Goal: Task Accomplishment & Management: Complete application form

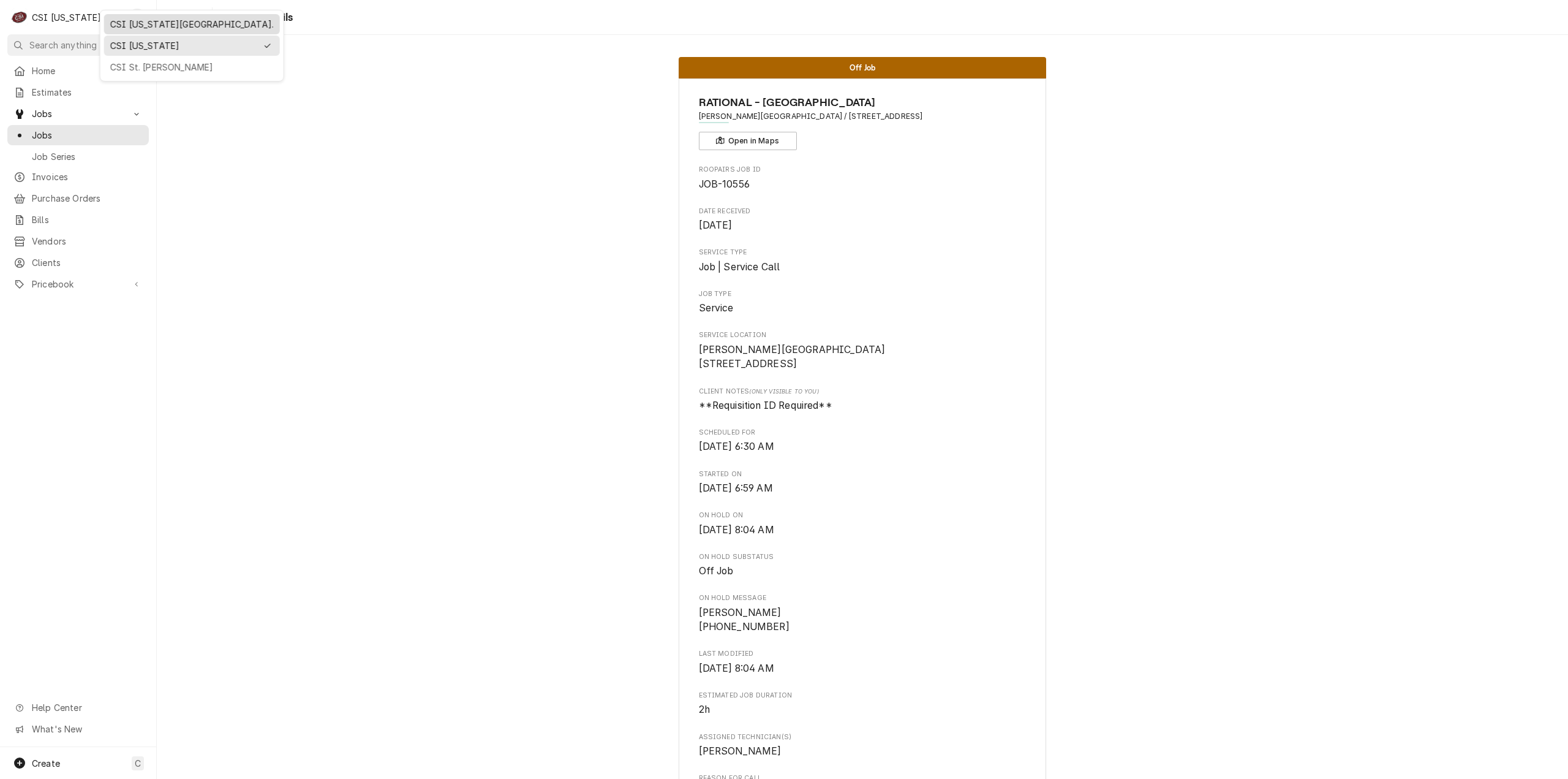
click at [156, 16] on div "CSI [US_STATE][GEOGRAPHIC_DATA]." at bounding box center [192, 24] width 171 height 15
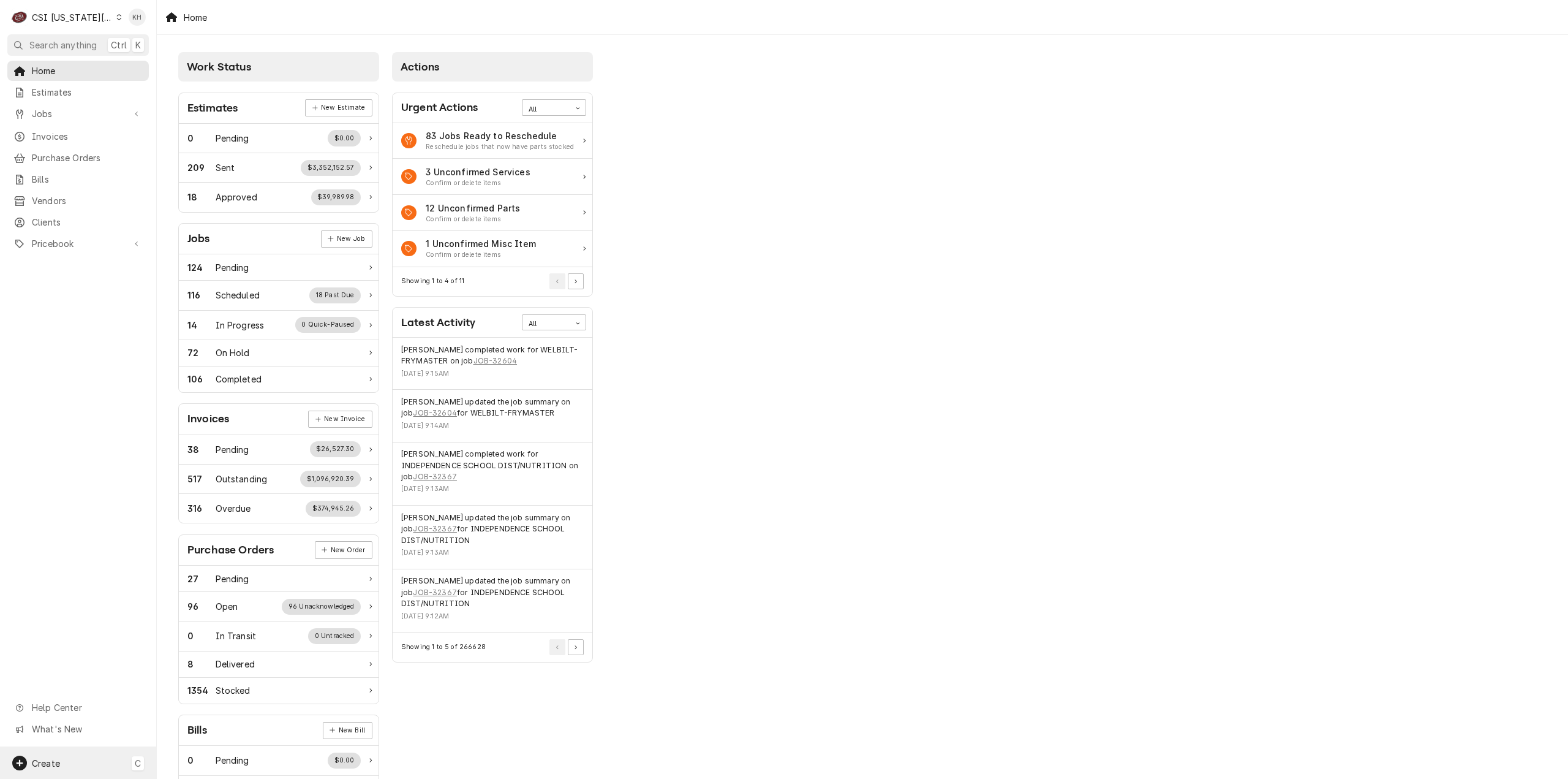
click at [60, 766] on span "Create" at bounding box center [45, 763] width 28 height 10
click at [193, 633] on div "Job" at bounding box center [228, 637] width 82 height 13
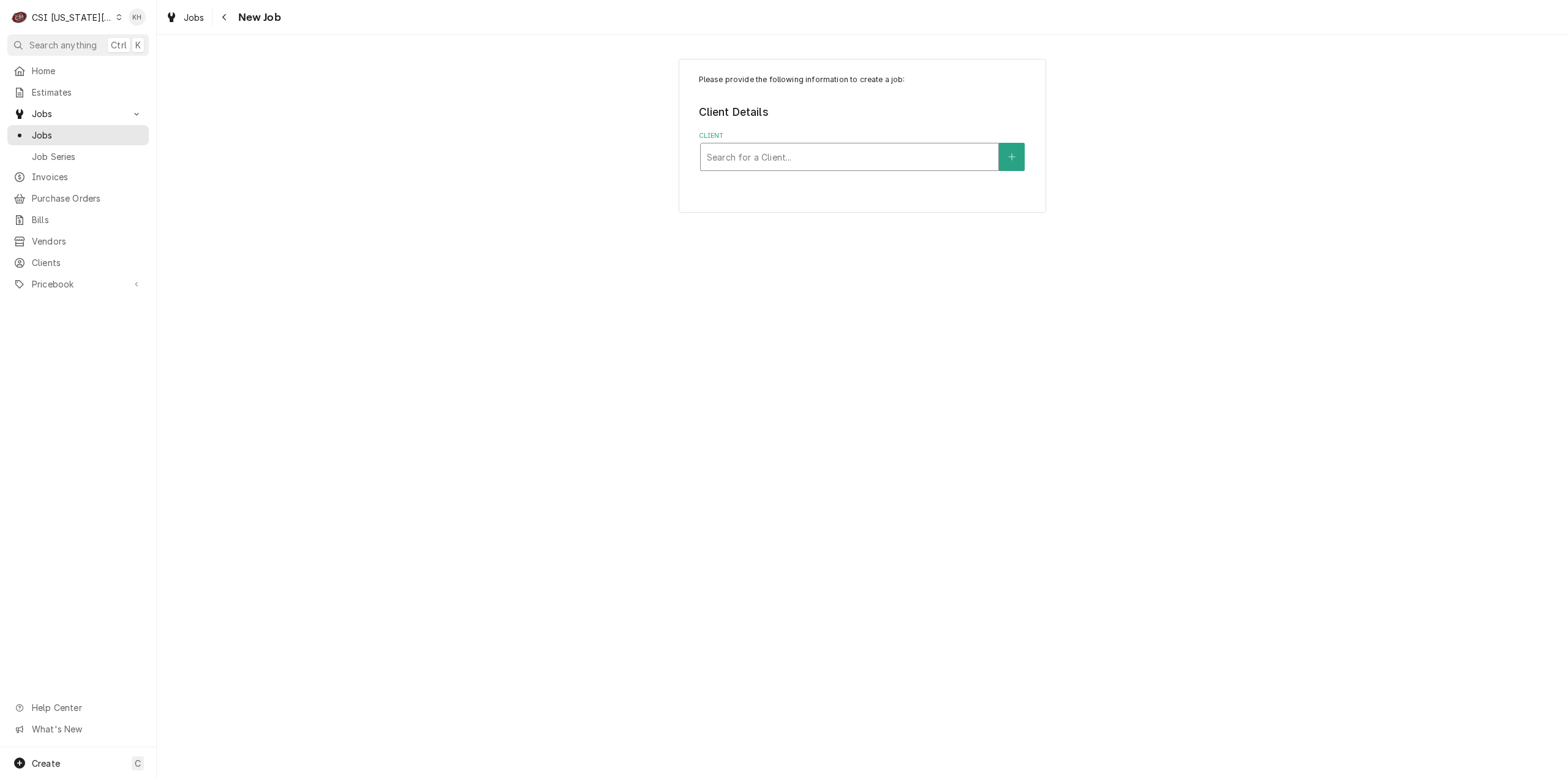
click at [862, 154] on div "Client" at bounding box center [849, 157] width 286 height 22
type input "325 e"
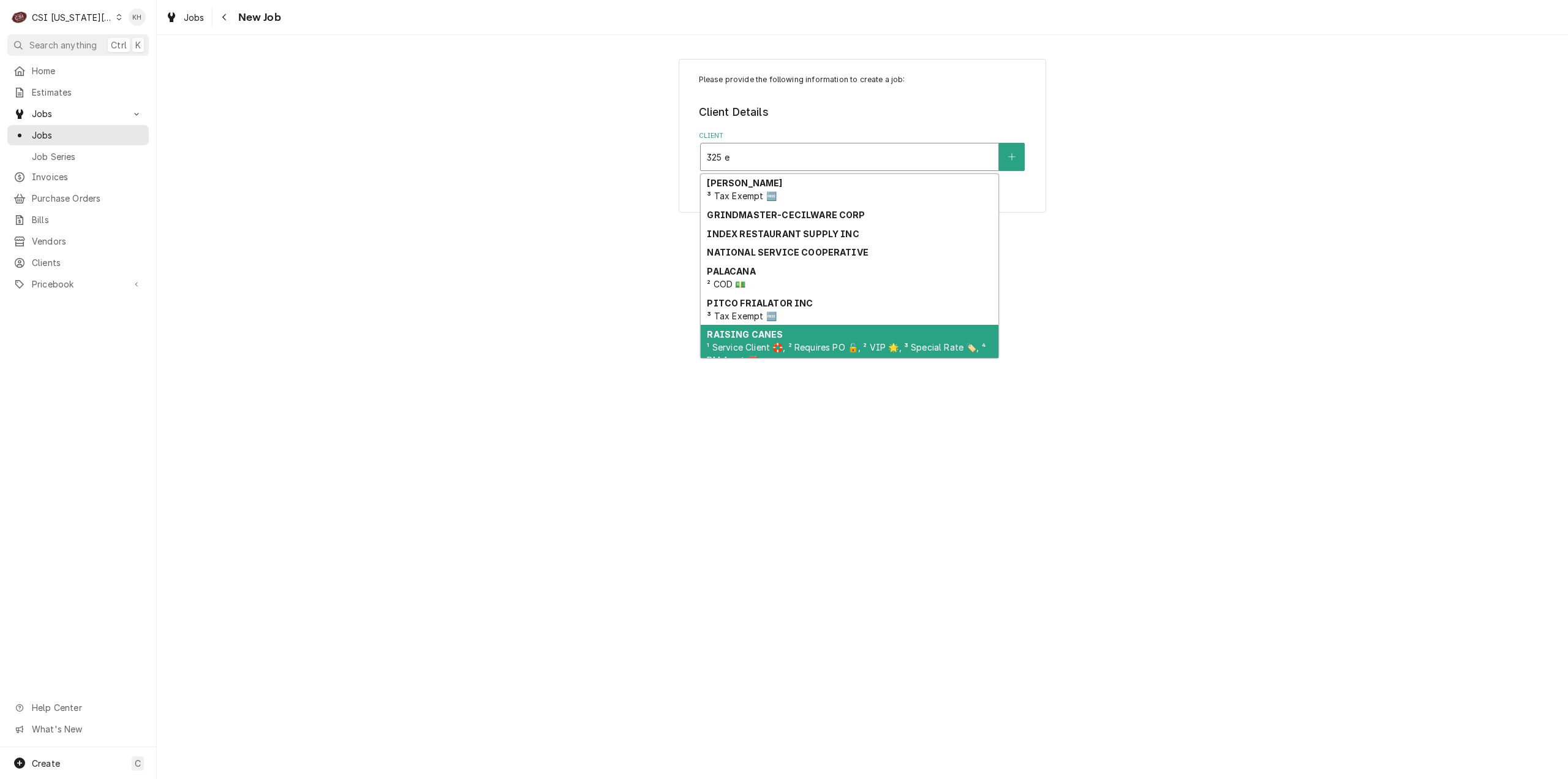
click at [783, 333] on div "RAISING CANES ¹ Service Client 🛟, ² Requires PO 🔓, ² VIP 🌟, ³ Special Rate 🏷️, …" at bounding box center [849, 346] width 297 height 44
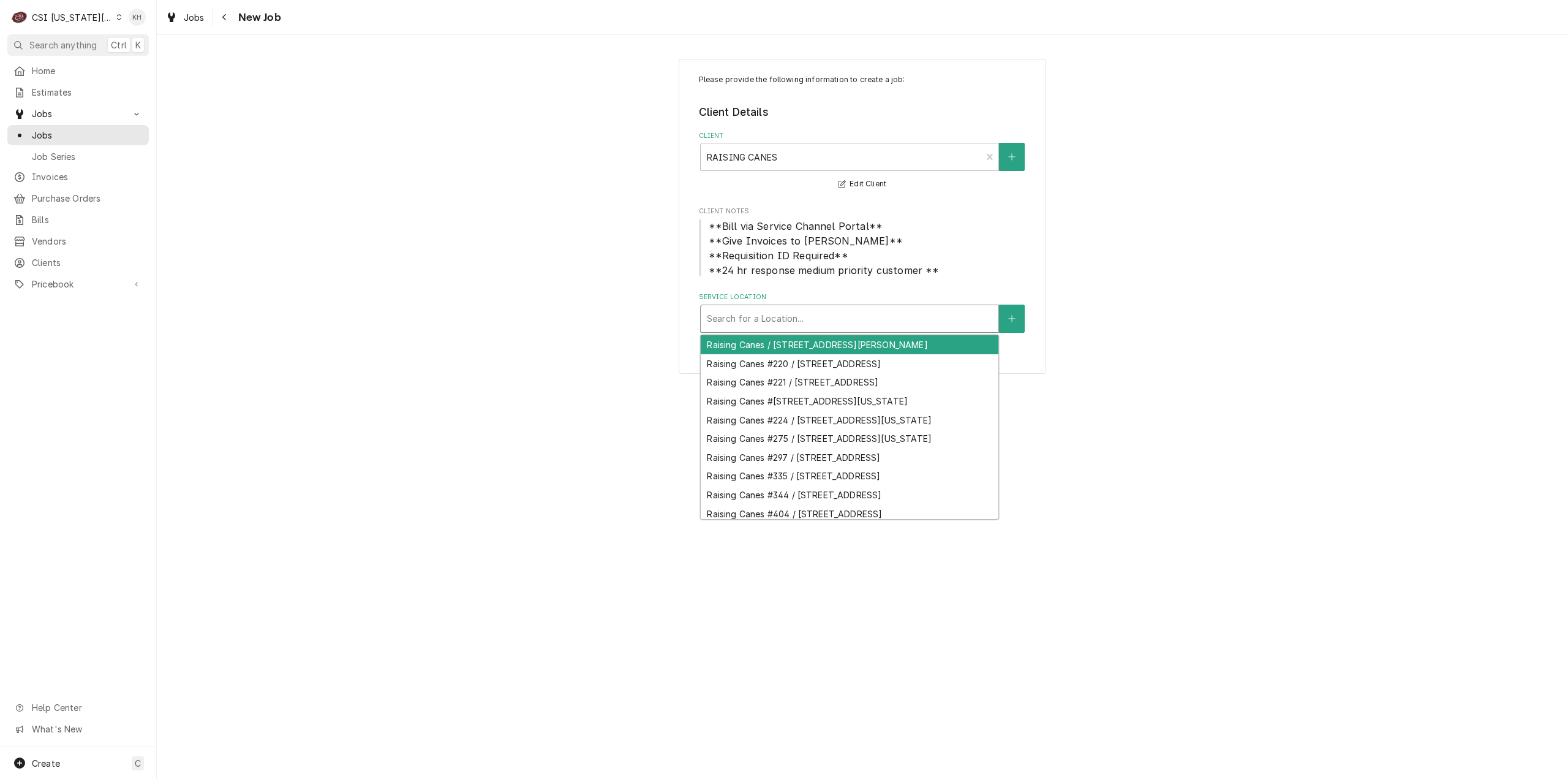
click at [806, 324] on div "Service Location" at bounding box center [849, 318] width 286 height 22
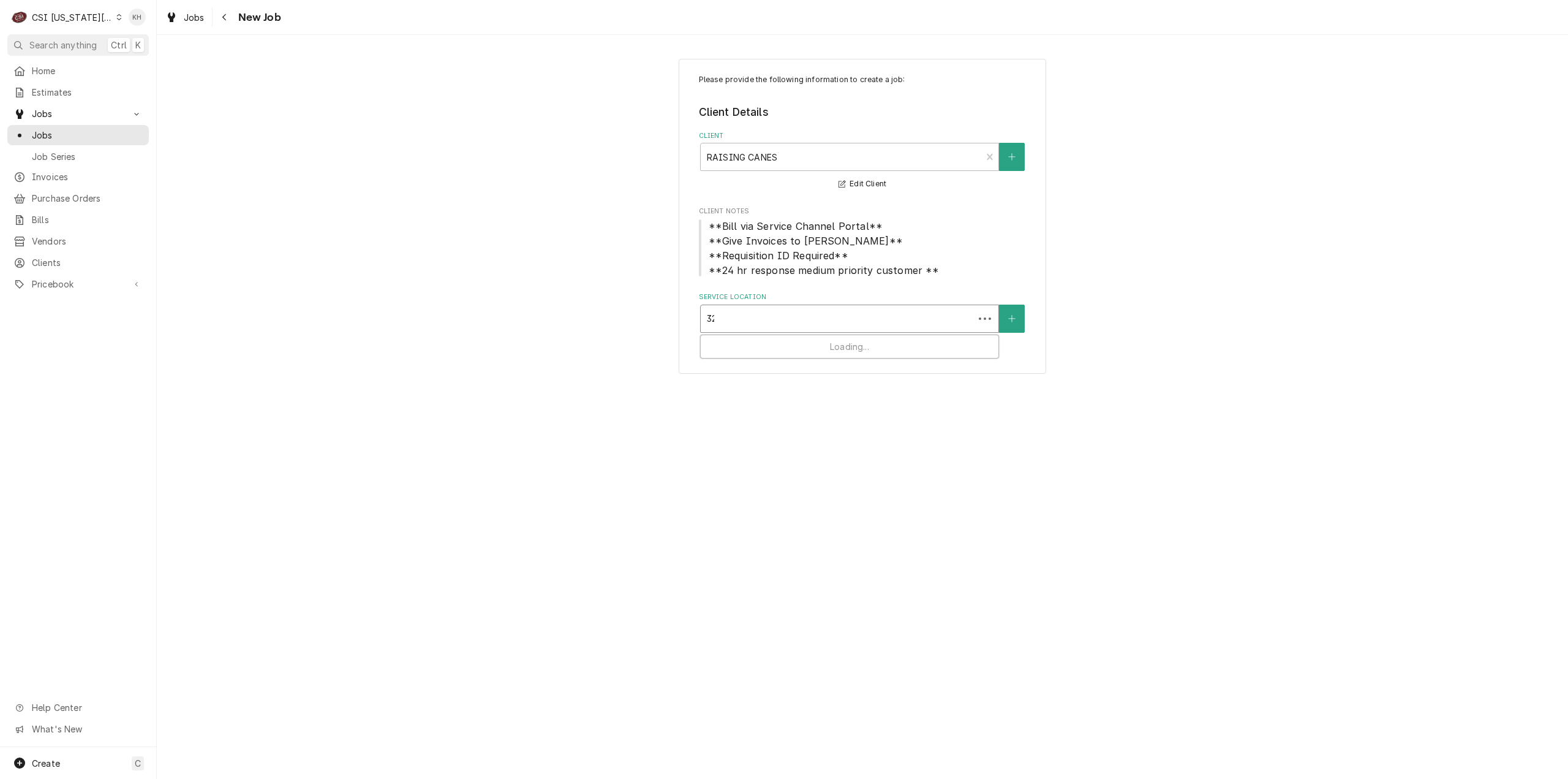
type input "325"
click at [815, 342] on div "Raising Canes #344 / 325 E Poyntz Ave, Manhattan, KS 66502" at bounding box center [849, 345] width 297 height 19
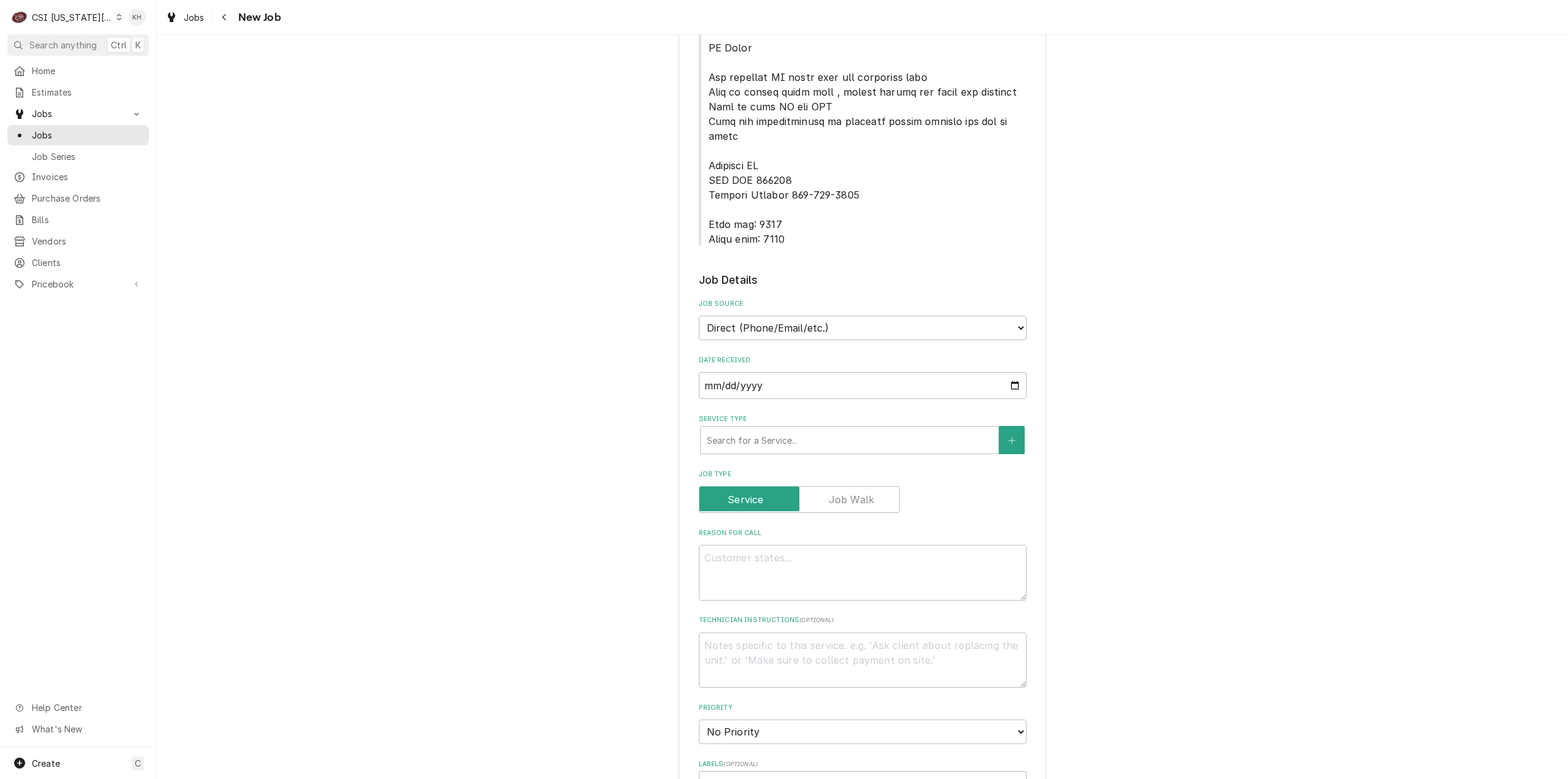
scroll to position [858, 0]
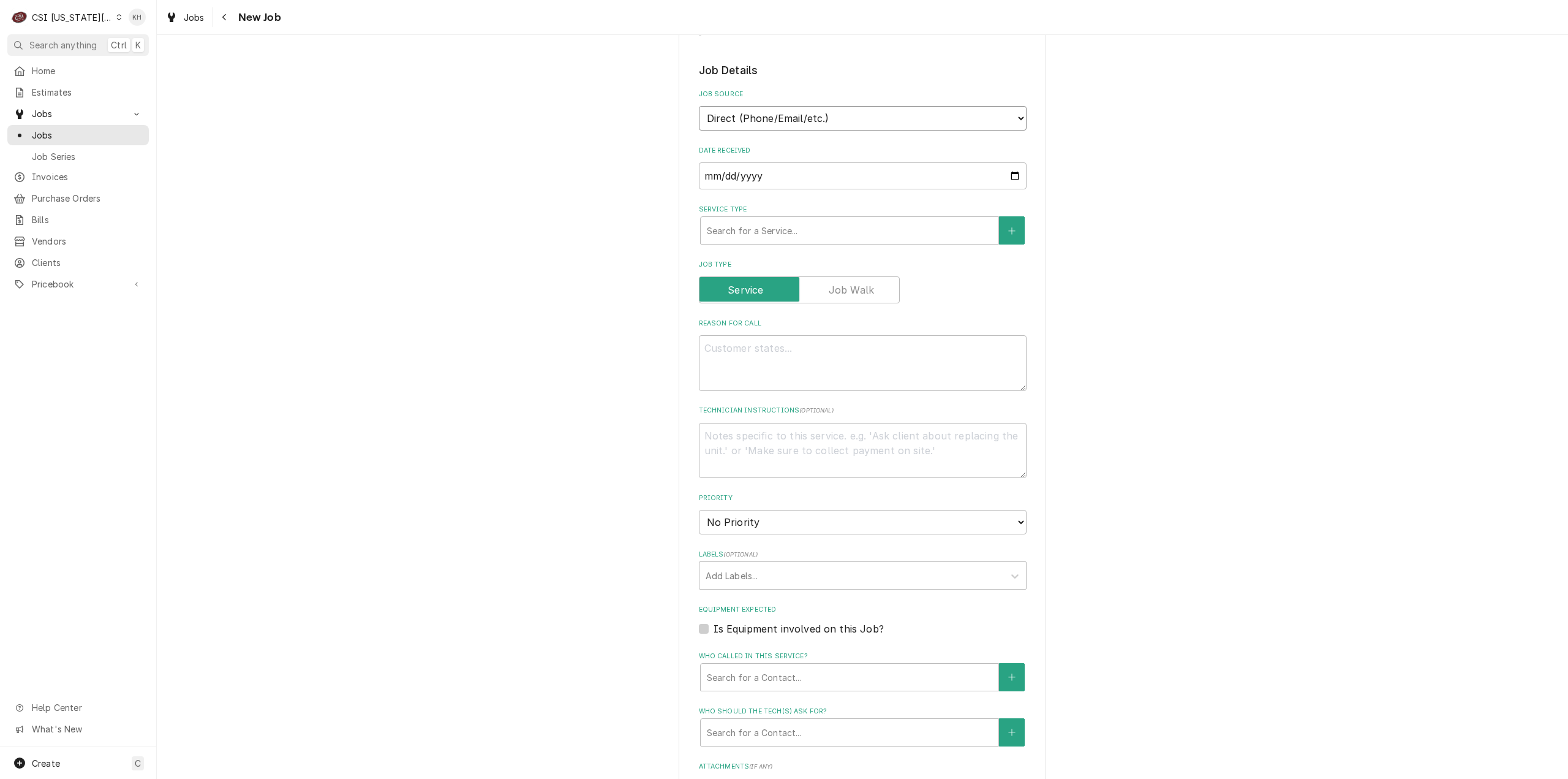
drag, startPoint x: 846, startPoint y: 76, endPoint x: 843, endPoint y: 83, distance: 7.6
click at [845, 106] on select "Direct (Phone/Email/etc.) Service Channel Corrigo Ecotrak Other" at bounding box center [863, 118] width 328 height 24
select select "1"
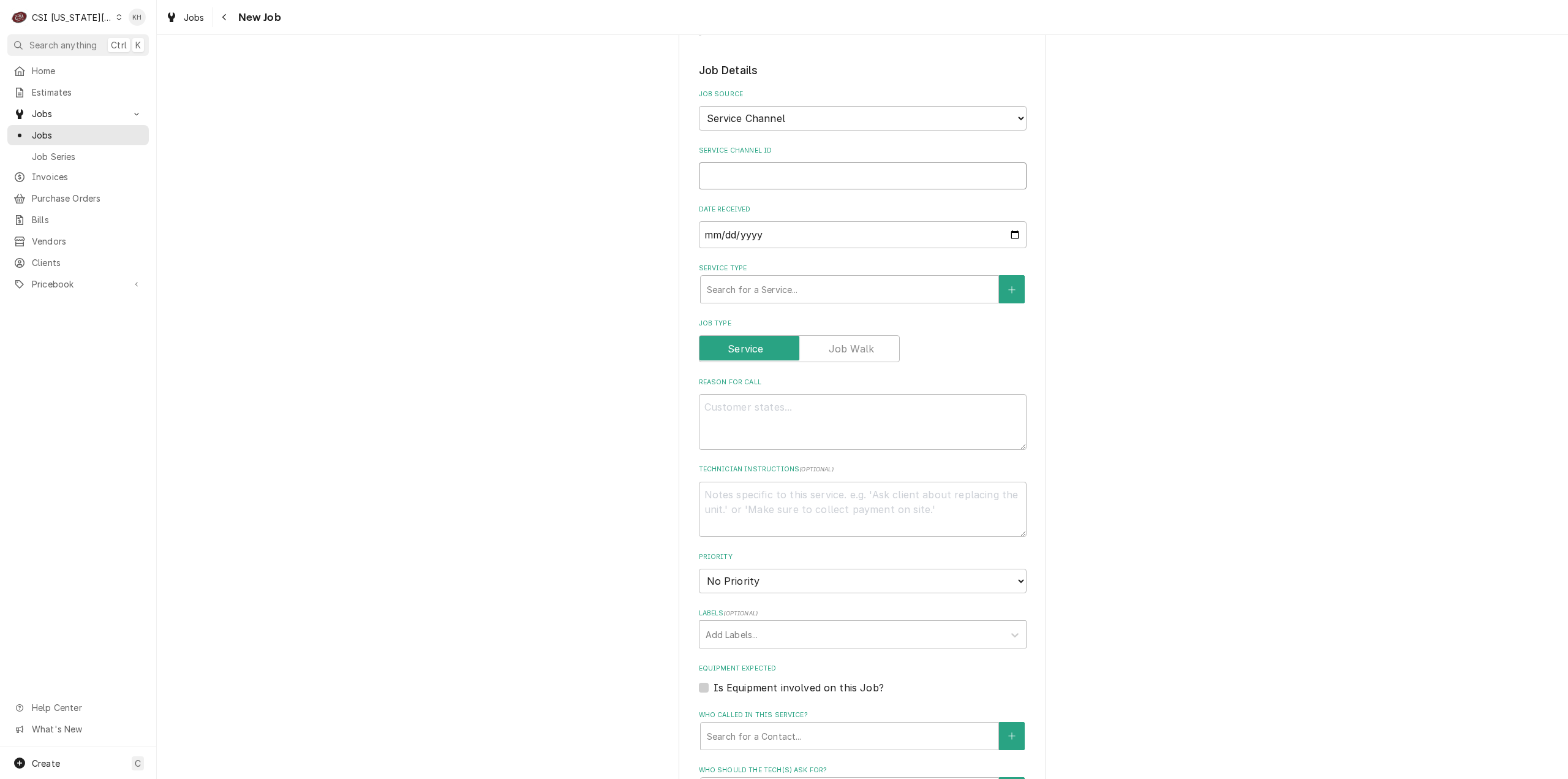
click at [800, 162] on input "Service Channel ID" at bounding box center [863, 176] width 328 height 27
paste input "325440572"
type textarea "x"
type input "325440572"
type textarea "x"
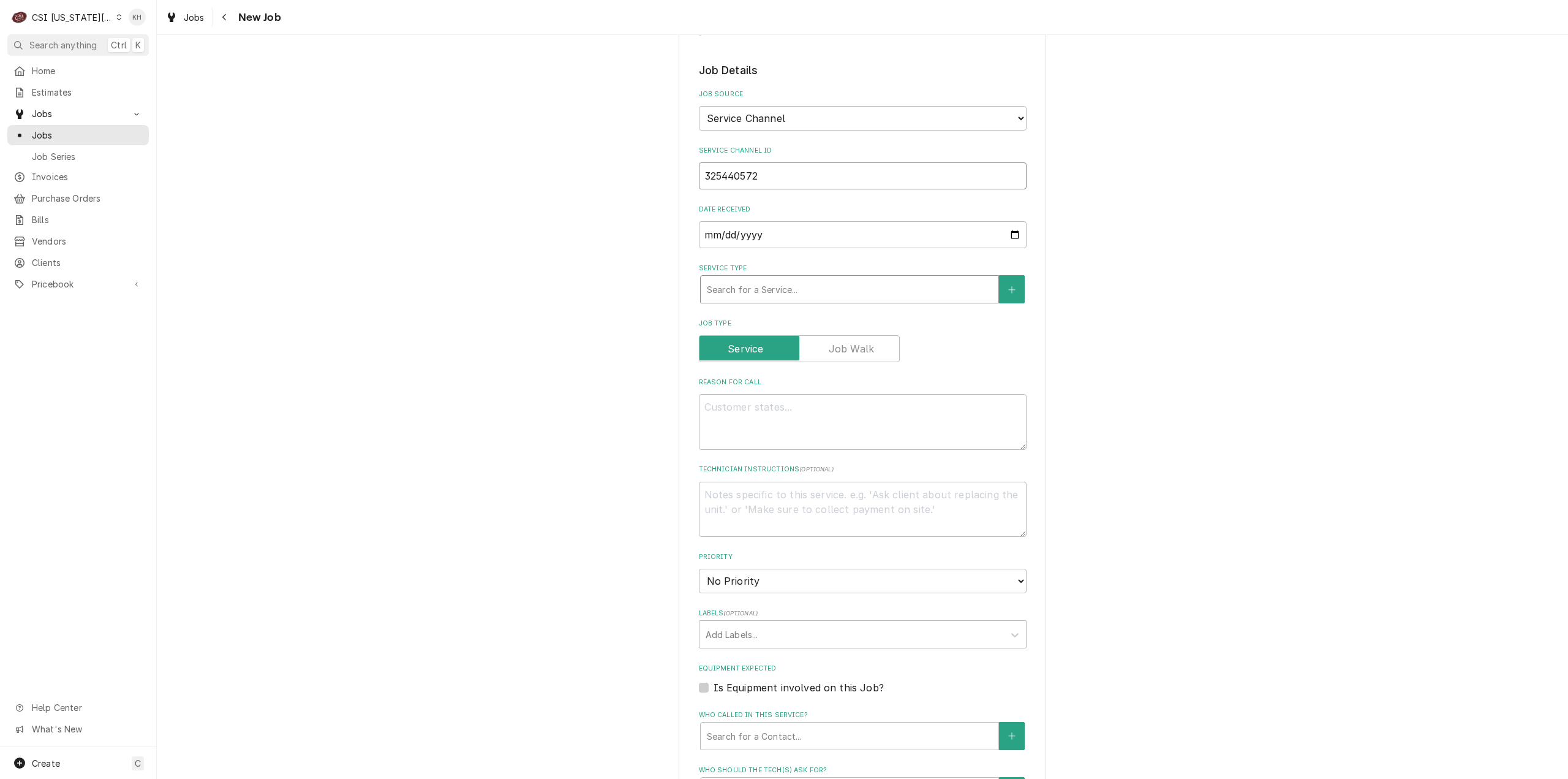
type input "325440572"
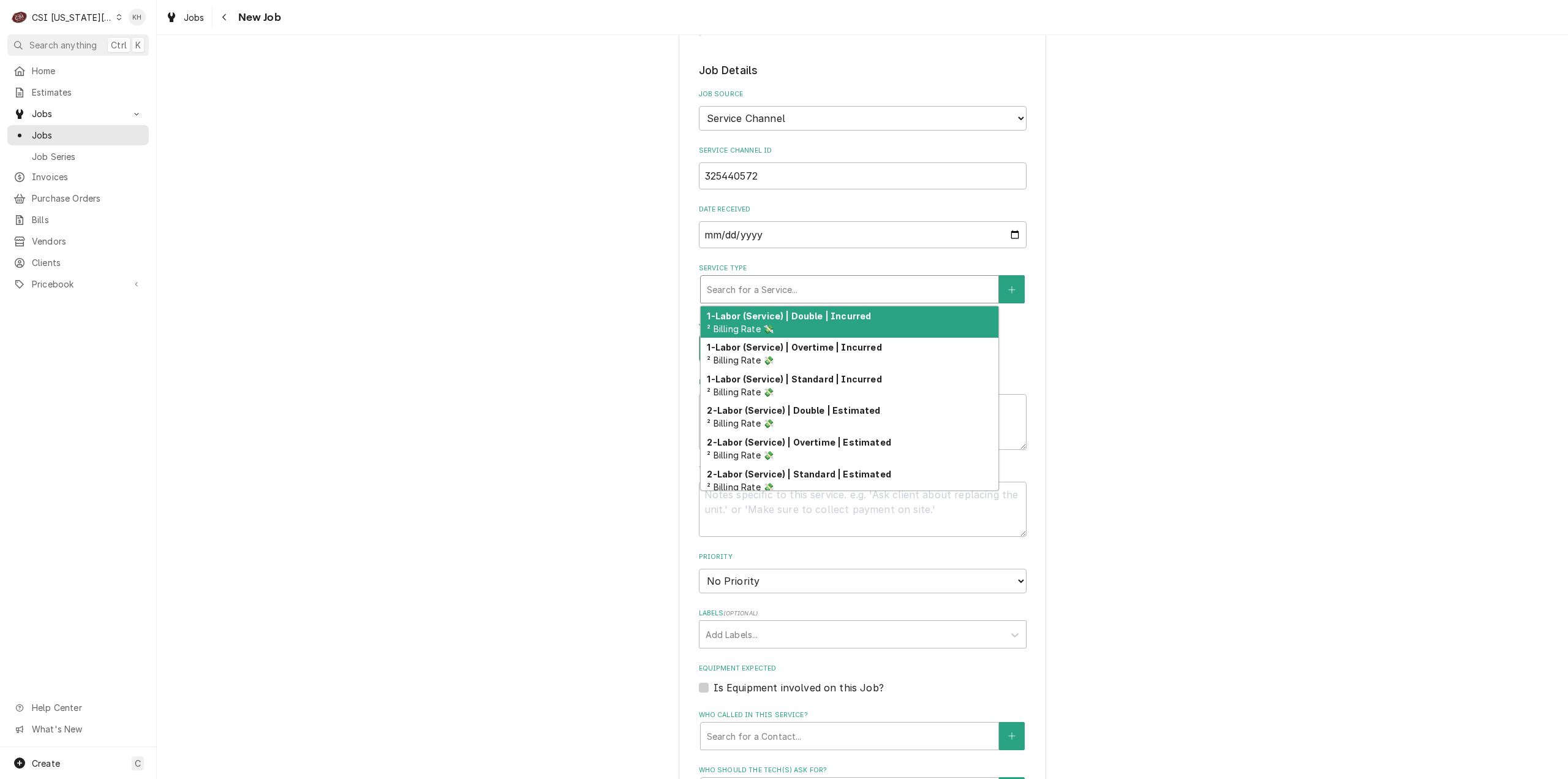
click at [825, 278] on div "Service Type" at bounding box center [849, 289] width 286 height 22
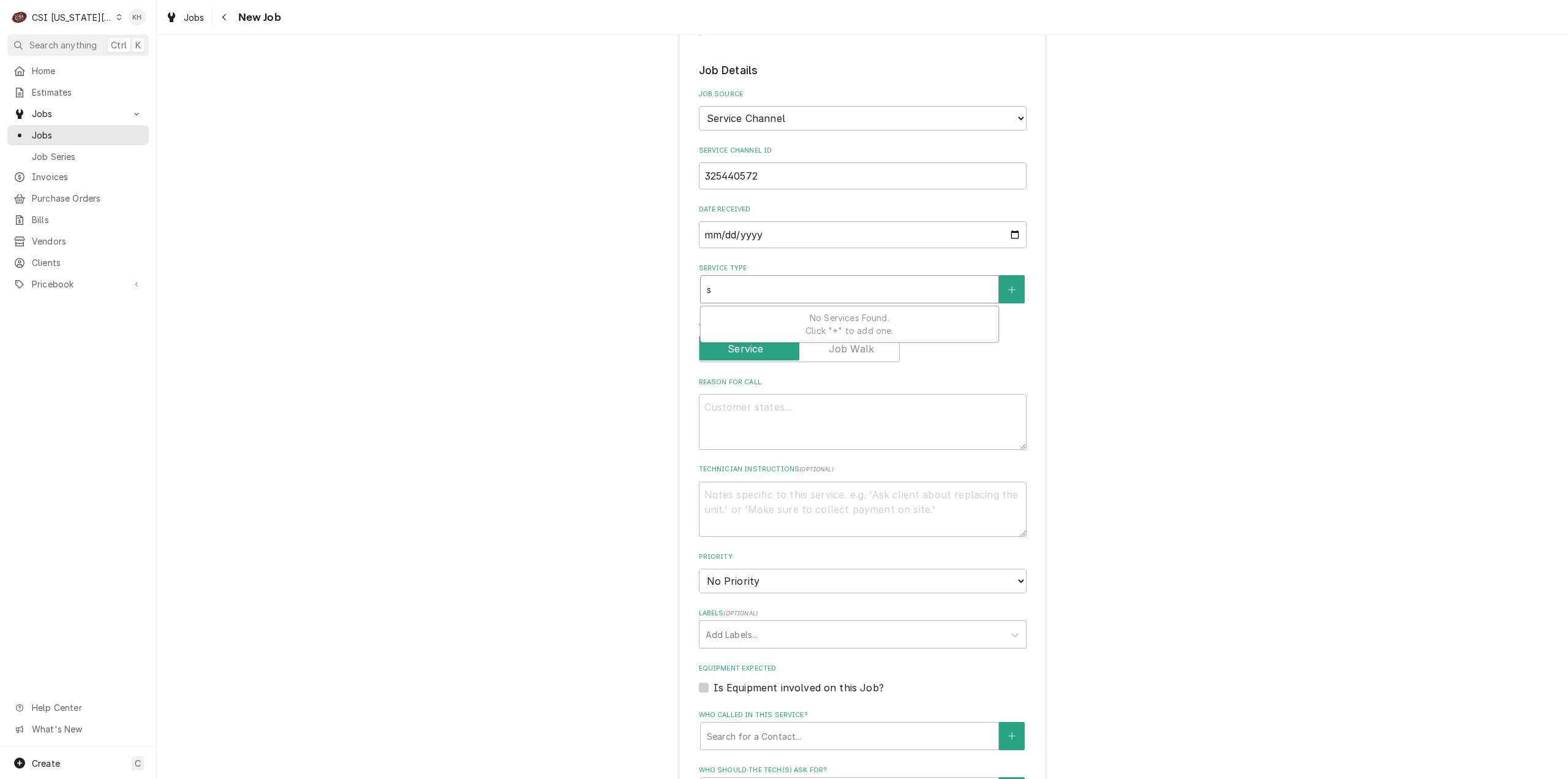
type textarea "x"
type input "s"
type textarea "x"
type input "se"
type textarea "x"
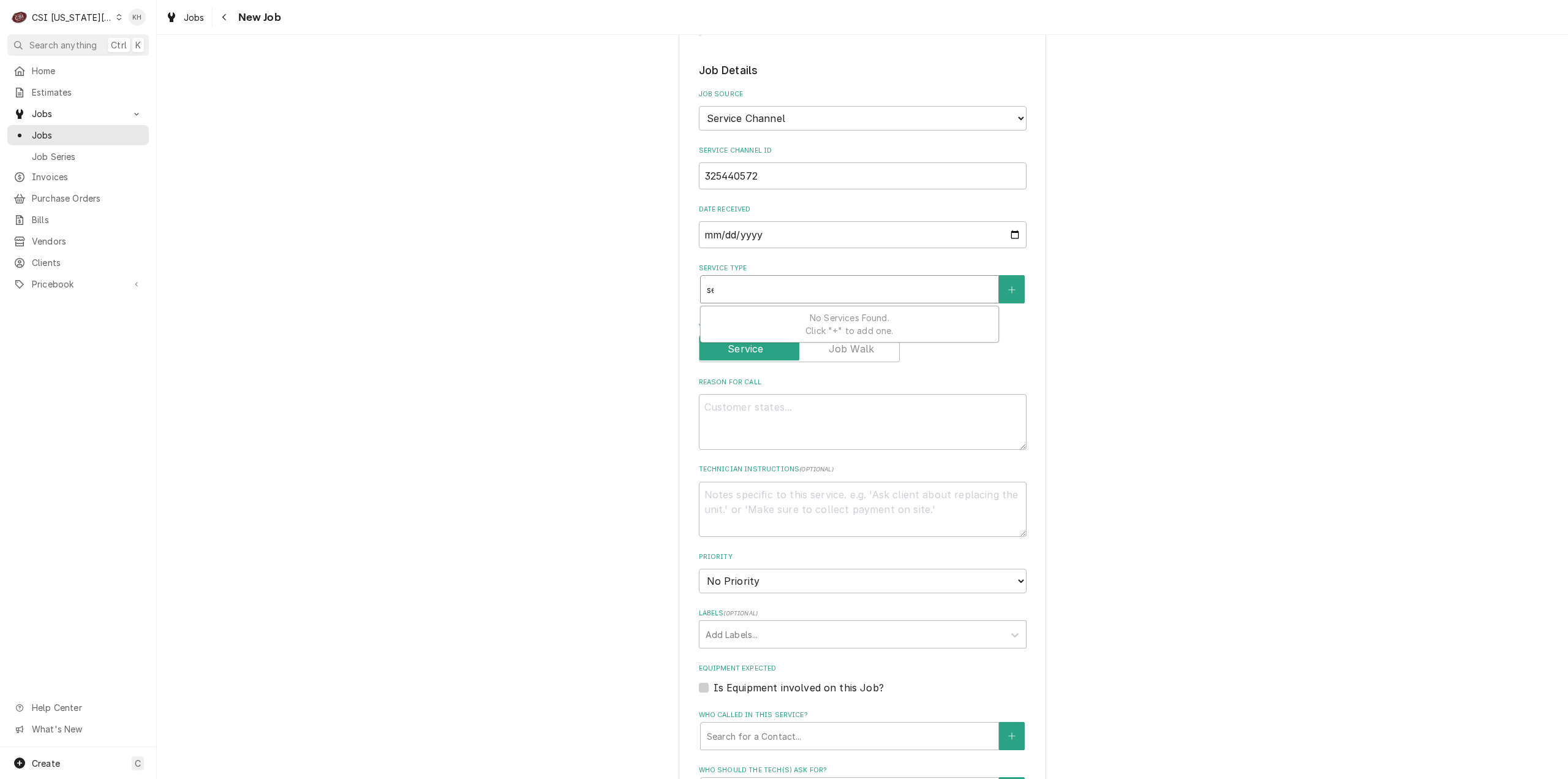
type input "ser"
type textarea "x"
type input "serv"
type textarea "x"
type input "servc"
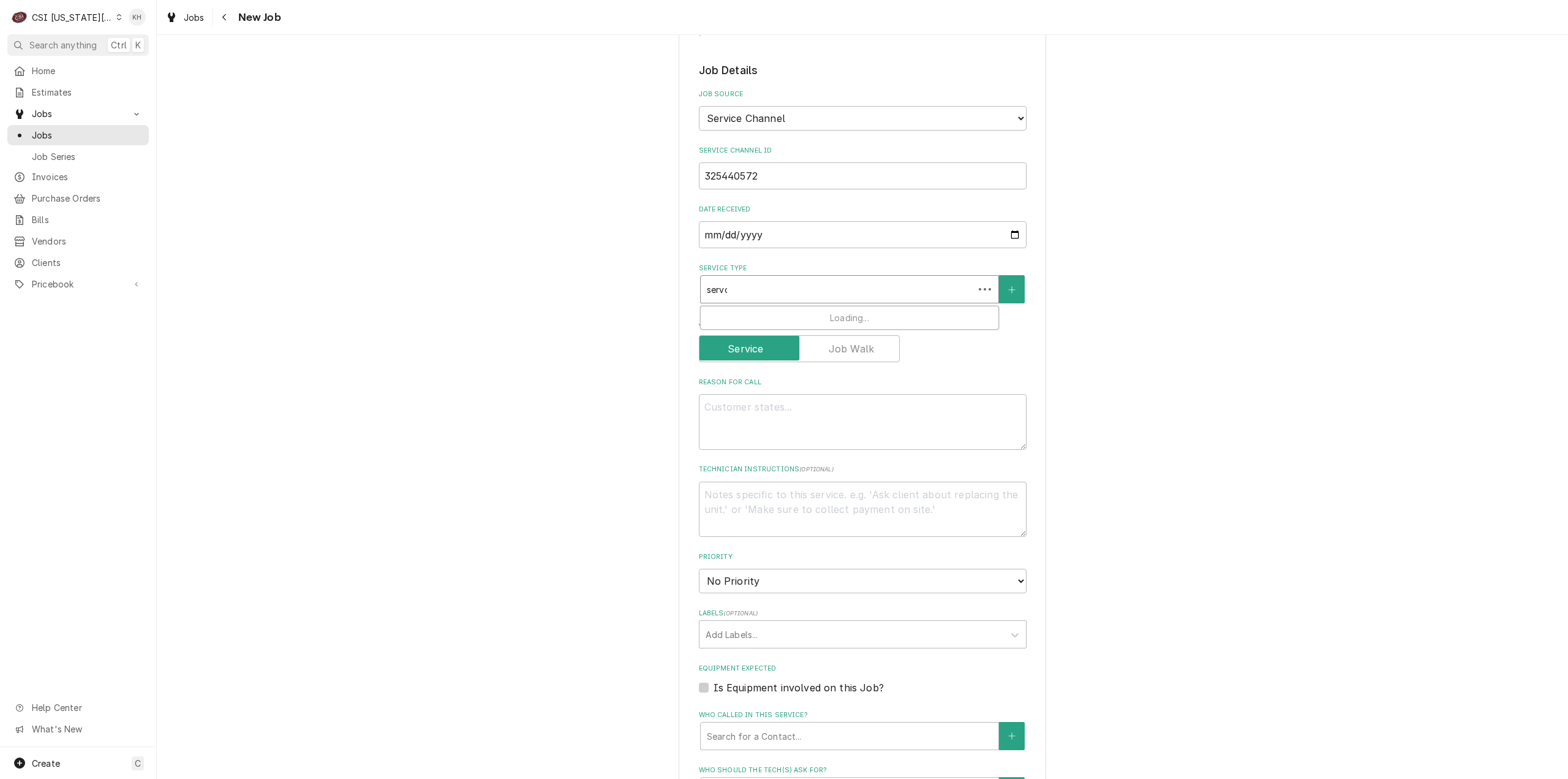
type textarea "x"
type input "servce"
type textarea "x"
type input "servcei"
type textarea "x"
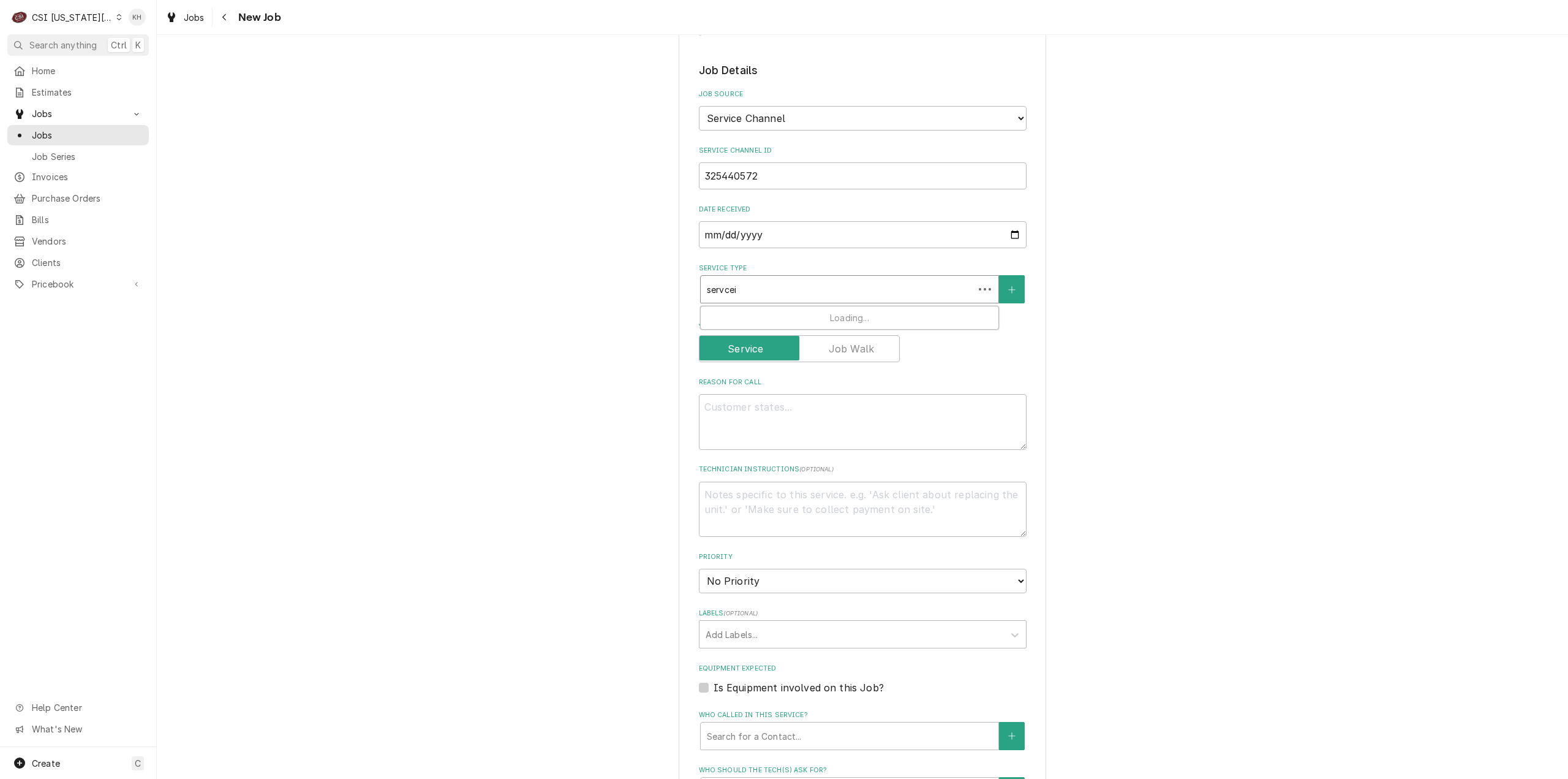
type input "servcei"
type textarea "x"
type input "servcei"
type textarea "x"
type input "servce"
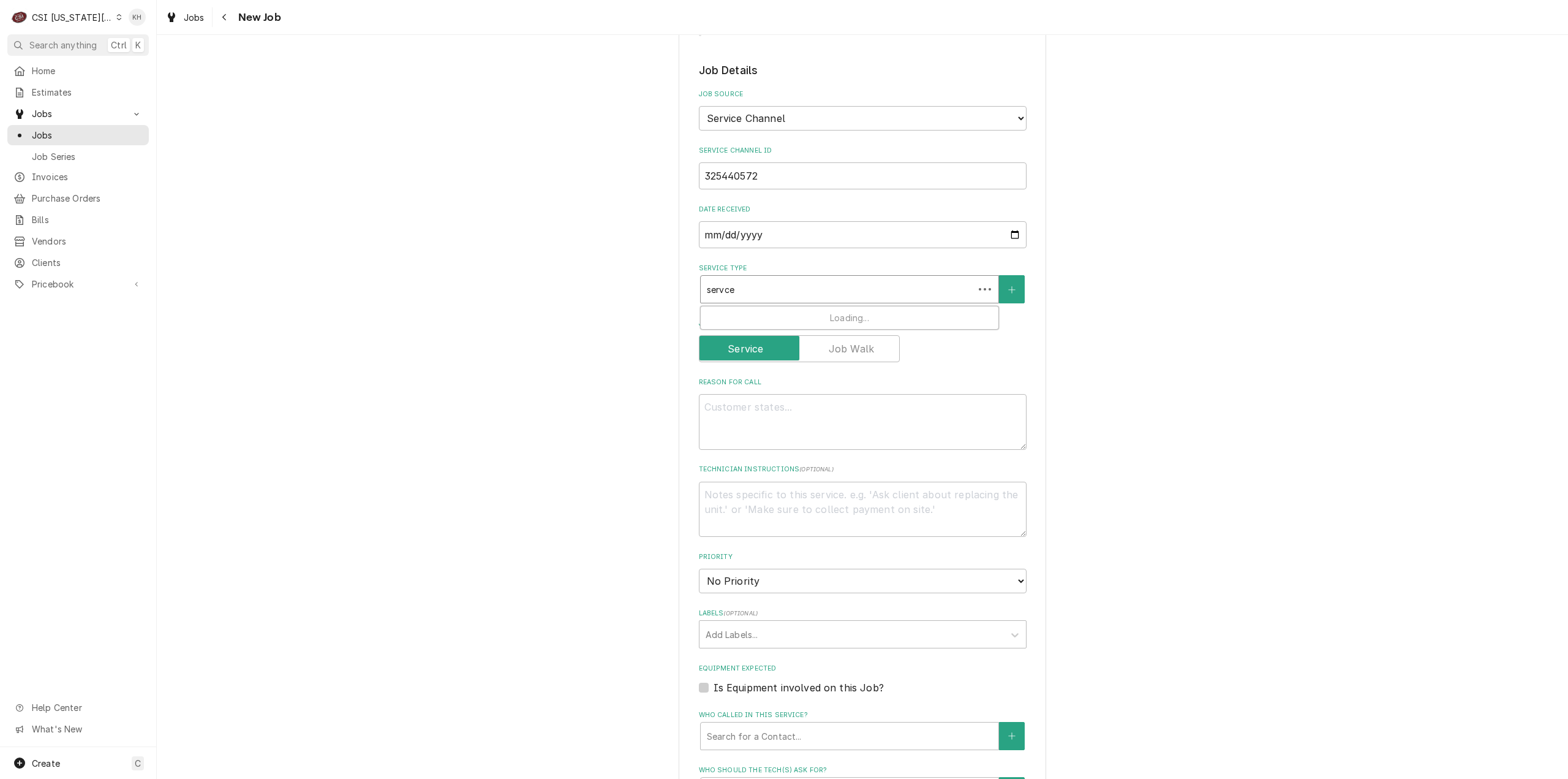
type textarea "x"
type input "servc"
type textarea "x"
type input "serv"
type textarea "x"
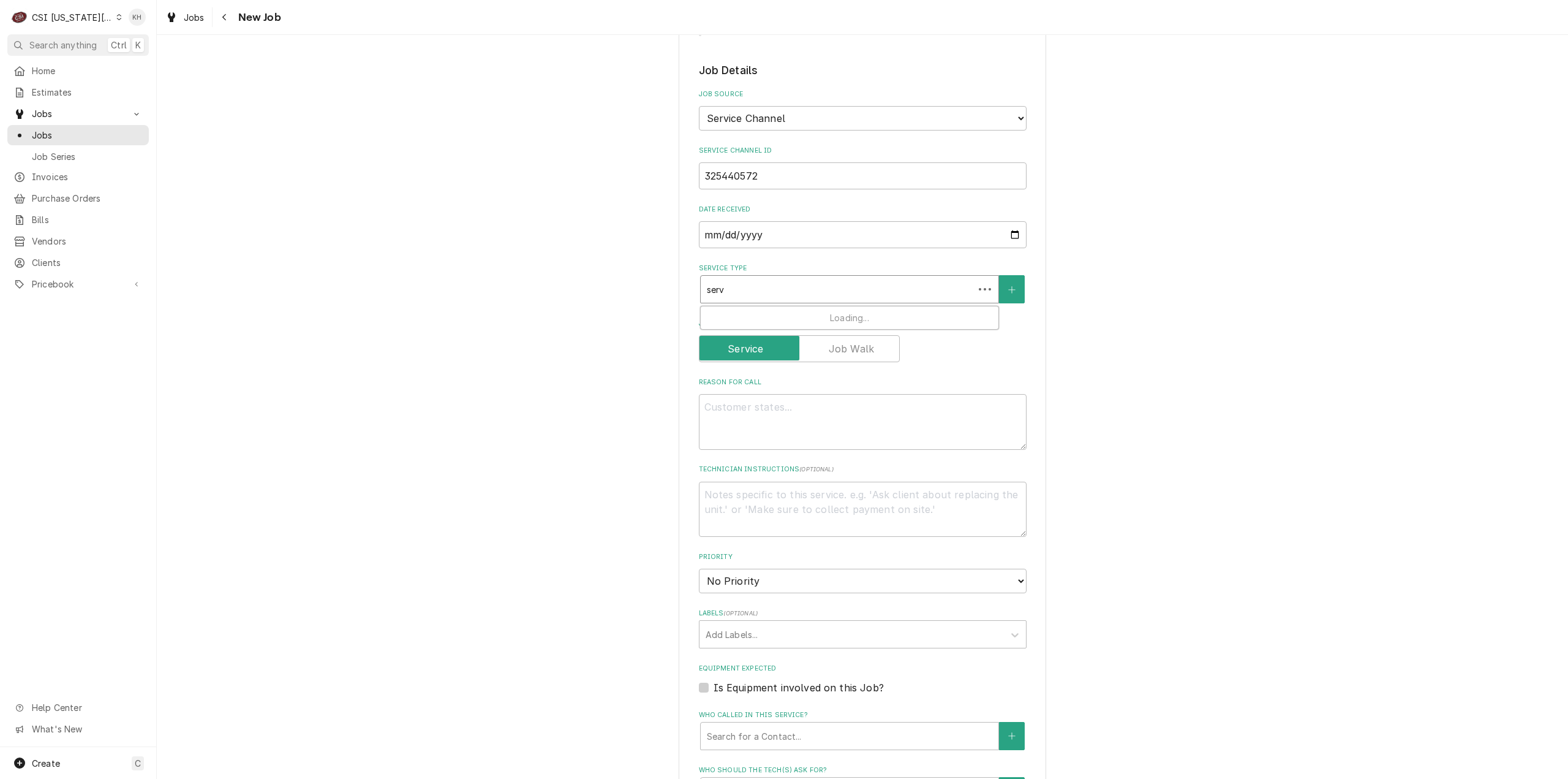
type input "ser"
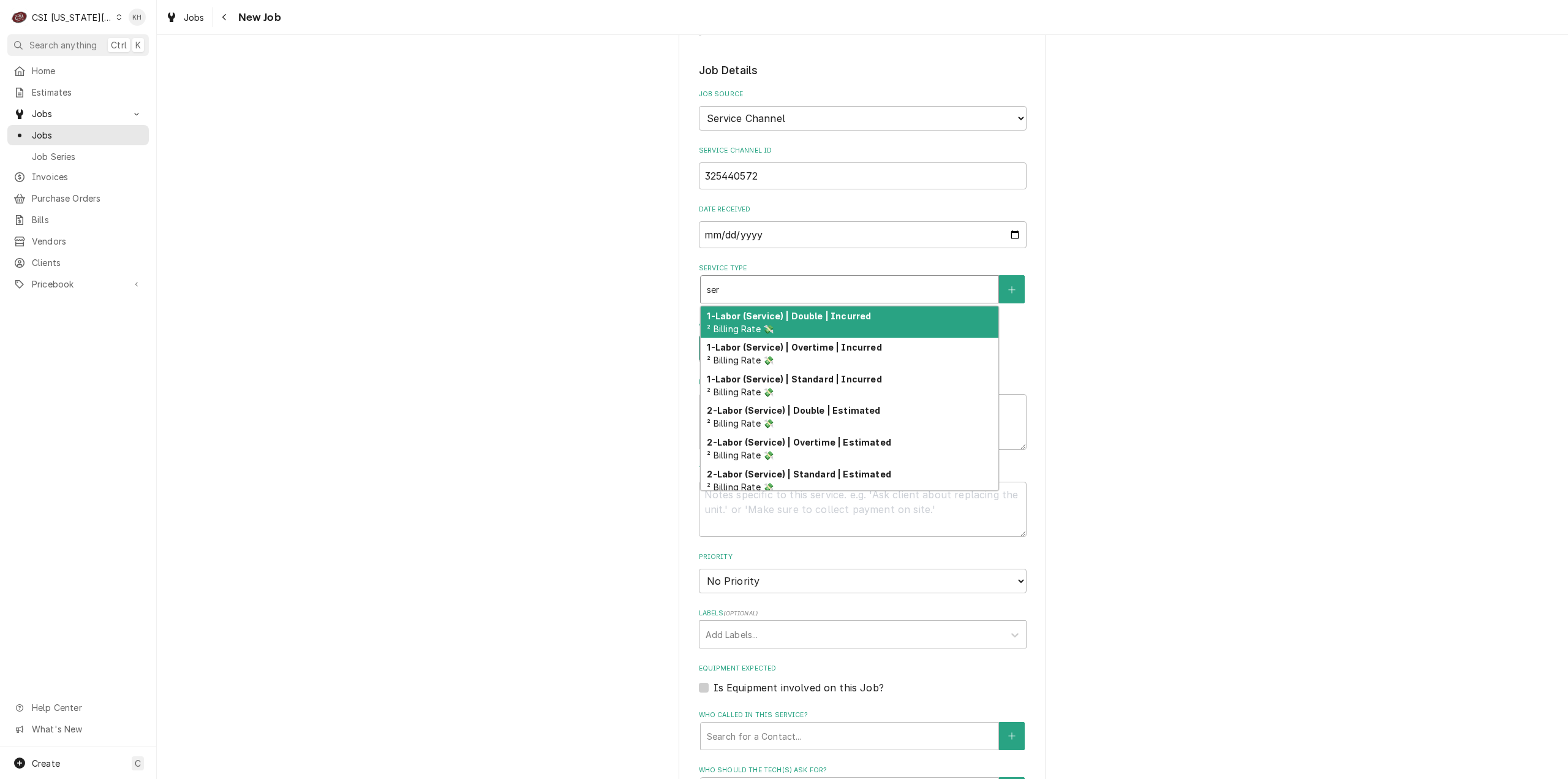
type textarea "x"
type input "servi"
type textarea "x"
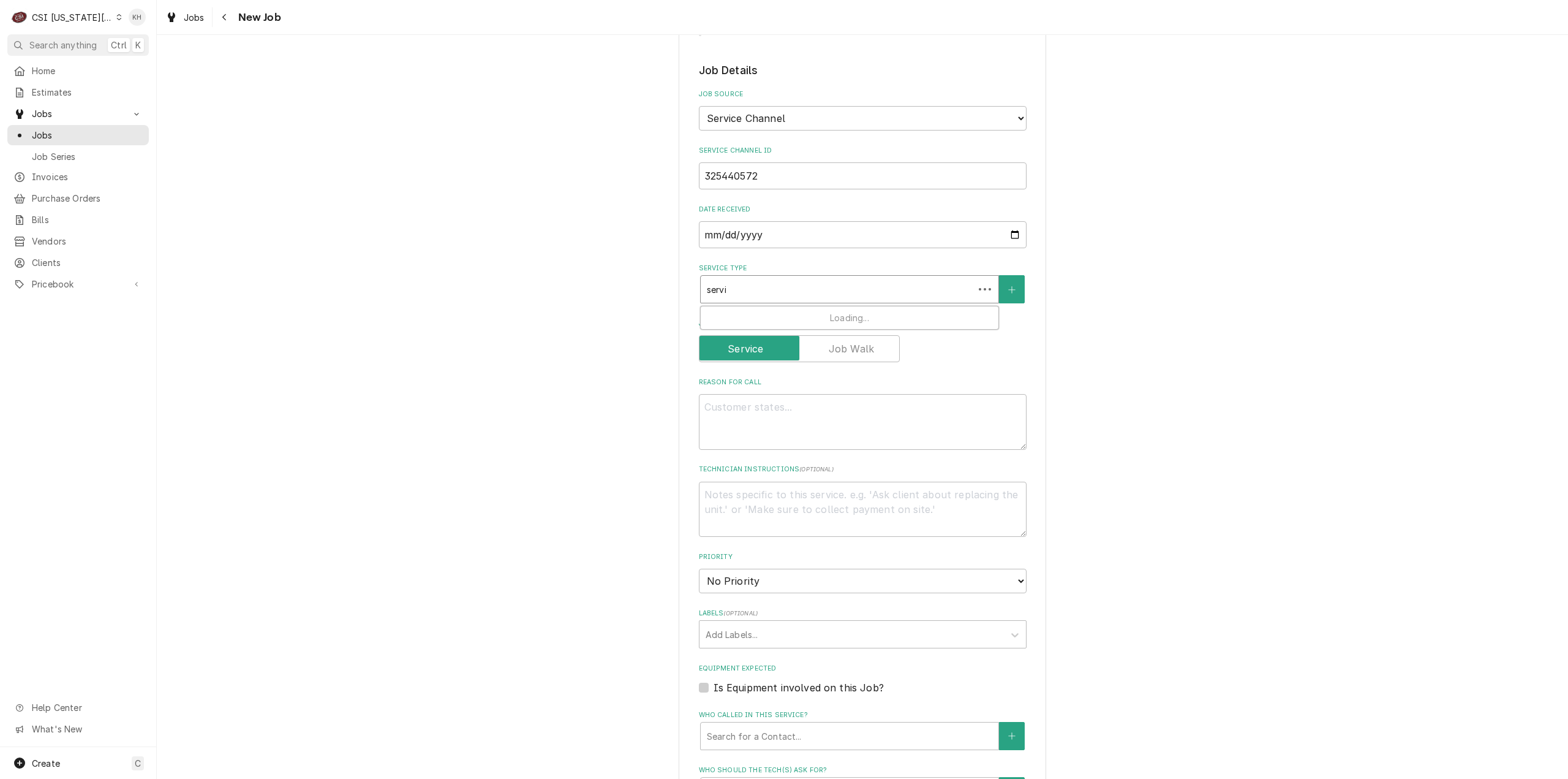
type input "servic"
type textarea "x"
type input "service"
type textarea "x"
type input "service ca"
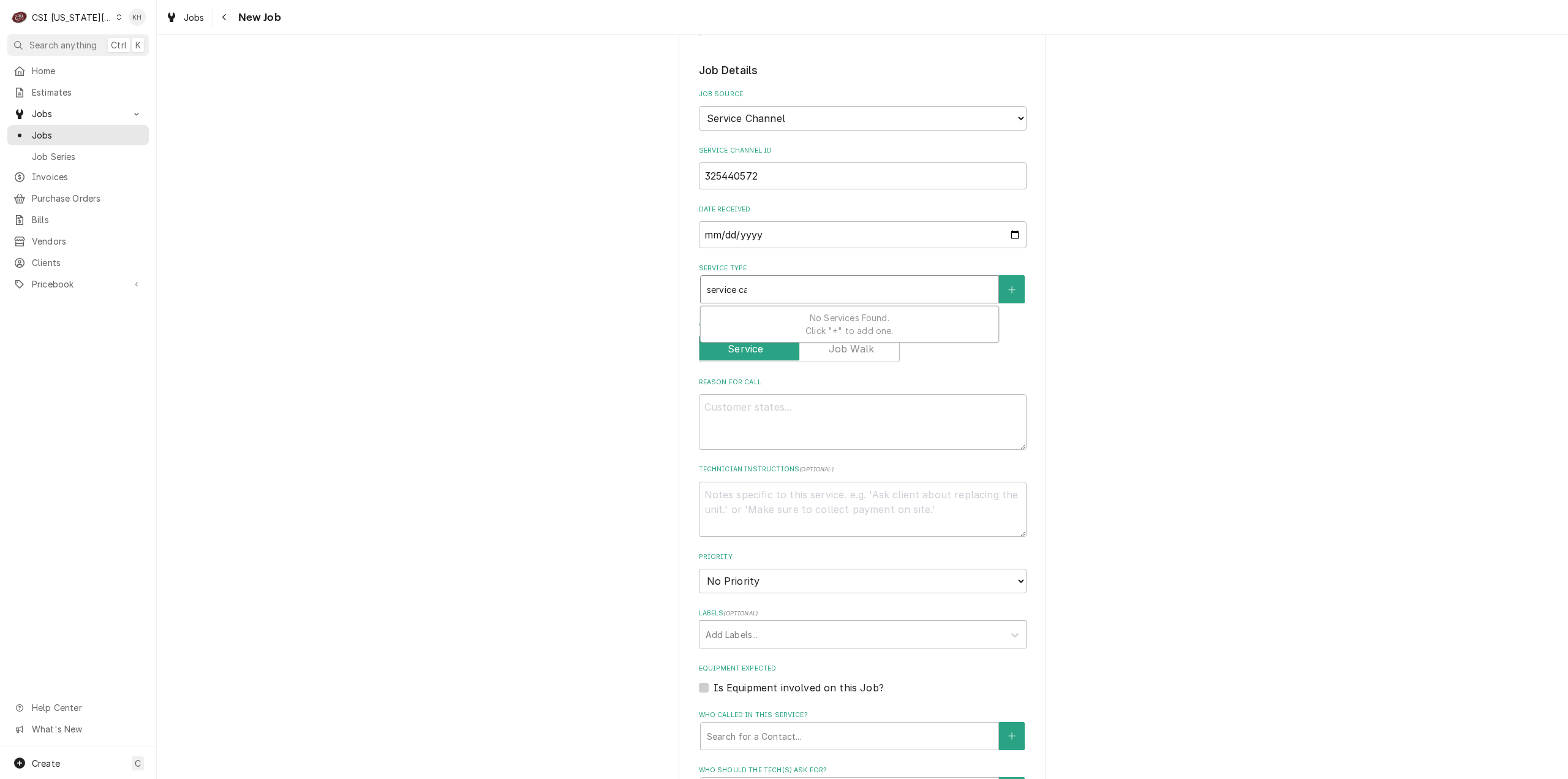
type textarea "x"
type input "service cal"
type textarea "x"
type input "service call"
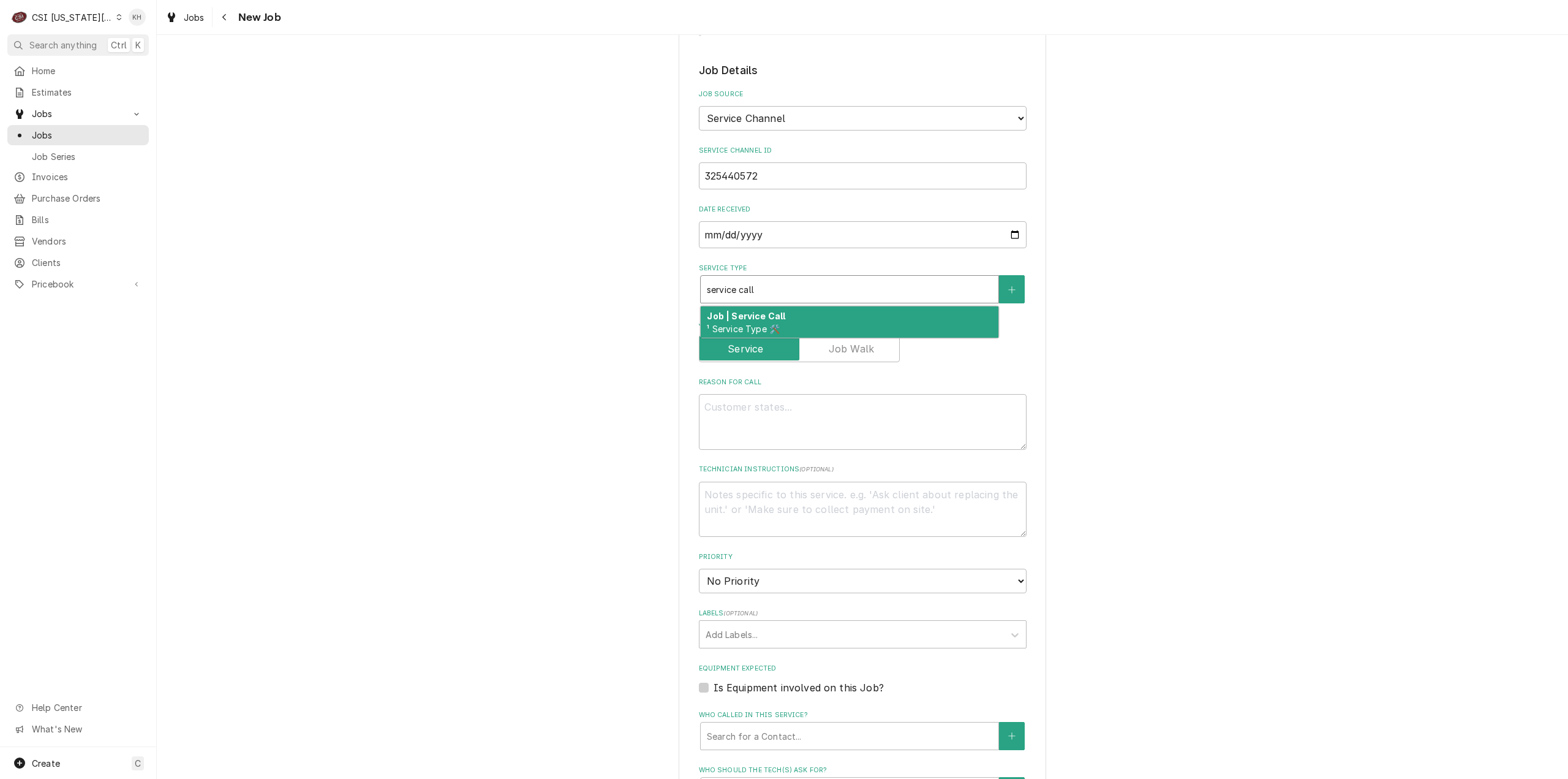
drag, startPoint x: 832, startPoint y: 274, endPoint x: 633, endPoint y: 299, distance: 200.6
click at [832, 307] on div "Job | Service Call ¹ Service Type 🛠️" at bounding box center [849, 322] width 297 height 32
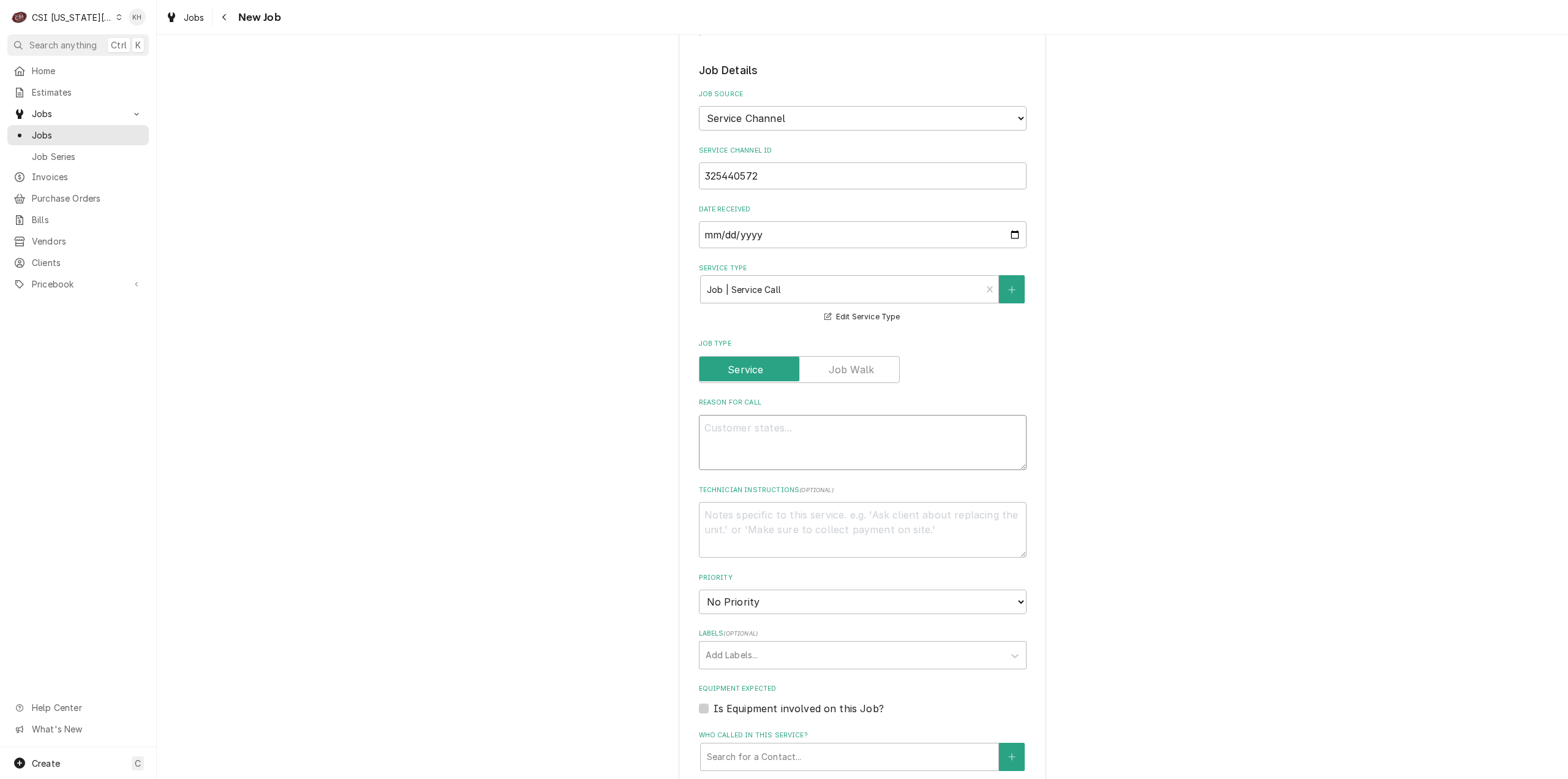
paste textarea "KITCHEN / Hot Side / Toast Grill "Equip:" KITCHEN/HOT SIDE - LOBBY "Tag ID"0137…"
drag, startPoint x: 824, startPoint y: 375, endPoint x: 823, endPoint y: 394, distance: 19.0
type textarea "x"
type textarea "KITCHEN / Hot Side / Toast Grill "Equip:" KITCHEN/HOT SIDE - LOBBY "Tag ID"0137…"
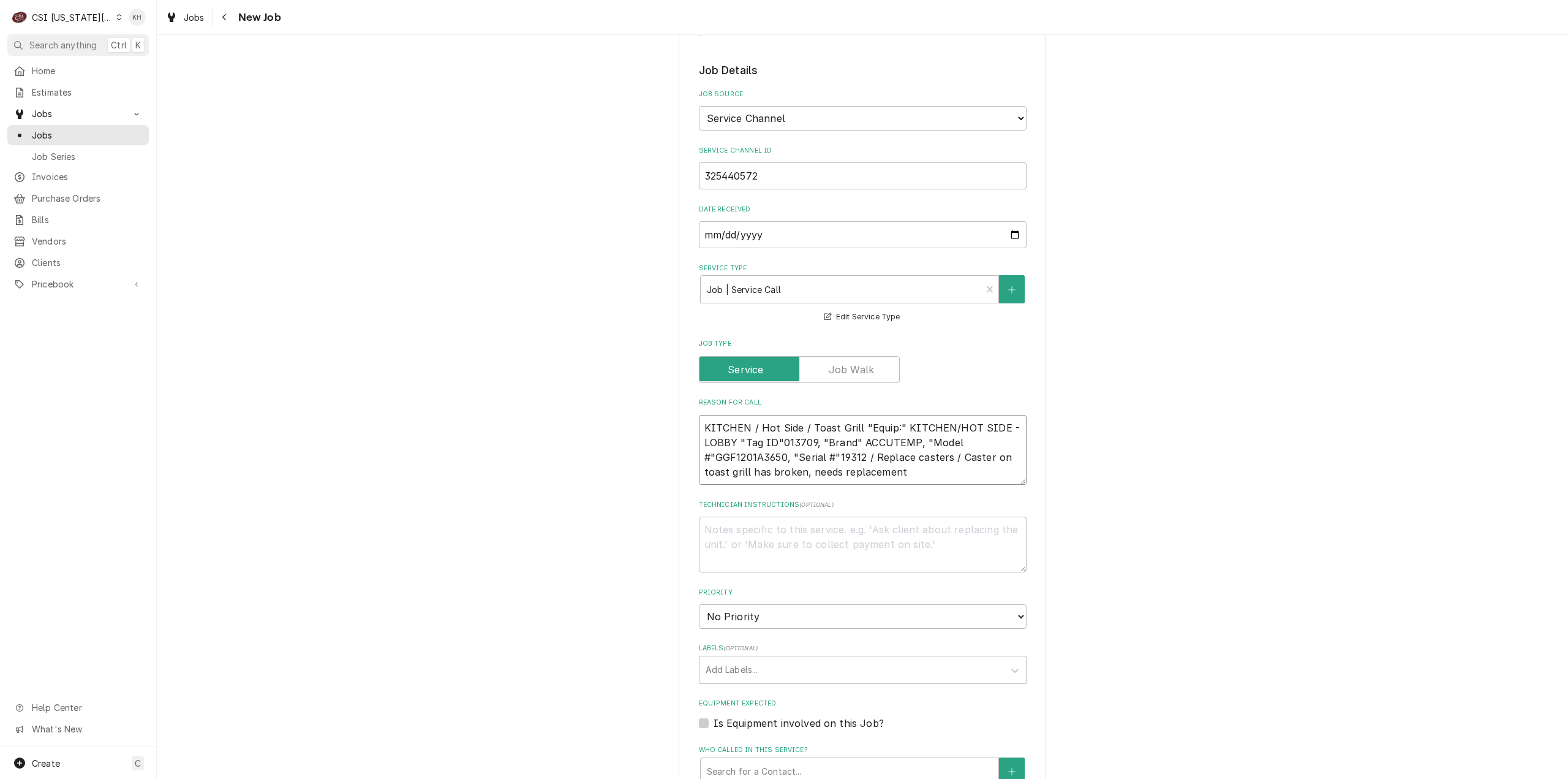
type textarea "x"
type textarea "KITCHEN / Hot Side / Toast Grill "Equip:" KITCHEN/HOT SIDE - LOBBY "Tag ID"0137…"
type textarea "x"
type textarea "KITCHEN / Hot Side / Toast Grill "Equip:" KITCHEN/HOT SIDE - LOBBY "Tag ID"0137…"
type textarea "x"
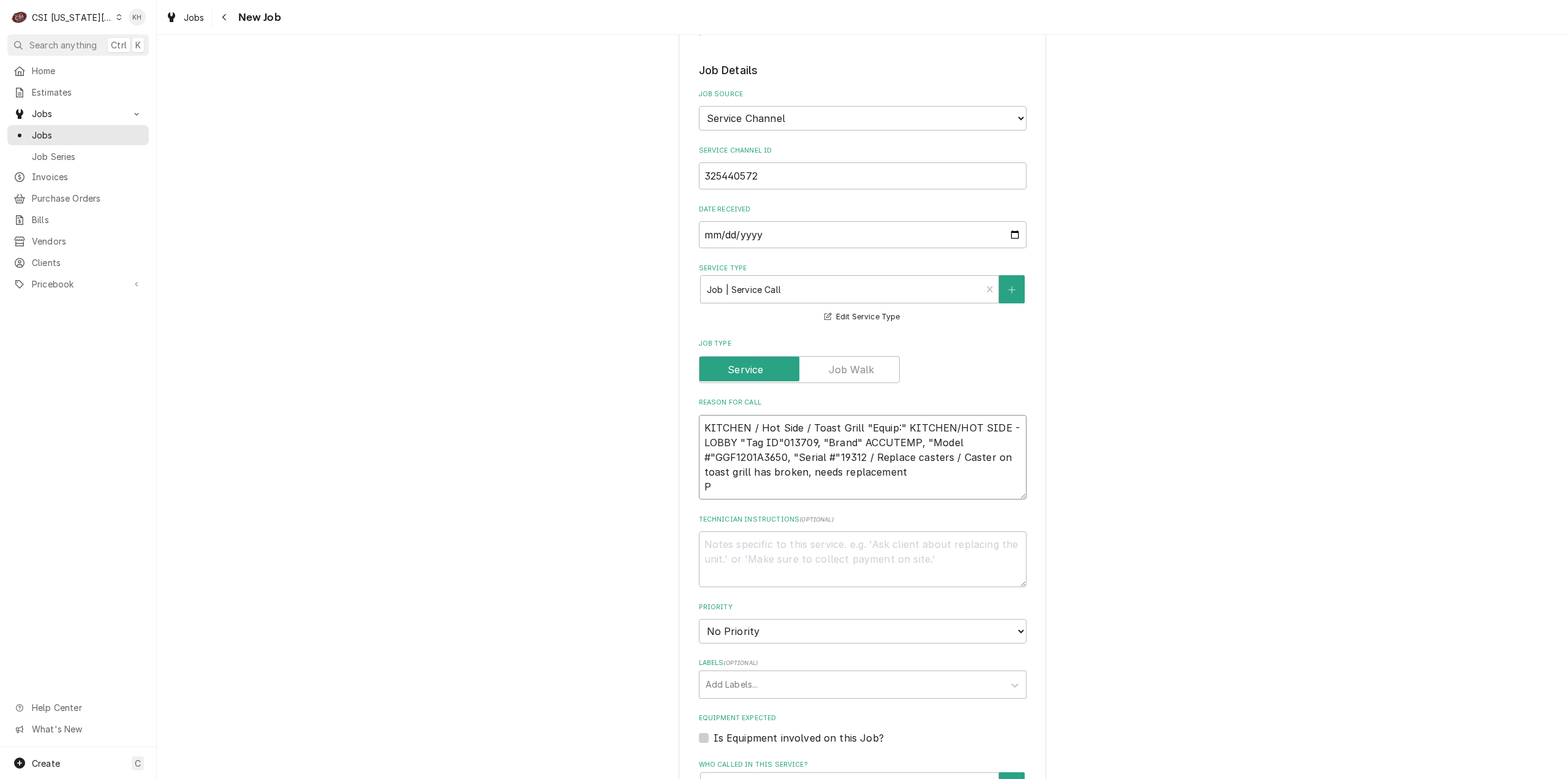
type textarea "KITCHEN / Hot Side / Toast Grill "Equip:" KITCHEN/HOT SIDE - LOBBY "Tag ID"0137…"
type textarea "x"
type textarea "KITCHEN / Hot Side / Toast Grill "Equip:" KITCHEN/HOT SIDE - LOBBY "Tag ID"0137…"
type textarea "x"
type textarea "KITCHEN / Hot Side / Toast Grill "Equip:" KITCHEN/HOT SIDE - LOBBY "Tag ID"0137…"
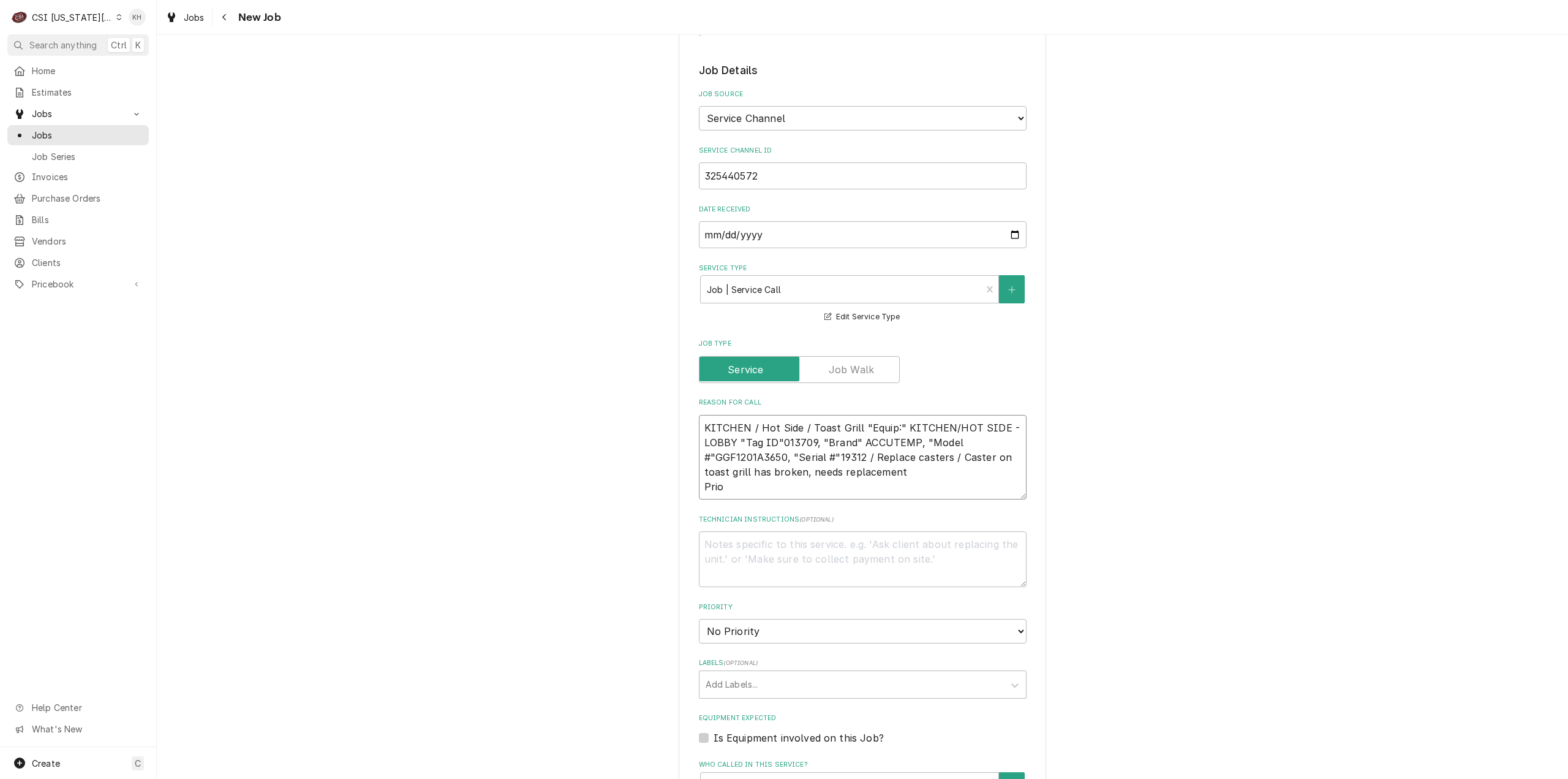
type textarea "x"
type textarea "KITCHEN / Hot Side / Toast Grill "Equip:" KITCHEN/HOT SIDE - LOBBY "Tag ID"0137…"
type textarea "x"
type textarea "KITCHEN / Hot Side / Toast Grill "Equip:" KITCHEN/HOT SIDE - LOBBY "Tag ID"0137…"
type textarea "x"
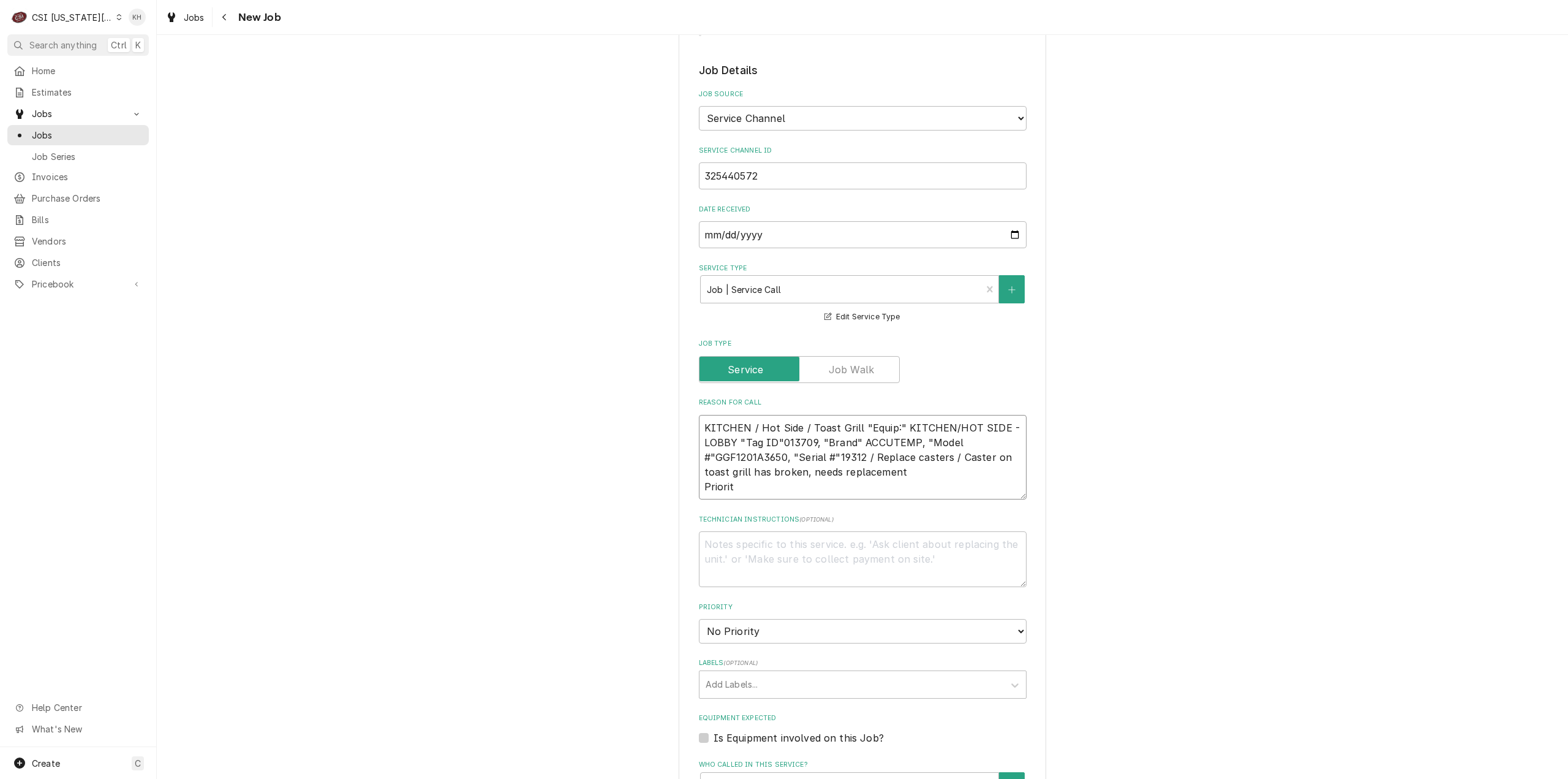
type textarea "KITCHEN / Hot Side / Toast Grill "Equip:" KITCHEN/HOT SIDE - LOBBY "Tag ID"0137…"
type textarea "x"
type textarea "KITCHEN / Hot Side / Toast Grill "Equip:" KITCHEN/HOT SIDE - LOBBY "Tag ID"0137…"
type textarea "x"
type textarea "KITCHEN / Hot Side / Toast Grill "Equip:" KITCHEN/HOT SIDE - LOBBY "Tag ID"0137…"
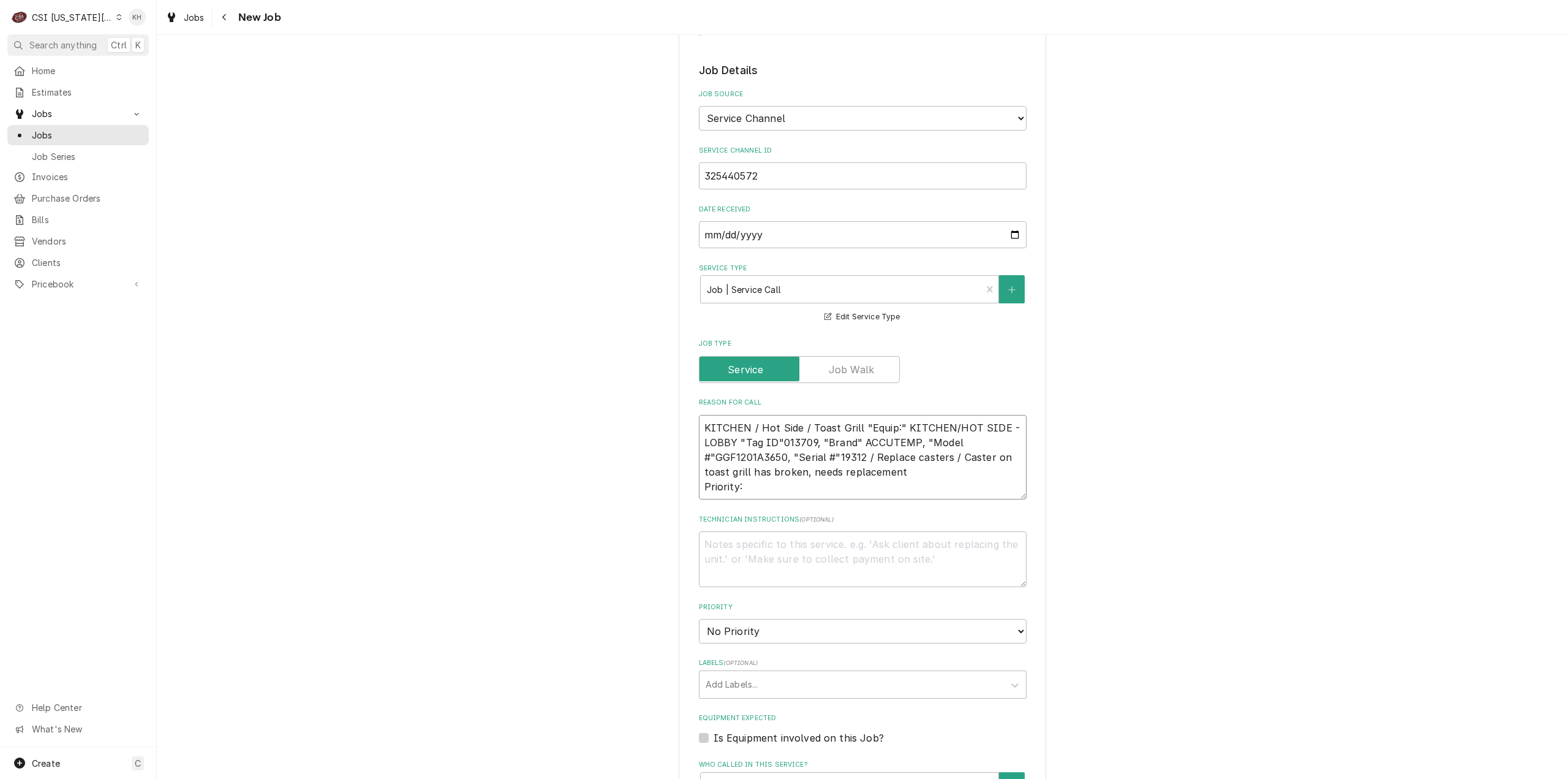
type textarea "x"
type textarea "KITCHEN / Hot Side / Toast Grill "Equip:" KITCHEN/HOT SIDE - LOBBY "Tag ID"0137…"
click at [818, 439] on textarea "KITCHEN / Hot Side / Toast Grill "Equip:" KITCHEN/HOT SIDE - LOBBY "Tag ID"0137…" at bounding box center [863, 457] width 328 height 85
paste textarea "URGENT - 24 HOURS"
type textarea "x"
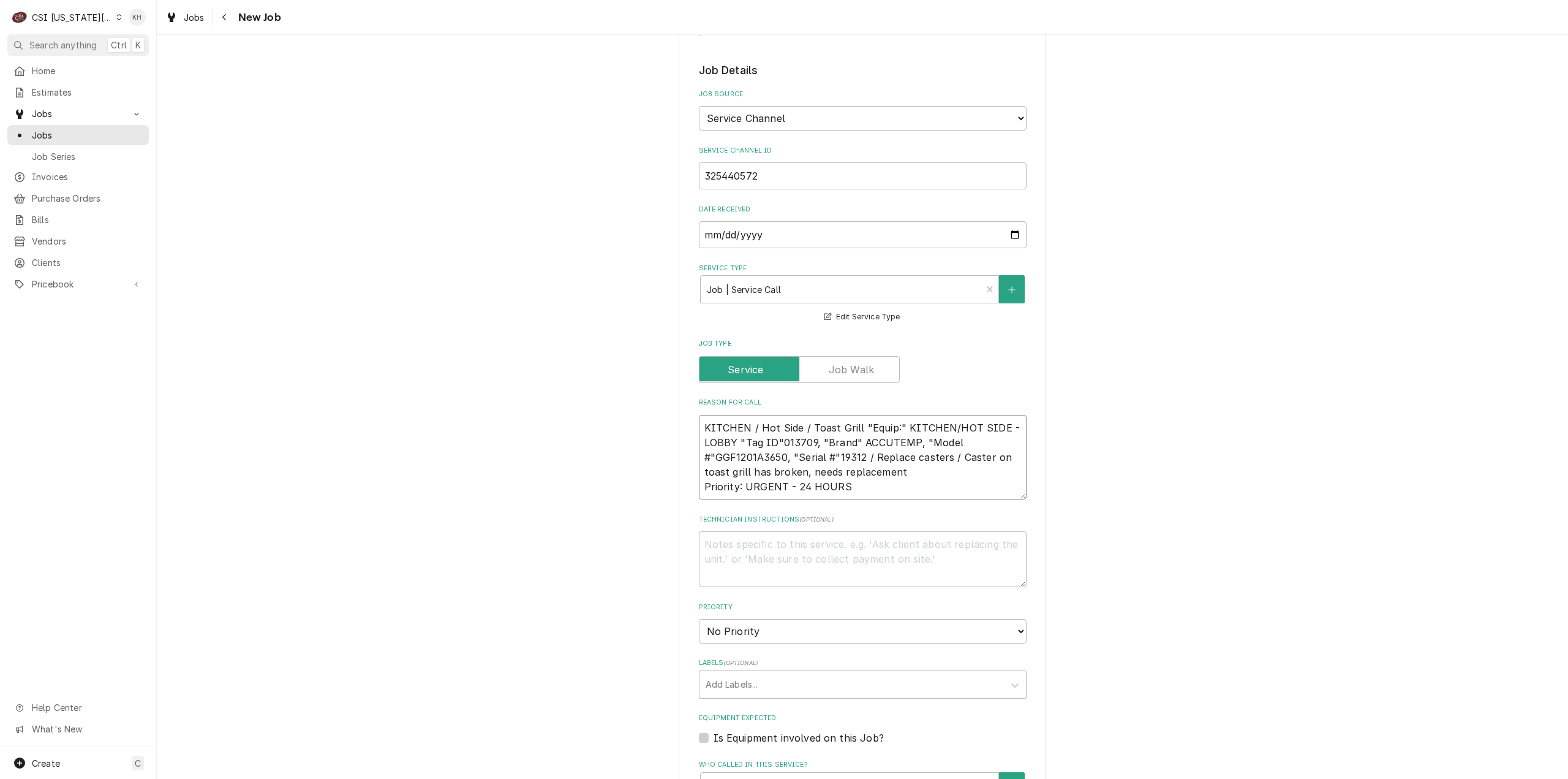
type textarea "KITCHEN / Hot Side / Toast Grill "Equip:" KITCHEN/HOT SIDE - LOBBY "Tag ID"0137…"
click at [791, 531] on textarea "Technician Instructions ( optional )" at bounding box center [863, 559] width 328 height 55
type textarea "x"
type textarea "N"
type textarea "x"
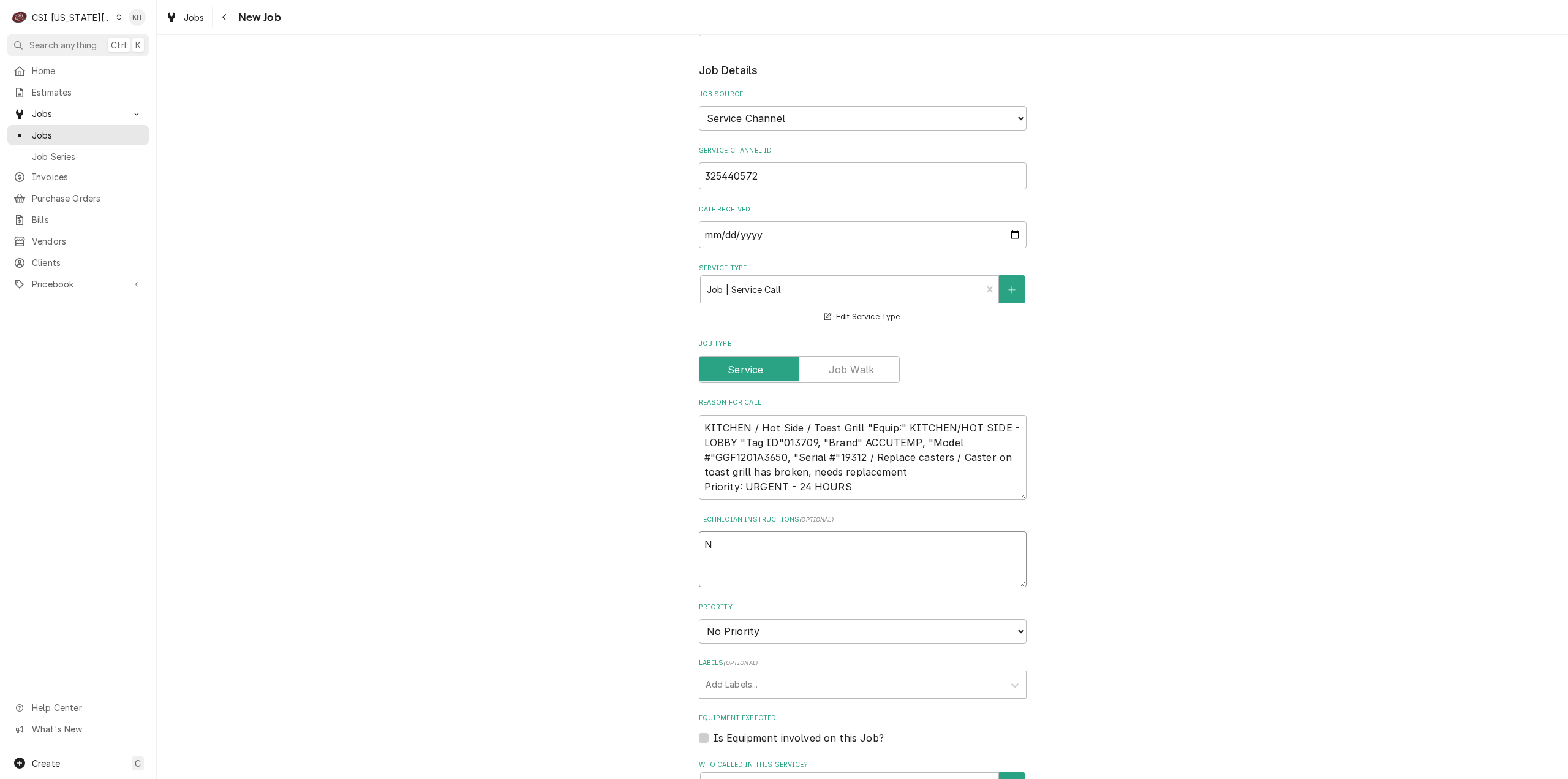
type textarea "NT"
type textarea "x"
type textarea "NTE"
type textarea "x"
type textarea "NTE"
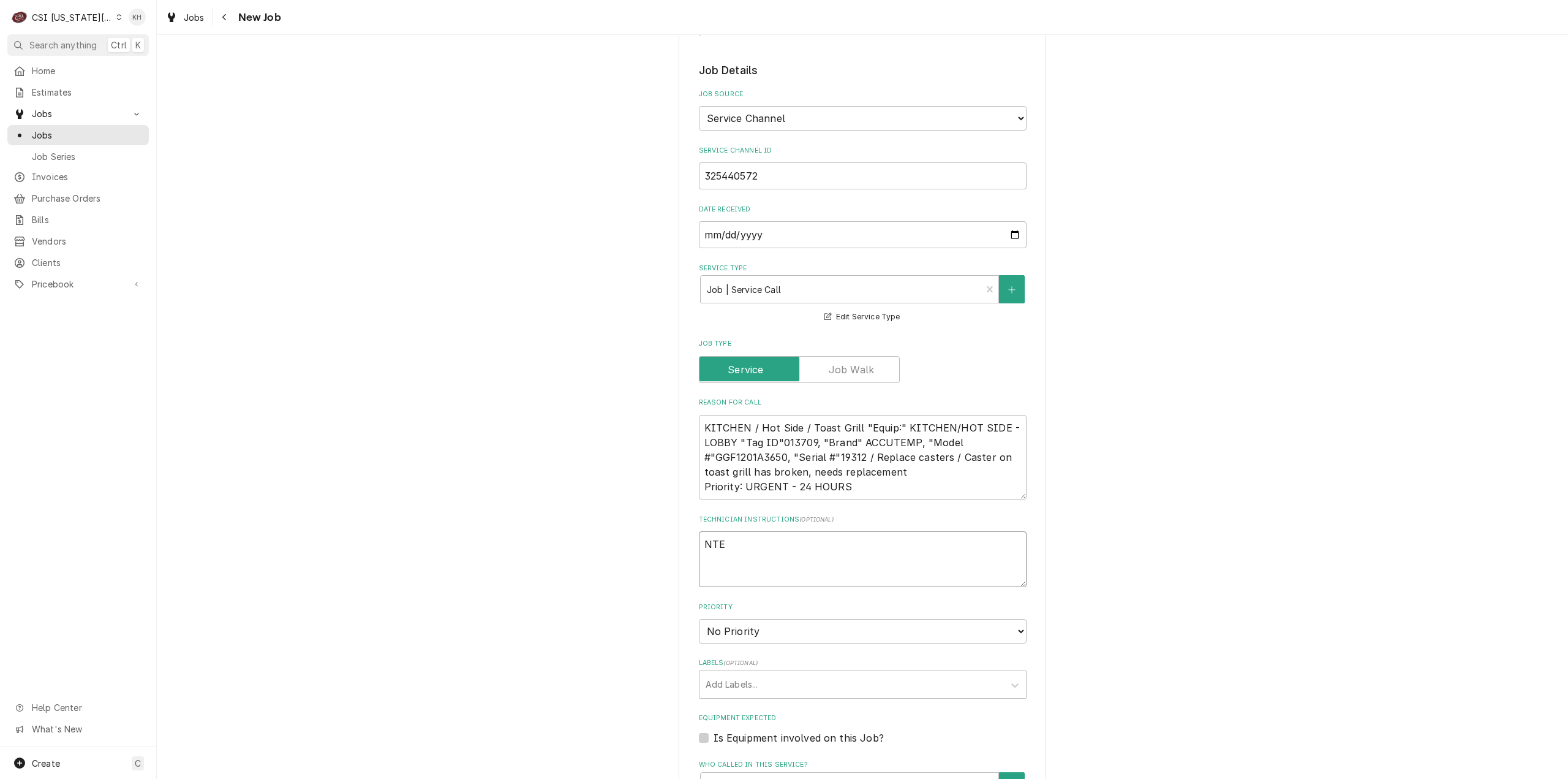
type textarea "x"
type textarea "NTE $"
type textarea "x"
type textarea "NTE $4"
type textarea "x"
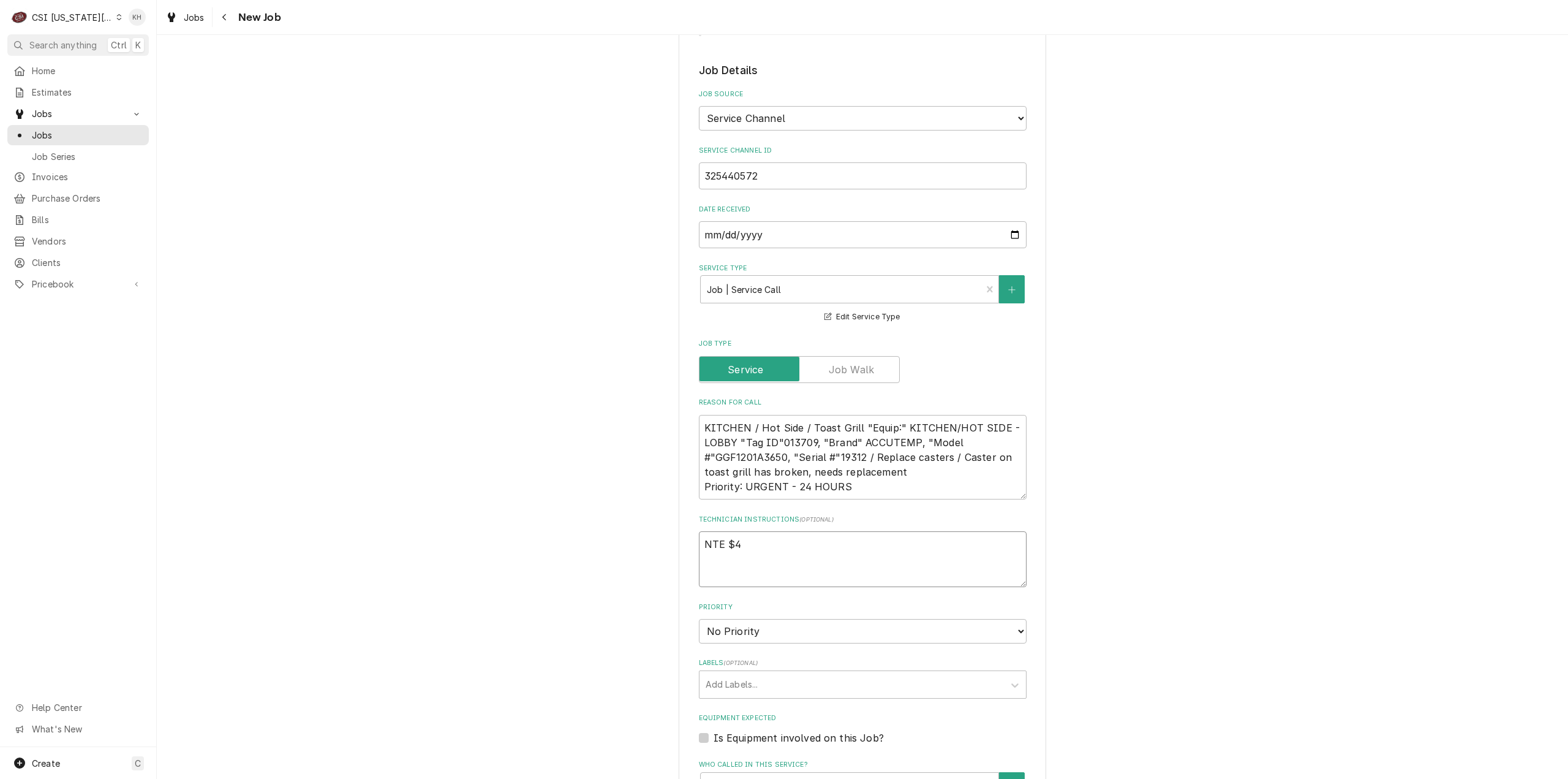
type textarea "NTE $45"
type textarea "x"
type textarea "NTE $450"
type textarea "x"
type textarea "NTE $450."
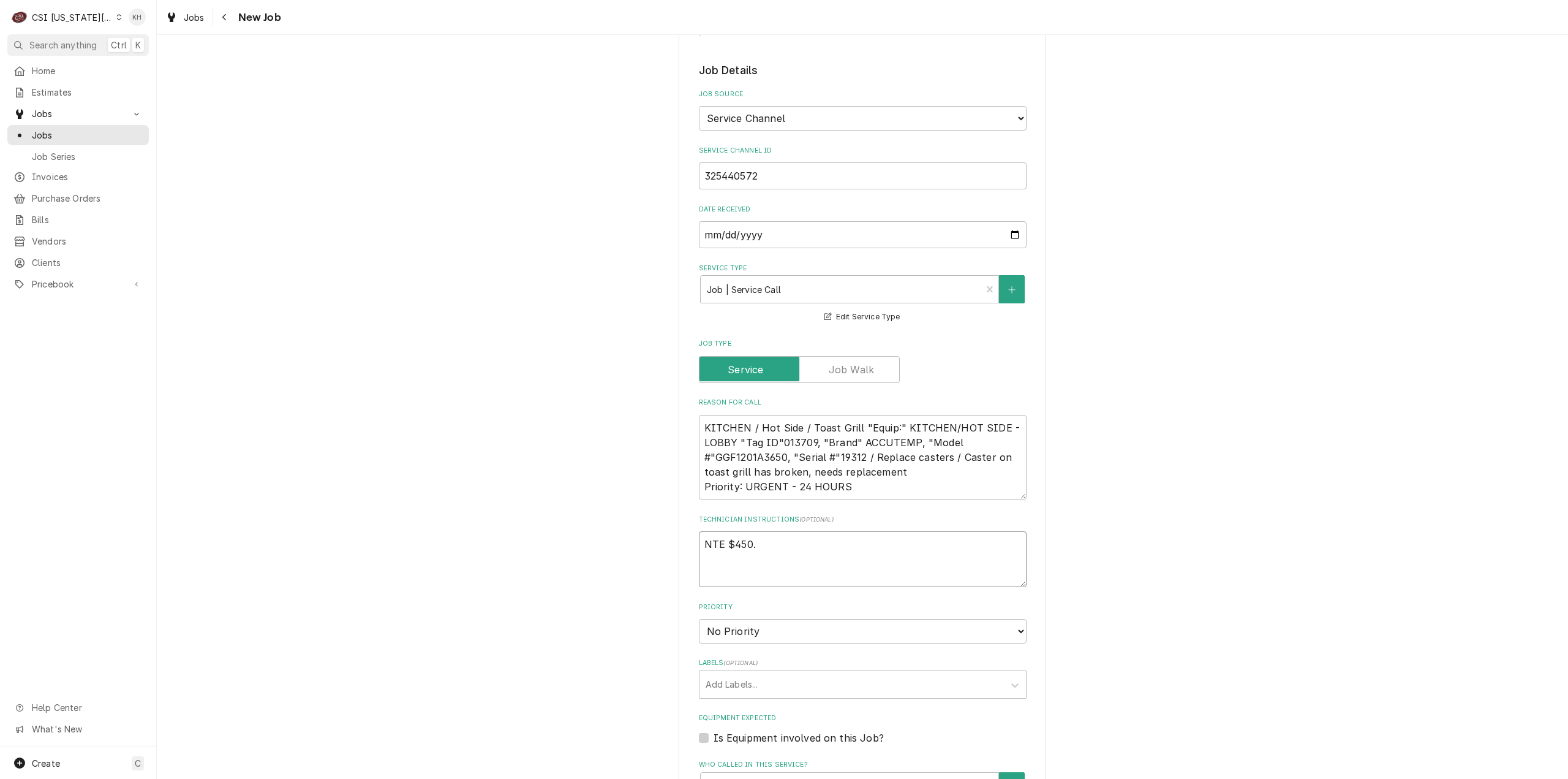
type textarea "x"
type textarea "NTE $450.0"
type textarea "x"
type textarea "NTE $450.00"
type textarea "x"
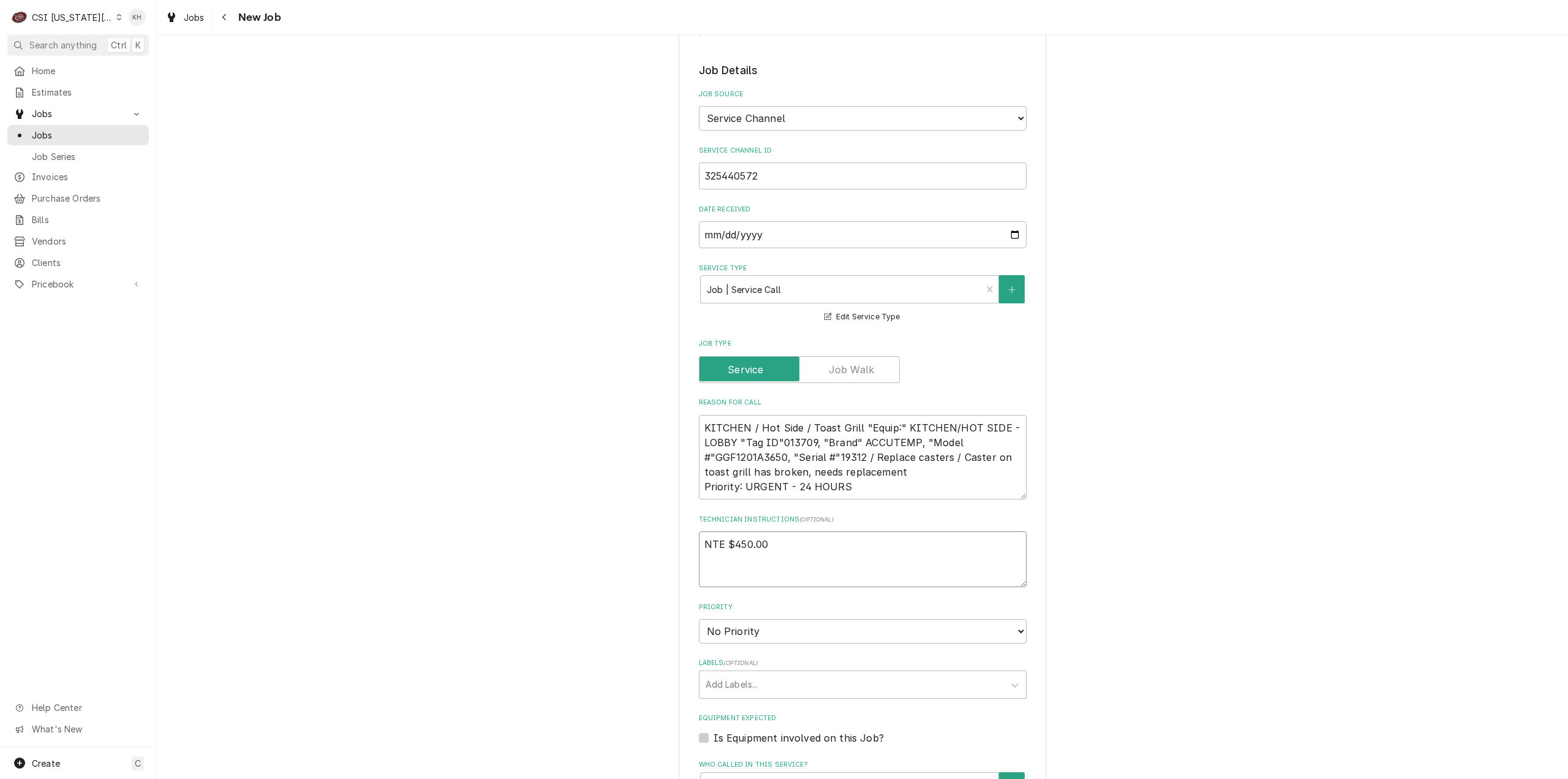
type textarea "NTE $450.00"
type textarea "x"
type textarea "NTE $450.00"
type textarea "x"
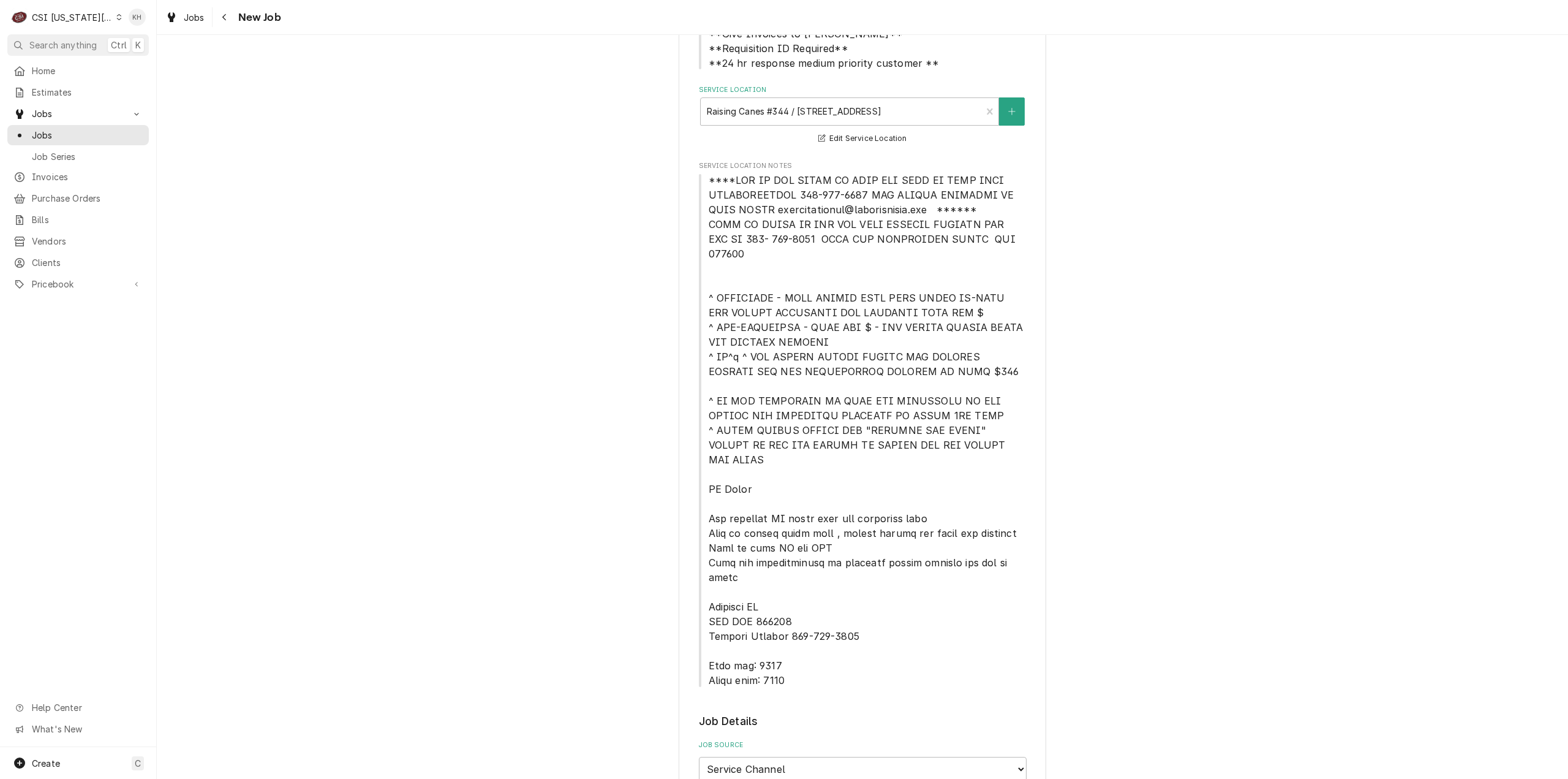
scroll to position [62, 0]
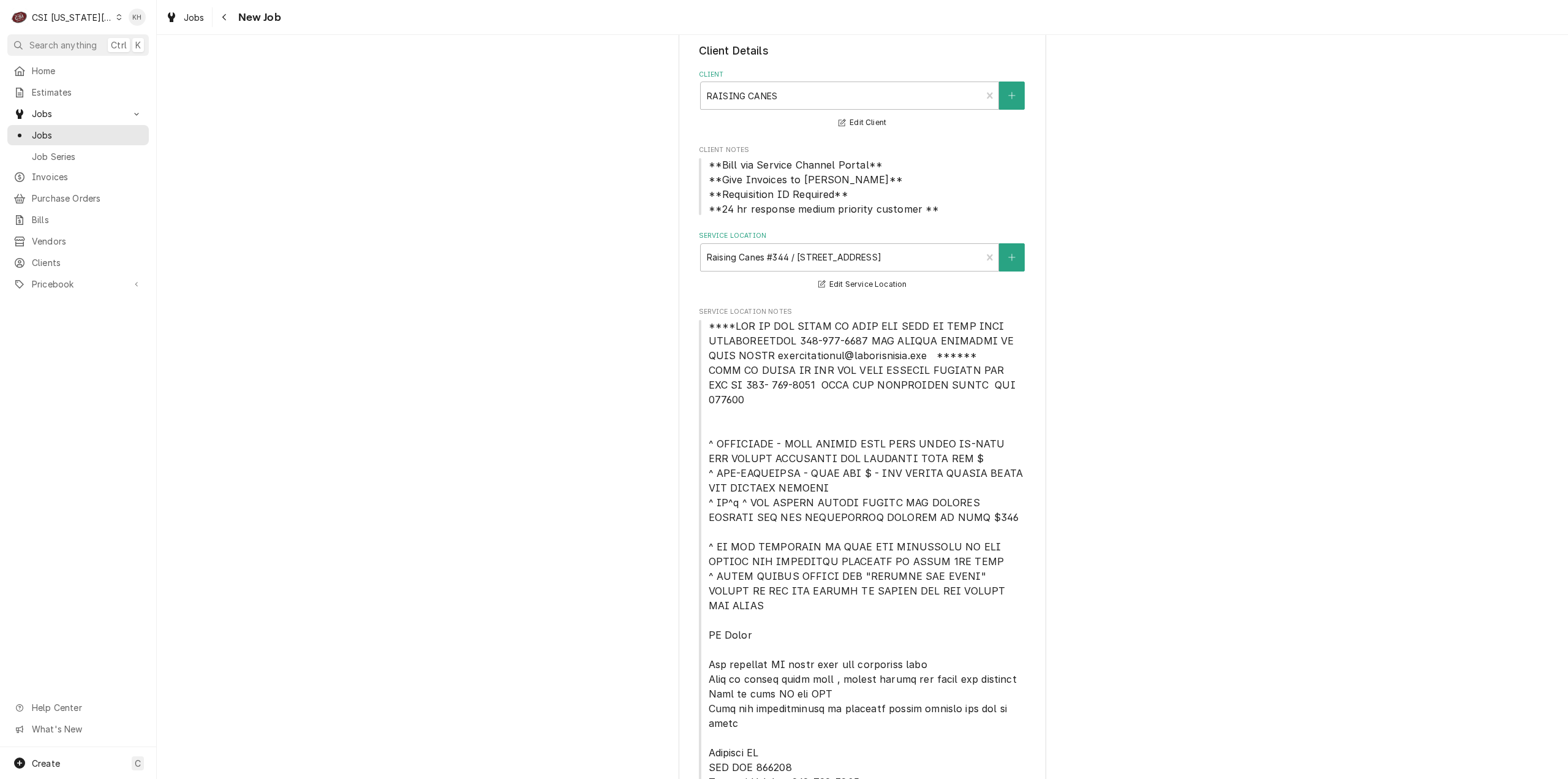
type textarea "NTE $450.00"
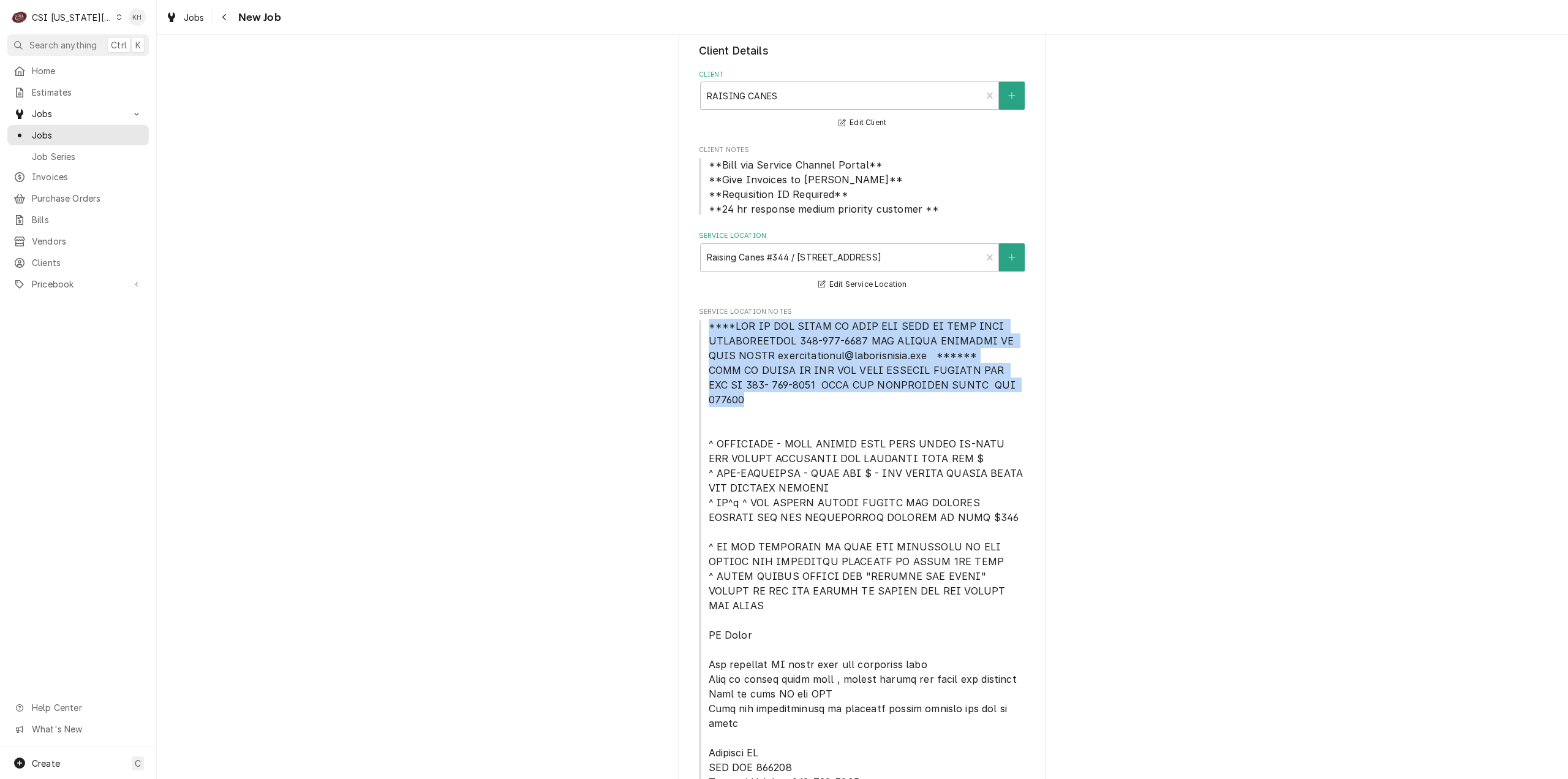
drag, startPoint x: 708, startPoint y: 328, endPoint x: 1011, endPoint y: 391, distance: 309.5
click at [1011, 391] on span "Service Location Notes" at bounding box center [863, 576] width 328 height 515
copy span "****NTE ON ALL CALLS IF OVER NTE NEED TO CALL JOHN HERBOLSHEIMER 402-380-8262 F…"
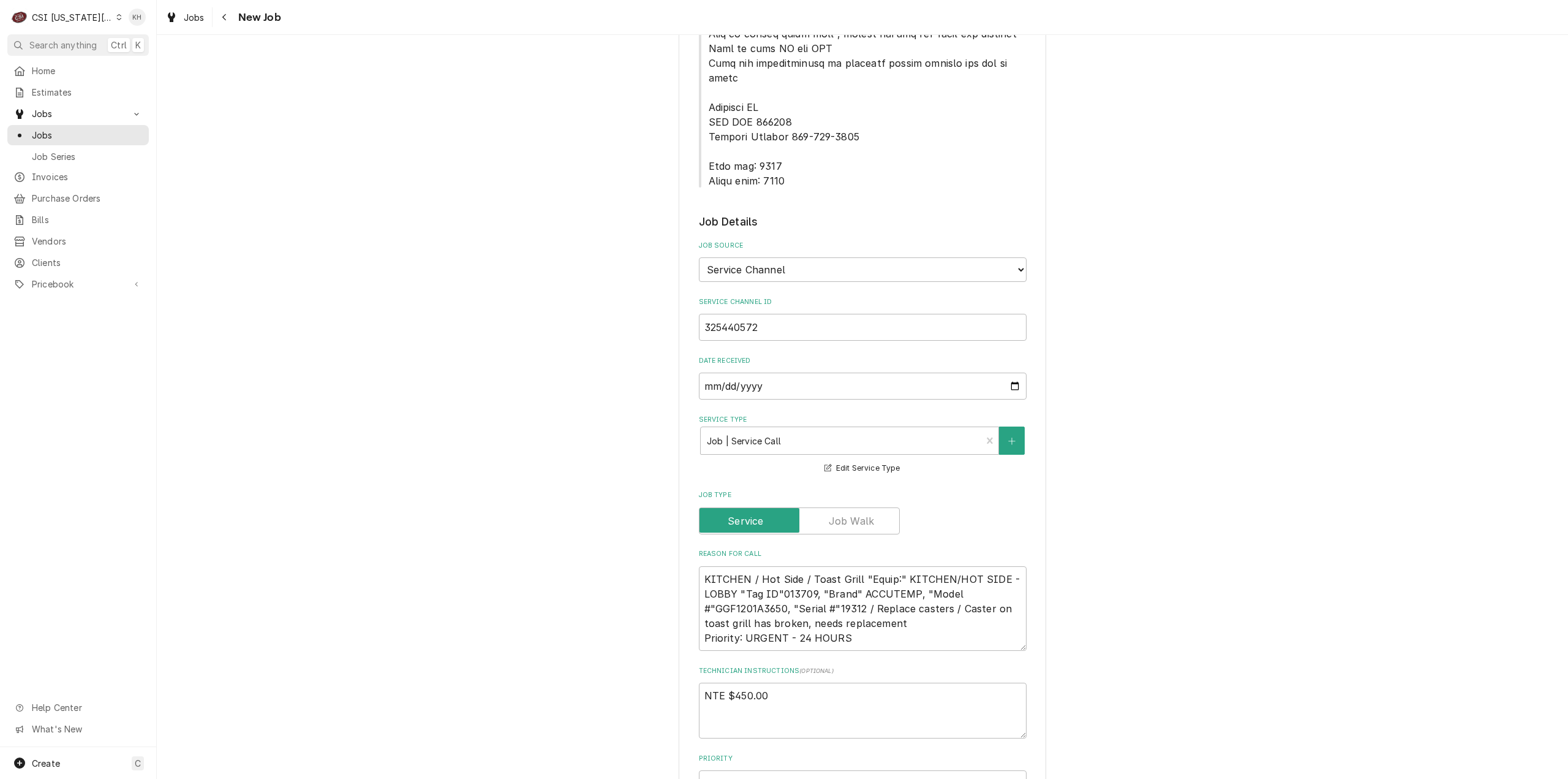
scroll to position [980, 0]
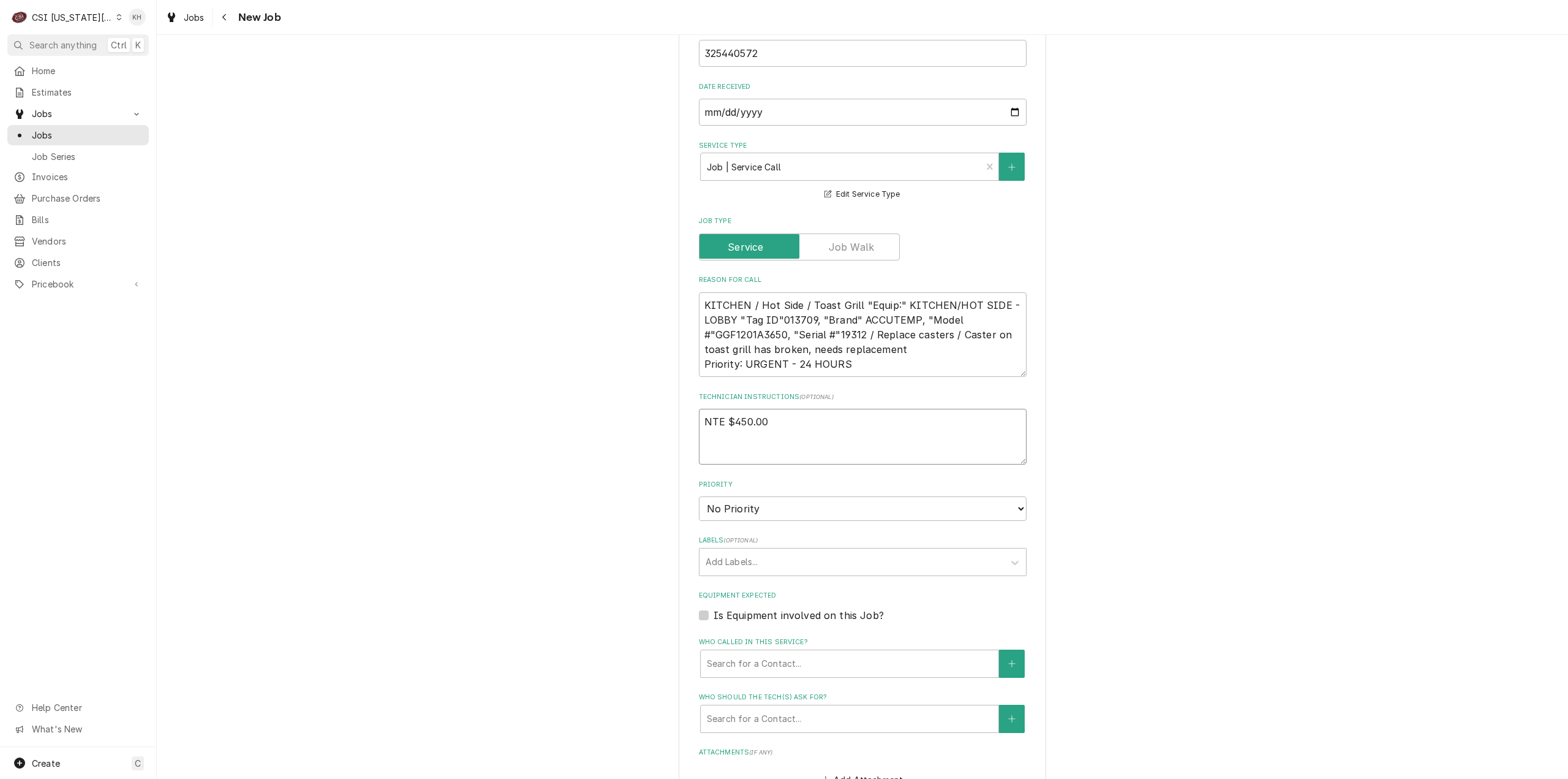
click at [750, 409] on textarea "NTE $450.00" at bounding box center [863, 436] width 328 height 55
paste textarea "****NTE ON ALL CALLS IF OVER NTE NEED TO CALL JOHN HERBOLSHEIMER 402-380-8262 F…"
type textarea "x"
type textarea "NTE $450.00 ****NTE ON ALL CALLS IF OVER NTE NEED TO CALL JOHN HERBOLSHEIMER 40…"
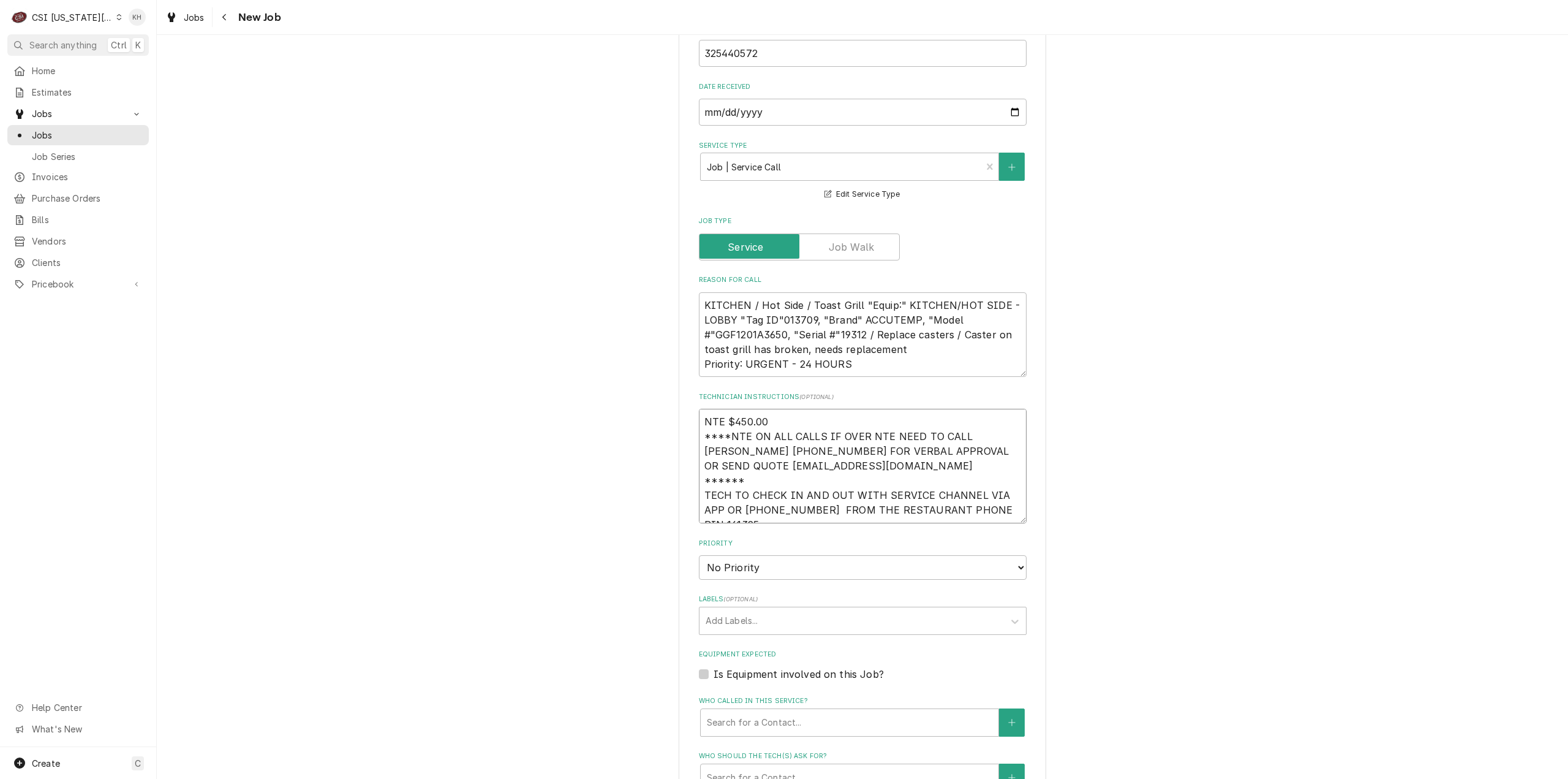
type textarea "x"
type textarea "NTE $450.00 ****NTE ON ALL CALLS IF OVER NTE NEED TO CALL JOHN HERBOLSHEIMER 40…"
type textarea "x"
type textarea "NTE $450.00 ****NTE ON ALL CALLS IF OVER NTE NEED TO CALL JOHN HERBOLSHEIMER 40…"
click at [766, 409] on textarea "NTE $450.00 ****NTE ON ALL CALLS IF OVER NTE NEED TO CALL JOHN HERBOLSHEIMER 40…" at bounding box center [863, 481] width 328 height 144
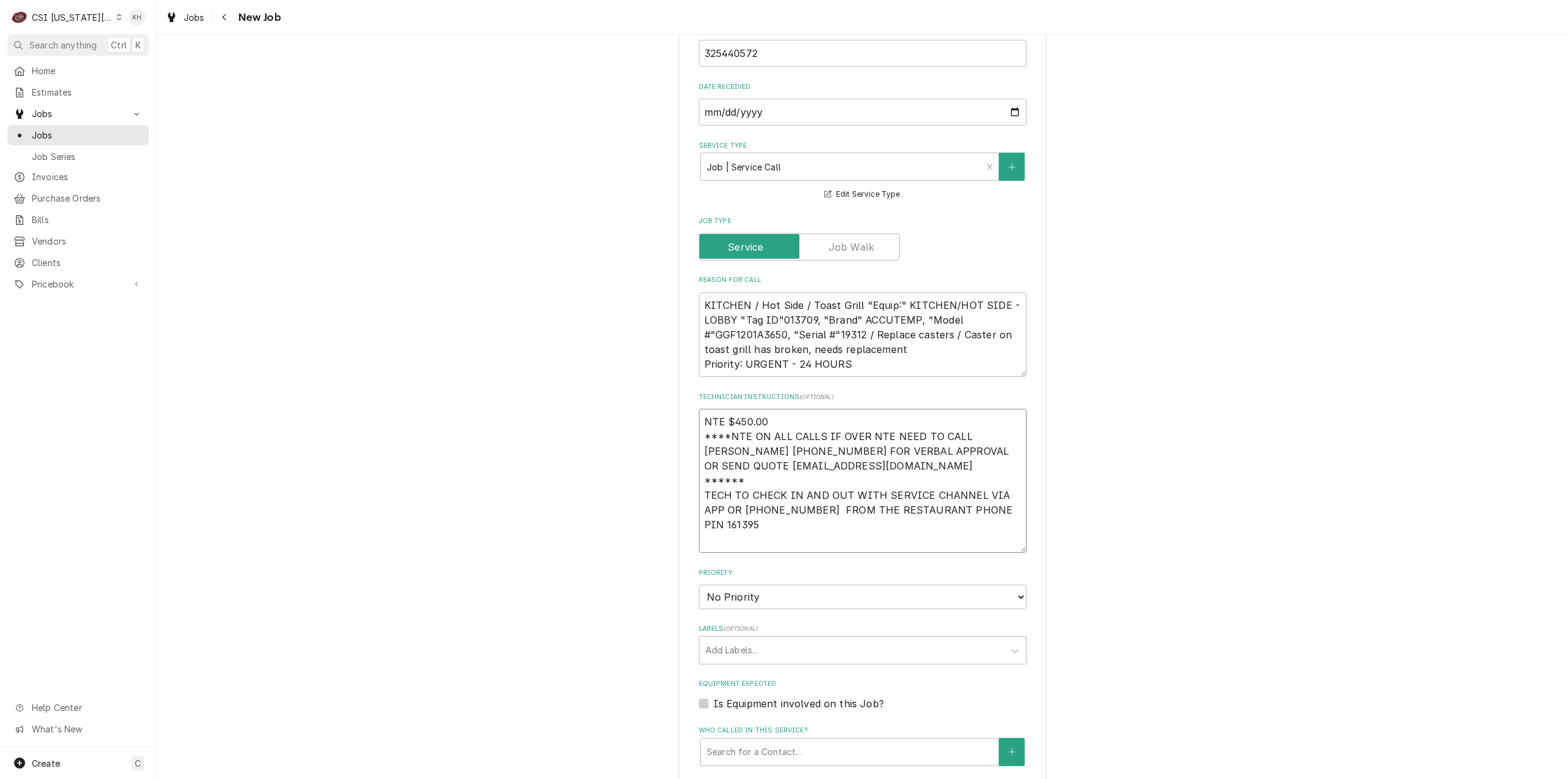
type textarea "x"
type textarea "NTE $450.00 ****NTE ON ALL CALLS IF OVER NTE NEED TO CALL JOHN HERBOLSHEIMER 40…"
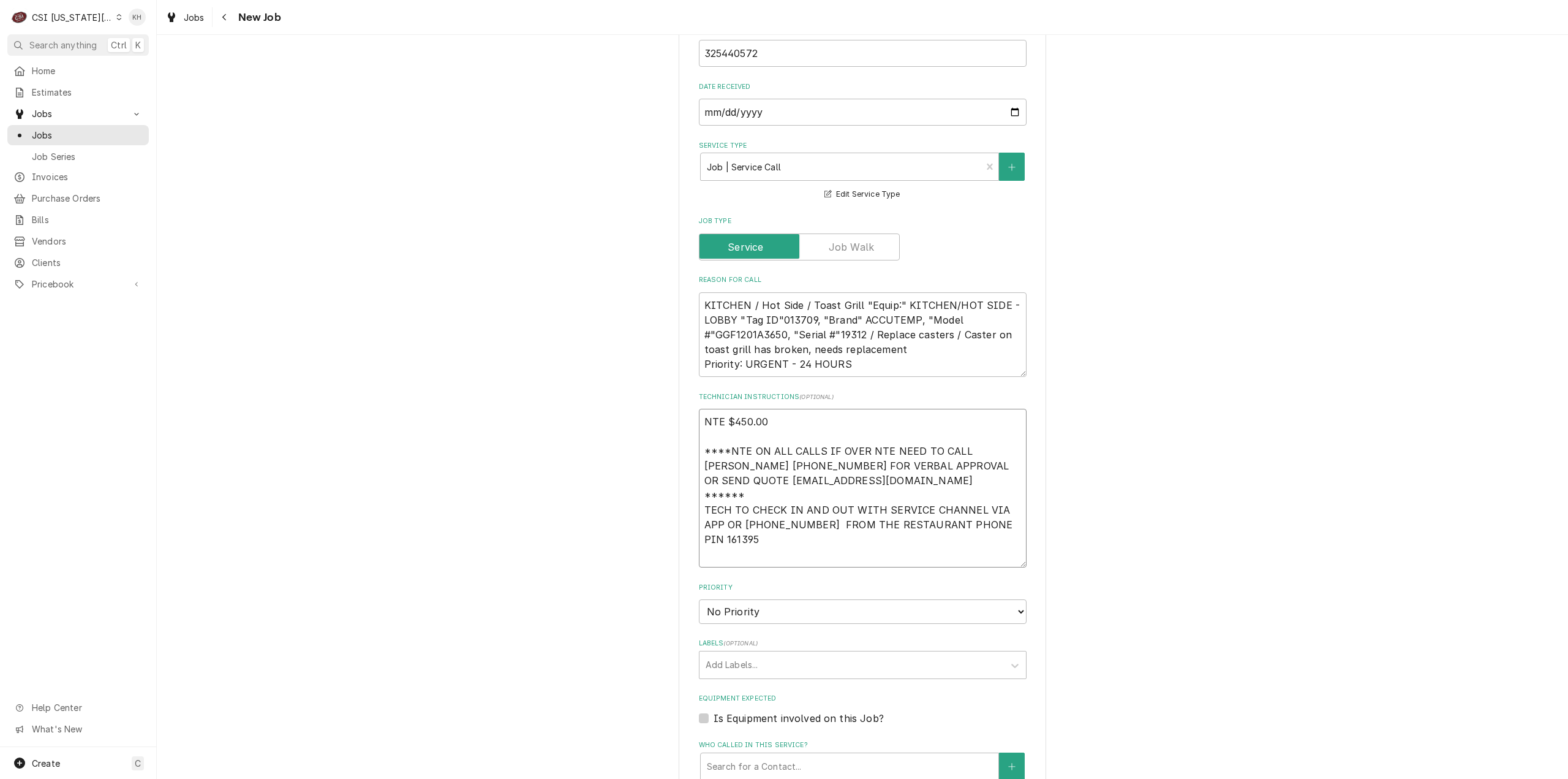
type textarea "x"
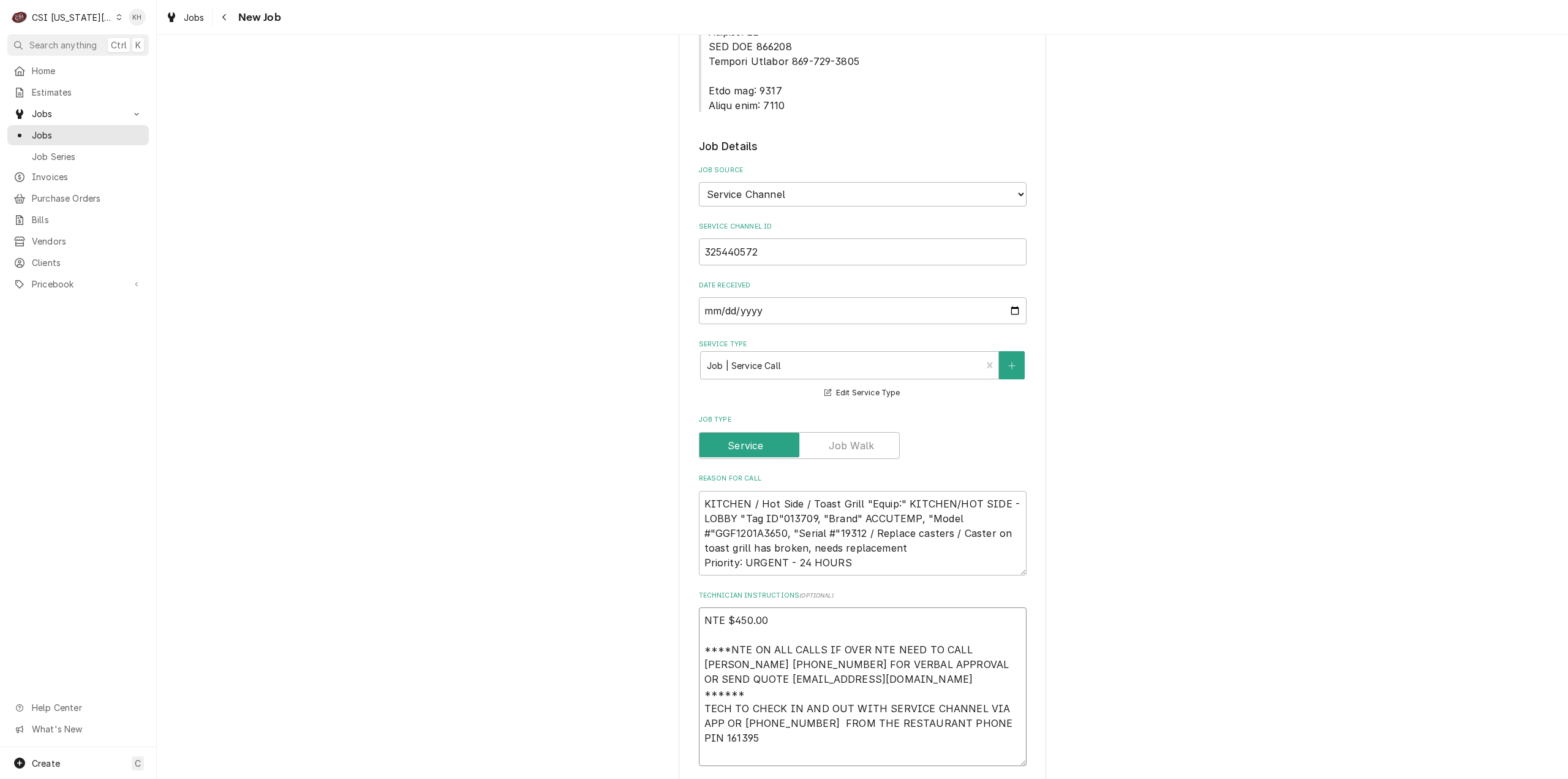
scroll to position [613, 0]
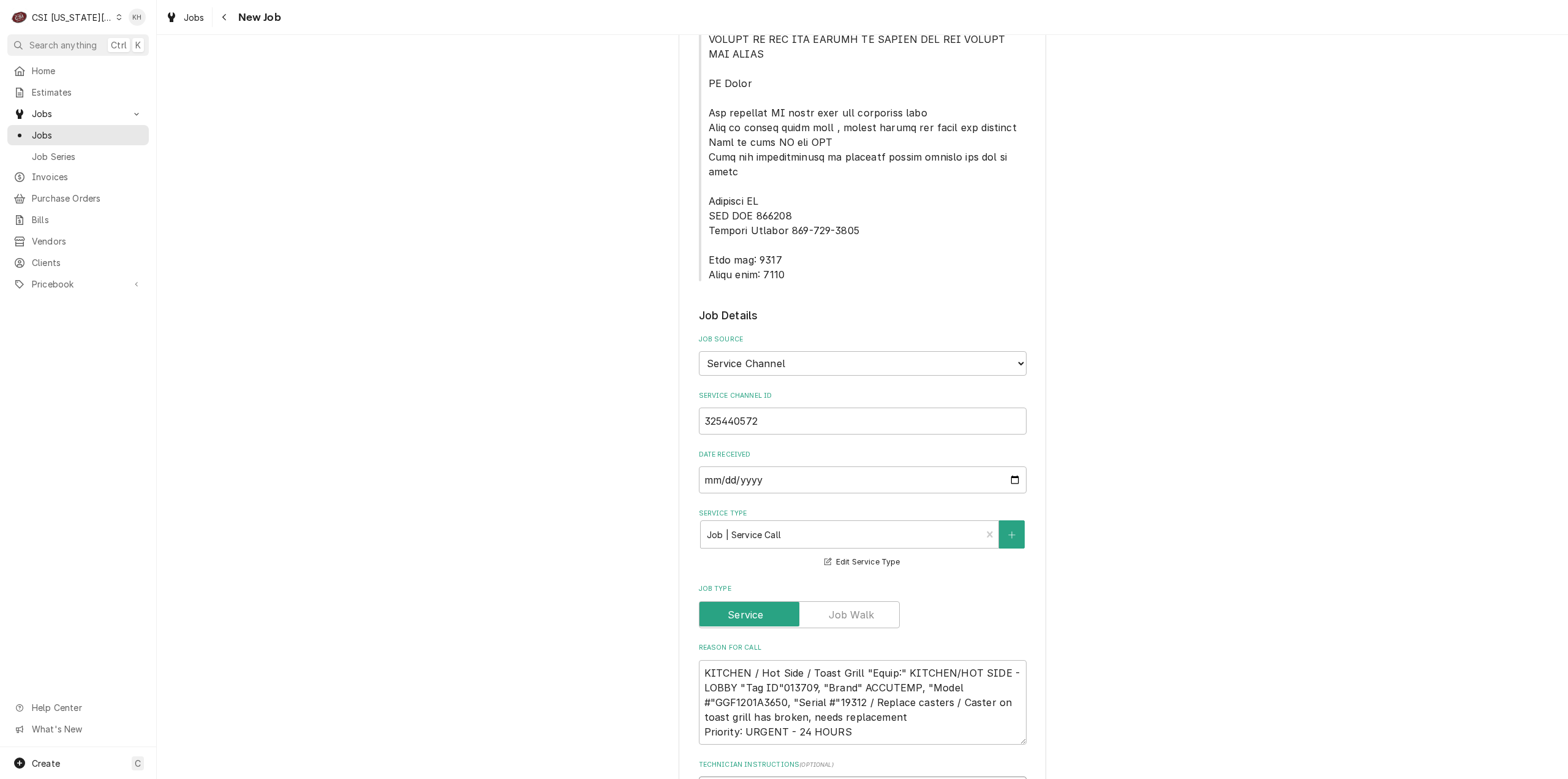
type textarea "NTE $450.00 ****NTE ON ALL CALLS IF OVER NTE NEED TO CALL JOHN HERBOLSHEIMER 40…"
drag, startPoint x: 706, startPoint y: 212, endPoint x: 792, endPoint y: 233, distance: 88.5
click at [788, 228] on span "Service Location Notes" at bounding box center [863, 24] width 328 height 515
drag, startPoint x: 798, startPoint y: 239, endPoint x: 789, endPoint y: 235, distance: 9.8
click at [798, 239] on div "Please provide the following information to create a job: Client Details Client…" at bounding box center [863, 502] width 328 height 2082
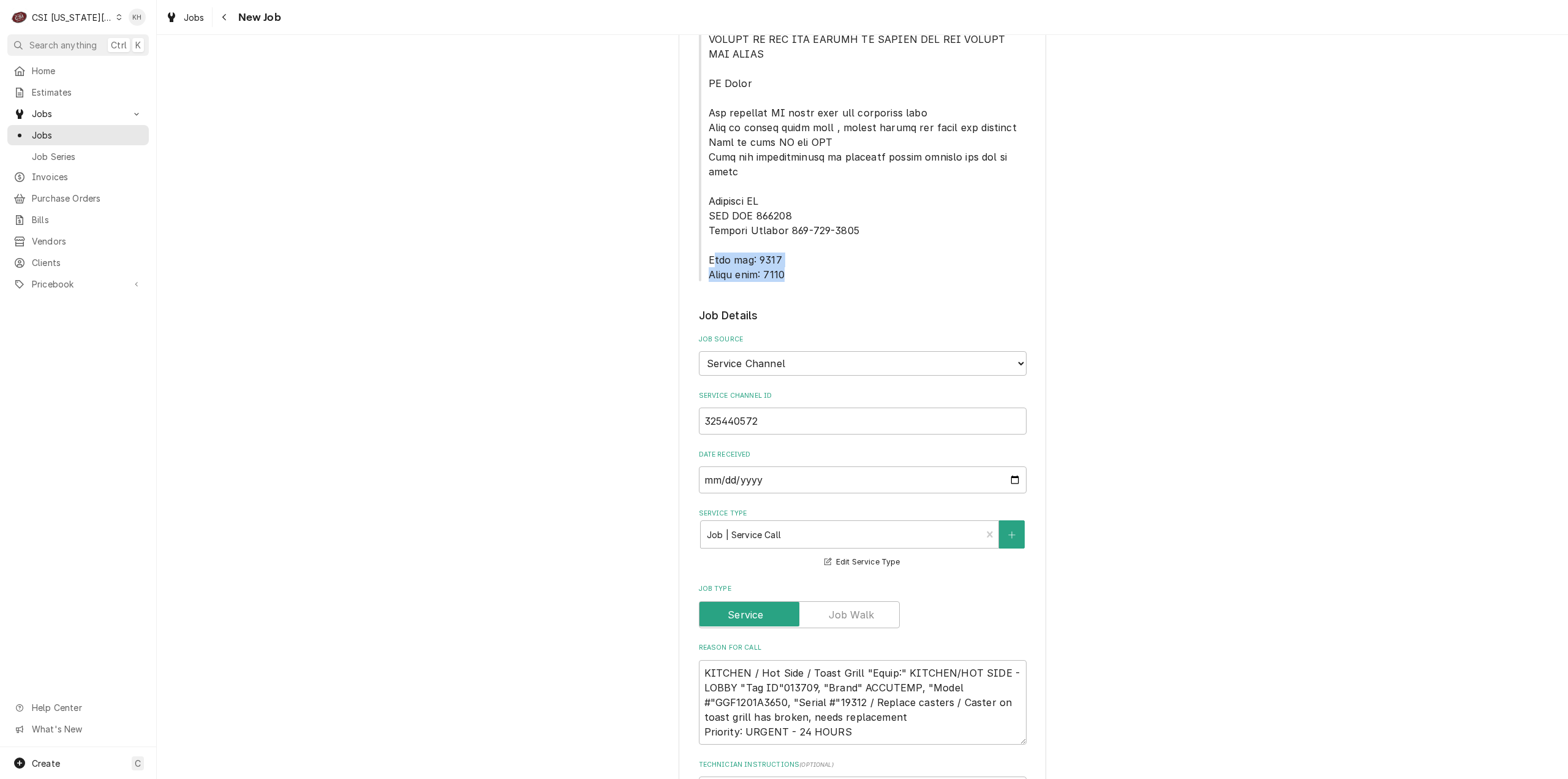
click at [785, 232] on span "Service Location Notes" at bounding box center [867, 24] width 318 height 512
click at [709, 215] on span "Service Location Notes" at bounding box center [867, 24] width 318 height 512
drag, startPoint x: 704, startPoint y: 216, endPoint x: 785, endPoint y: 235, distance: 83.2
click at [786, 235] on span "Service Location Notes" at bounding box center [867, 24] width 318 height 512
copy span "Lock box: 0344 Alarm code: 0877"
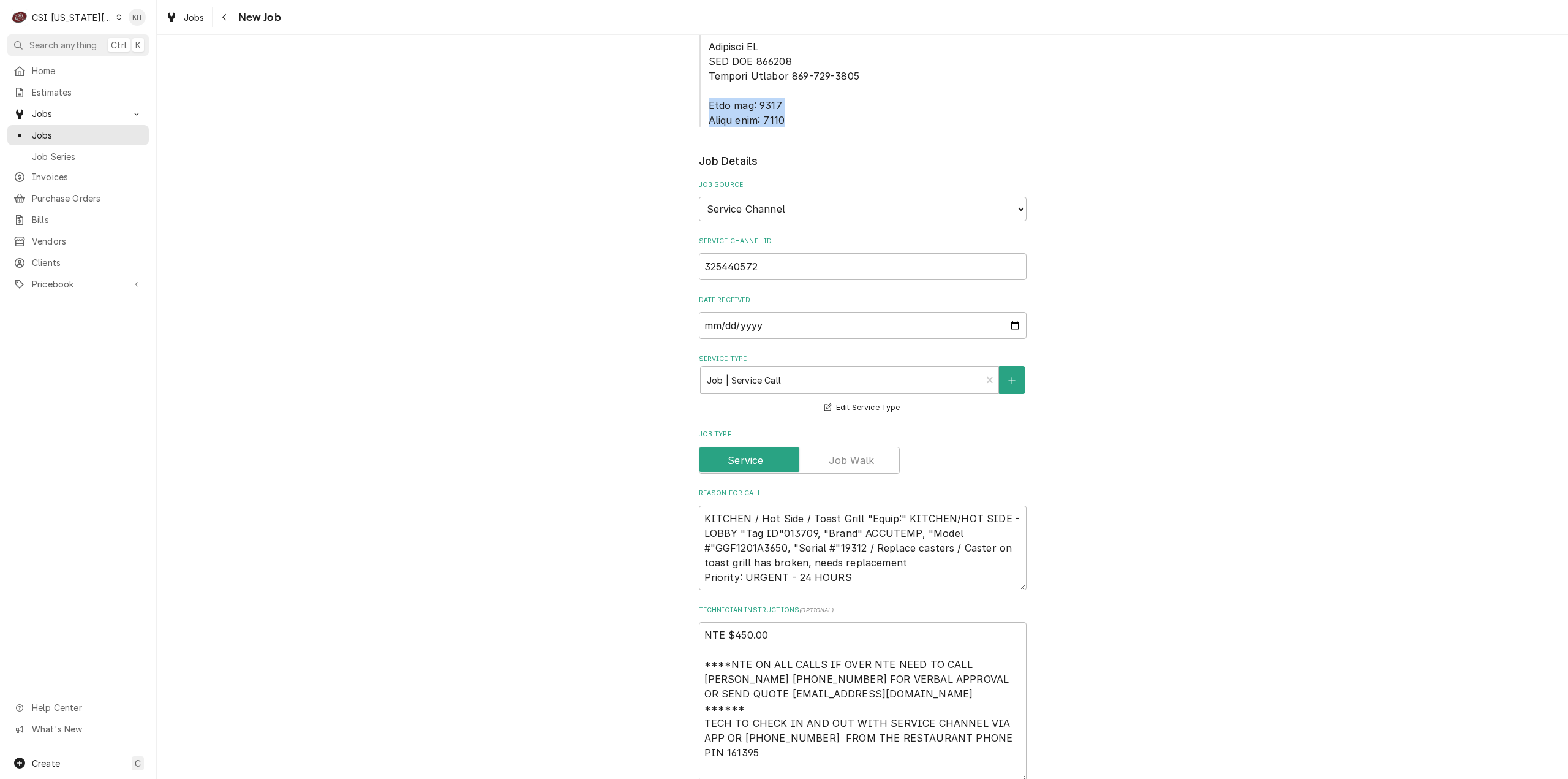
scroll to position [920, 0]
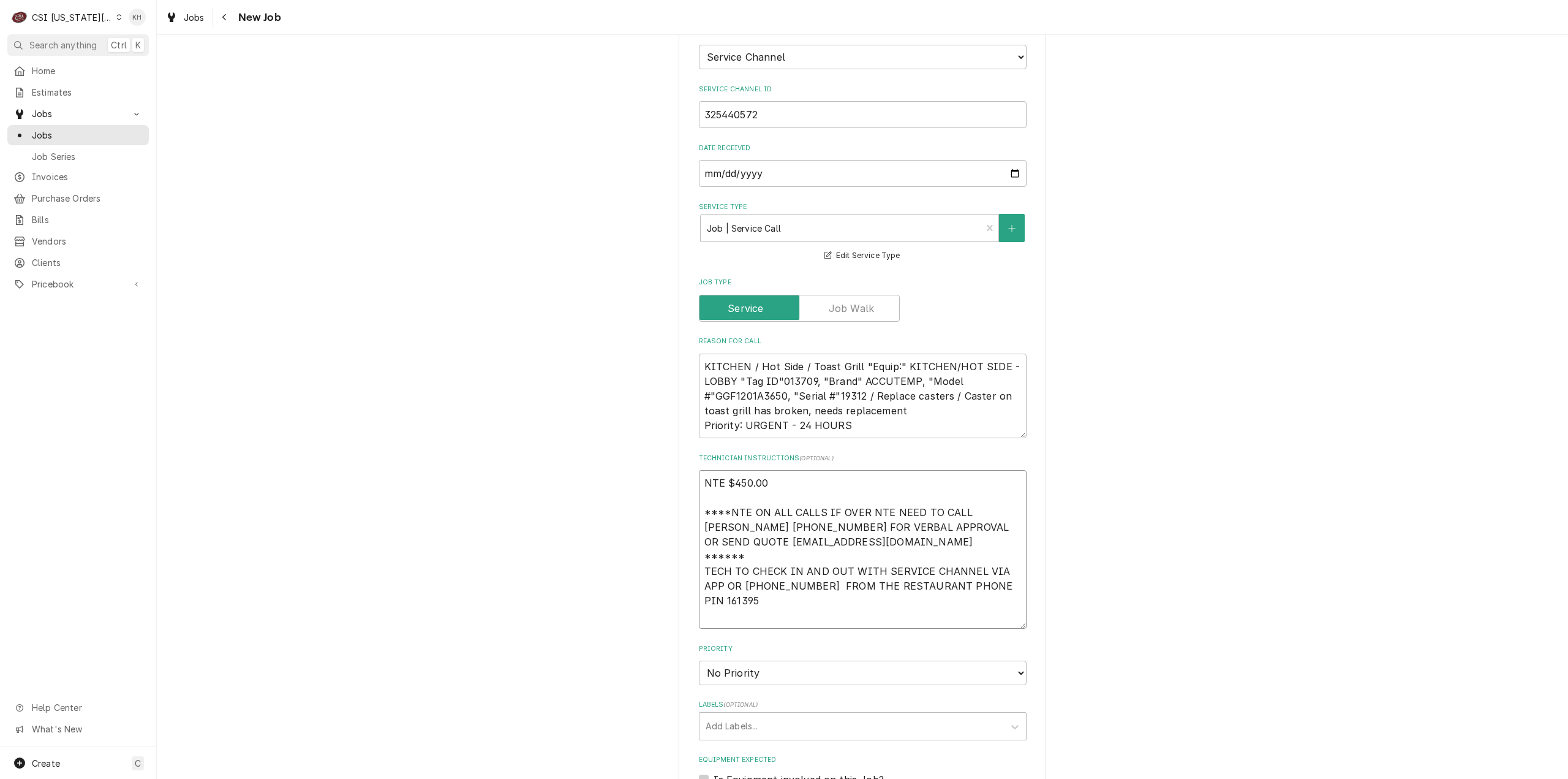
click at [738, 571] on textarea "NTE $450.00 ****NTE ON ALL CALLS IF OVER NTE NEED TO CALL JOHN HERBOLSHEIMER 40…" at bounding box center [863, 549] width 328 height 159
paste textarea "Lock box: 0344 Alarm code: 0877"
type textarea "x"
type textarea "NTE $450.00 ****NTE ON ALL CALLS IF OVER NTE NEED TO CALL JOHN HERBOLSHEIMER 40…"
type textarea "x"
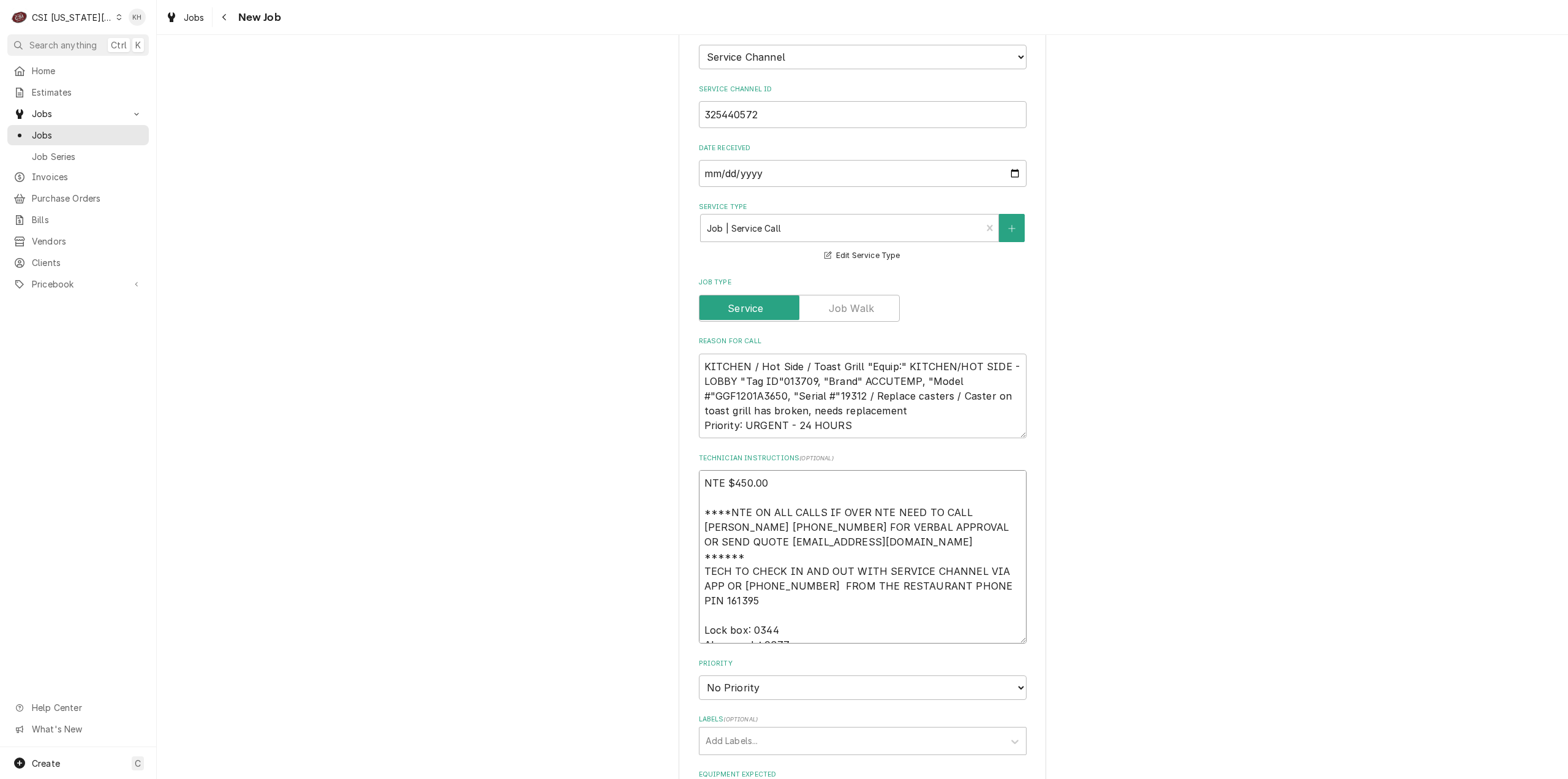
type textarea "NTE $450.00 ****NTE ON ALL CALLS IF OVER NTE NEED TO CALL JOHN HERBOLSHEIMER 40…"
type textarea "x"
type textarea "NTE $450.00 ****NTE ON ALL CALLS IF OVER NTE NEED TO CALL JOHN HERBOLSHEIMER 40…"
type textarea "x"
type textarea "NTE $450.00 ****NTE ON ALL CALLS IF OVER NTE NEED TO CALL JOHN HERBOLSHEIMER 40…"
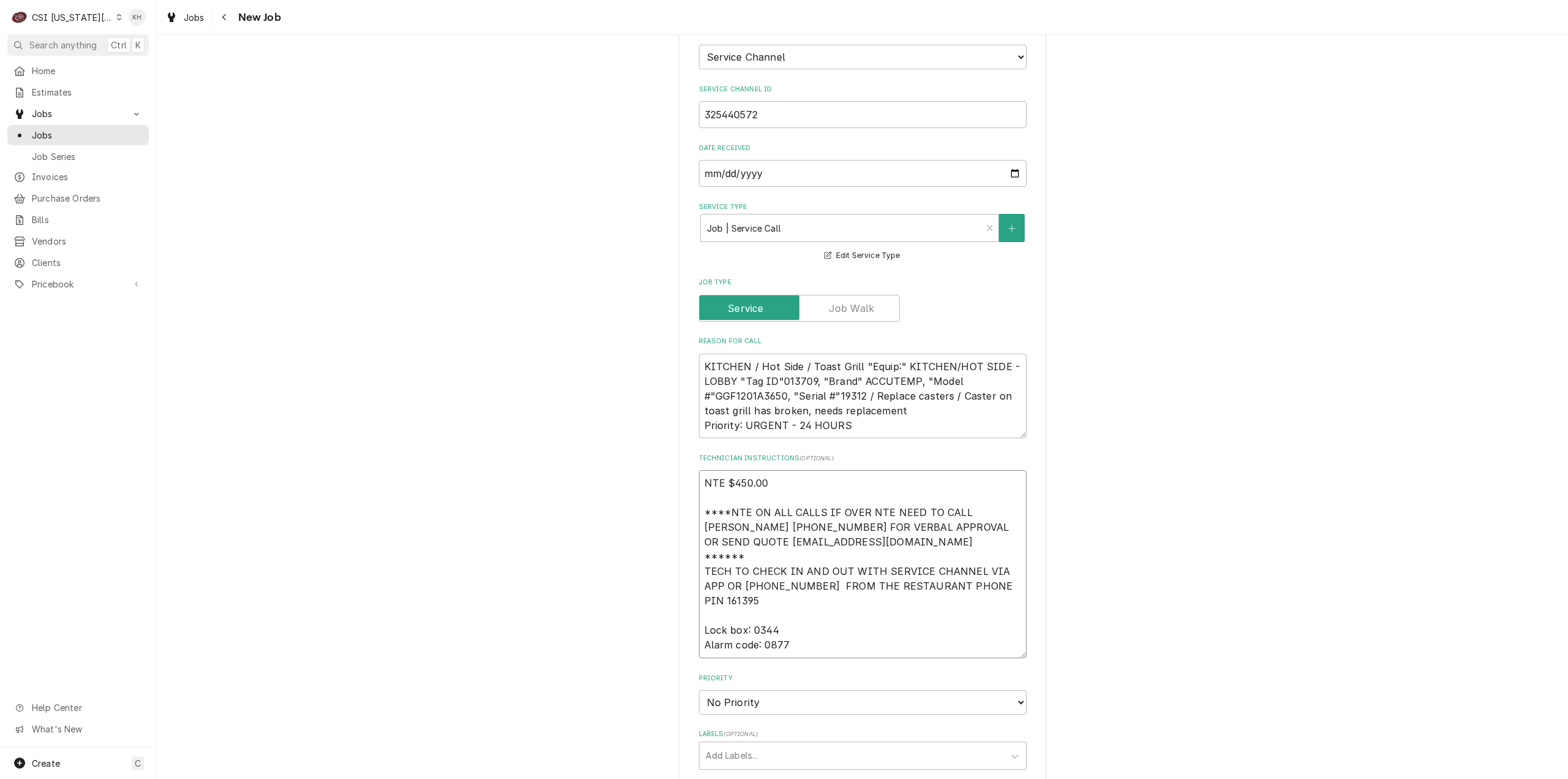
type textarea "x"
type textarea "NTE $450.00 ****NTE ON ALL CALLS IF OVER NTE NEED TO CALL JOHN HERBOLSHEIMER 40…"
type textarea "x"
type textarea "NTE $450.00 ****NTE ON ALL CALLS IF OVER NTE NEED TO CALL JOHN HERBOLSHEIMER 40…"
type textarea "x"
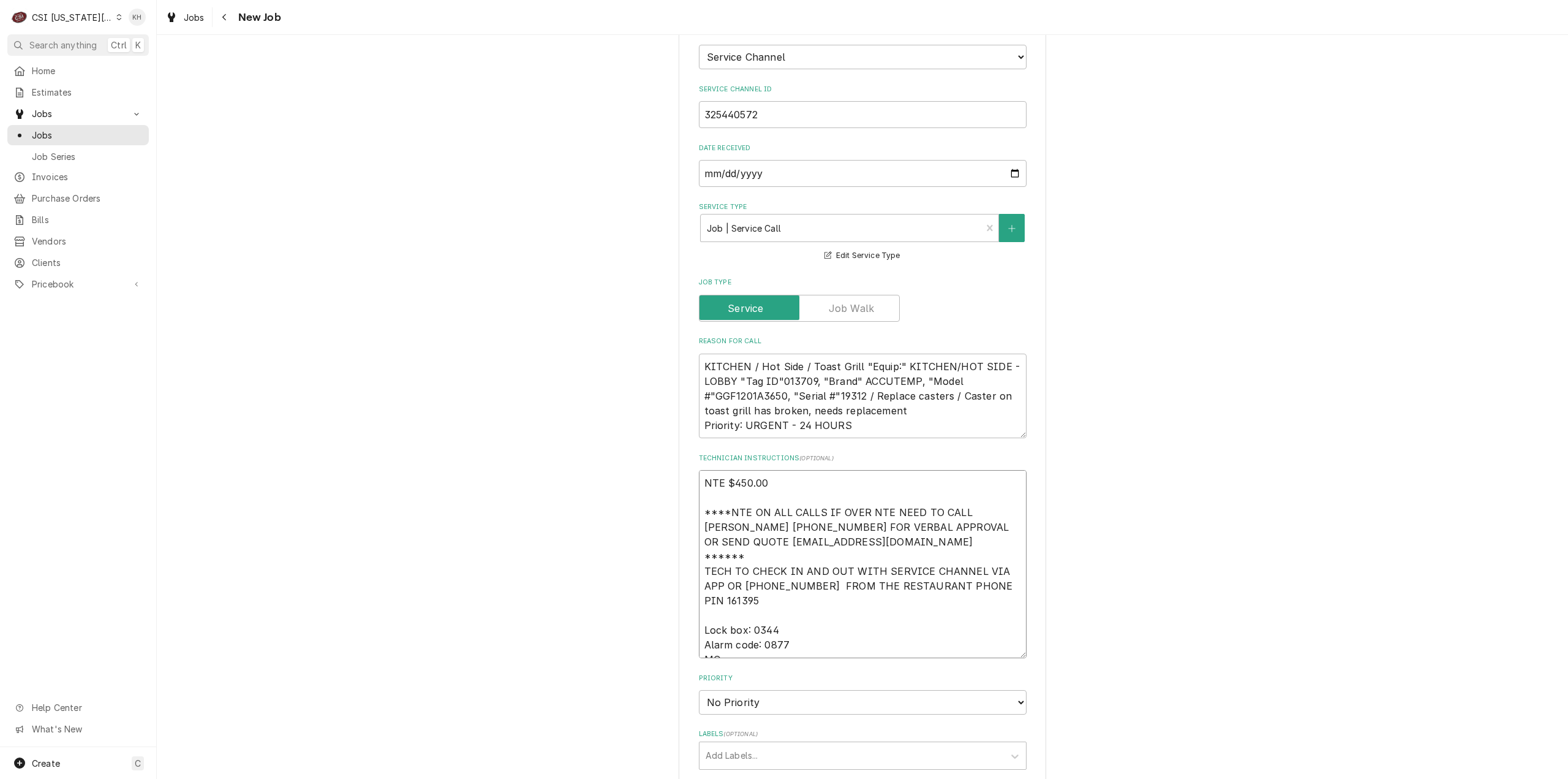
type textarea "NTE $450.00 ****NTE ON ALL CALLS IF OVER NTE NEED TO CALL JOHN HERBOLSHEIMER 40…"
type textarea "x"
type textarea "NTE $450.00 ****NTE ON ALL CALLS IF OVER NTE NEED TO CALL JOHN HERBOLSHEIMER 40…"
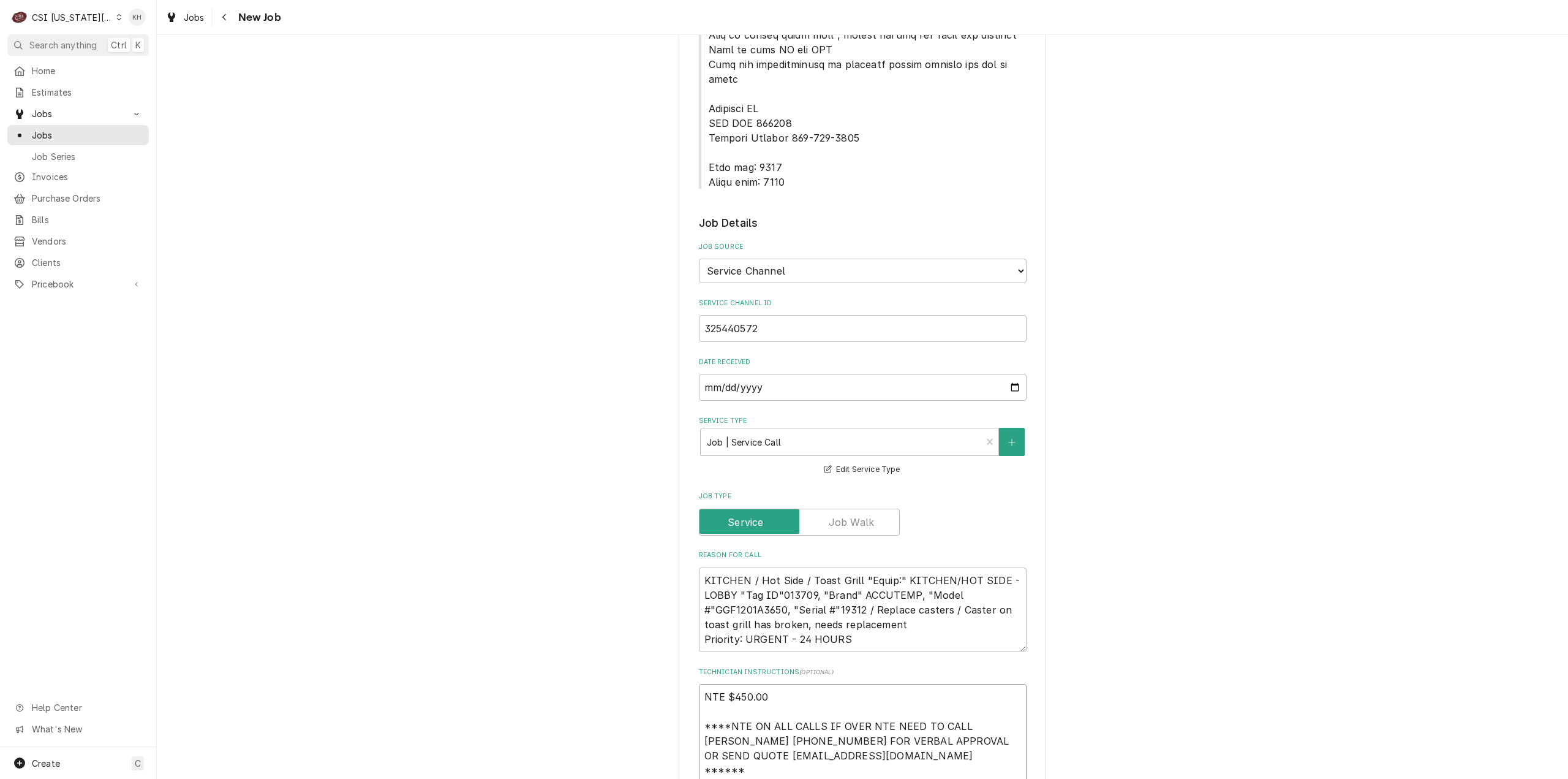
type textarea "x"
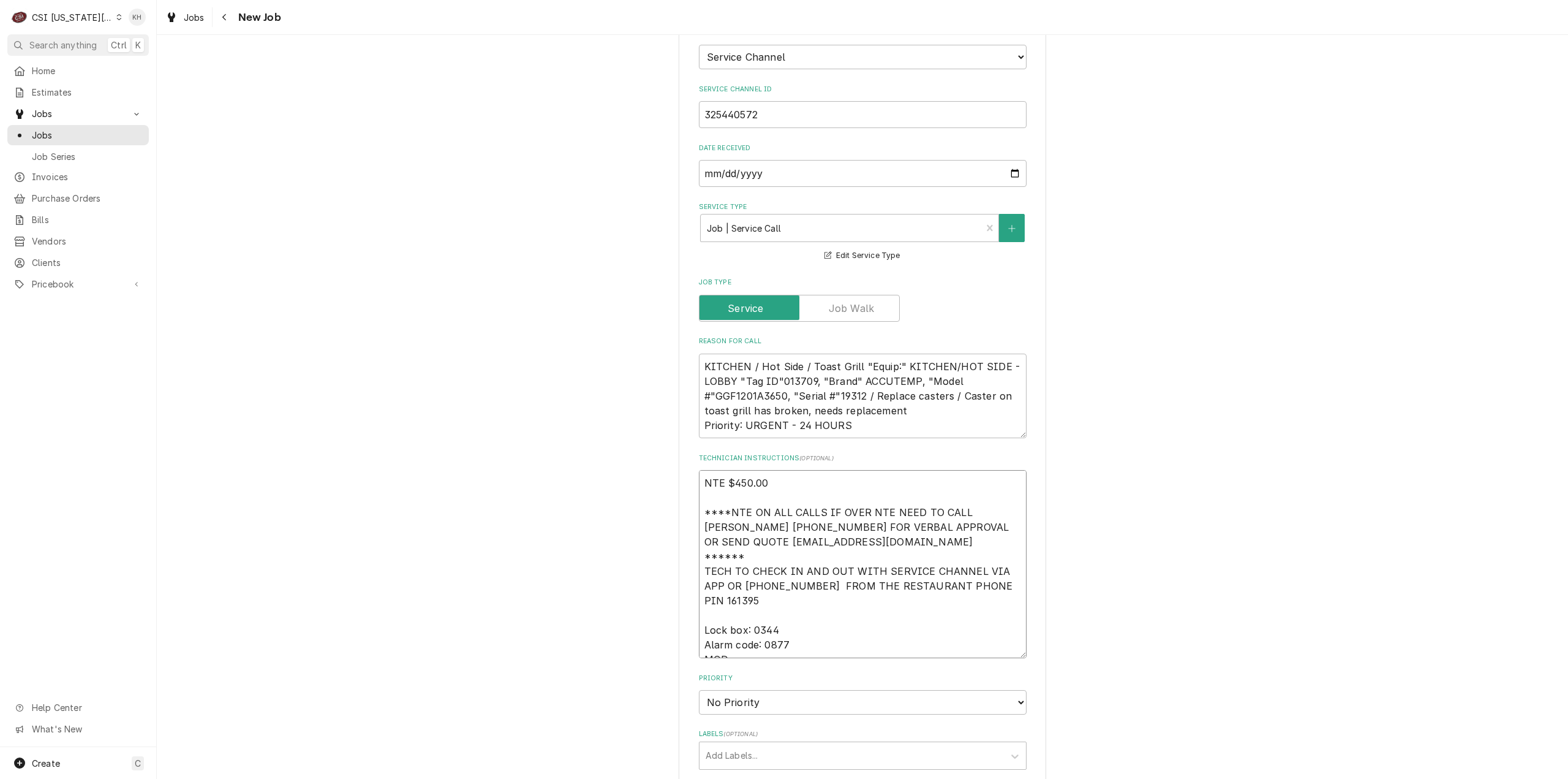
type textarea "NTE $450.00 ****NTE ON ALL CALLS IF OVER NTE NEED TO CALL JOHN HERBOLSHEIMER 40…"
click at [743, 608] on textarea "NTE $450.00 ****NTE ON ALL CALLS IF OVER NTE NEED TO CALL JOHN HERBOLSHEIMER 40…" at bounding box center [863, 563] width 328 height 188
paste textarea "785-539-8862"
type textarea "x"
type textarea "NTE $450.00 ****NTE ON ALL CALLS IF OVER NTE NEED TO CALL JOHN HERBOLSHEIMER 40…"
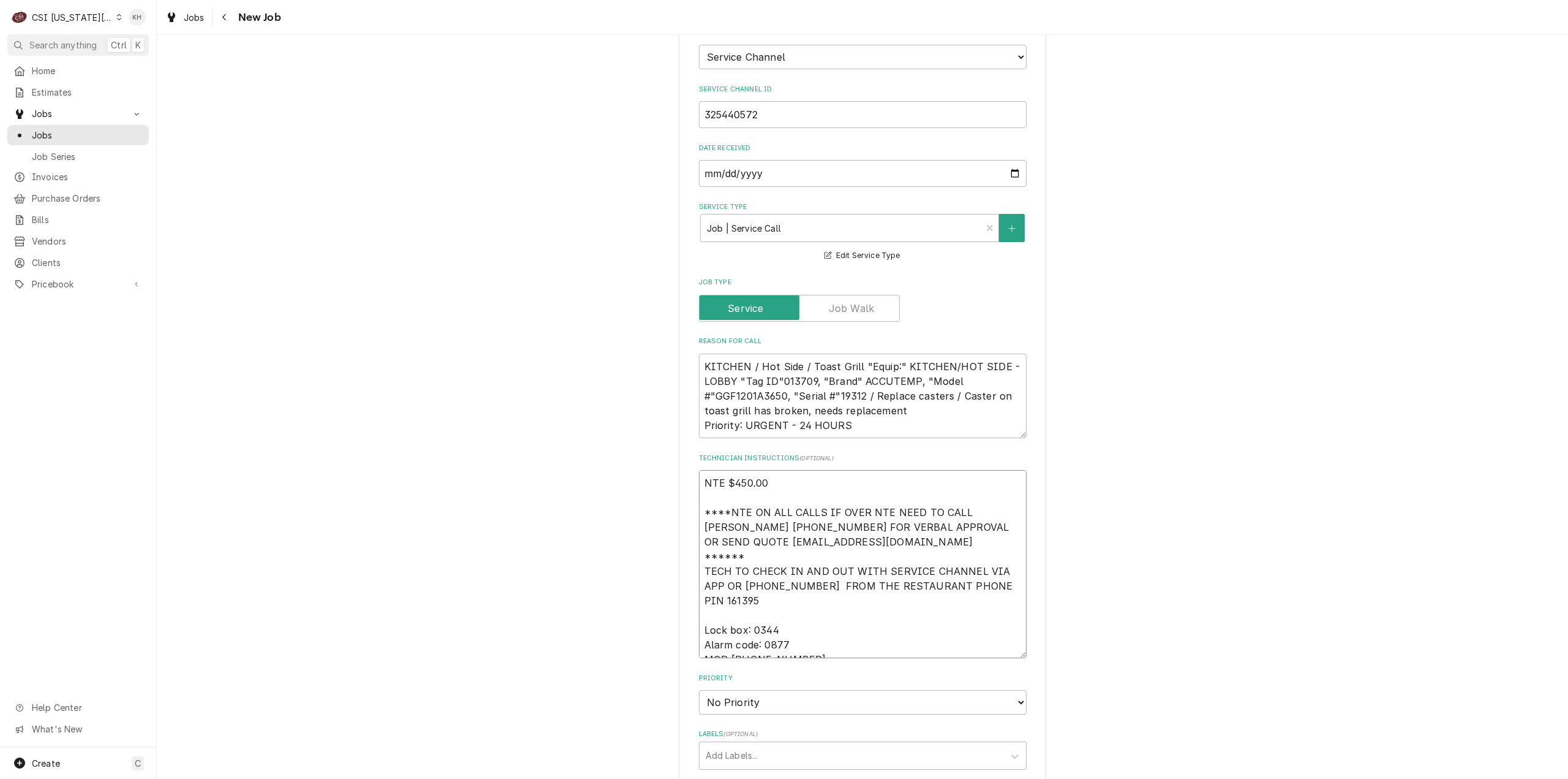
type textarea "x"
type textarea "NTE $450.00 ****NTE ON ALL CALLS IF OVER NTE NEED TO CALL JOHN HERBOLSHEIMER 40…"
click at [773, 690] on select "No Priority Urgent High Medium Low" at bounding box center [863, 702] width 328 height 24
select select "3"
click at [699, 690] on select "No Priority Urgent High Medium Low" at bounding box center [863, 702] width 328 height 24
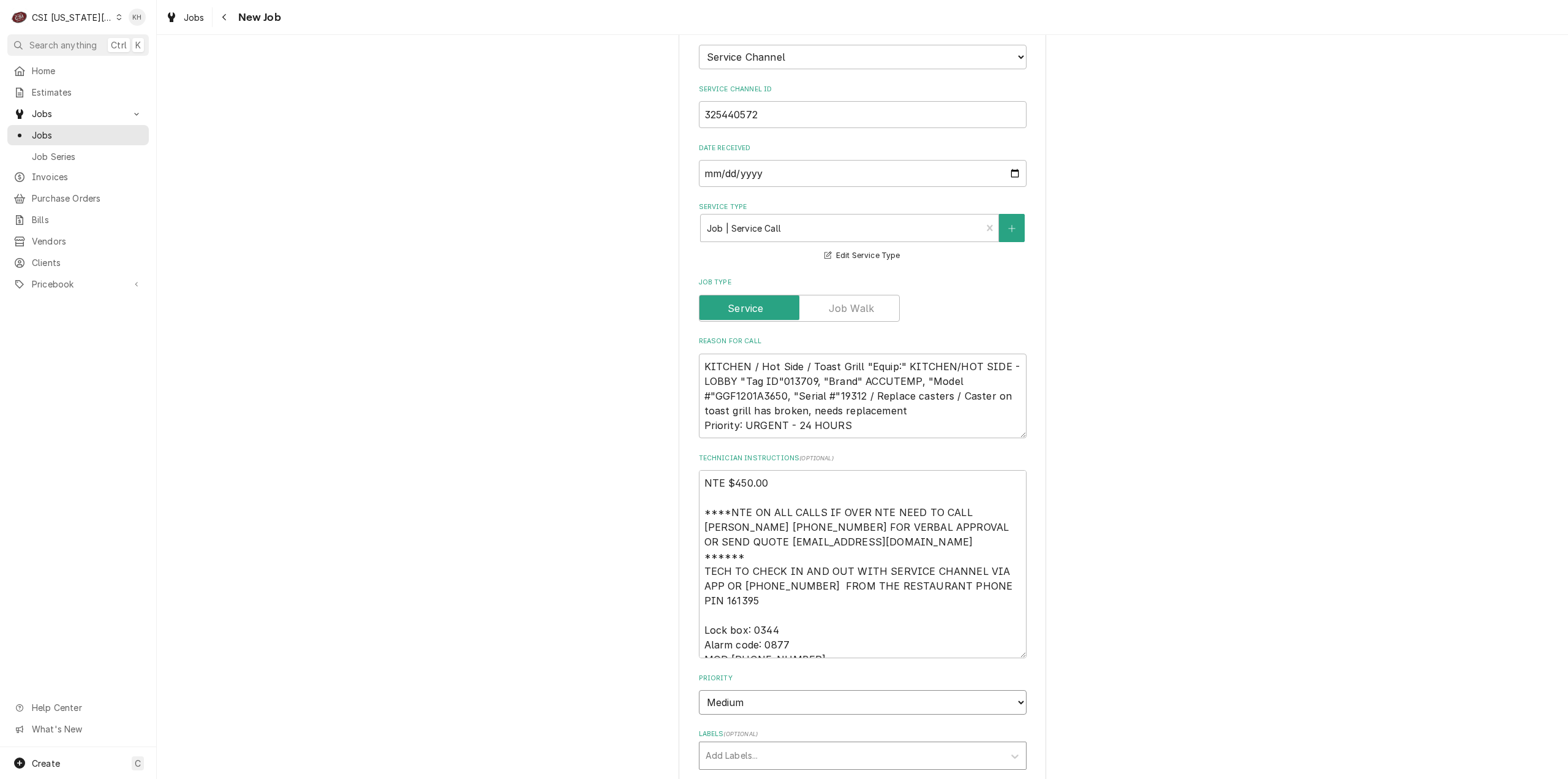
type textarea "x"
click at [749, 745] on div "Labels" at bounding box center [851, 755] width 292 height 22
type input "cook"
type textarea "x"
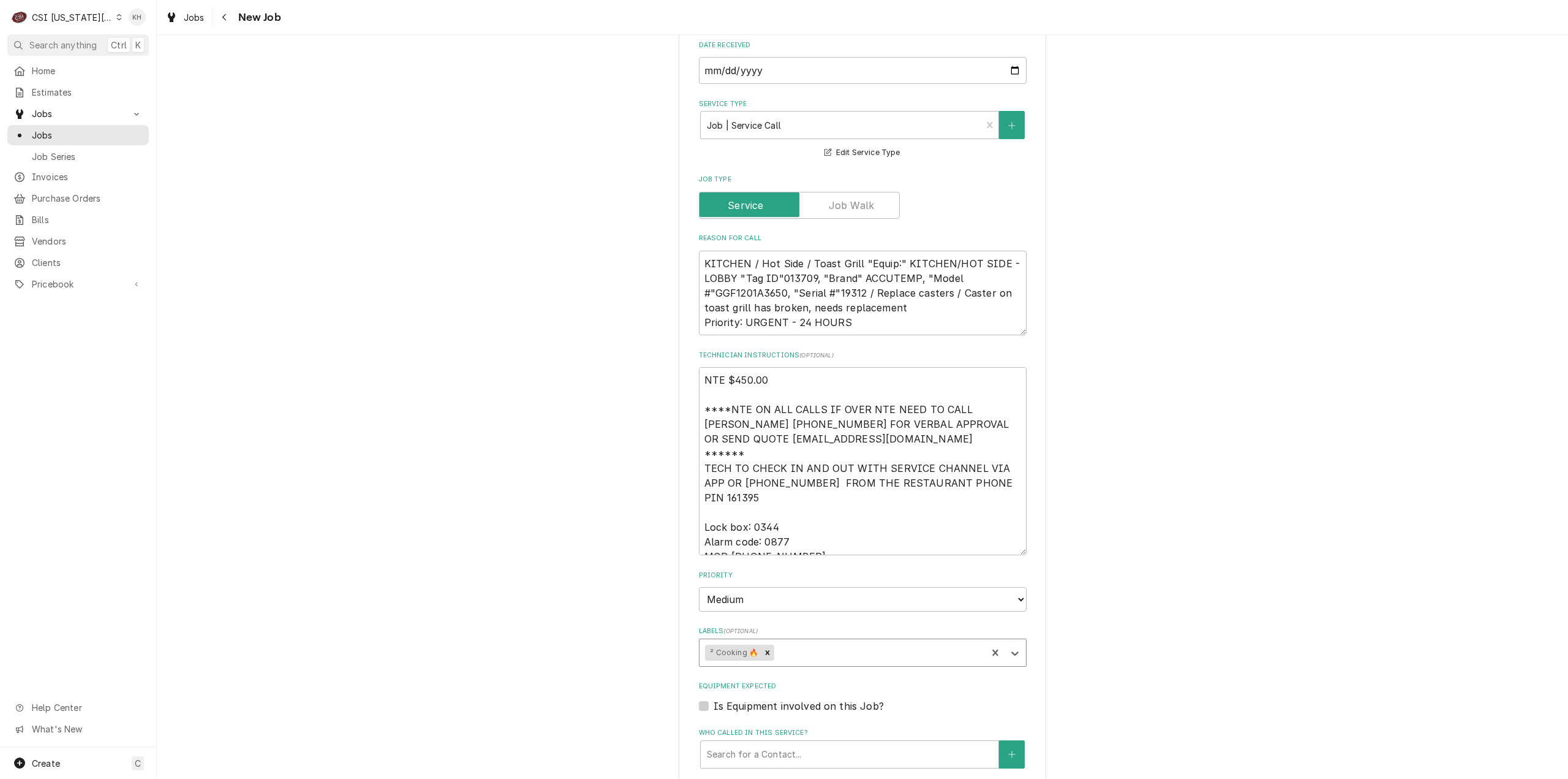
scroll to position [1042, 0]
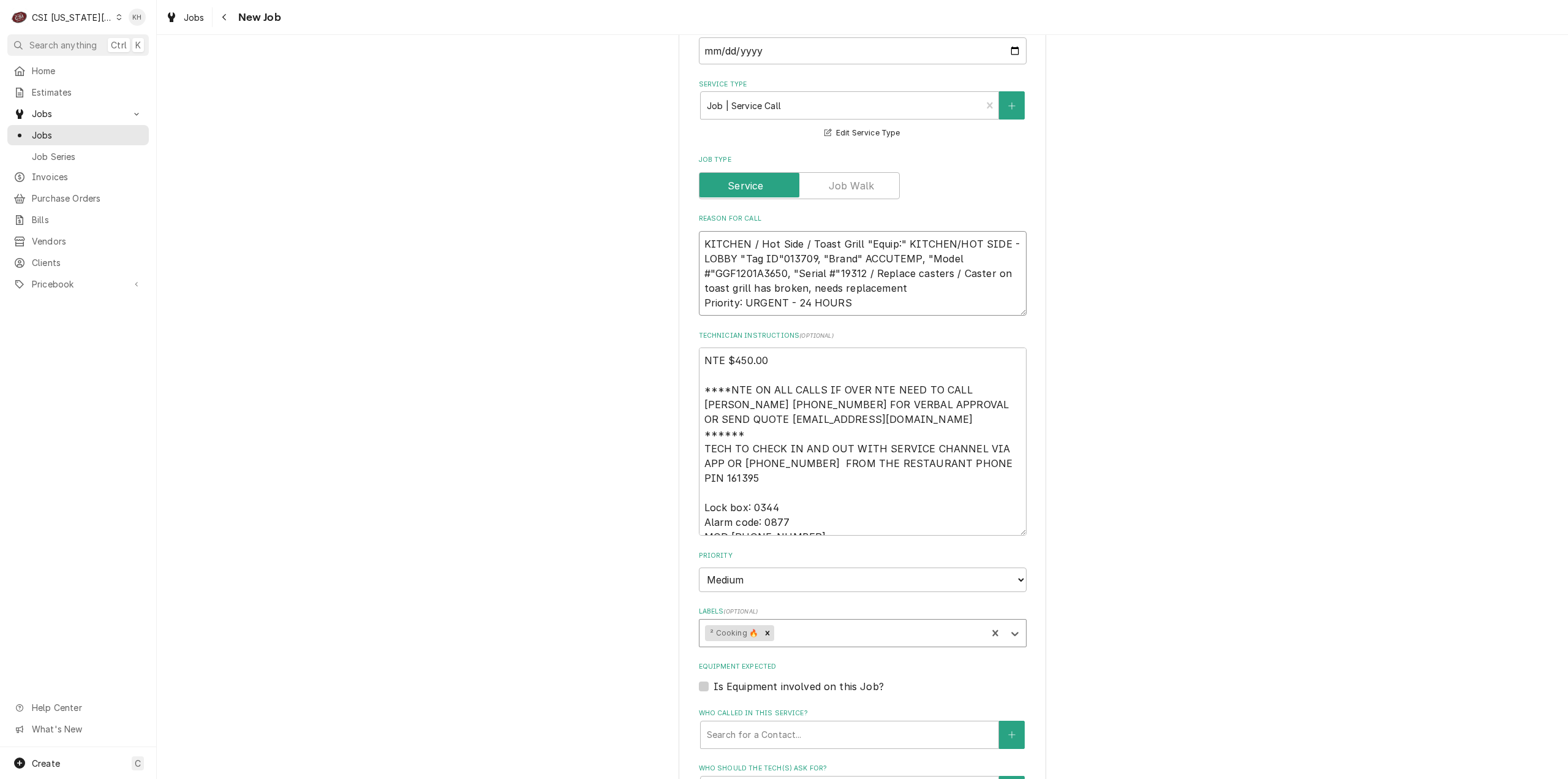
click at [847, 231] on textarea "KITCHEN / Hot Side / Toast Grill "Equip:" KITCHEN/HOT SIDE - LOBBY "Tag ID"0137…" at bounding box center [863, 274] width 328 height 85
click at [848, 231] on textarea "KITCHEN / Hot Side / Toast Grill "Equip:" KITCHEN/HOT SIDE - LOBBY "Tag ID"0137…" at bounding box center [863, 274] width 328 height 85
click at [713, 679] on label "Is Equipment involved on this Job?" at bounding box center [799, 686] width 170 height 15
click at [713, 679] on input "Equipment Expected" at bounding box center [877, 693] width 328 height 27
checkbox input "true"
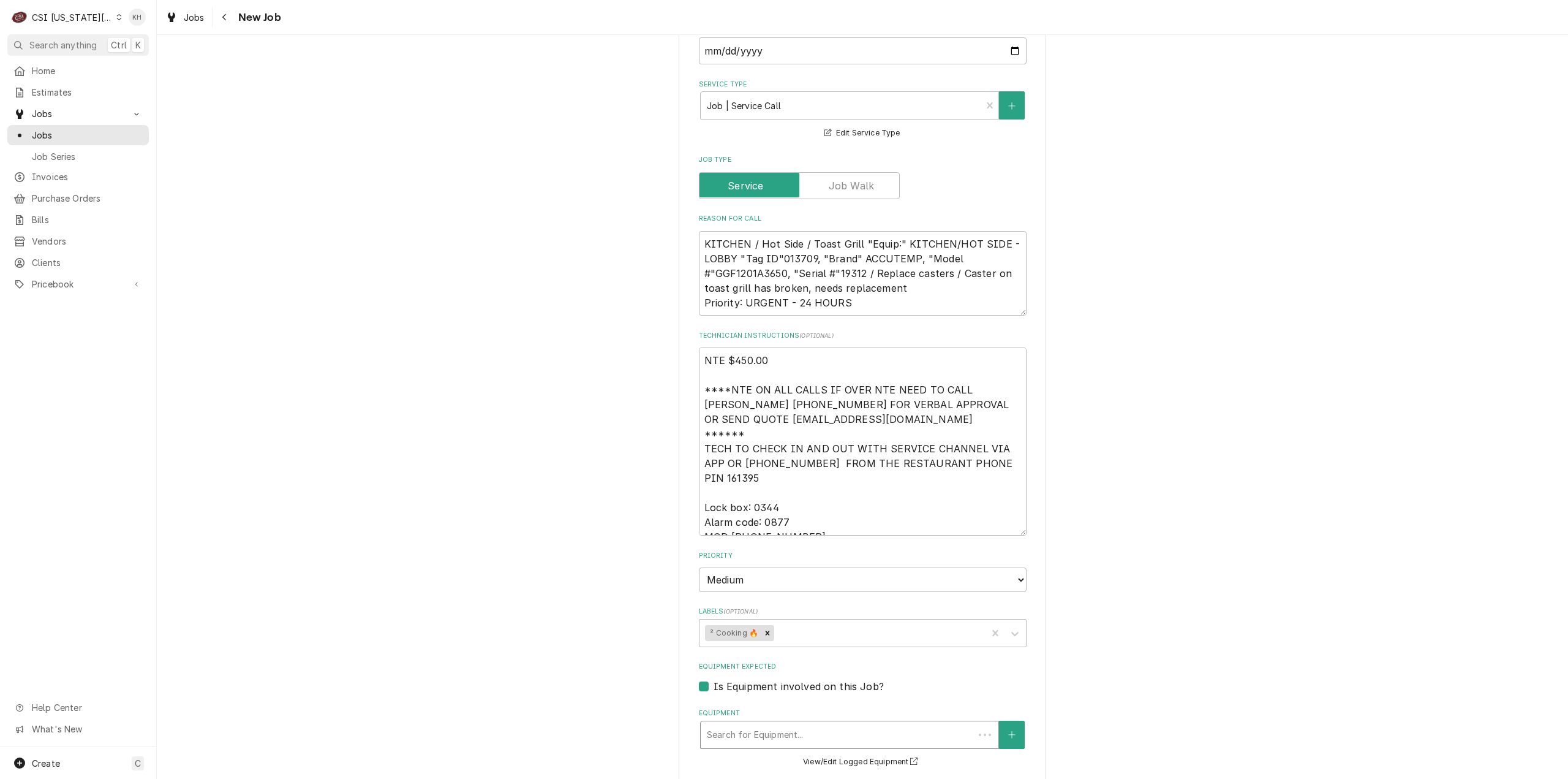
click at [760, 724] on div "Equipment" at bounding box center [837, 735] width 261 height 22
paste input "19312"
type textarea "x"
type input "19312"
click at [767, 755] on strong "[Cook Line] Flat Top" at bounding box center [750, 760] width 86 height 10
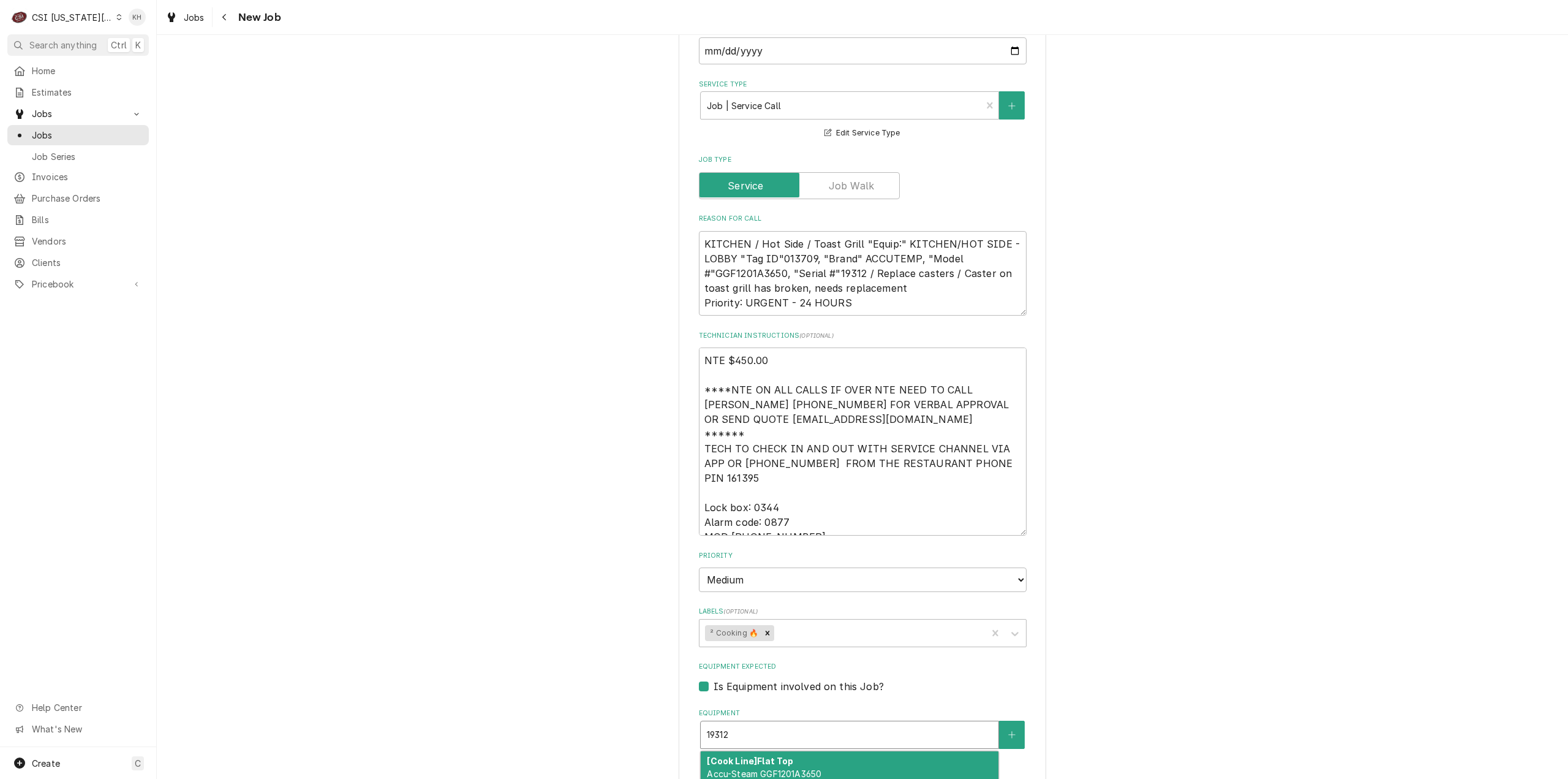
type textarea "x"
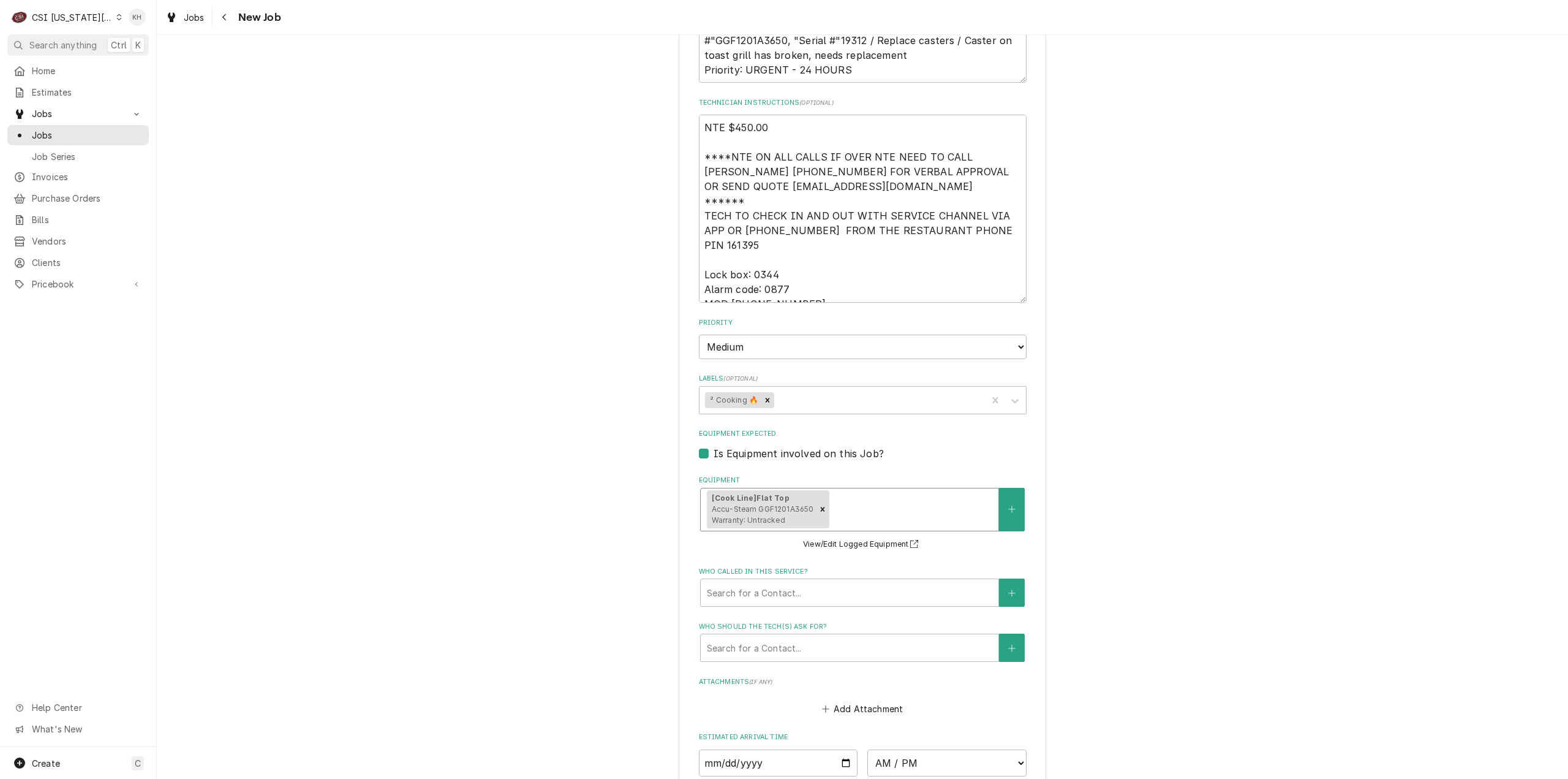
scroll to position [1409, 0]
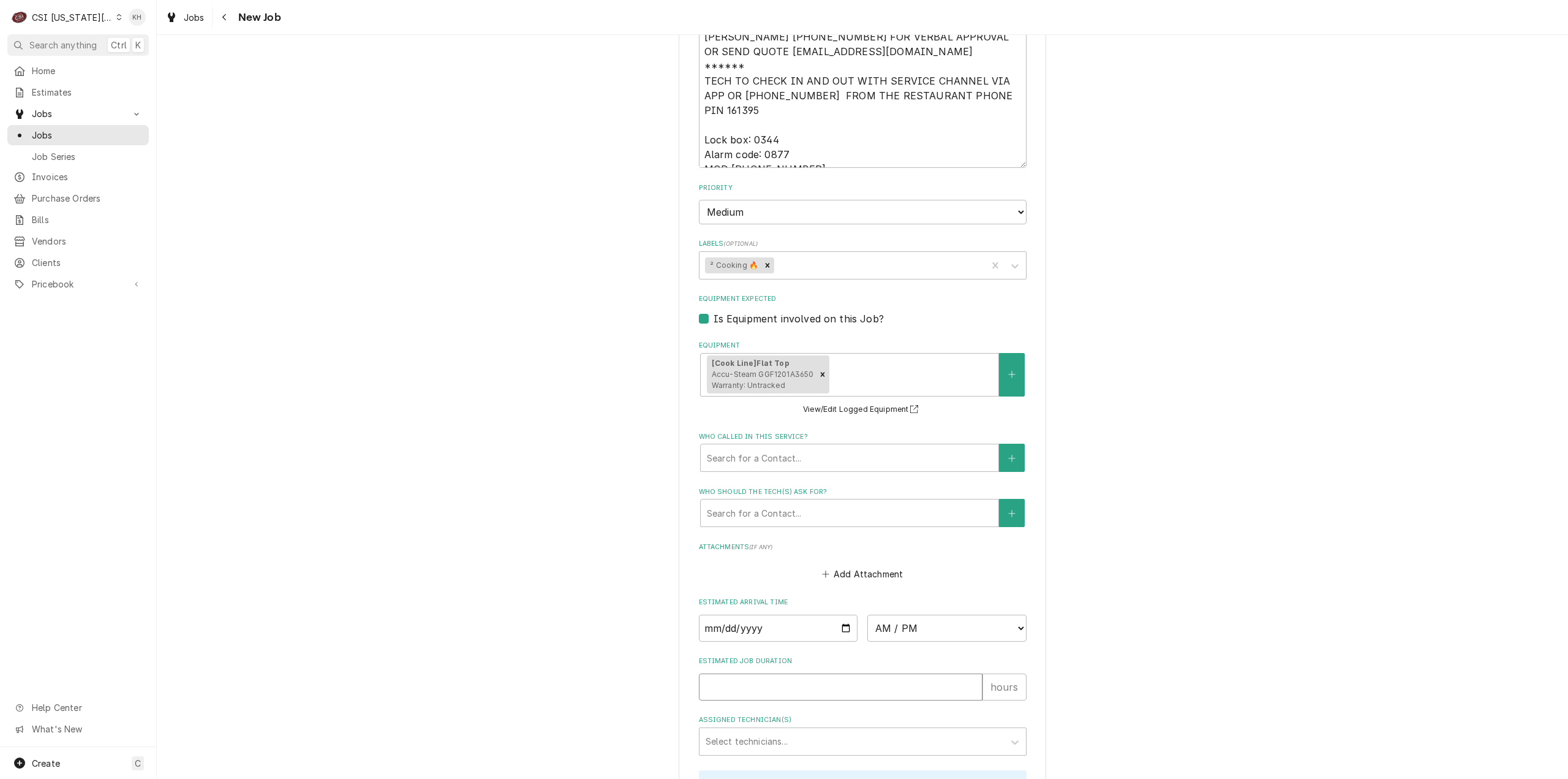
click at [769, 674] on input "Estimated Job Duration" at bounding box center [840, 687] width 284 height 27
type textarea "x"
type input "2"
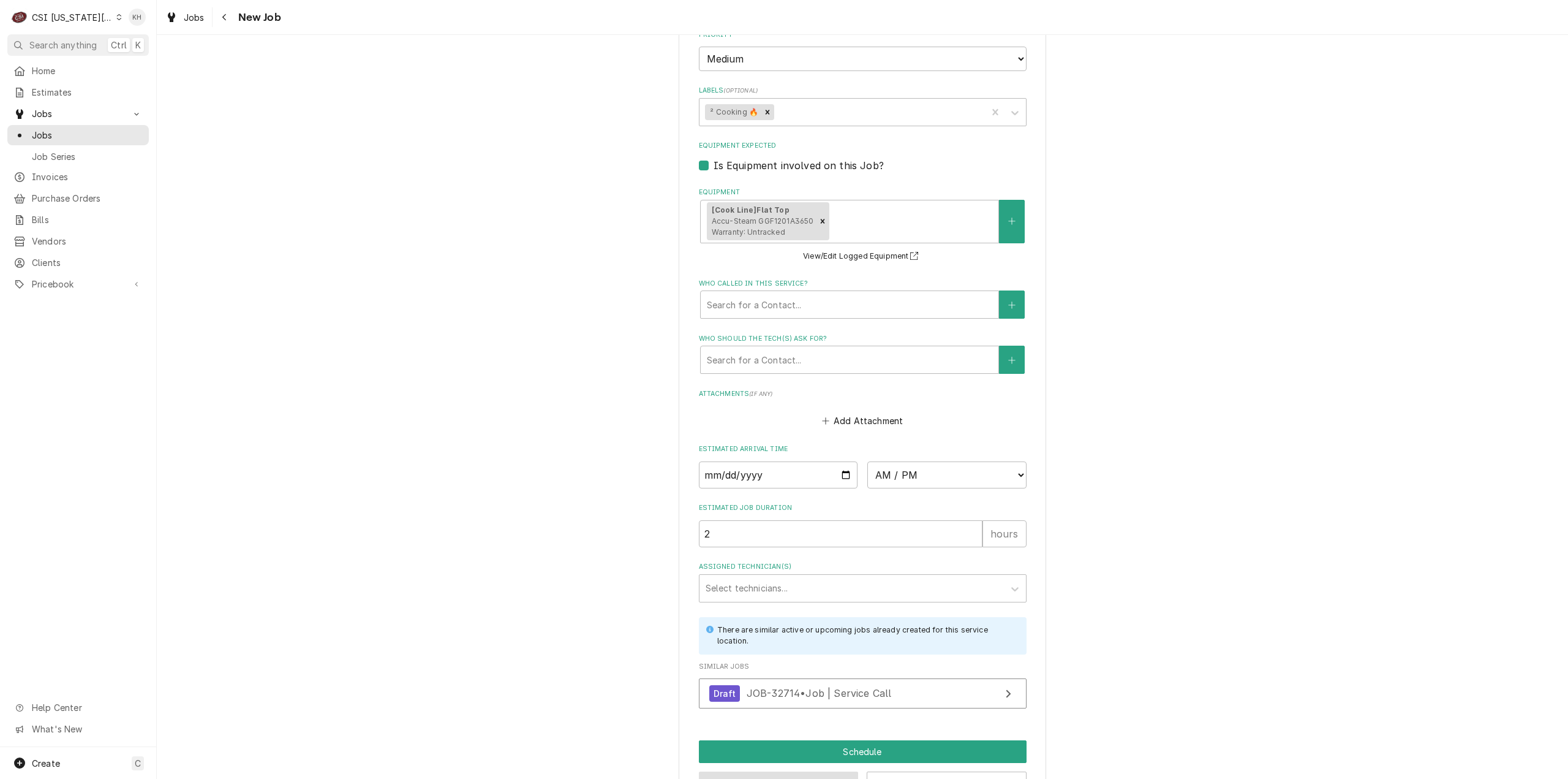
click at [771, 772] on button "Preview Job" at bounding box center [779, 783] width 160 height 23
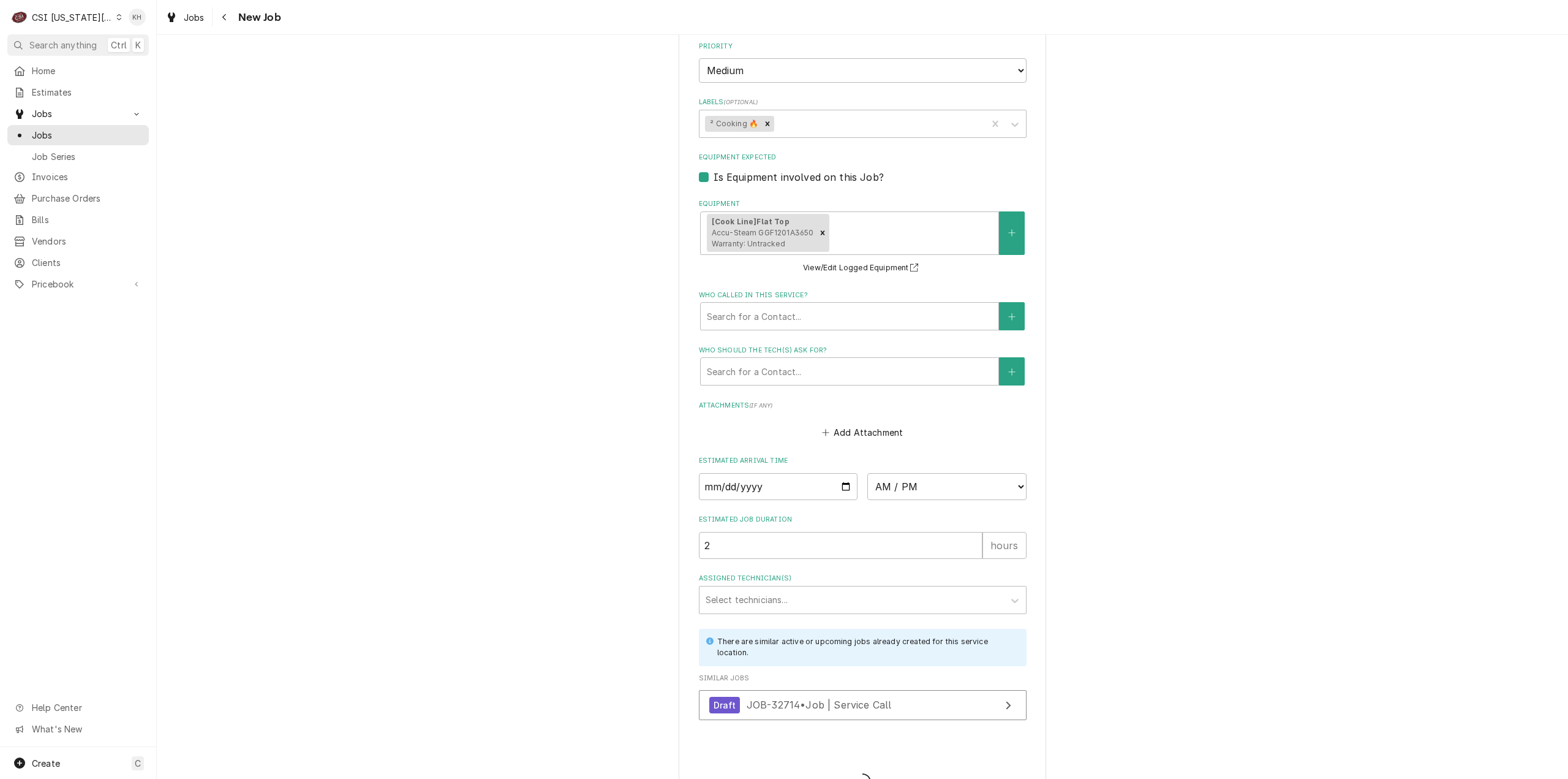
type textarea "x"
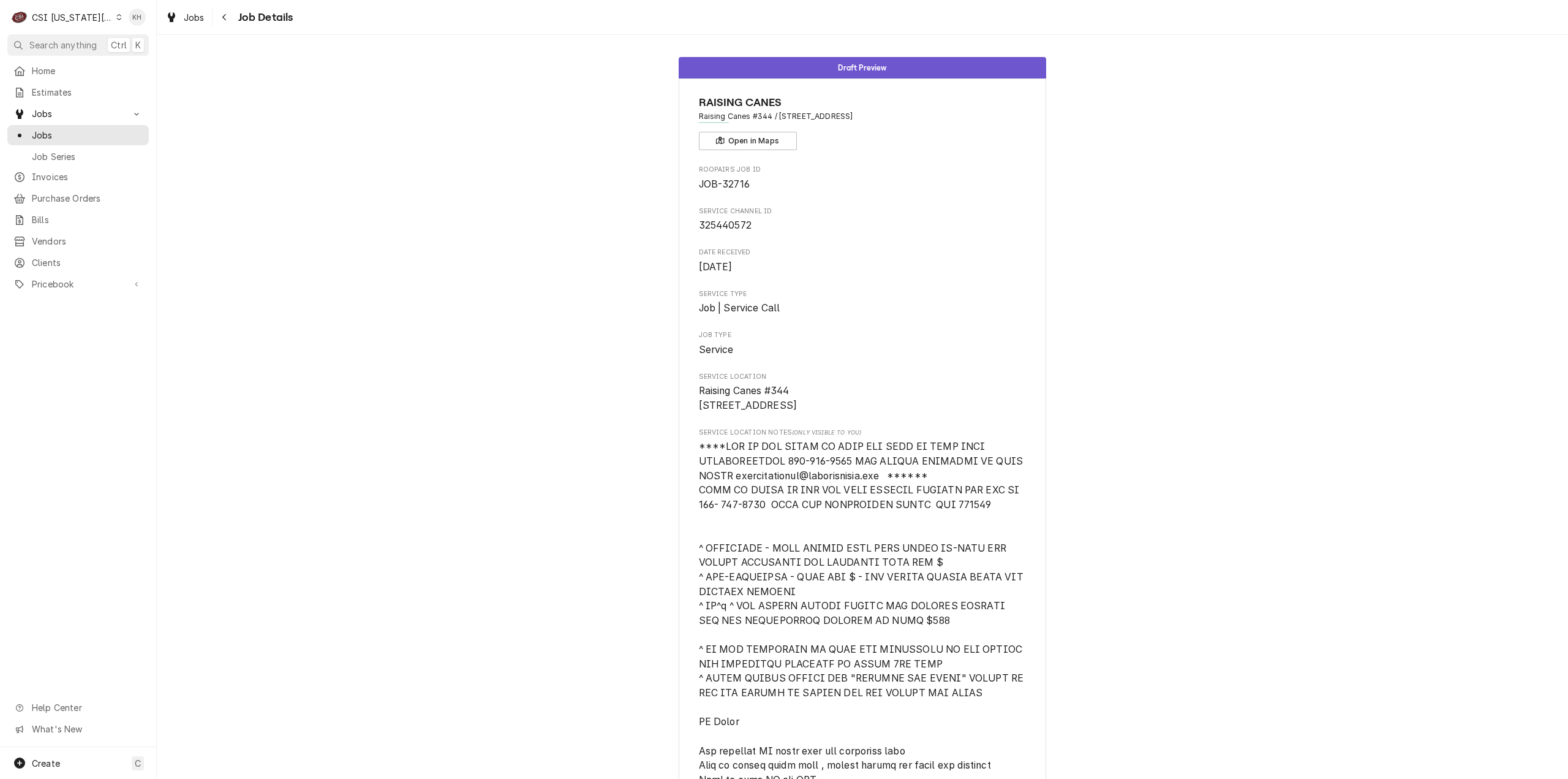
click at [89, 20] on div "CSI [US_STATE][GEOGRAPHIC_DATA]." at bounding box center [72, 17] width 81 height 13
click at [163, 61] on div "CSI St. [PERSON_NAME]" at bounding box center [213, 67] width 180 height 13
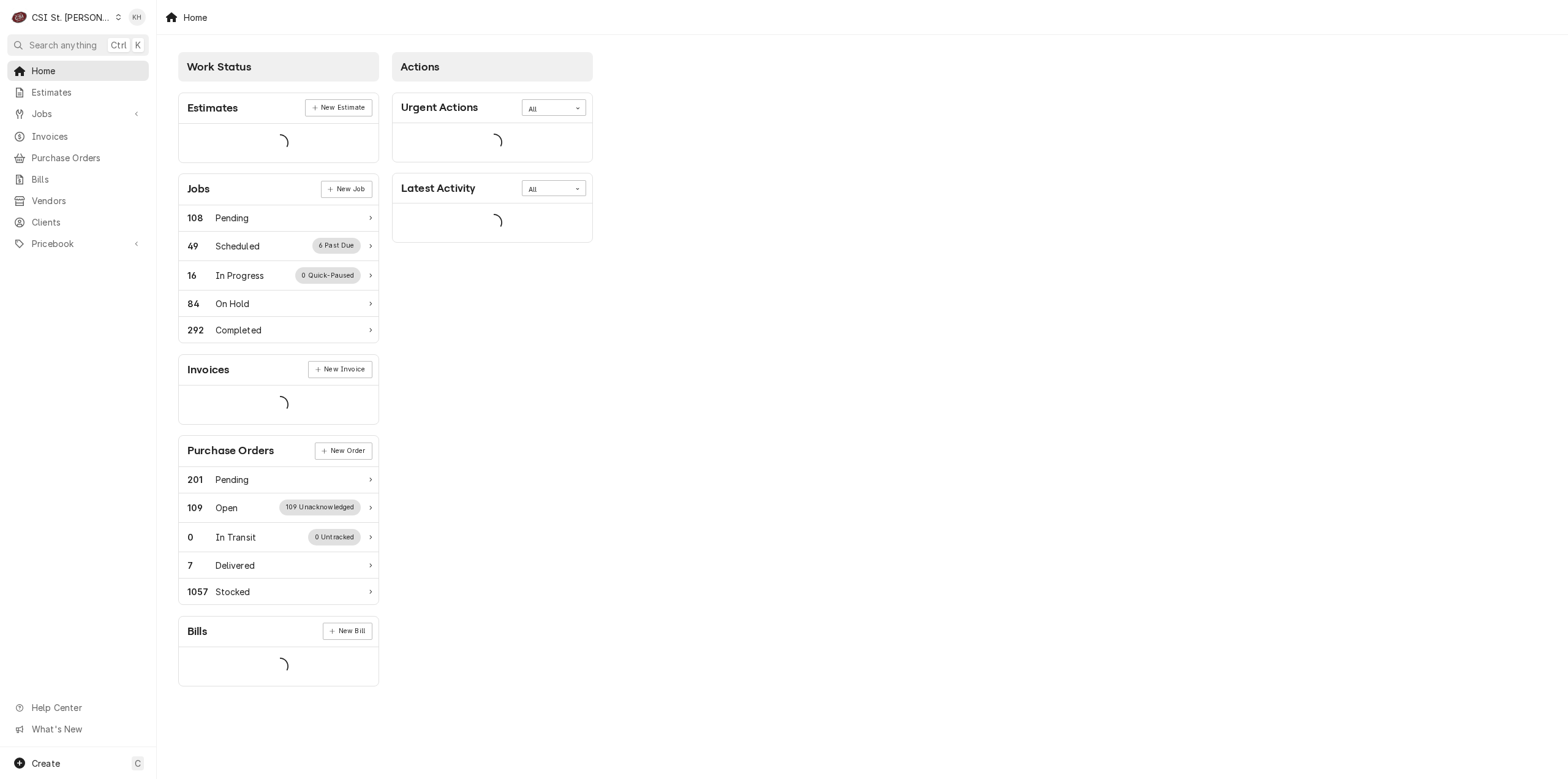
drag, startPoint x: 94, startPoint y: 48, endPoint x: 818, endPoint y: 141, distance: 729.9
click at [114, 54] on nav "C CSI St. Louis KH Search anything Ctrl K Home Estimates Jobs Jobs Job Series I…" at bounding box center [78, 389] width 157 height 779
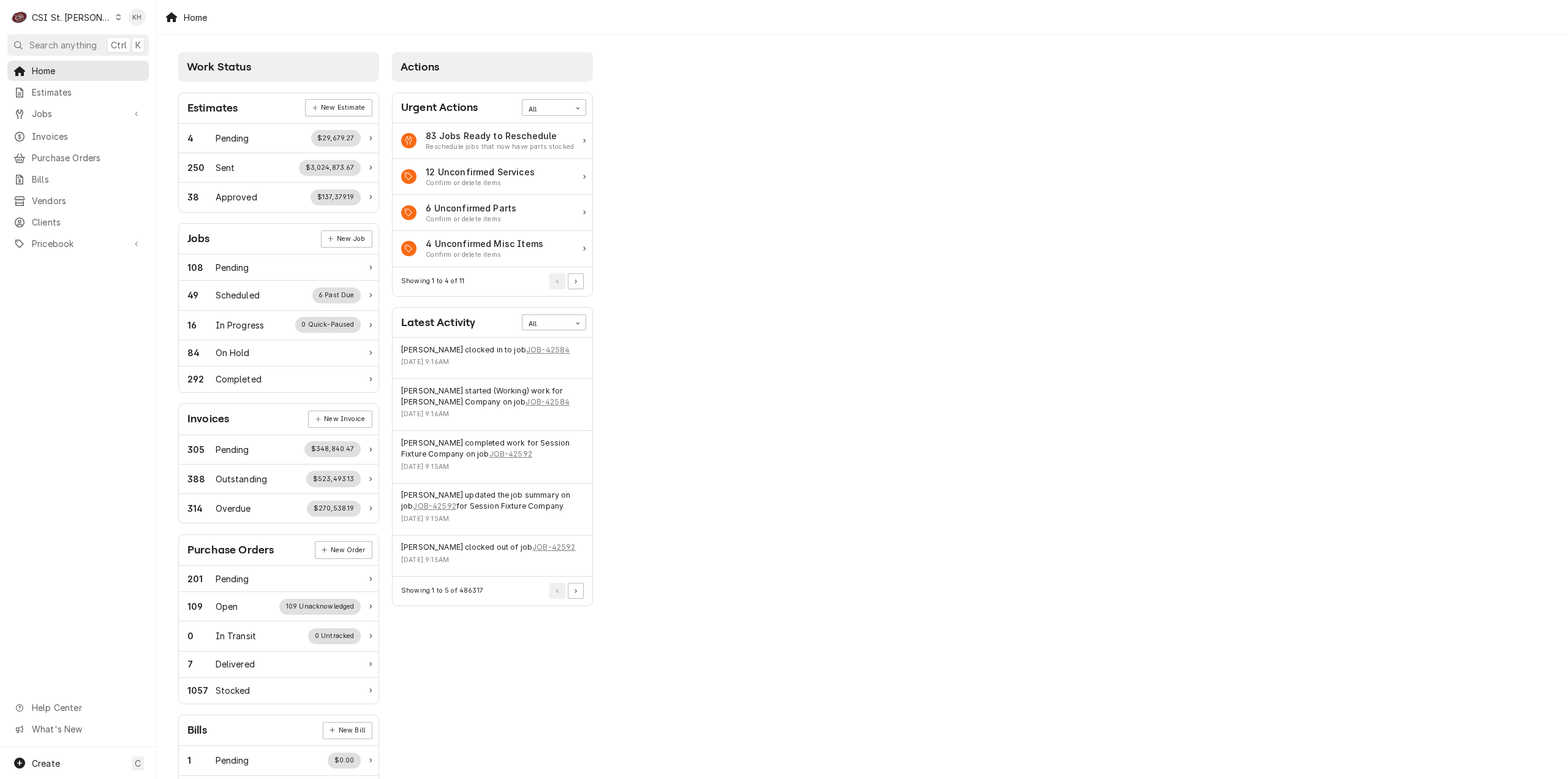
drag, startPoint x: 81, startPoint y: 41, endPoint x: 241, endPoint y: 62, distance: 161.4
click at [97, 43] on span "Search anything" at bounding box center [63, 45] width 67 height 13
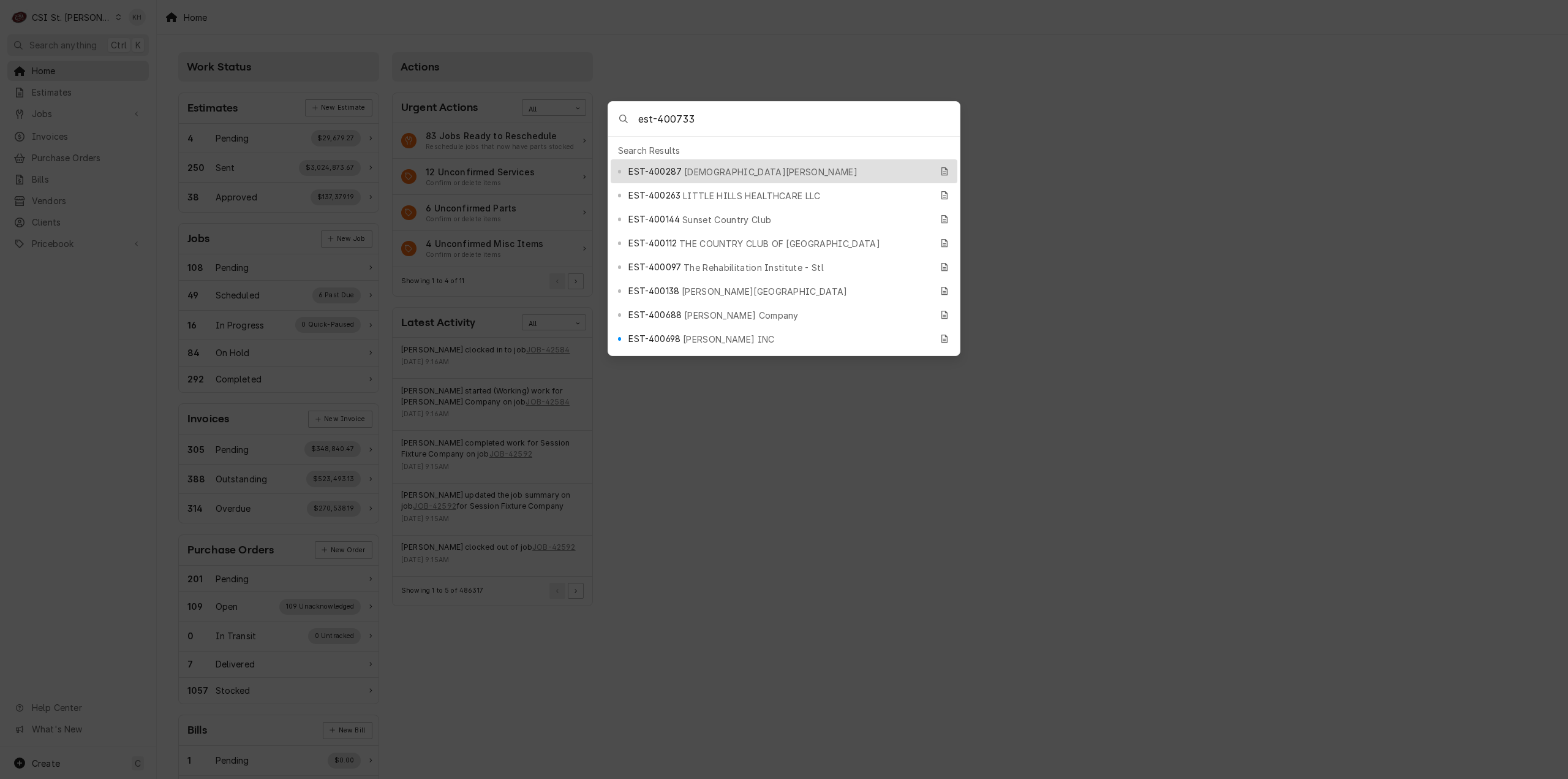
type input "est-400733"
drag, startPoint x: 87, startPoint y: 351, endPoint x: 84, endPoint y: 330, distance: 21.2
click at [87, 351] on body "C CSI St. Louis KH Search anything Ctrl K Home Estimates Jobs Jobs Job Series I…" at bounding box center [784, 389] width 1568 height 779
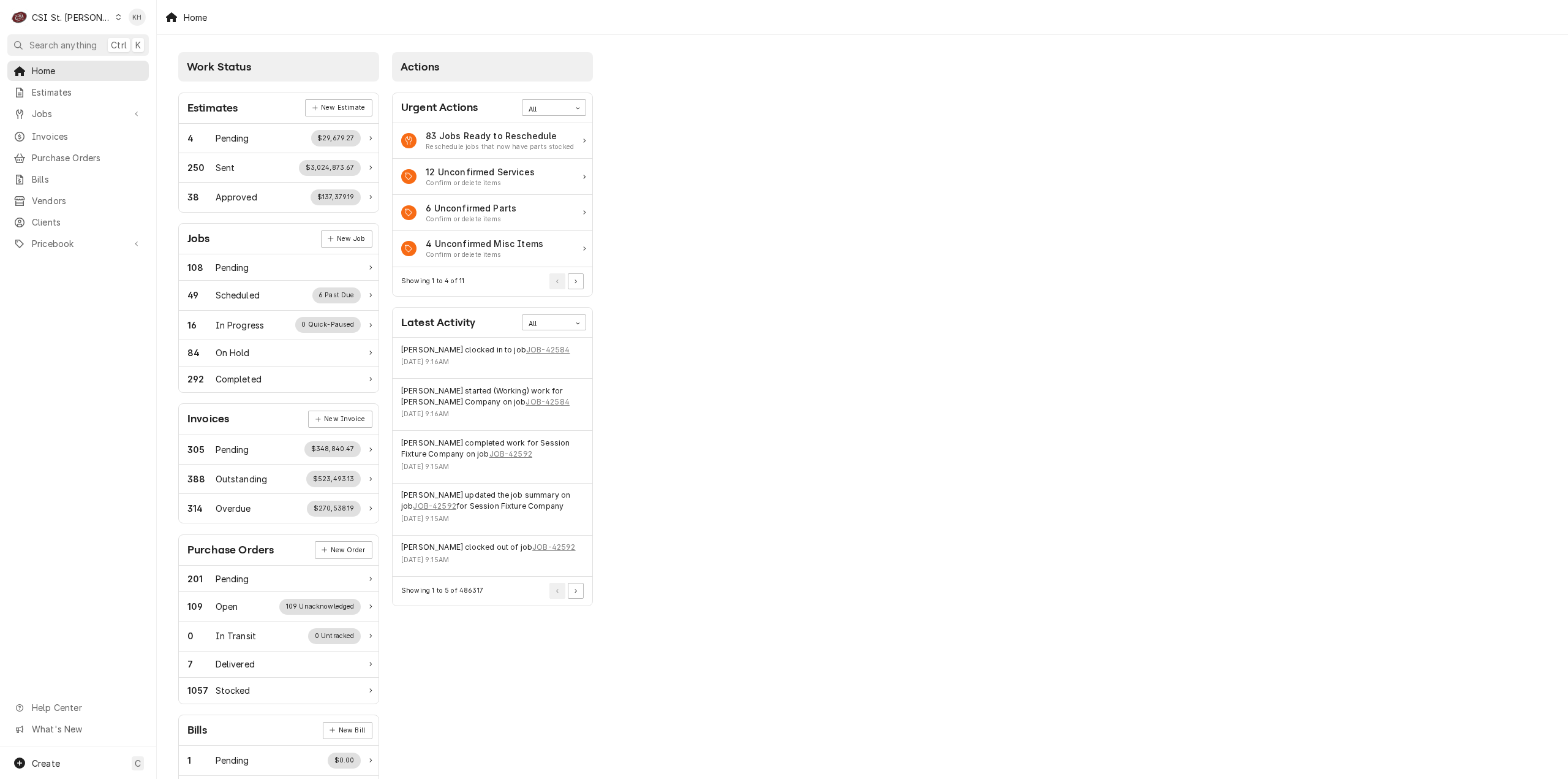
click at [60, 15] on div "CSI St. [PERSON_NAME]" at bounding box center [72, 17] width 80 height 13
click at [143, 21] on div "CSI [US_STATE][GEOGRAPHIC_DATA]." at bounding box center [189, 24] width 163 height 13
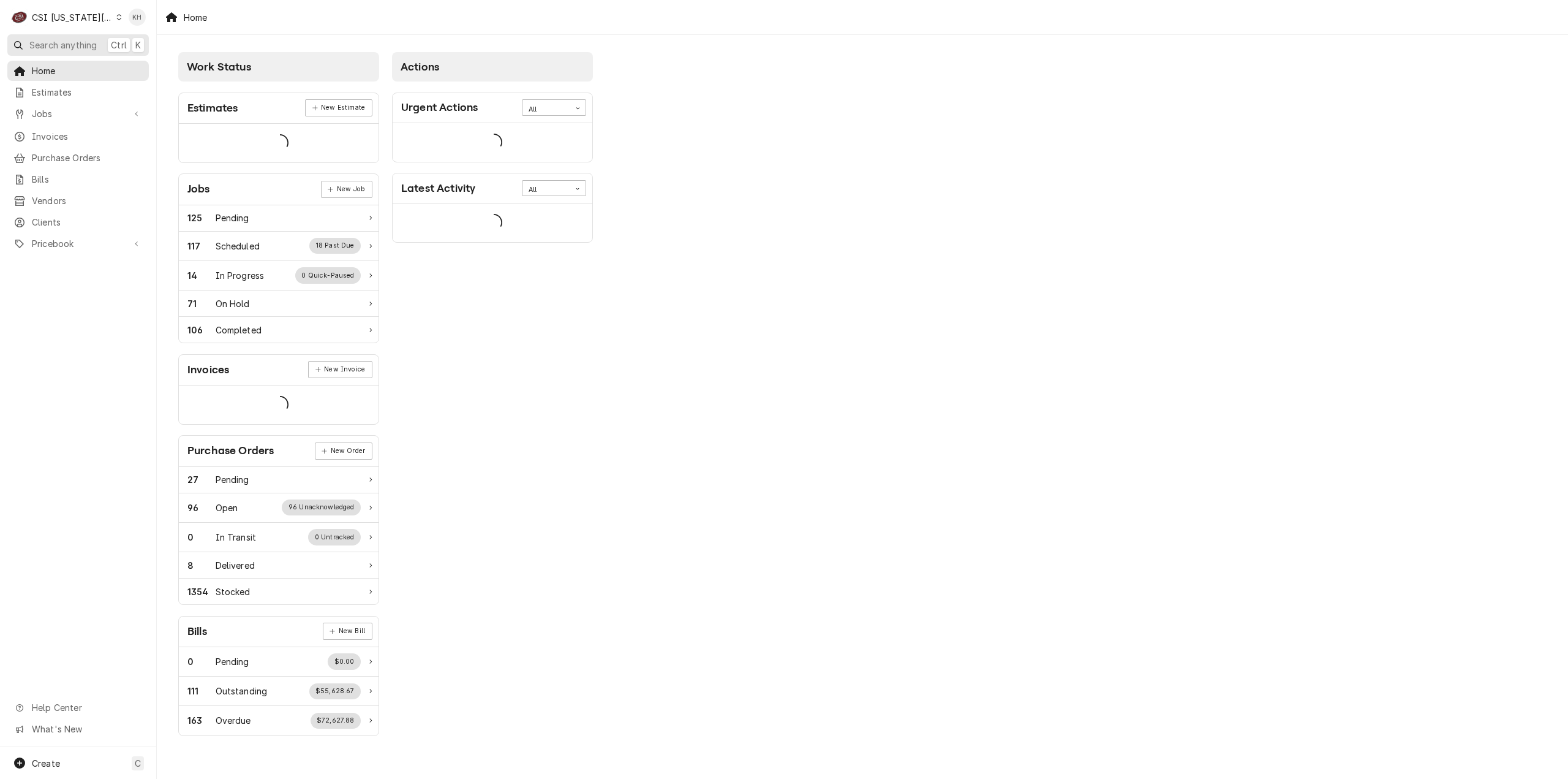
click at [72, 44] on span "Search anything" at bounding box center [63, 45] width 67 height 13
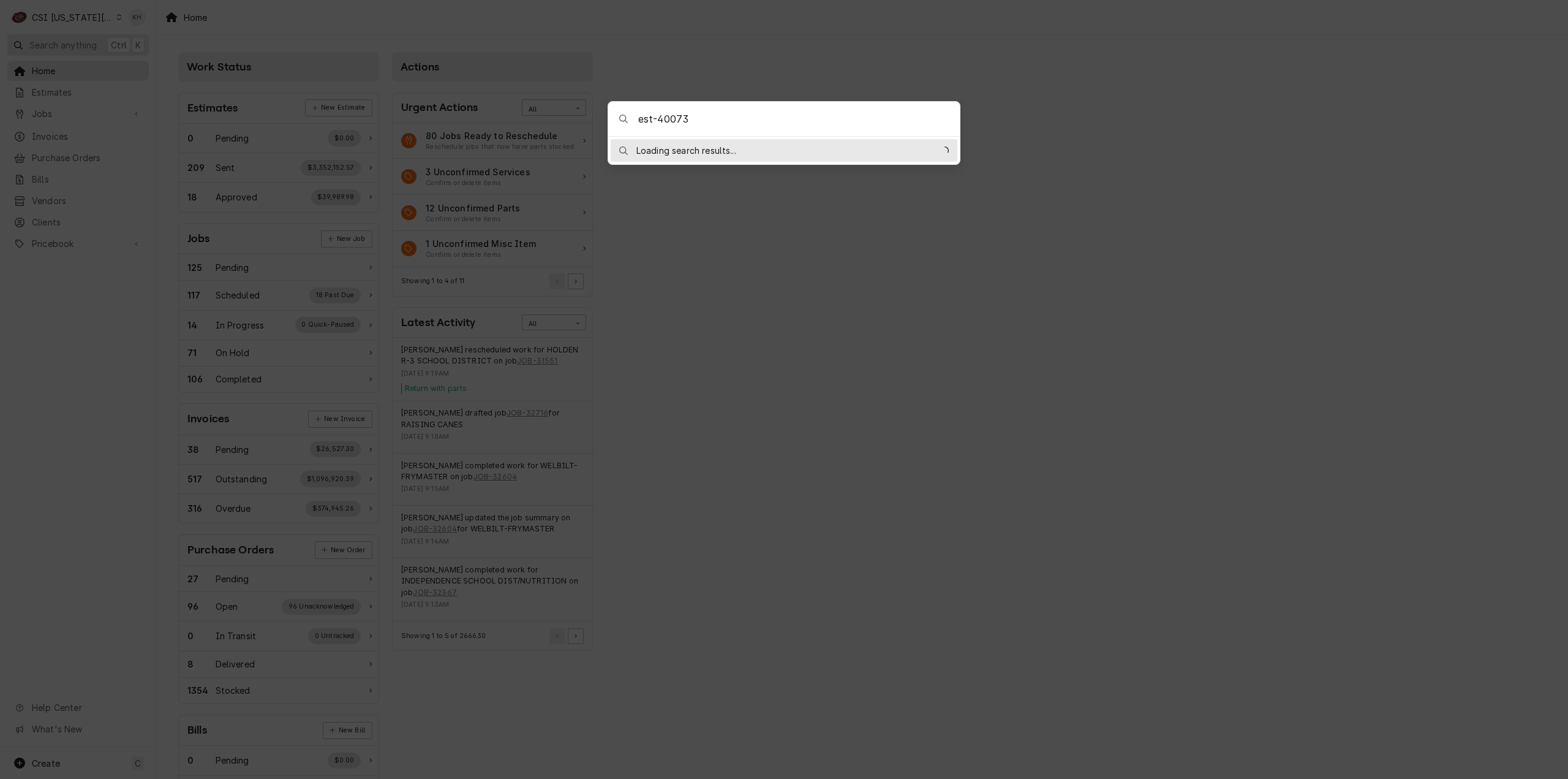
type input "est-400733"
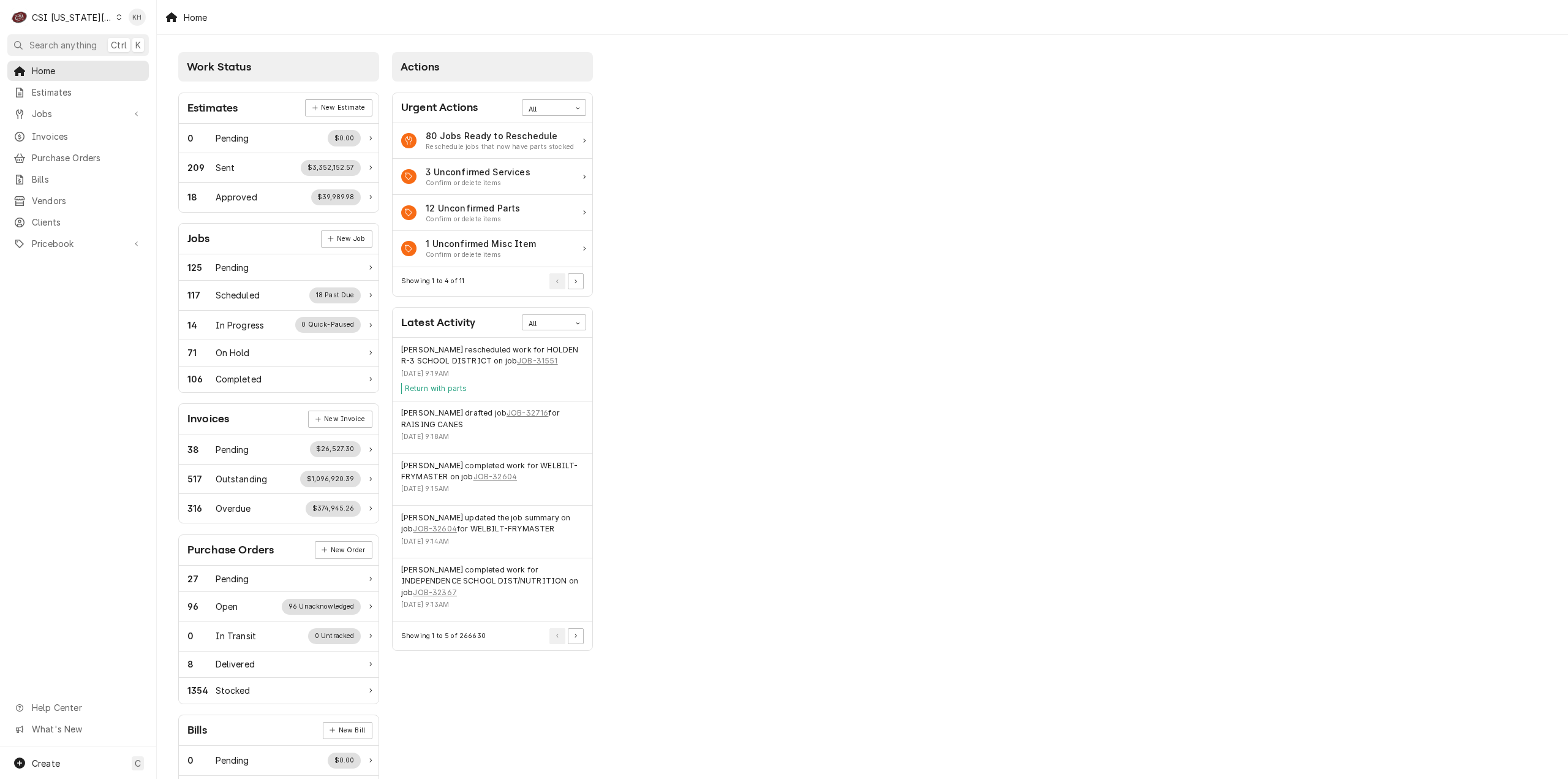
click at [766, 73] on body "C CSI Kansas City. KH Search anything Ctrl K Home Estimates Jobs Jobs Job Serie…" at bounding box center [784, 389] width 1568 height 779
click at [73, 15] on div "CSI [US_STATE][GEOGRAPHIC_DATA]." at bounding box center [72, 17] width 81 height 13
click at [140, 44] on div "CSI [US_STATE]" at bounding box center [213, 45] width 180 height 13
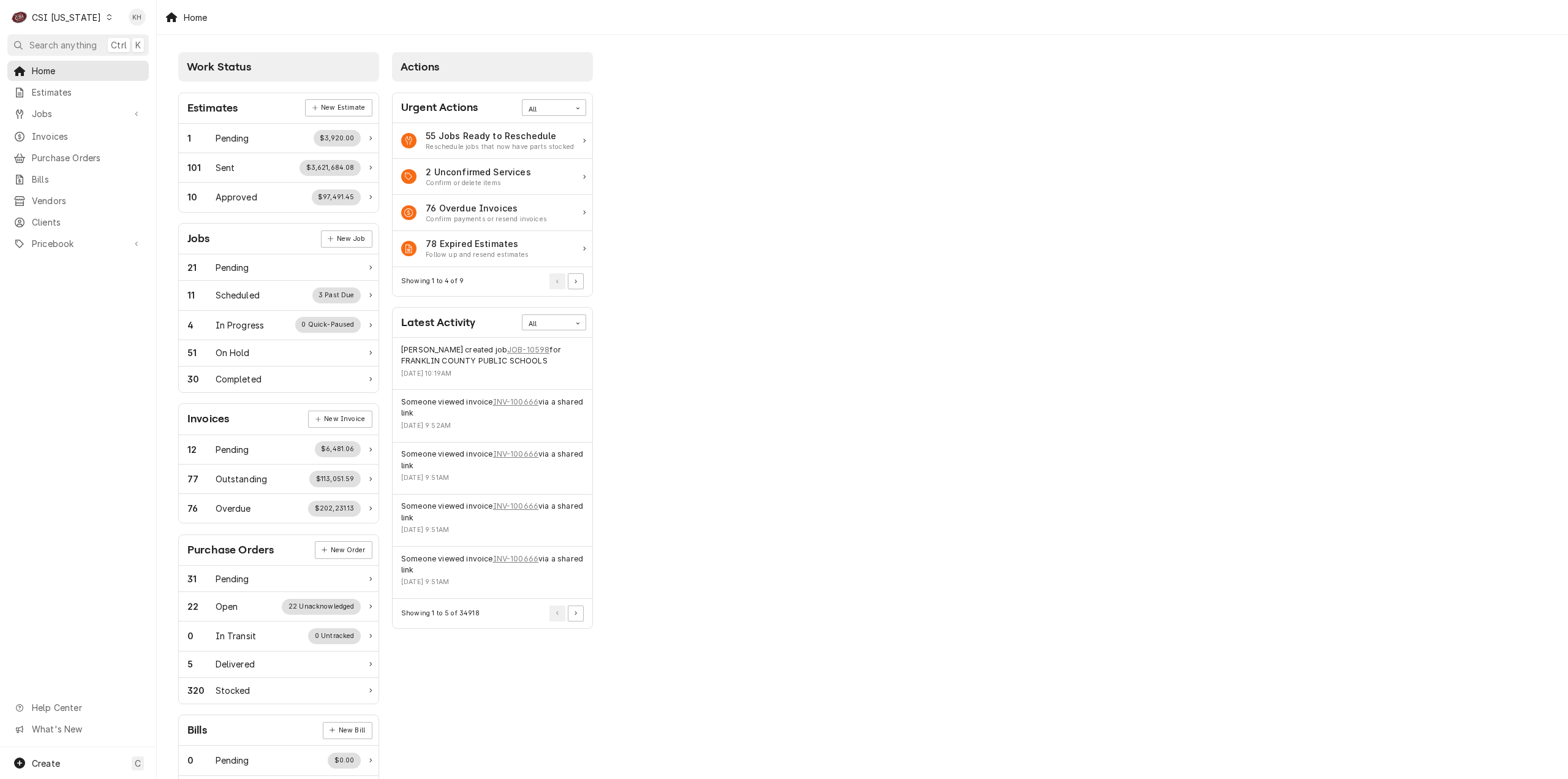
click at [85, 44] on span "Search anything" at bounding box center [63, 45] width 67 height 13
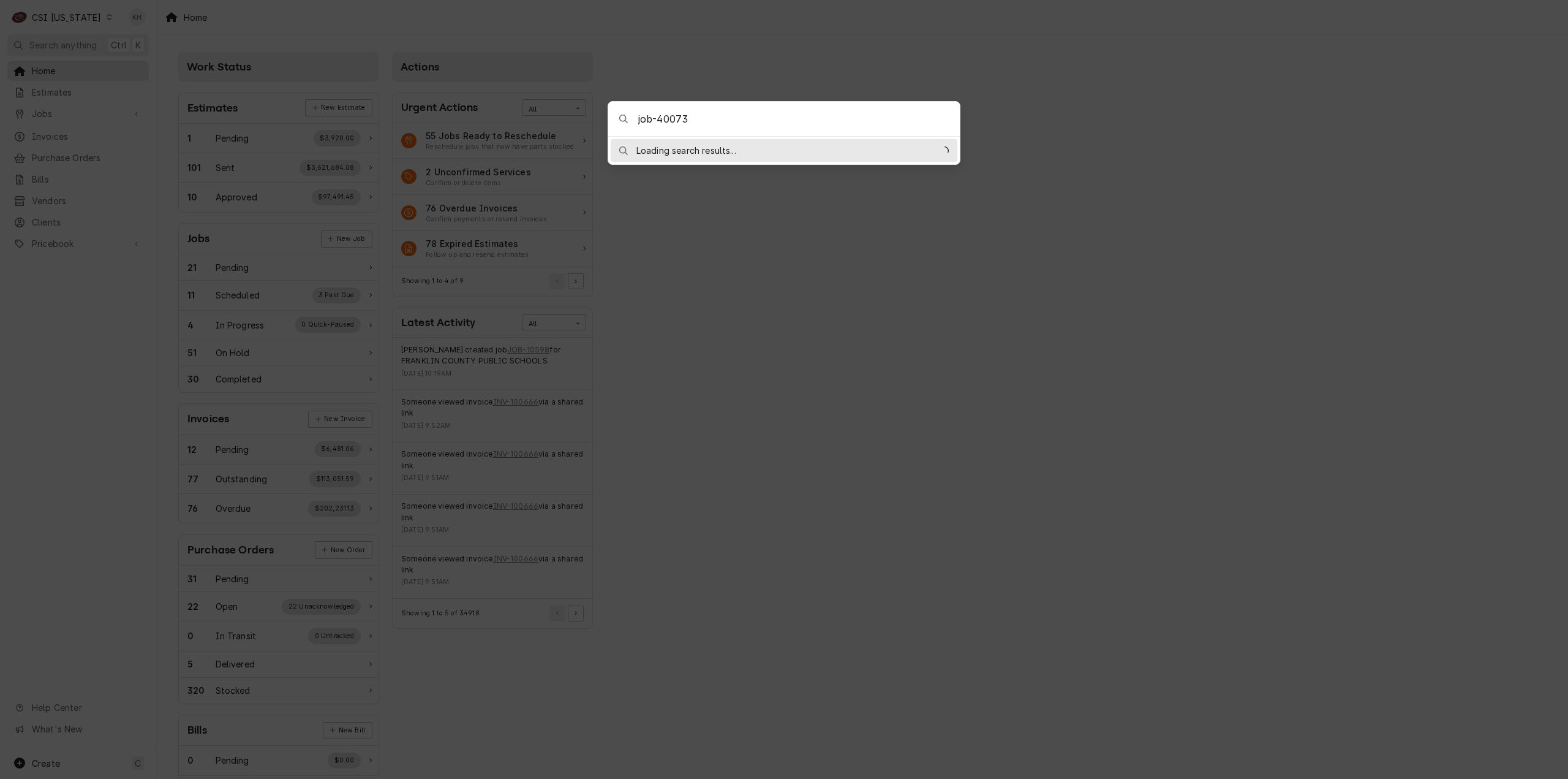
type input "job-400733"
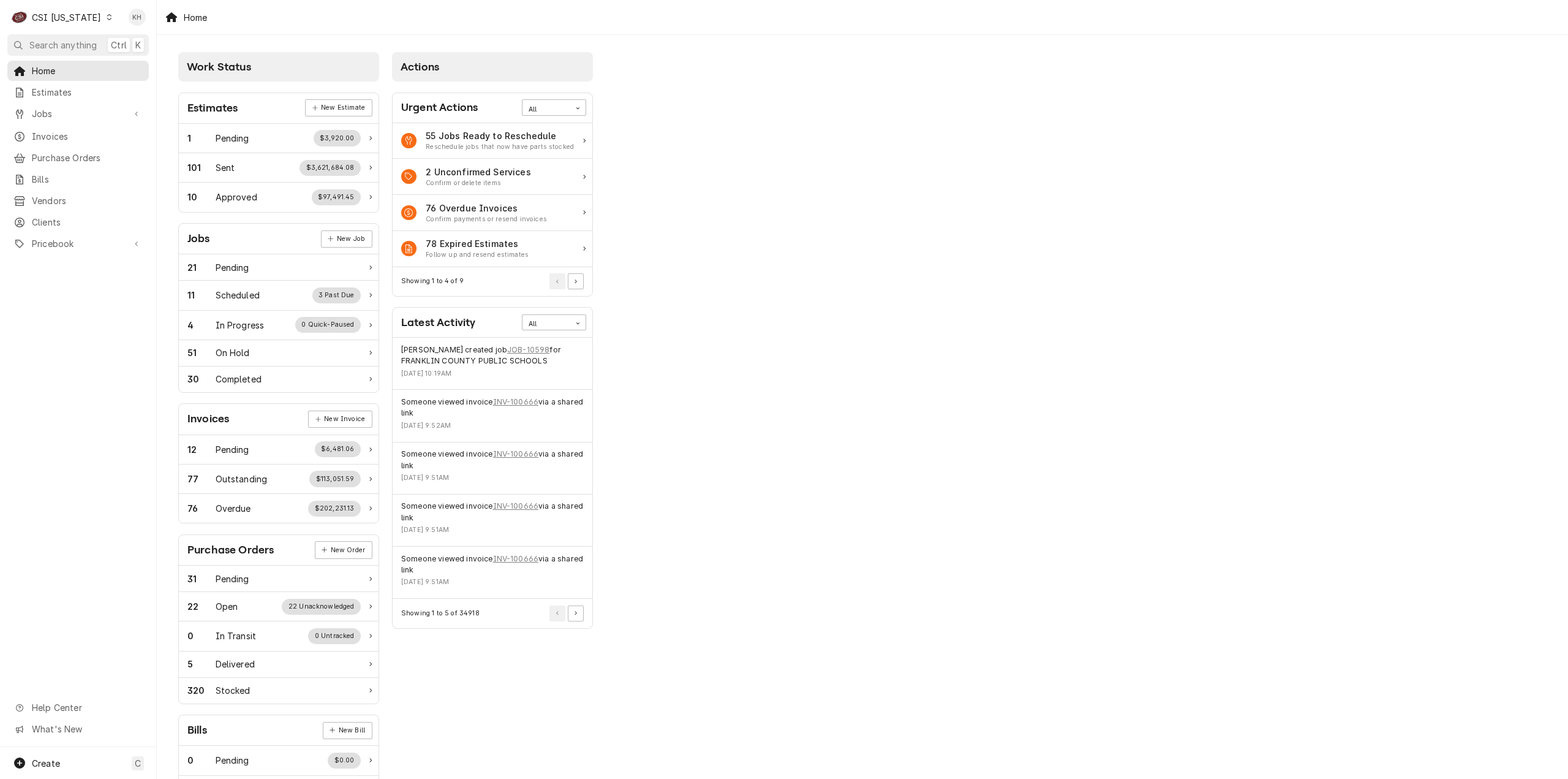
click at [60, 27] on body "C CSI Kentucky KH Search anything Ctrl K Home Estimates Jobs Jobs Job Series In…" at bounding box center [784, 389] width 1568 height 779
click at [62, 19] on div "CSI Kentucky" at bounding box center [66, 17] width 69 height 13
click at [141, 30] on div "CSI [US_STATE][GEOGRAPHIC_DATA]." at bounding box center [192, 24] width 171 height 15
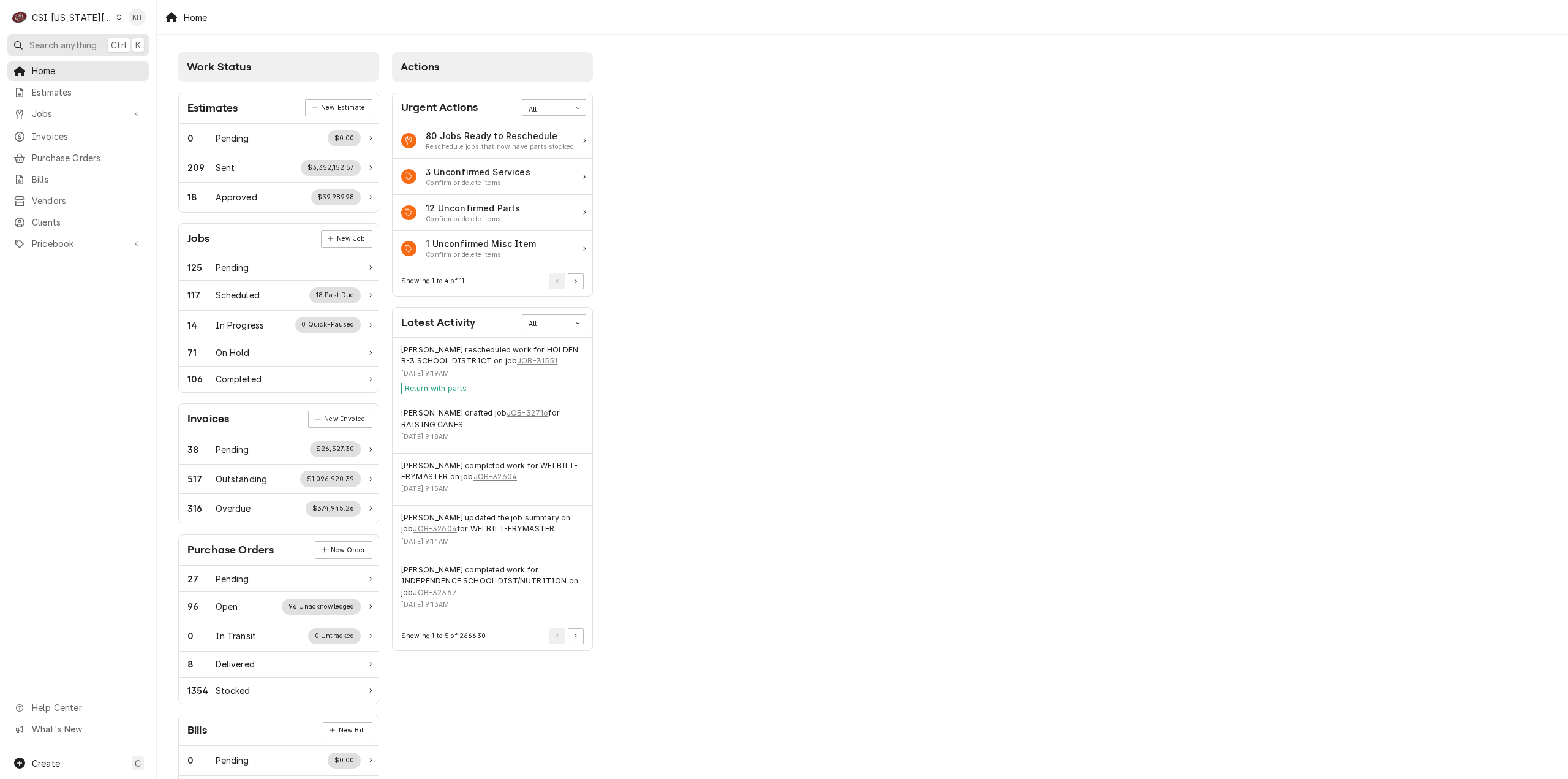
click at [74, 41] on span "Search anything" at bounding box center [63, 45] width 67 height 13
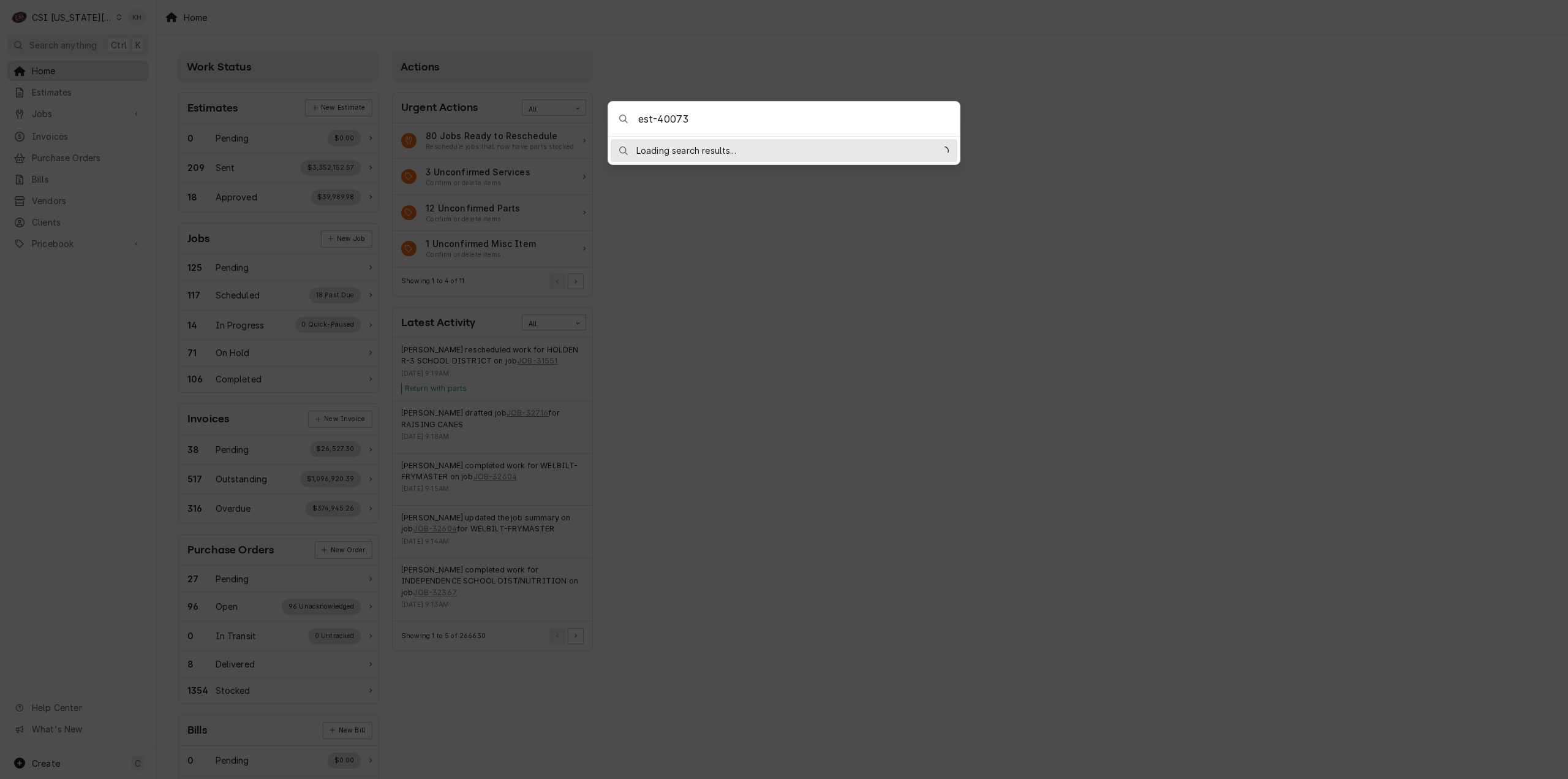
type input "est-400733"
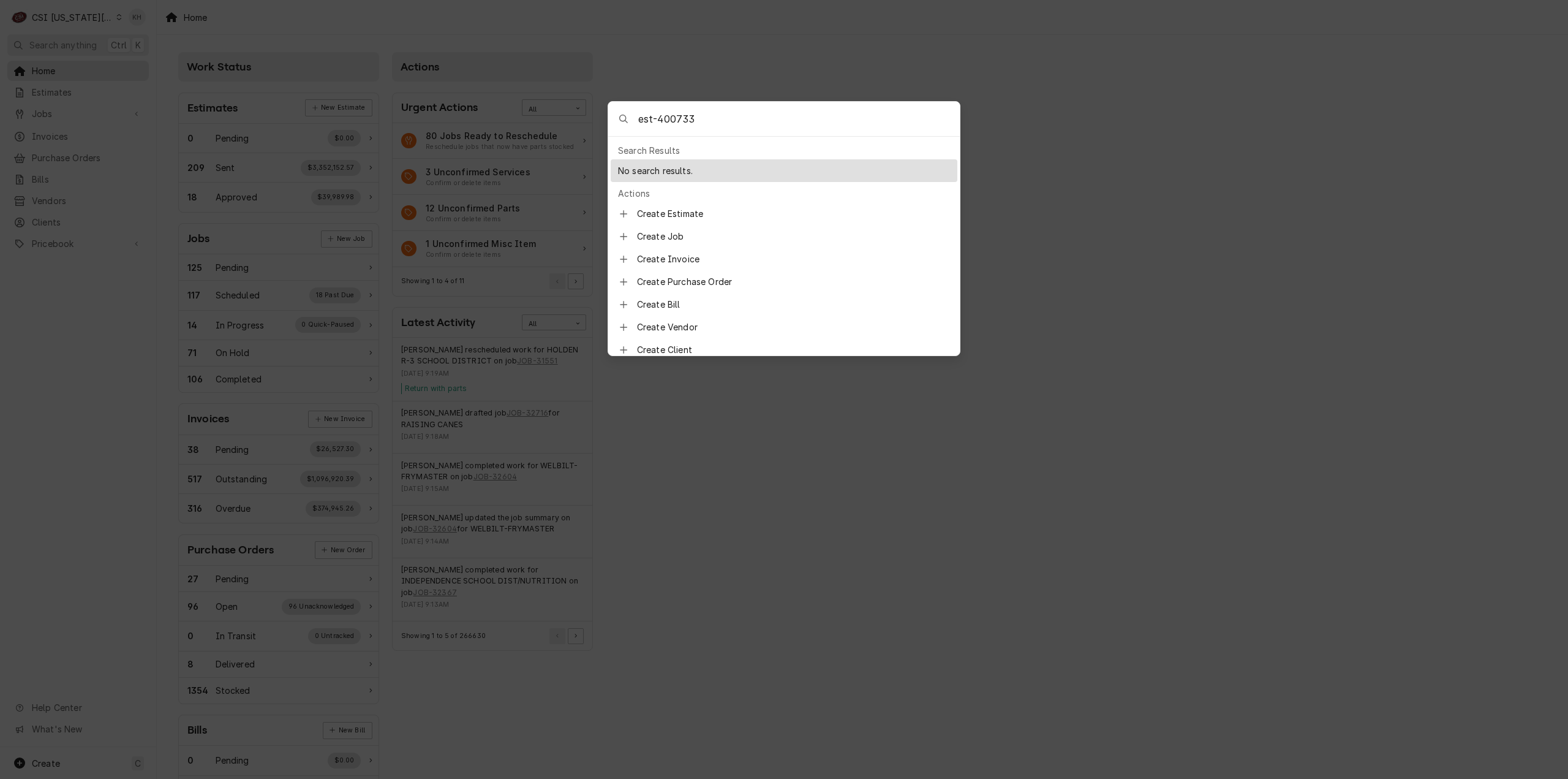
click at [752, 83] on body "C CSI [US_STATE] City. KH Search anything Ctrl K Home Estimates Jobs Jobs Job S…" at bounding box center [784, 389] width 1568 height 779
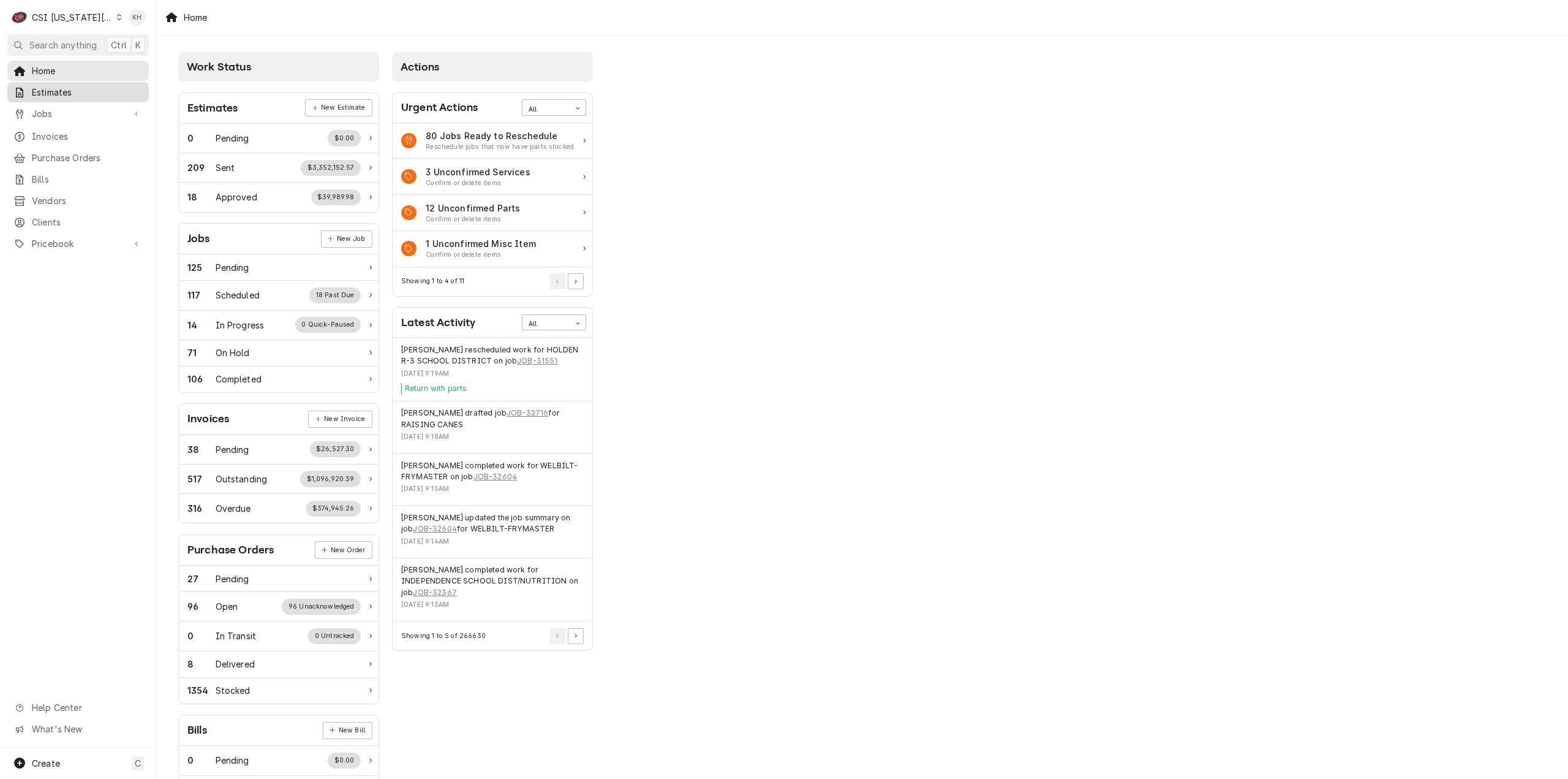
click at [55, 88] on span "Estimates" at bounding box center [87, 93] width 111 height 13
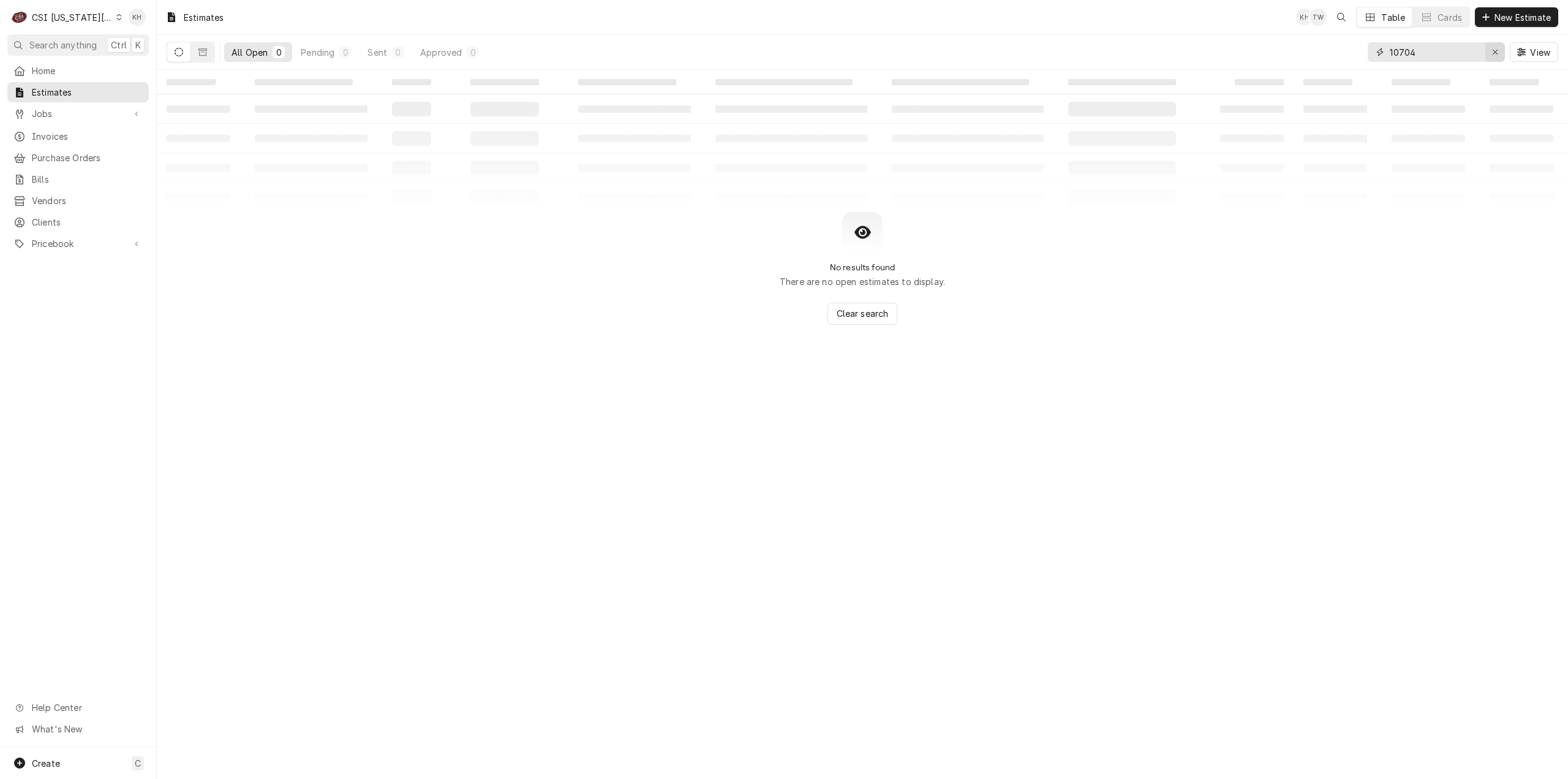
click at [1495, 53] on icon "Erase input" at bounding box center [1495, 52] width 6 height 8
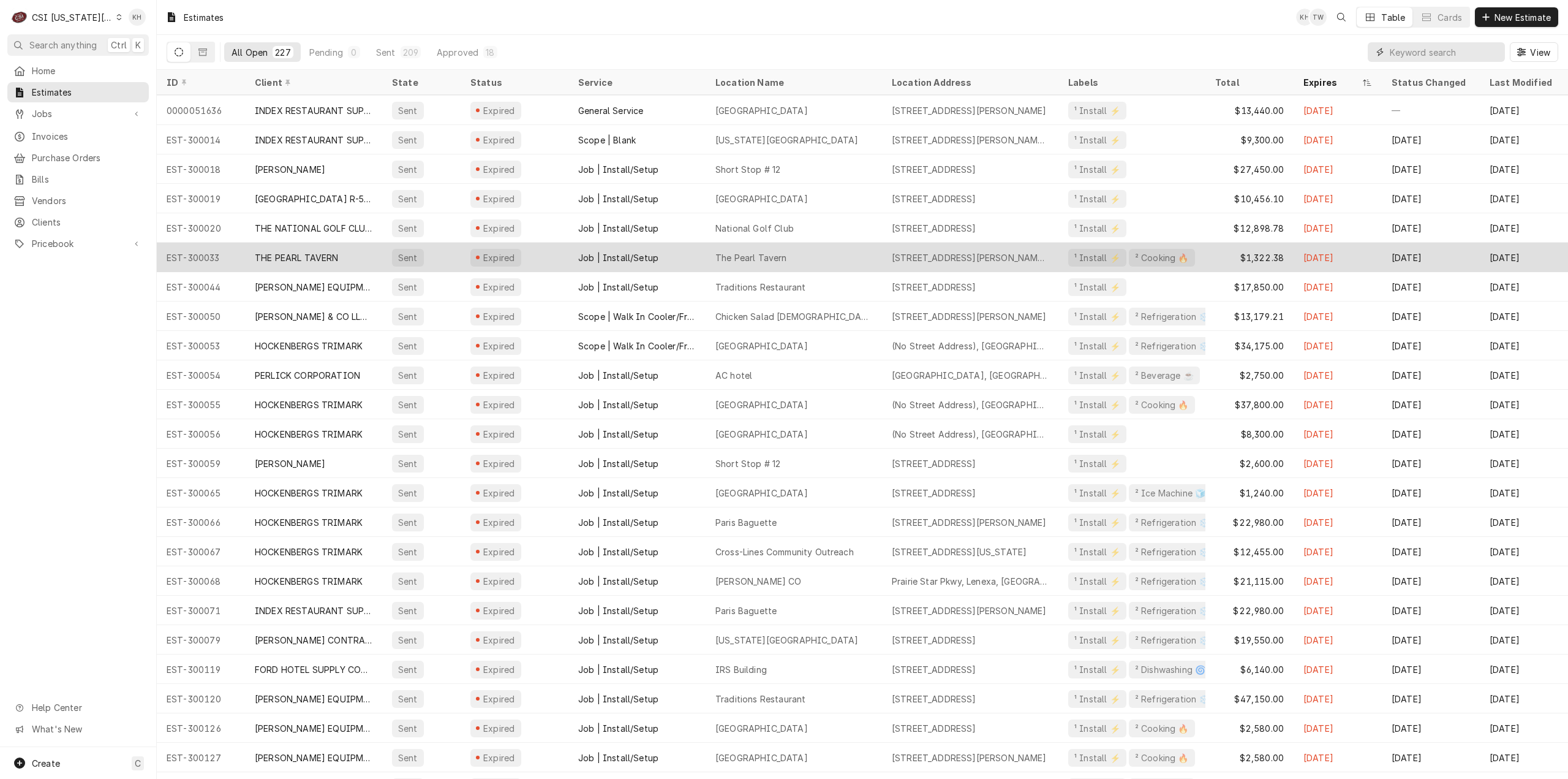
scroll to position [500, 0]
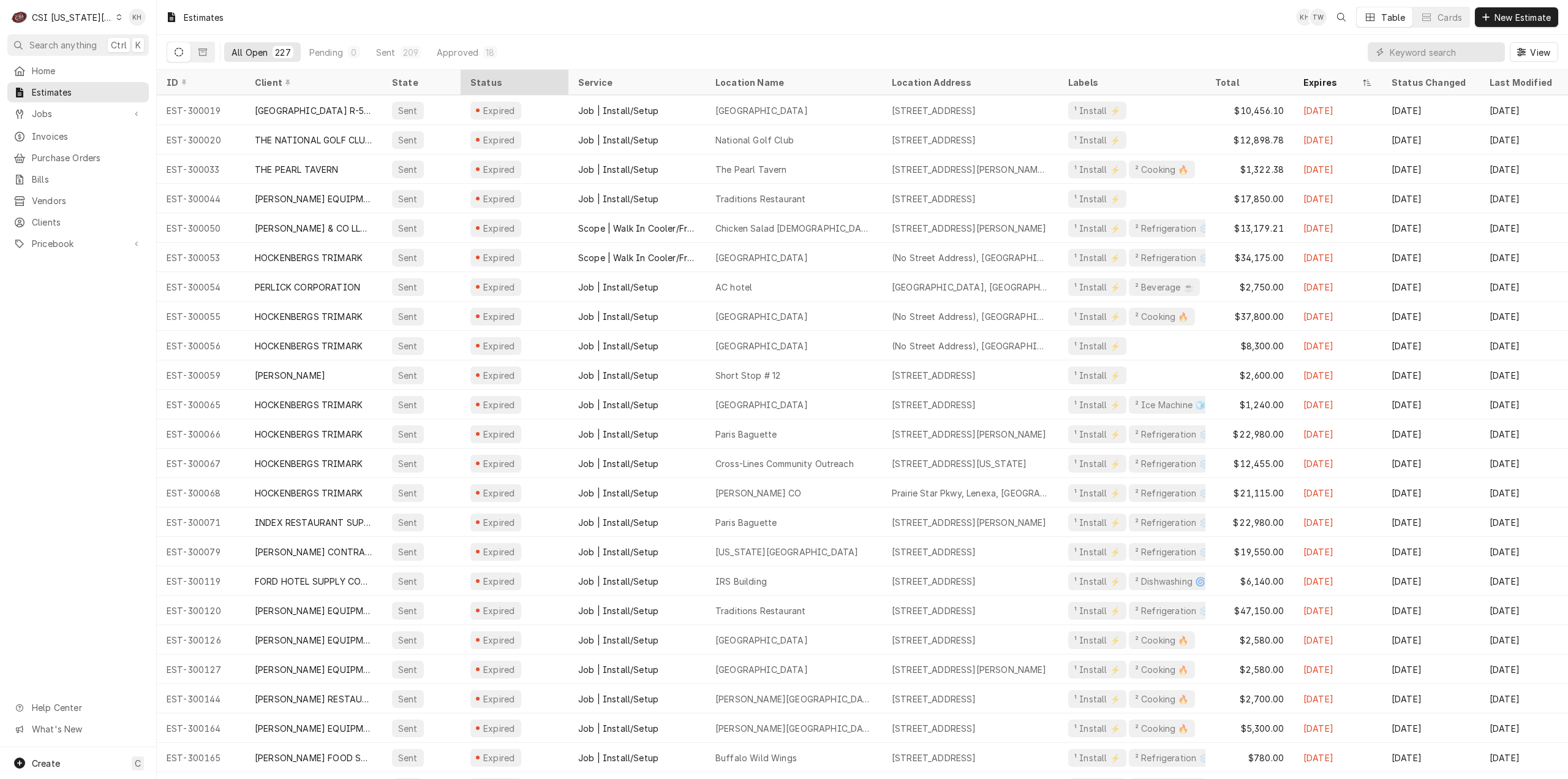
click at [479, 83] on div "Status" at bounding box center [513, 83] width 86 height 13
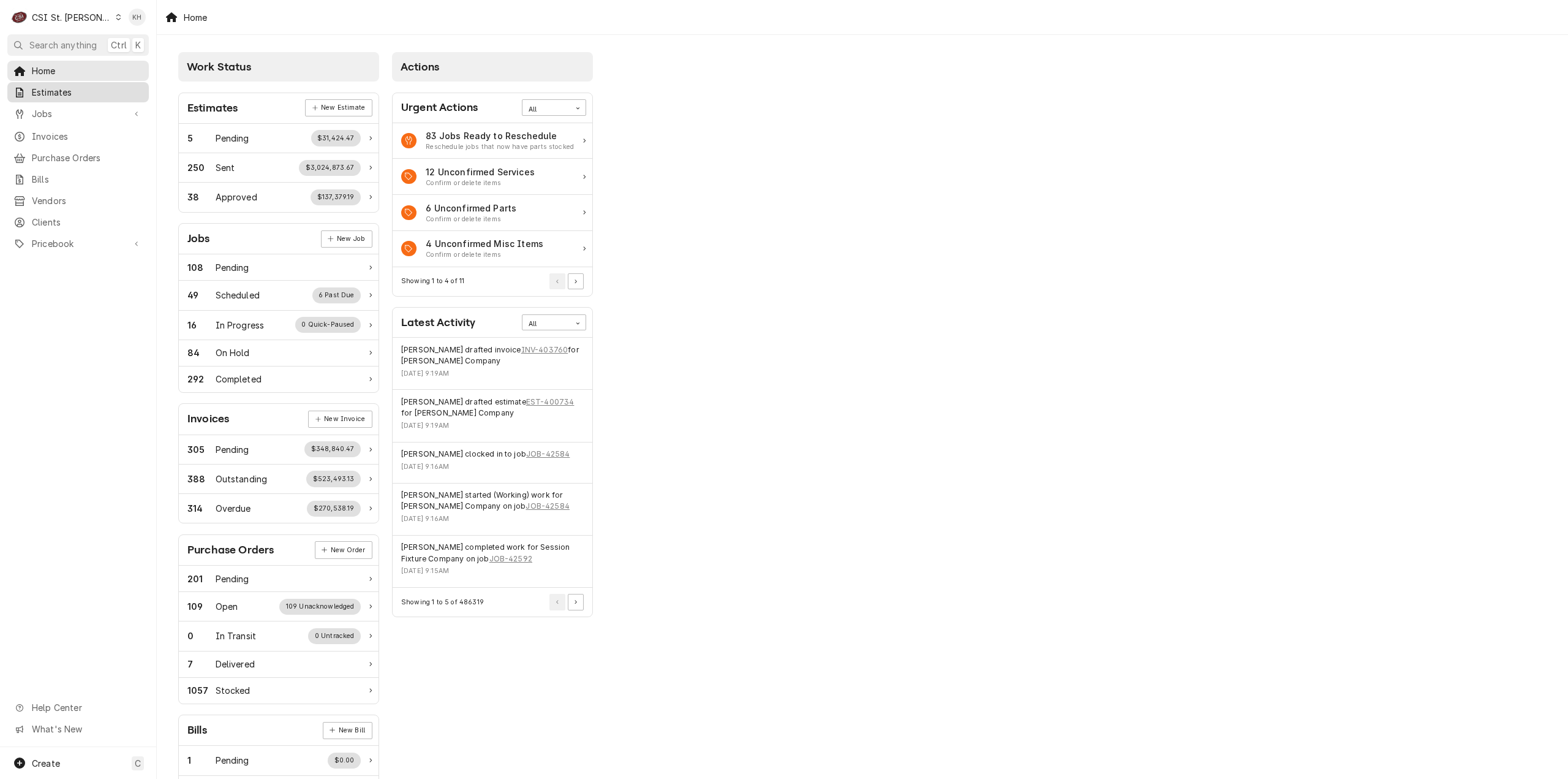
click at [84, 95] on div "Estimates" at bounding box center [78, 92] width 137 height 15
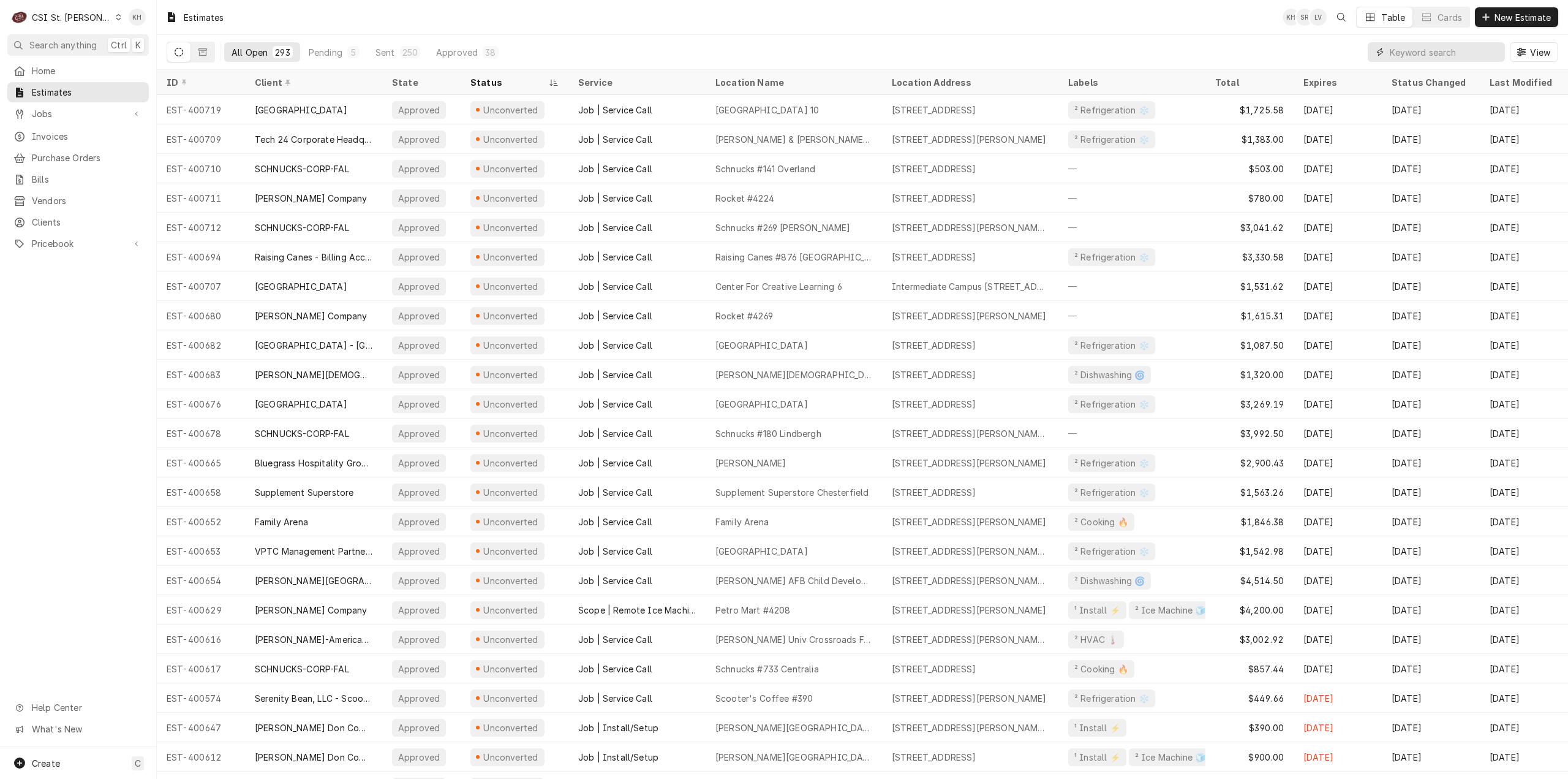
click at [1453, 47] on input "Dynamic Content Wrapper" at bounding box center [1444, 53] width 109 height 20
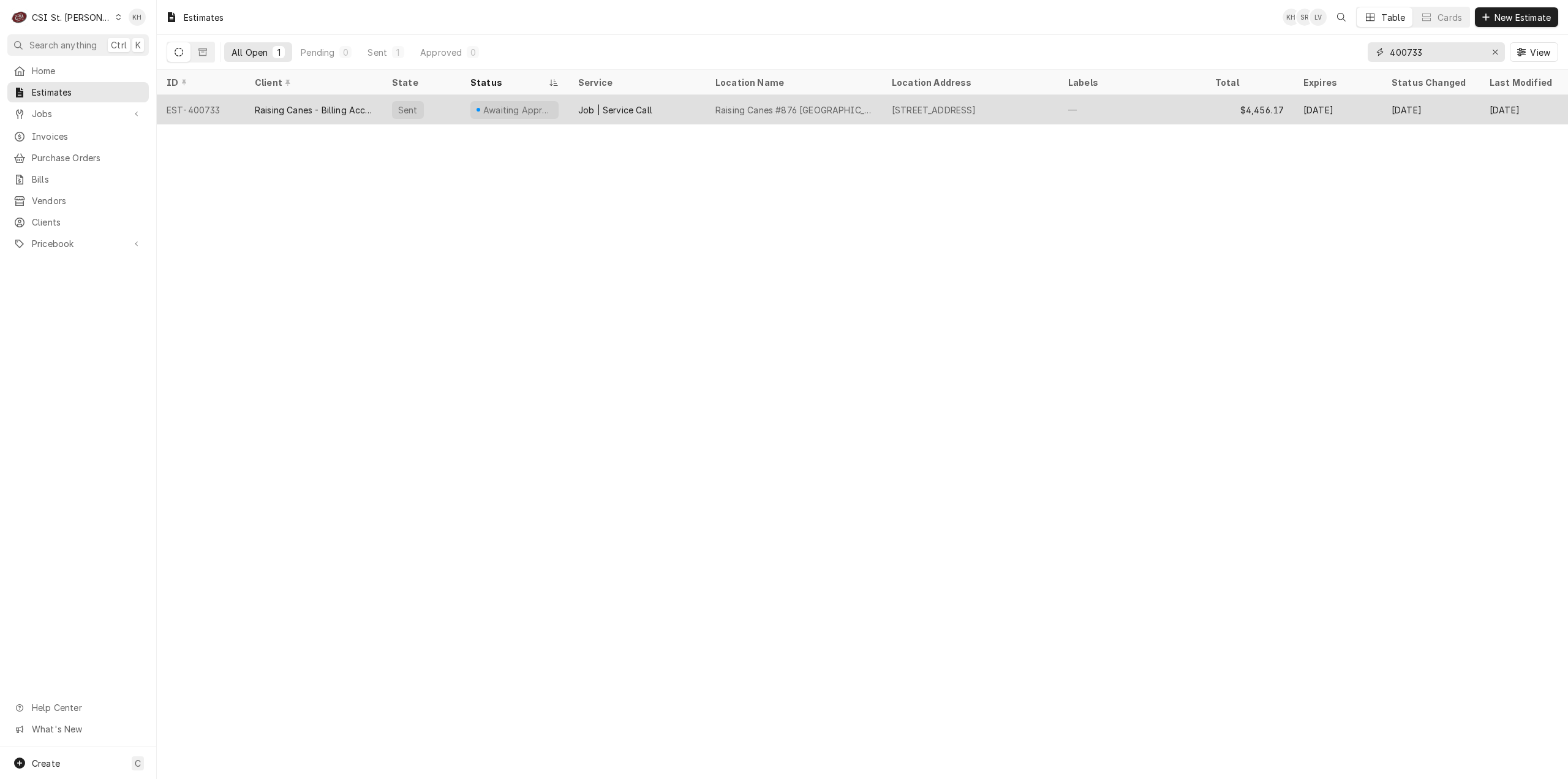
type input "400733"
click at [349, 110] on div "Raising Canes - Billing Account" at bounding box center [314, 110] width 118 height 13
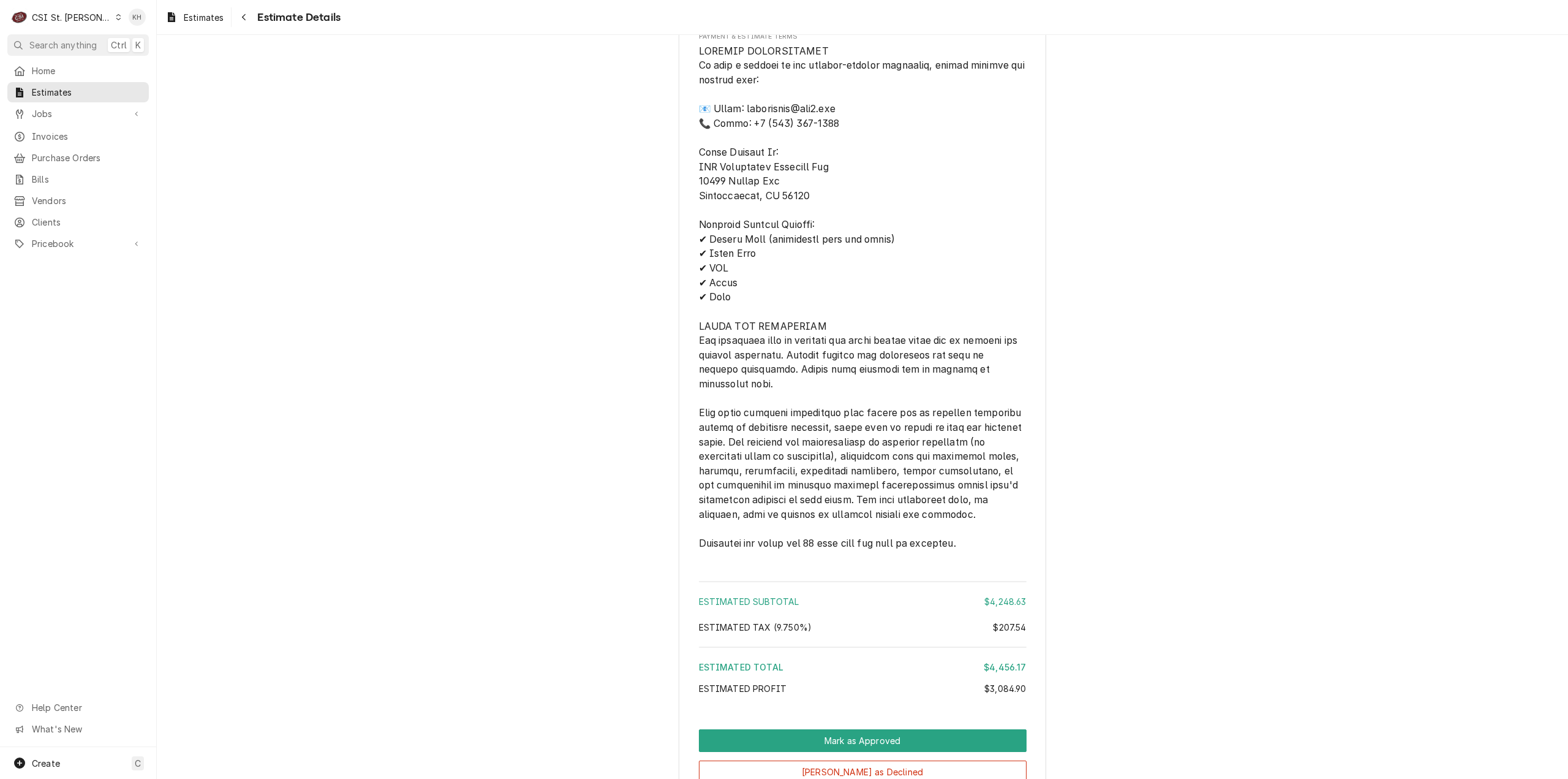
scroll to position [3062, 0]
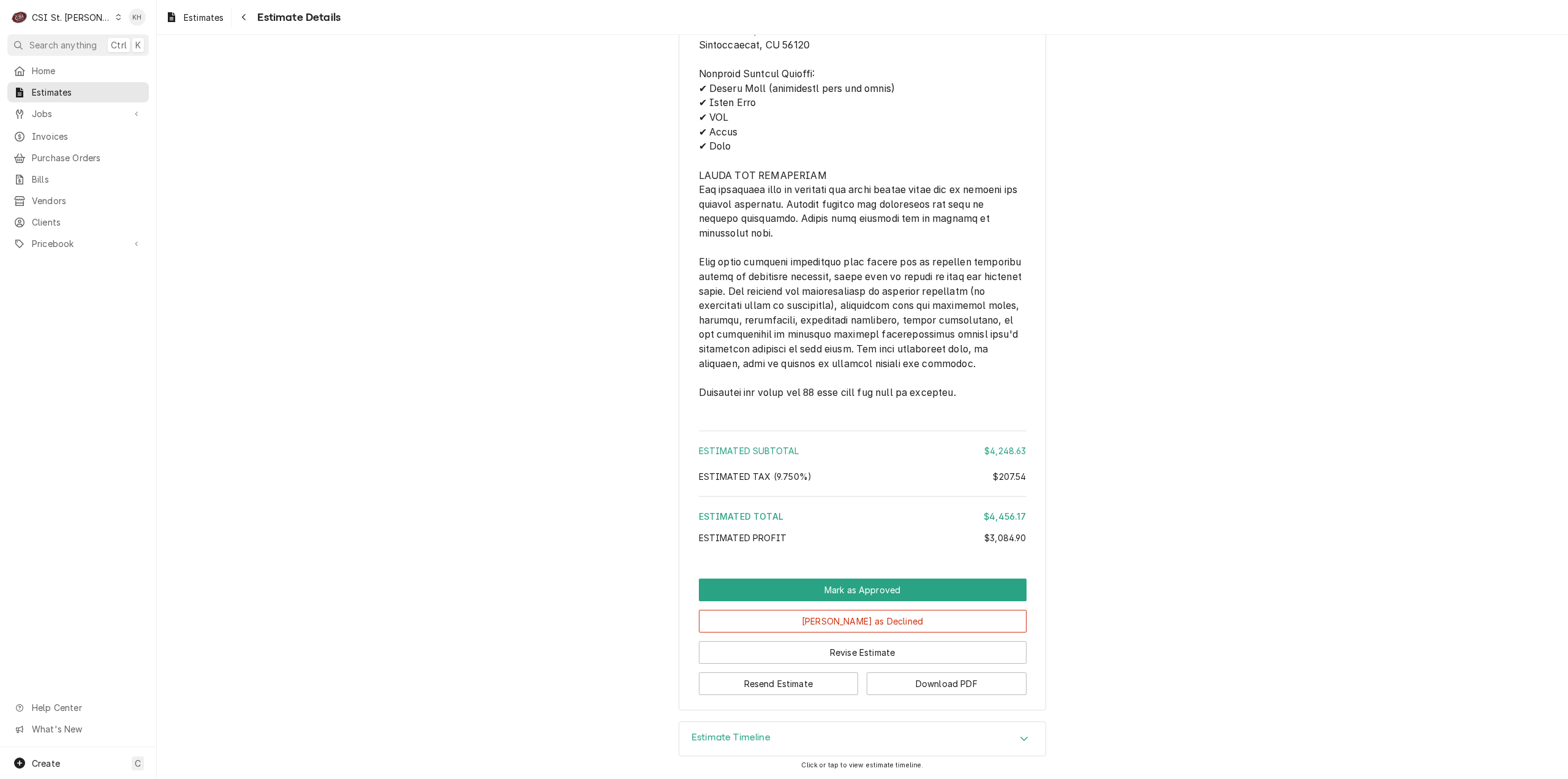
click at [789, 746] on div "Estimate Timeline" at bounding box center [862, 739] width 366 height 34
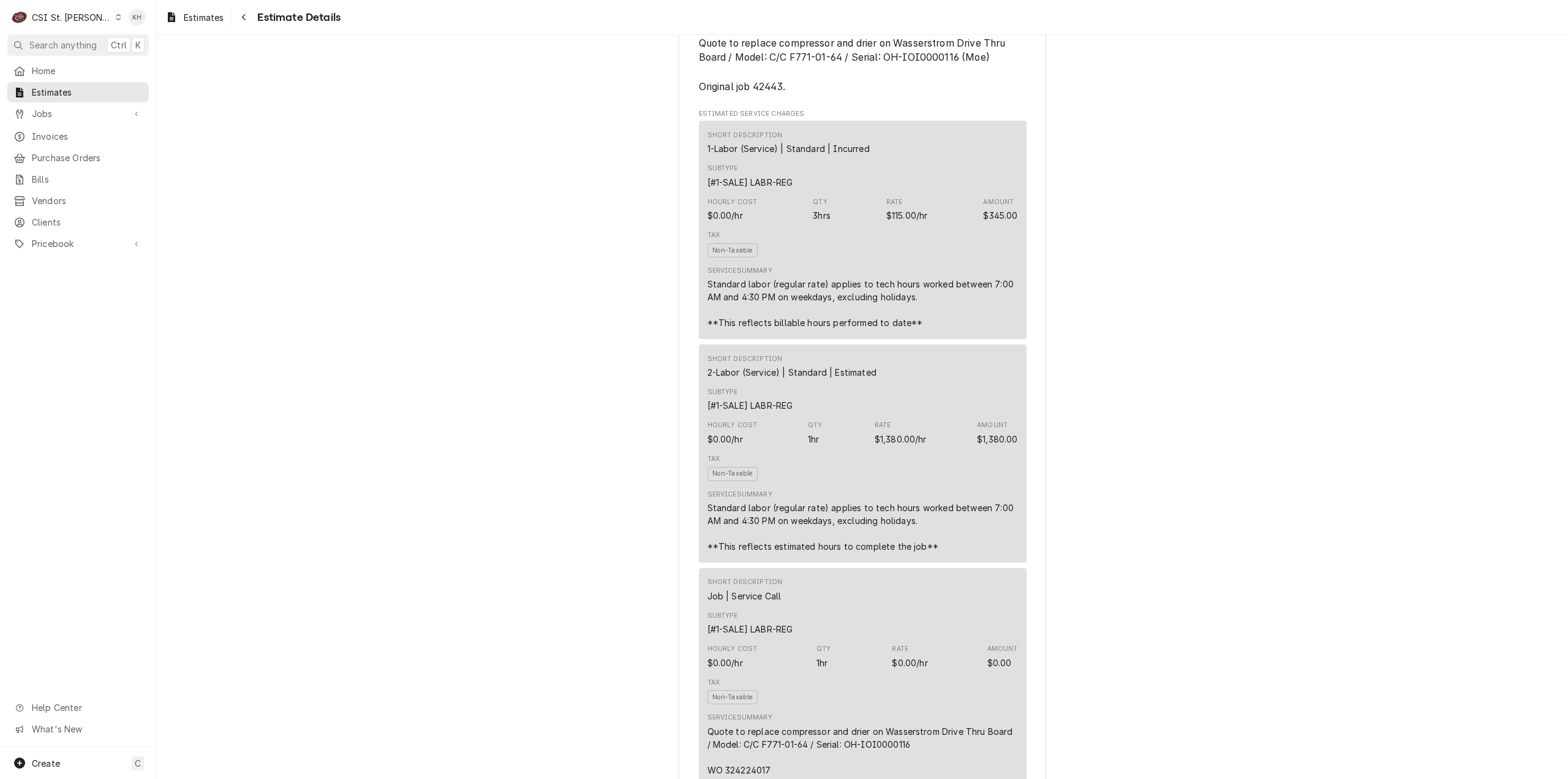
scroll to position [1031, 0]
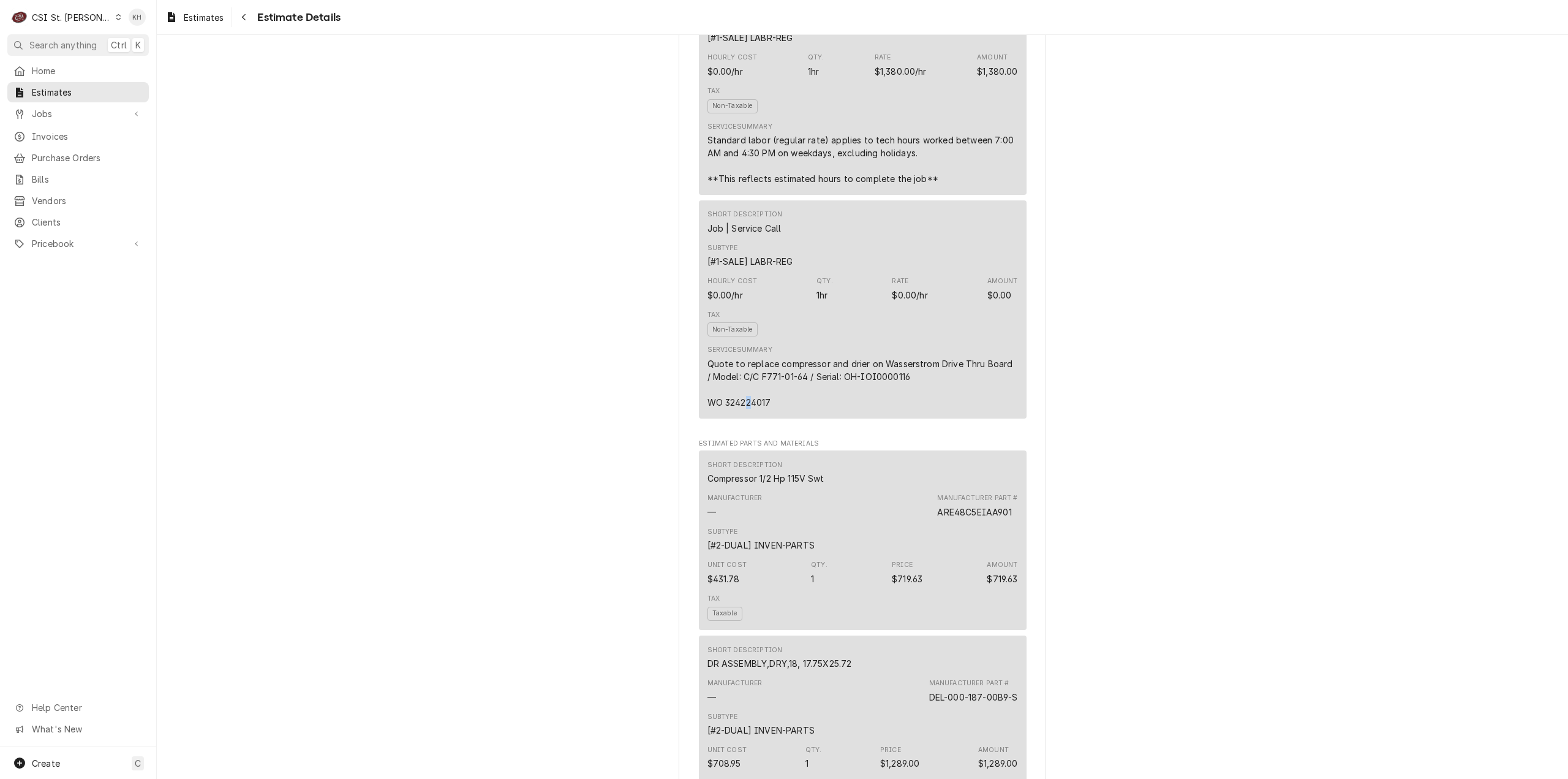
click at [744, 409] on div "Quote to replace compressor and drier on Wasserstrom Drive Thru Board / Model: …" at bounding box center [862, 383] width 311 height 52
click at [745, 409] on div "Quote to replace compressor and drier on Wasserstrom Drive Thru Board / Model: …" at bounding box center [862, 383] width 311 height 52
click at [752, 409] on div "Quote to replace compressor and drier on Wasserstrom Drive Thru Board / Model: …" at bounding box center [862, 383] width 311 height 52
copy div "324224017"
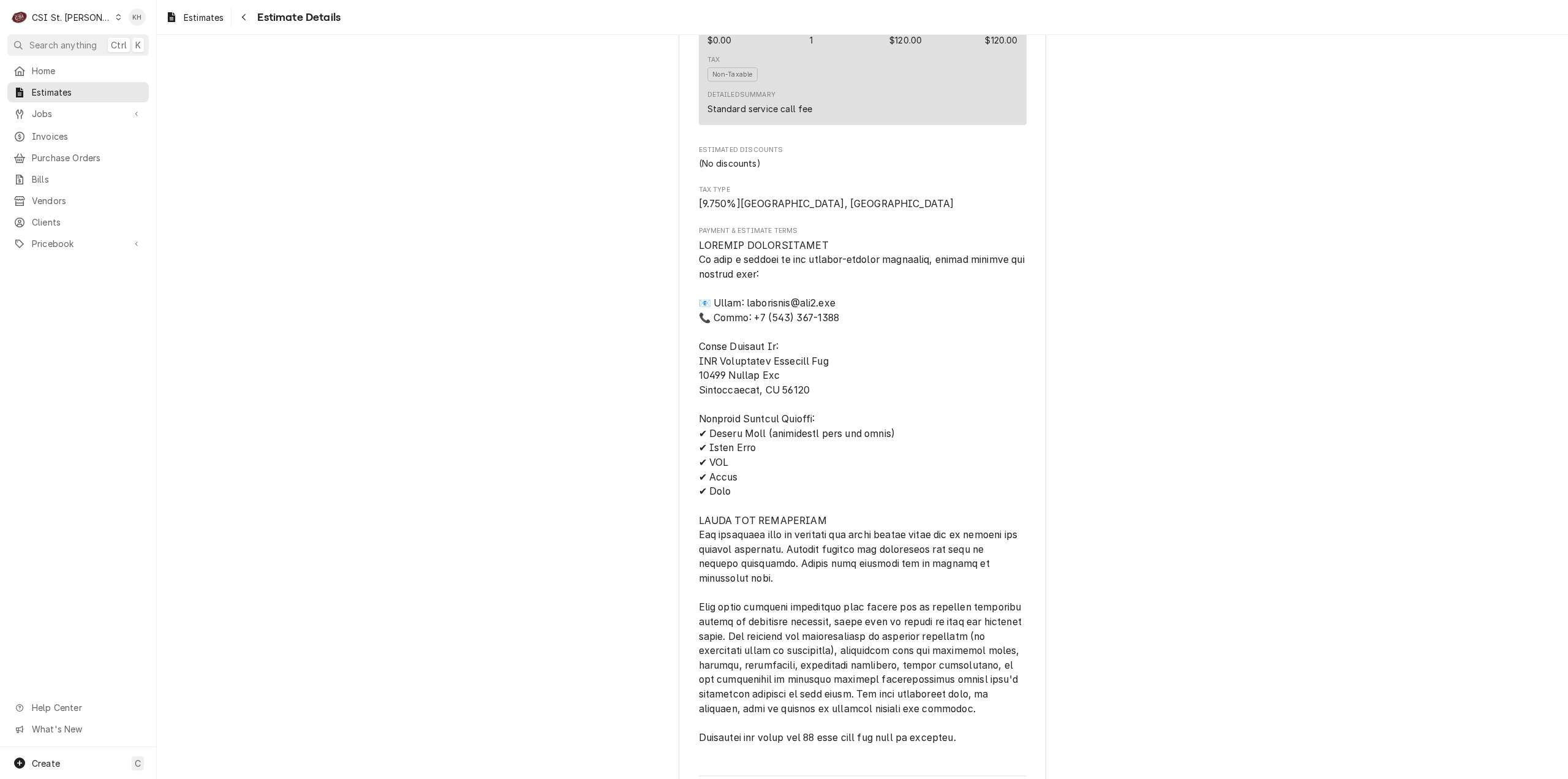
scroll to position [3176, 0]
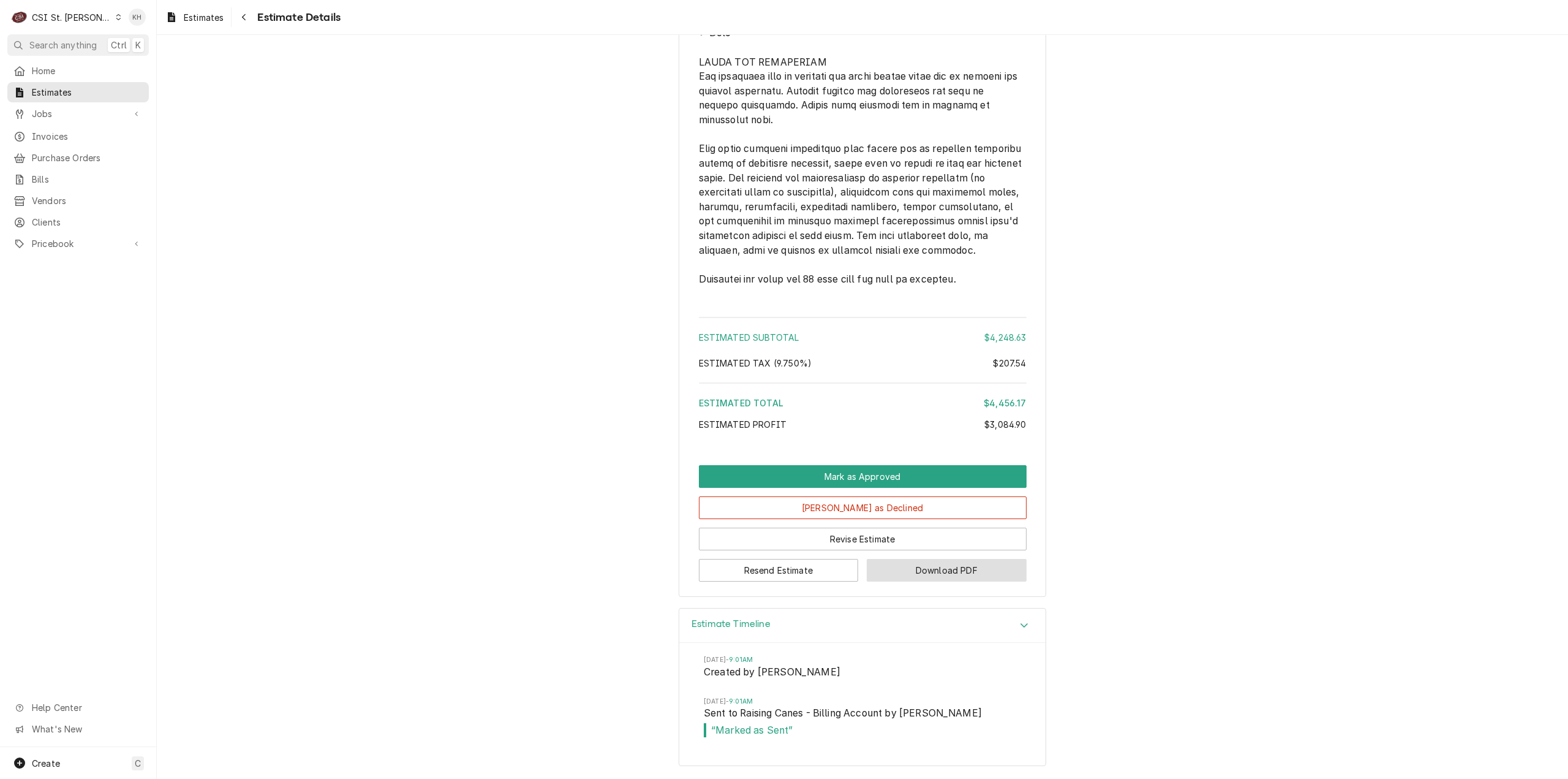
click at [923, 578] on button "Download PDF" at bounding box center [946, 570] width 160 height 23
drag, startPoint x: 77, startPoint y: 43, endPoint x: 431, endPoint y: 48, distance: 354.0
click at [77, 43] on span "Search anything" at bounding box center [63, 45] width 67 height 13
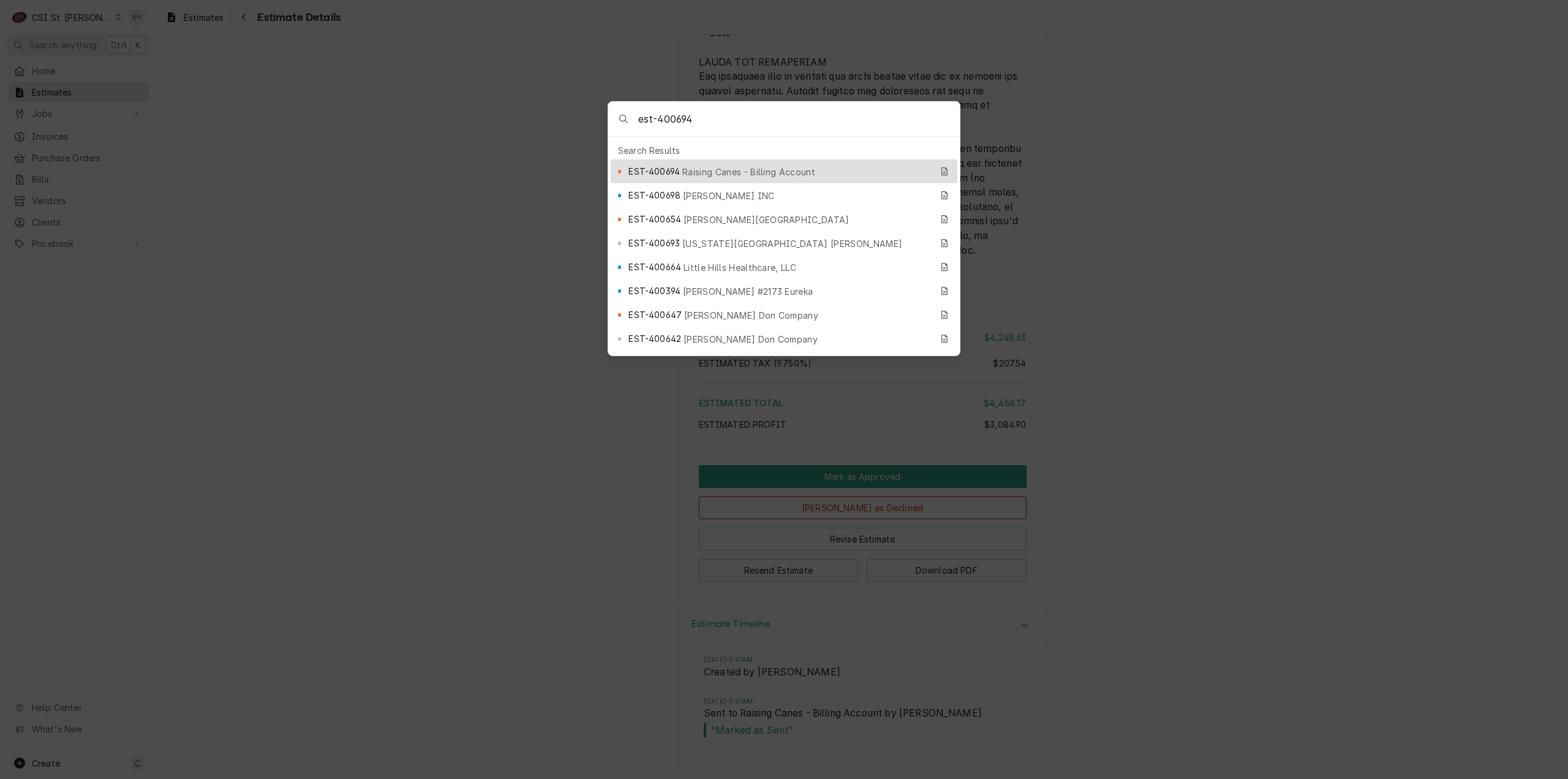
type input "est-400694"
click at [683, 165] on span "Raising Canes - Billing Account" at bounding box center [749, 171] width 133 height 13
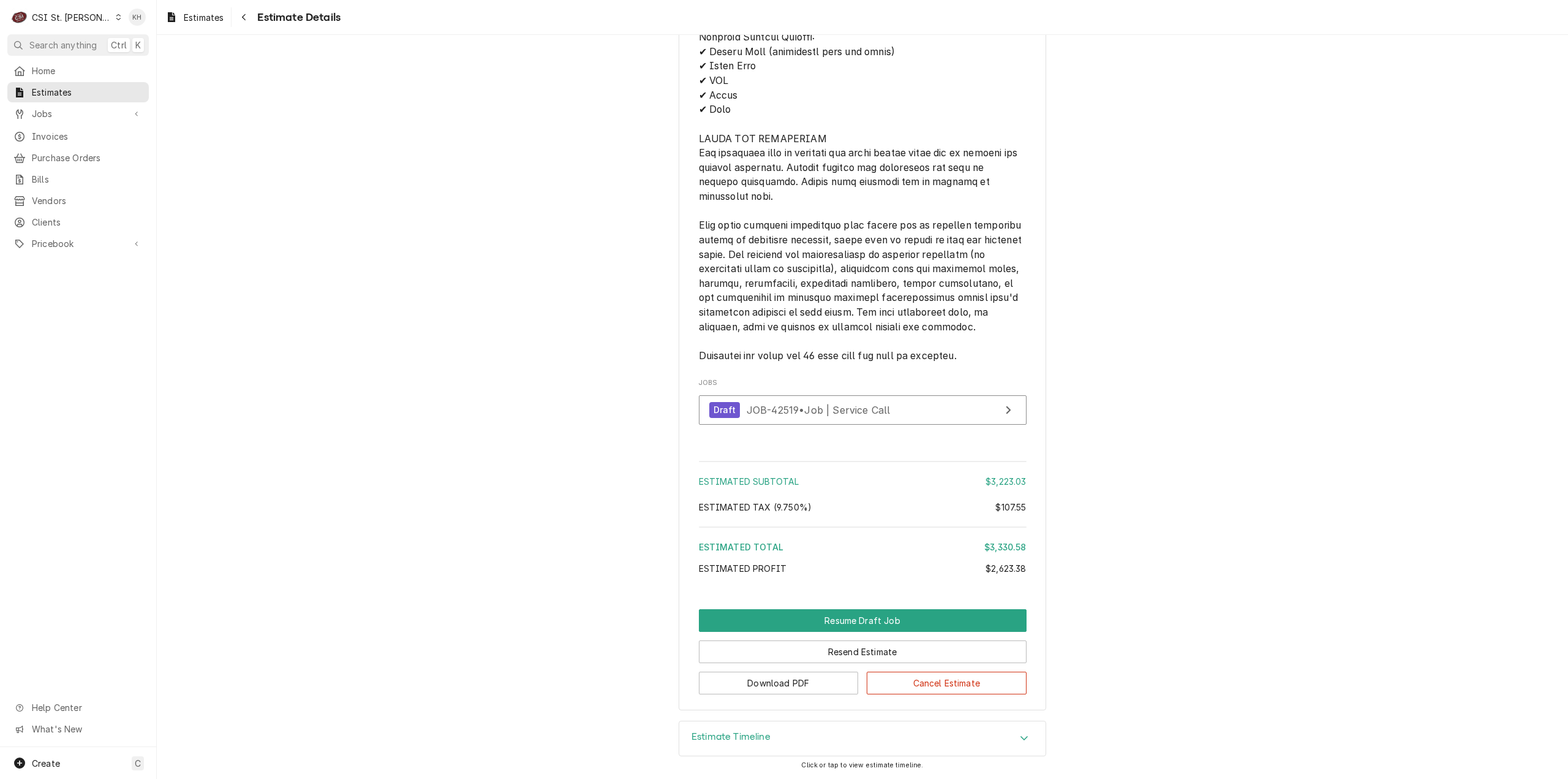
scroll to position [3209, 0]
click at [960, 406] on link "Draft JOB-42519 • Job | Service Call" at bounding box center [863, 410] width 328 height 30
click at [60, 764] on div "Create C" at bounding box center [78, 763] width 156 height 32
click at [171, 632] on div at bounding box center [176, 636] width 13 height 15
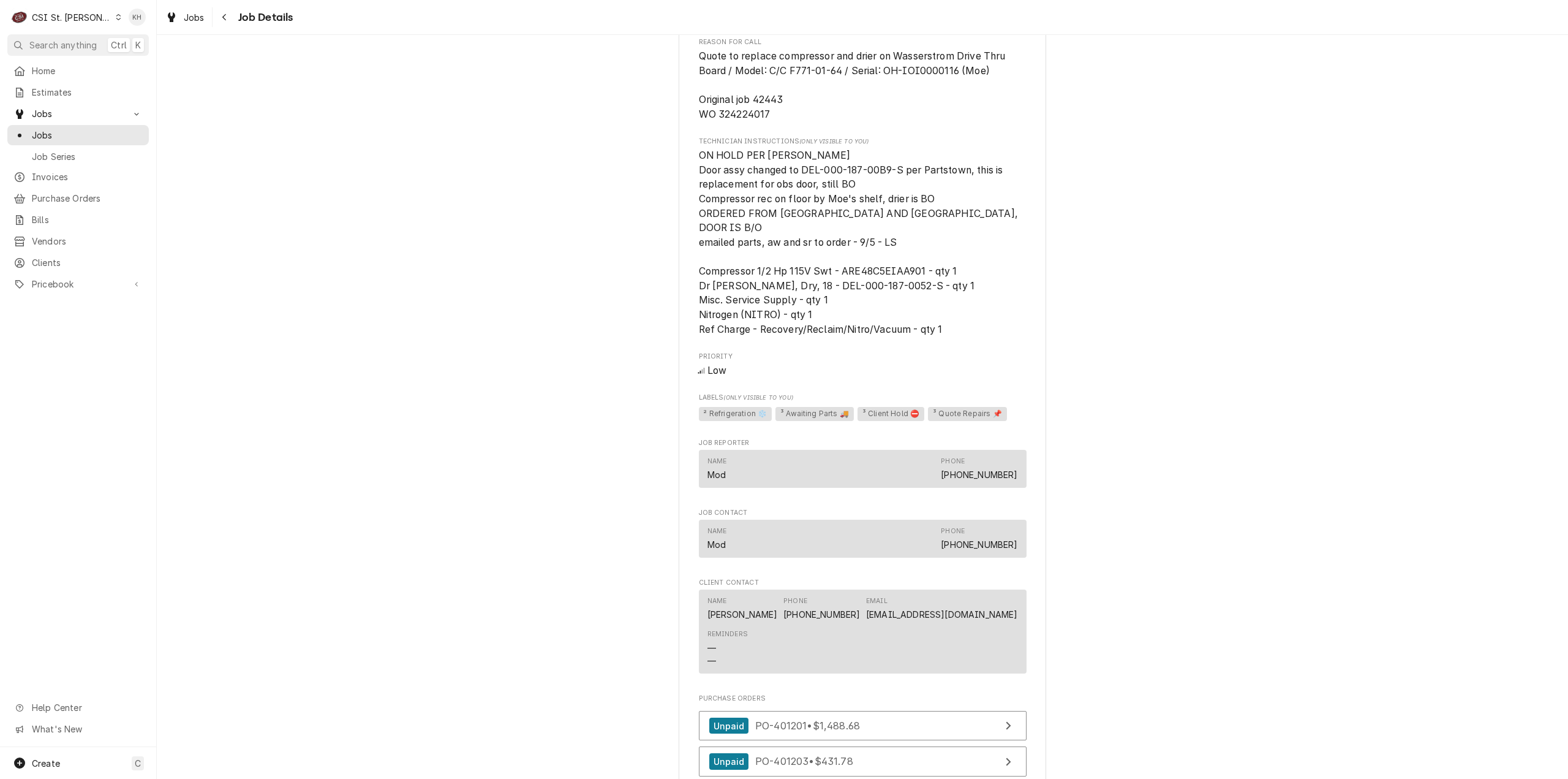
scroll to position [852, 0]
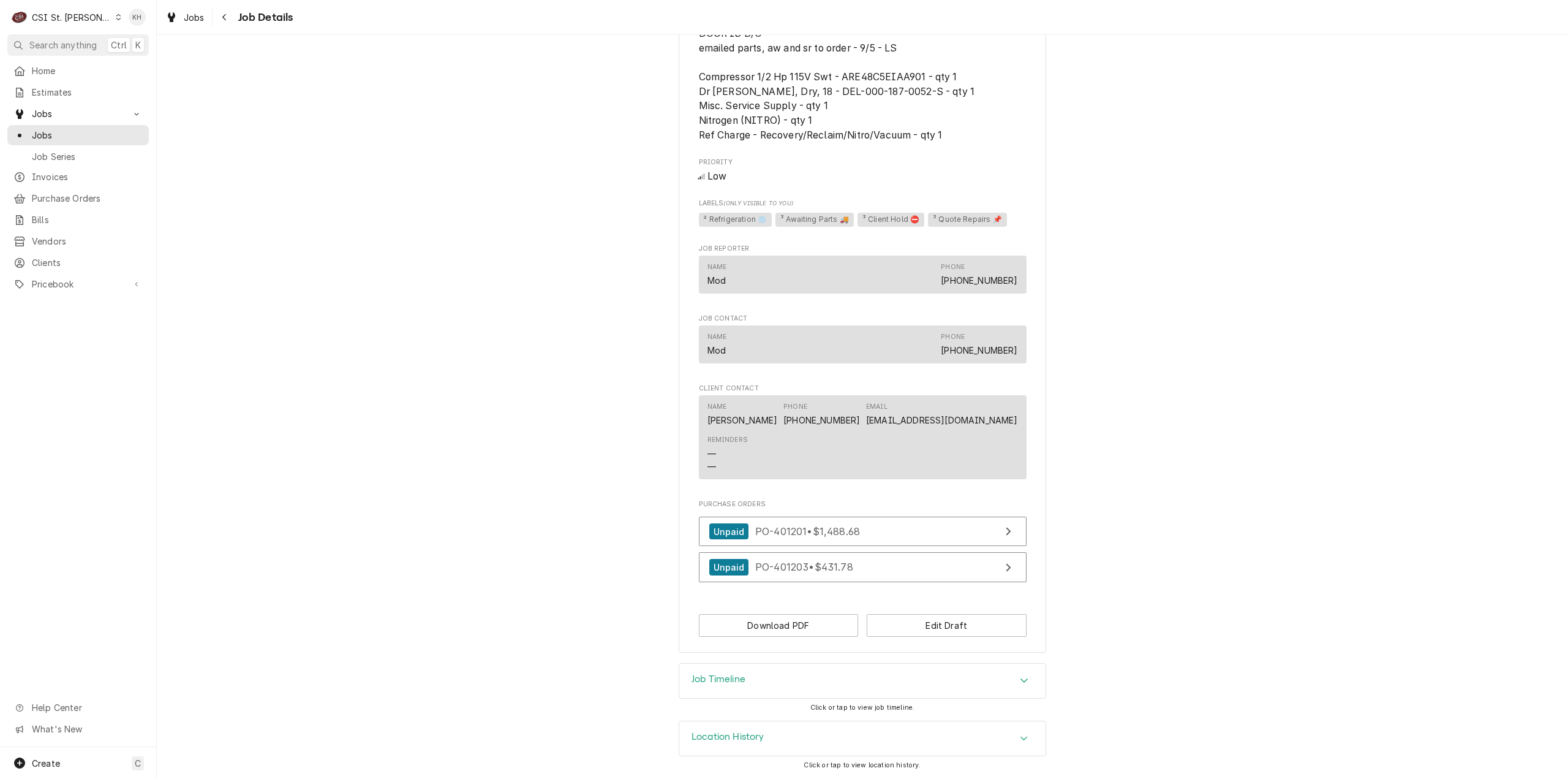
click at [747, 676] on div "Job Timeline" at bounding box center [862, 681] width 366 height 34
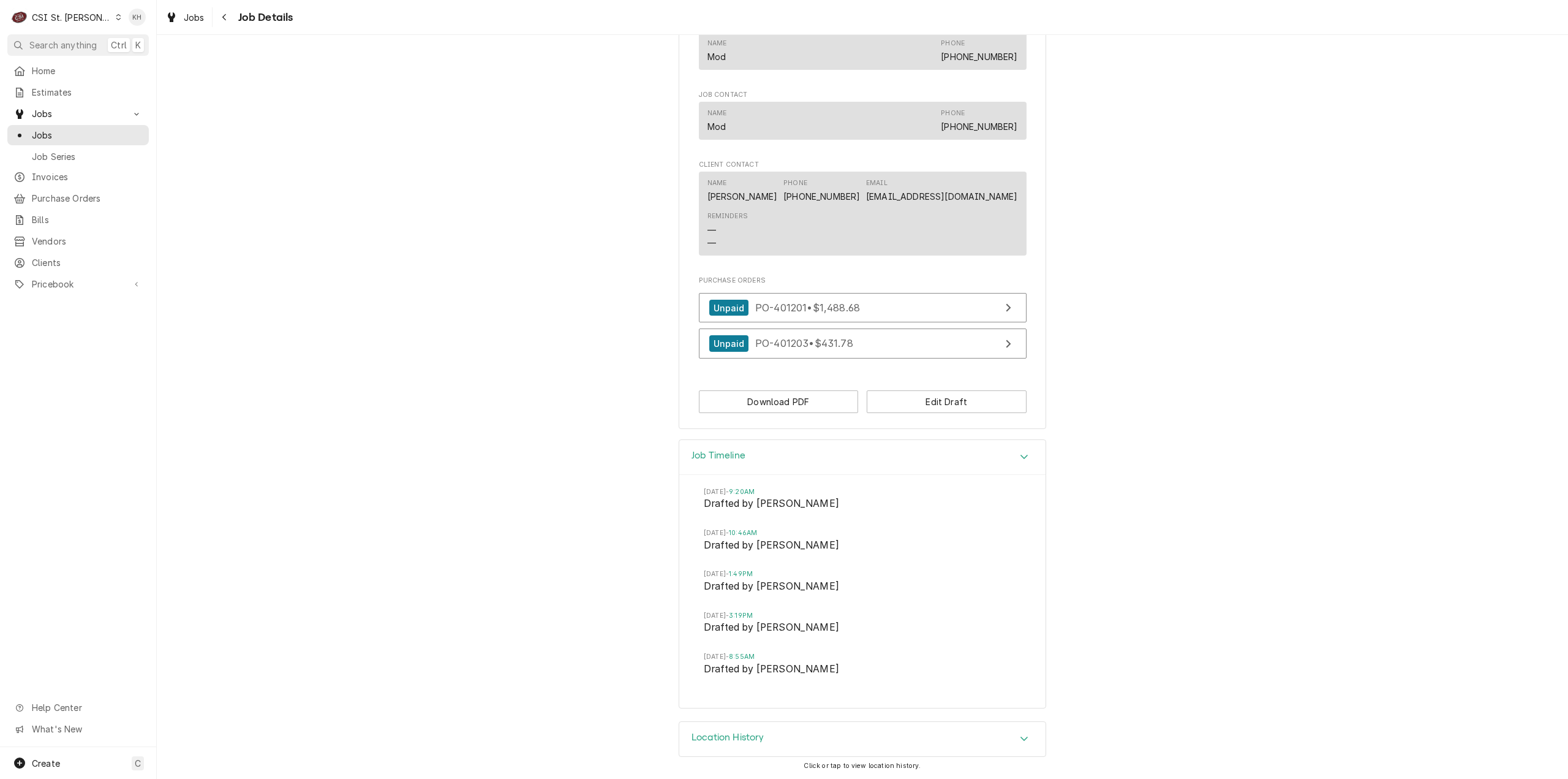
click at [735, 451] on h3 "Job Timeline" at bounding box center [718, 455] width 53 height 12
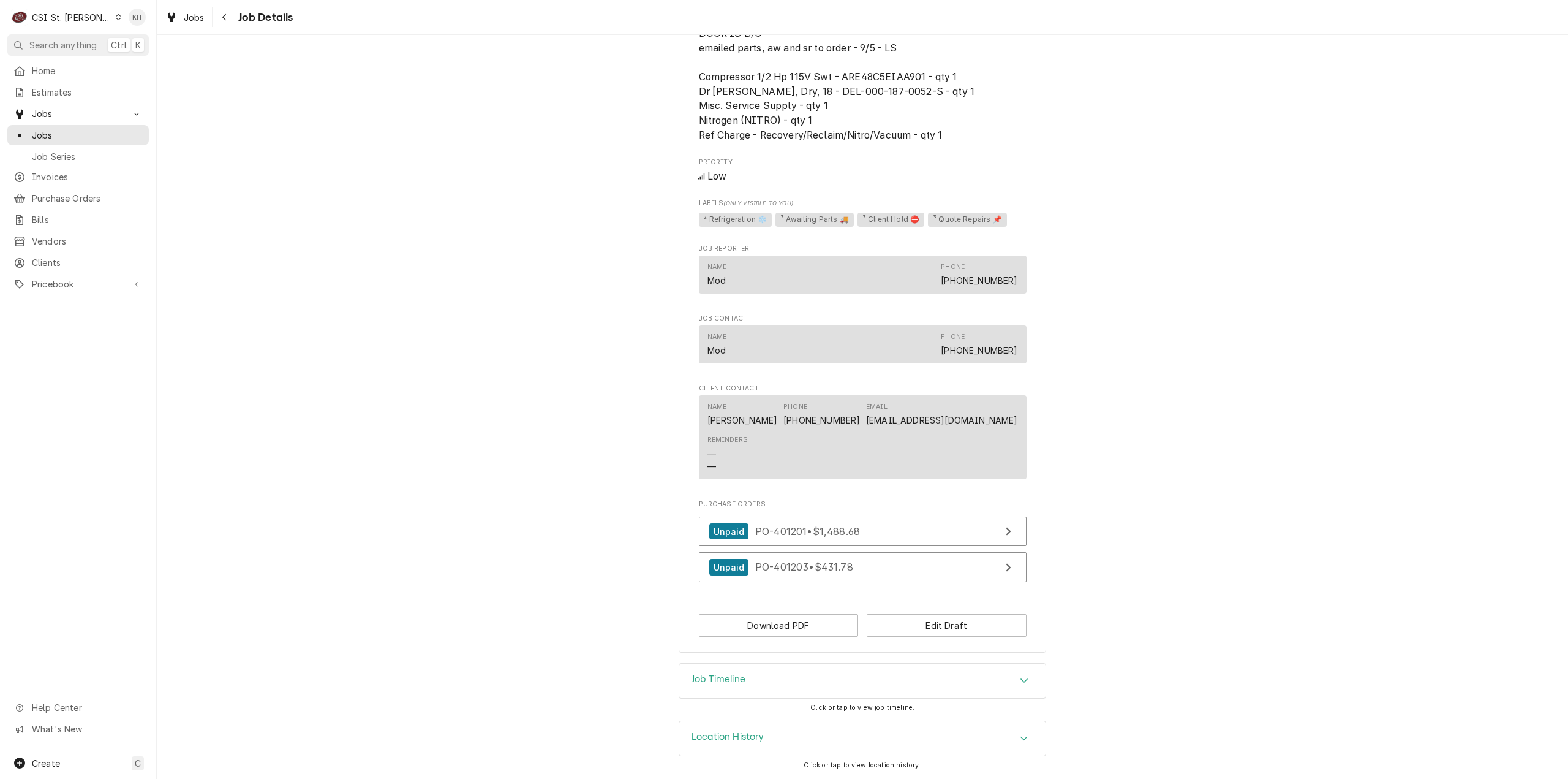
click at [747, 691] on div "Job Timeline" at bounding box center [862, 681] width 366 height 34
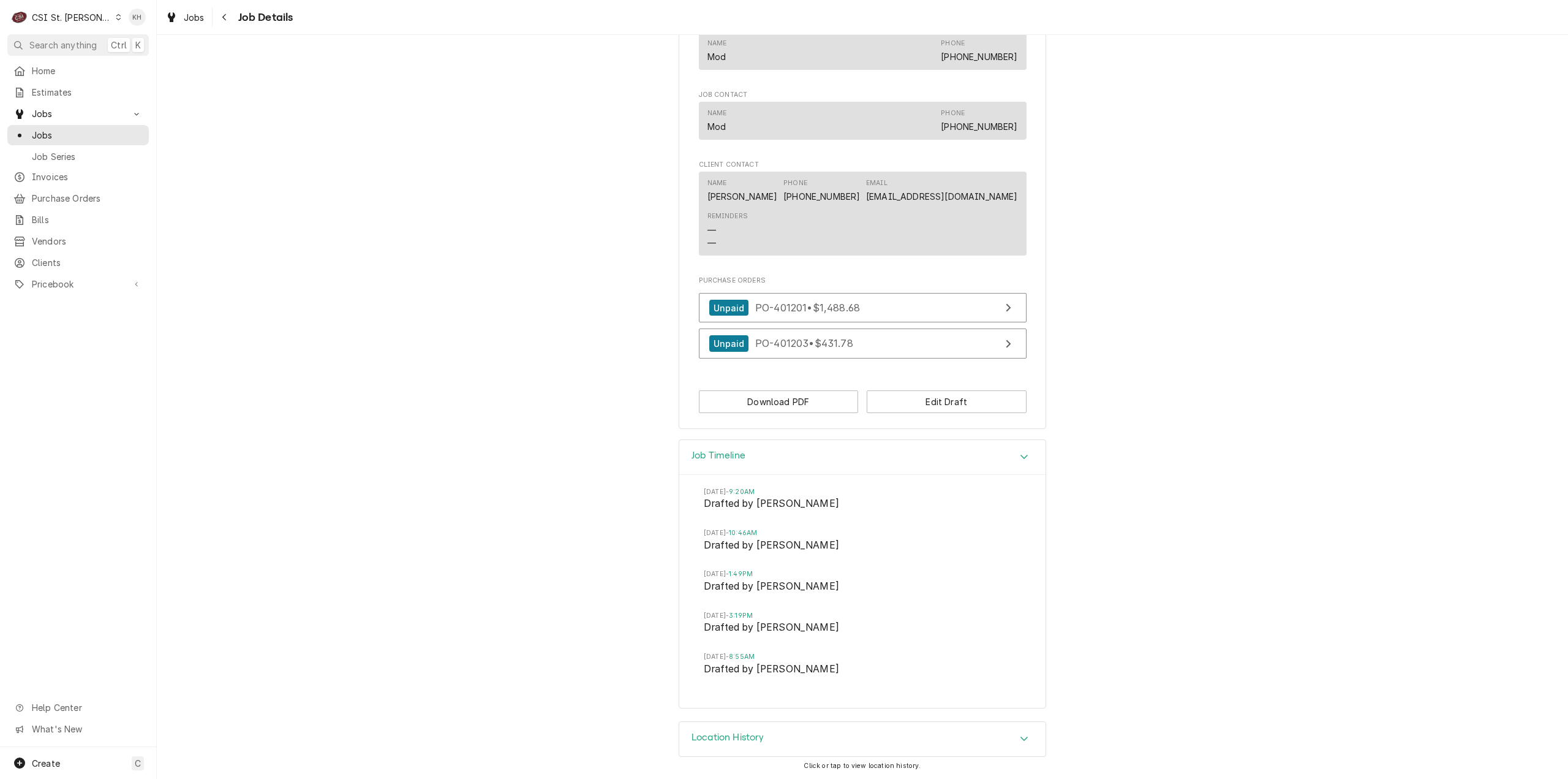
click at [769, 456] on div "Job Timeline" at bounding box center [862, 457] width 366 height 35
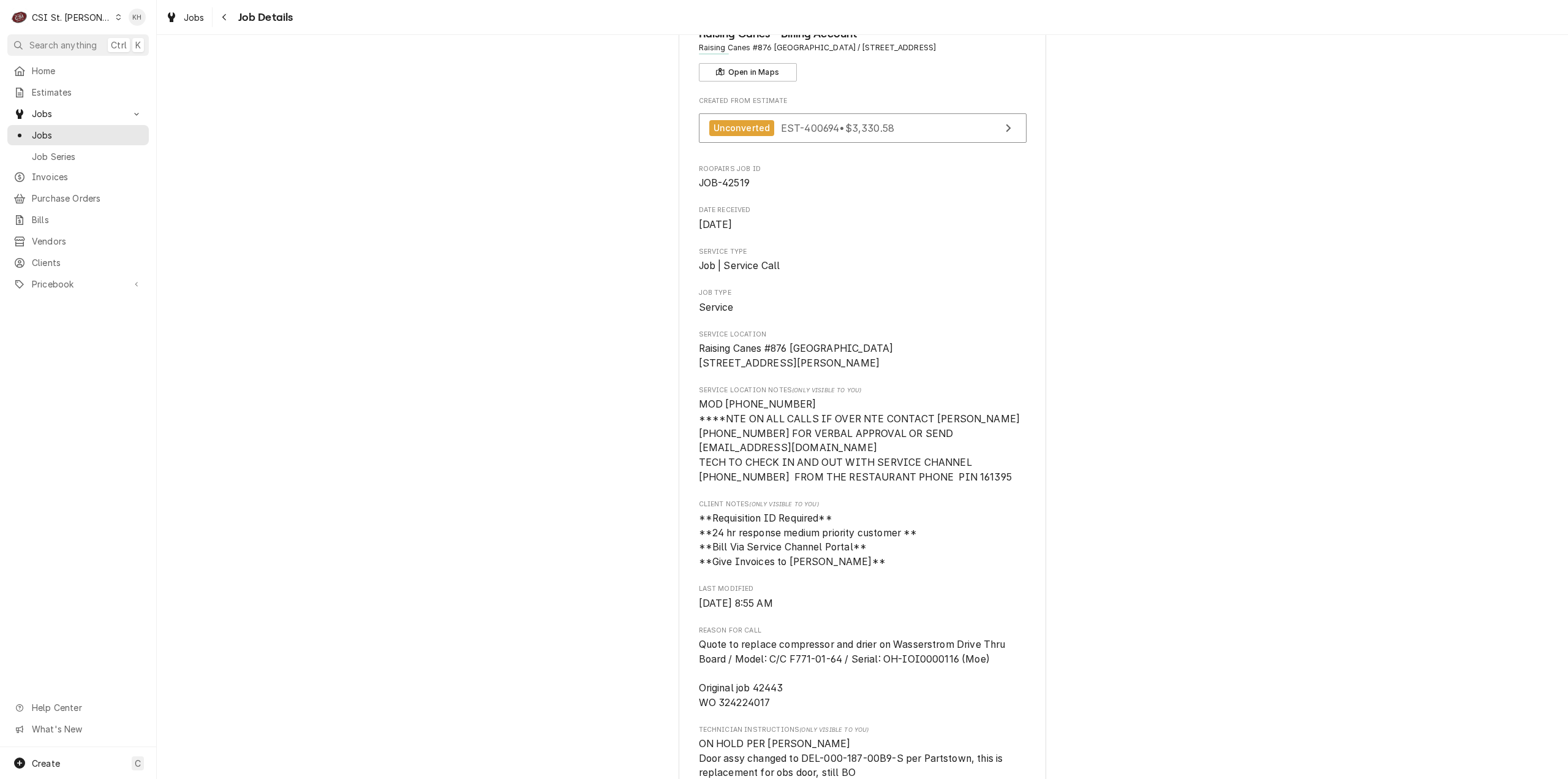
scroll to position [0, 0]
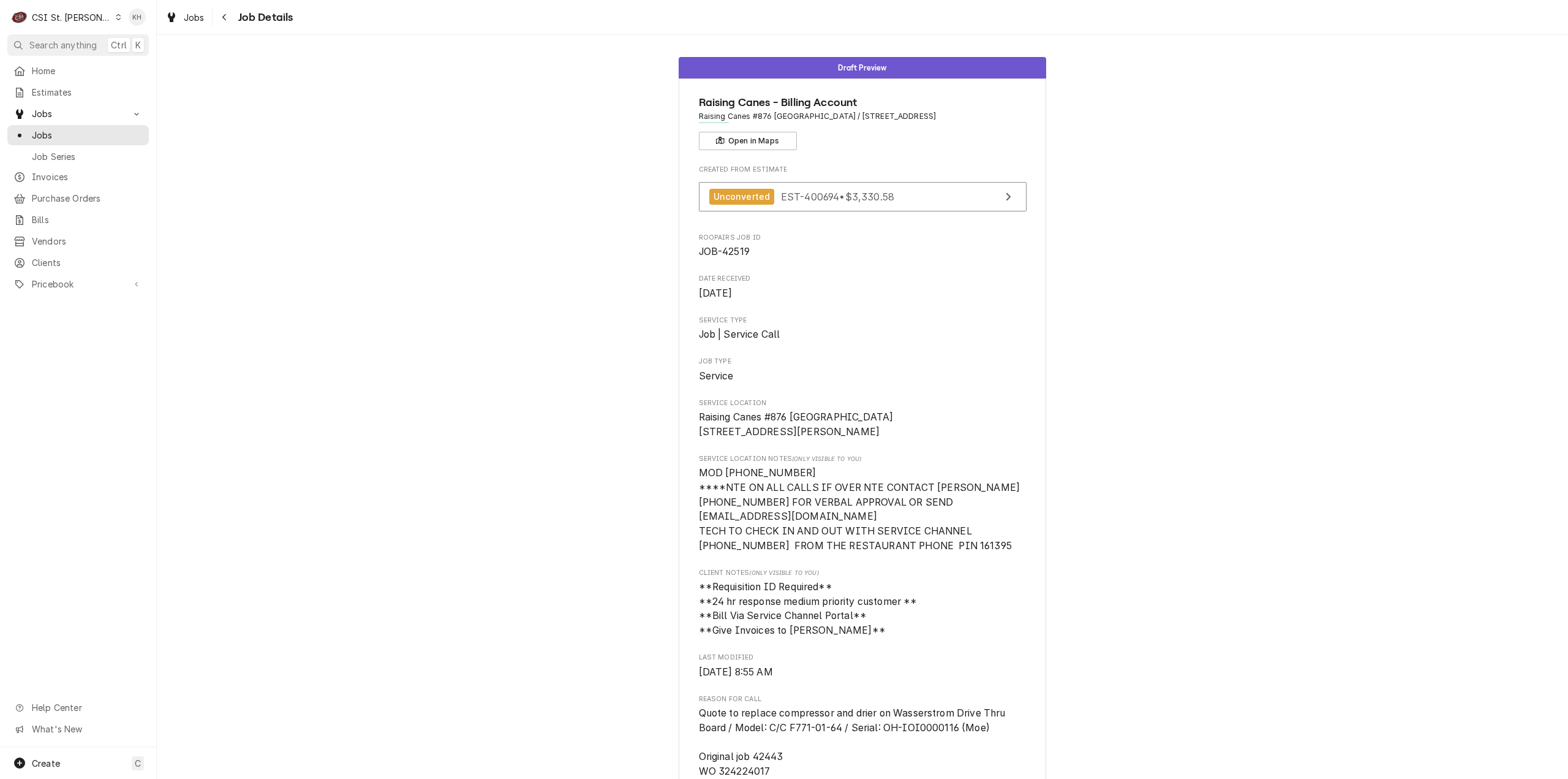
drag, startPoint x: 1299, startPoint y: 306, endPoint x: 1203, endPoint y: 481, distance: 199.6
click at [1283, 331] on div "Draft Preview Raising Canes - Billing Account Raising Canes #876 [GEOGRAPHIC_DA…" at bounding box center [862, 781] width 1411 height 1466
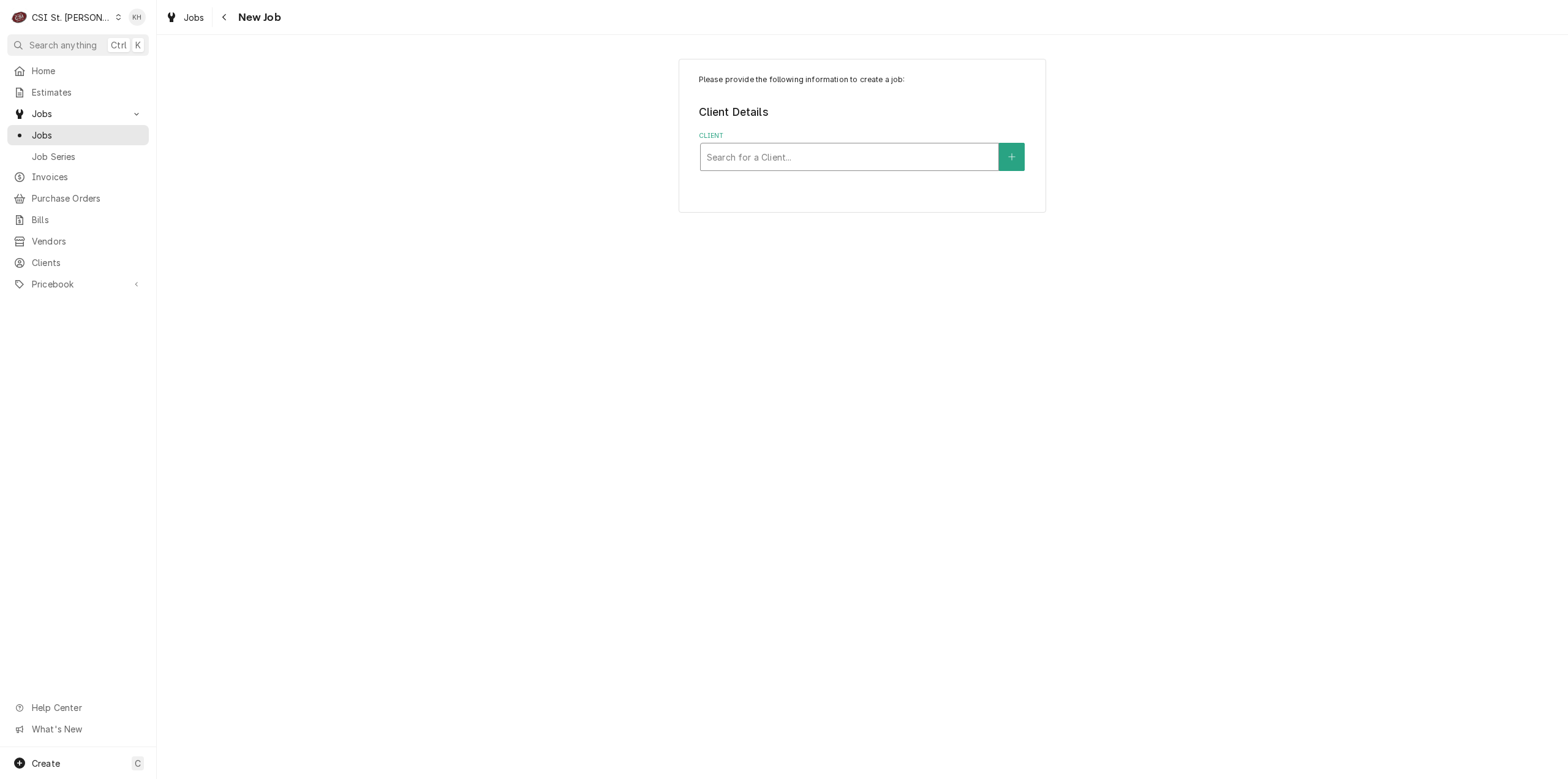
click at [757, 155] on div "Client" at bounding box center [849, 157] width 286 height 22
type input "1163"
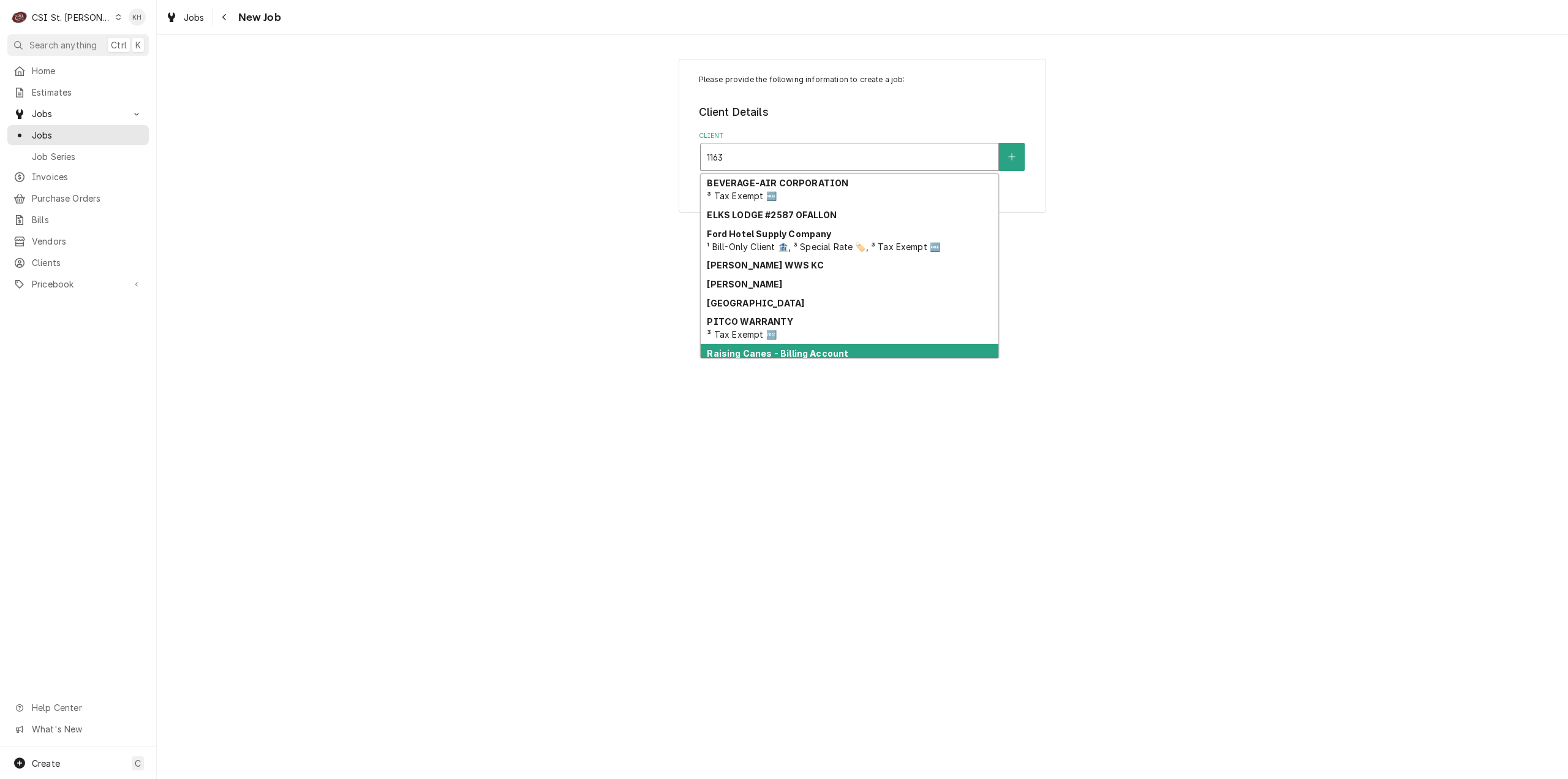
click at [750, 351] on strong "Raising Canes - Billing Account" at bounding box center [778, 353] width 141 height 10
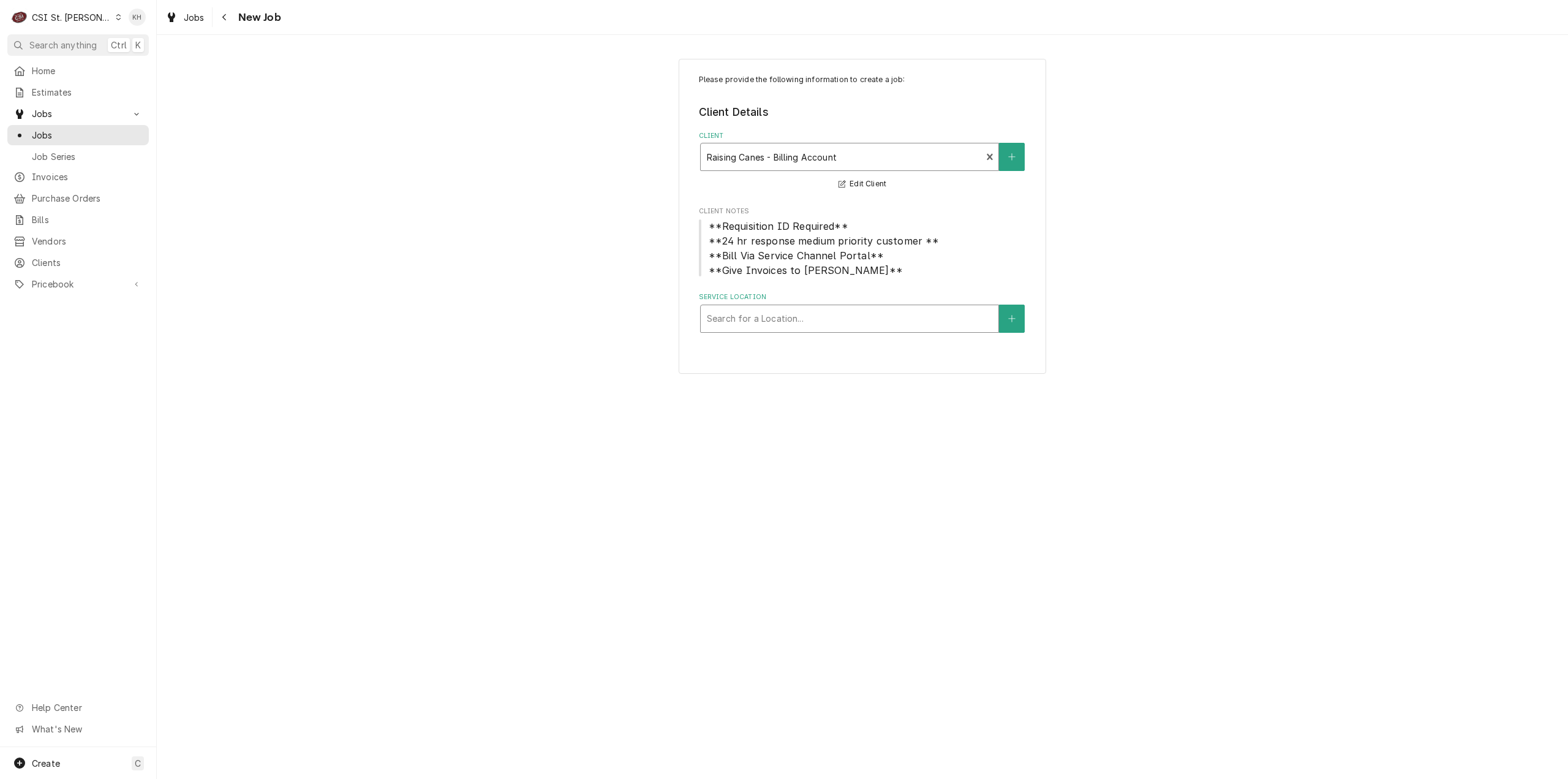
click at [796, 322] on div "Service Location" at bounding box center [849, 318] width 286 height 22
type input "1163"
click at [790, 343] on div "Raising Cane's #291 [PERSON_NAME] / [STREET_ADDRESS][PERSON_NAME][PERSON_NAME]" at bounding box center [849, 351] width 297 height 32
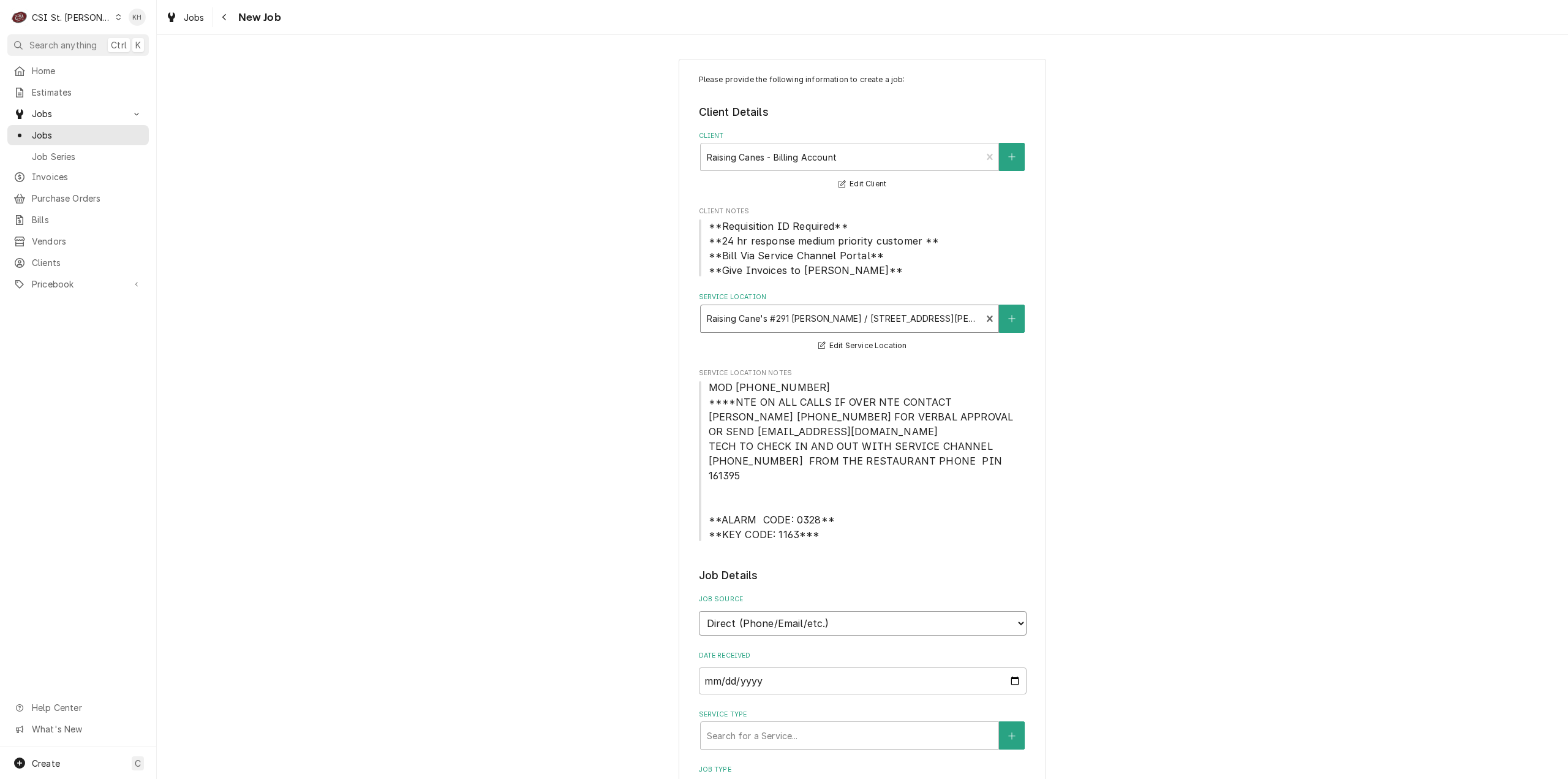
click at [798, 616] on select "Direct (Phone/Email/etc.) Service Channel Corrigo Ecotrak Other" at bounding box center [863, 623] width 328 height 24
select select "1"
click at [787, 667] on input "Service Channel ID" at bounding box center [863, 681] width 328 height 27
paste input "325442652"
type textarea "x"
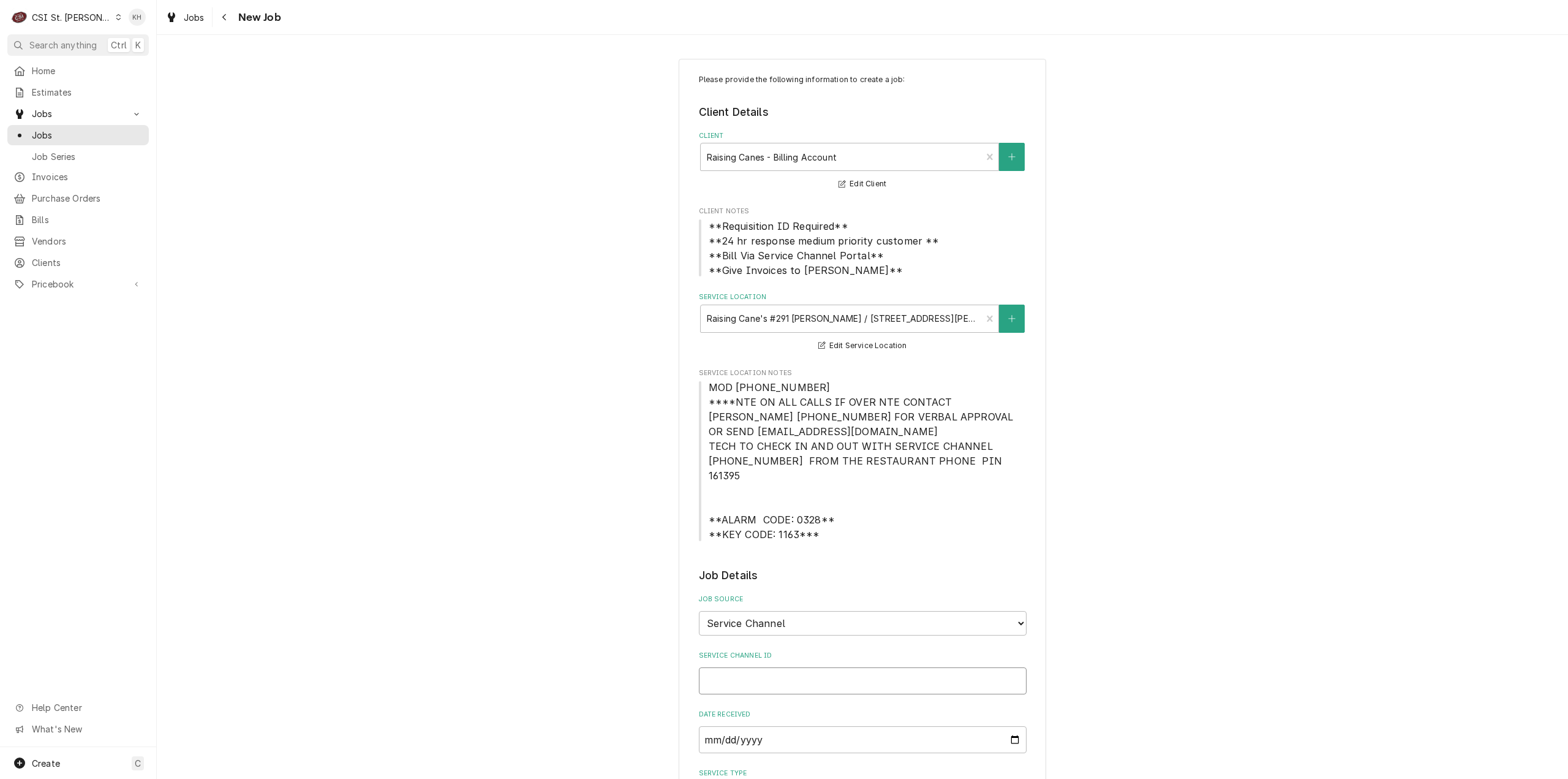
type input "325442652"
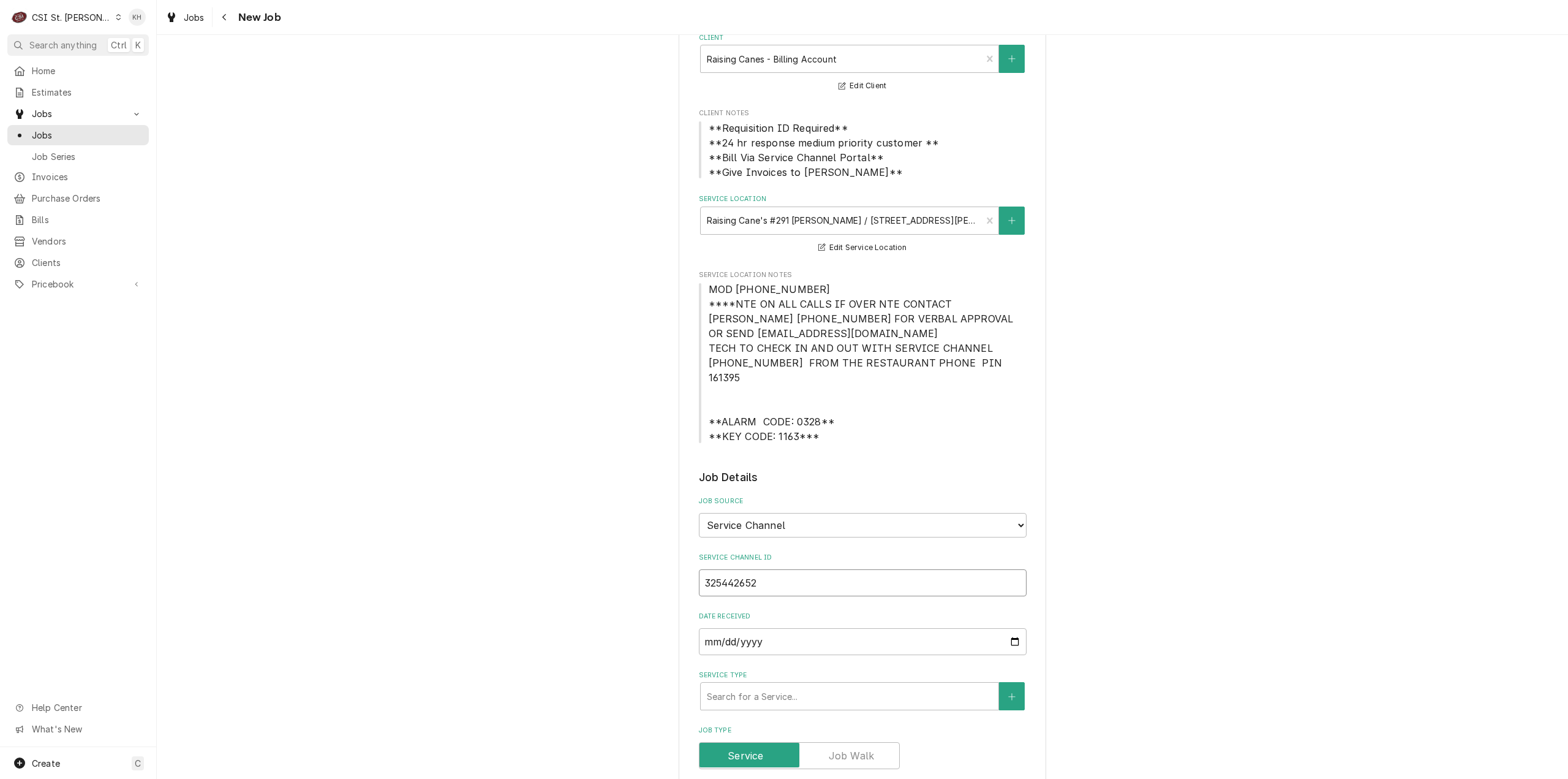
type textarea "x"
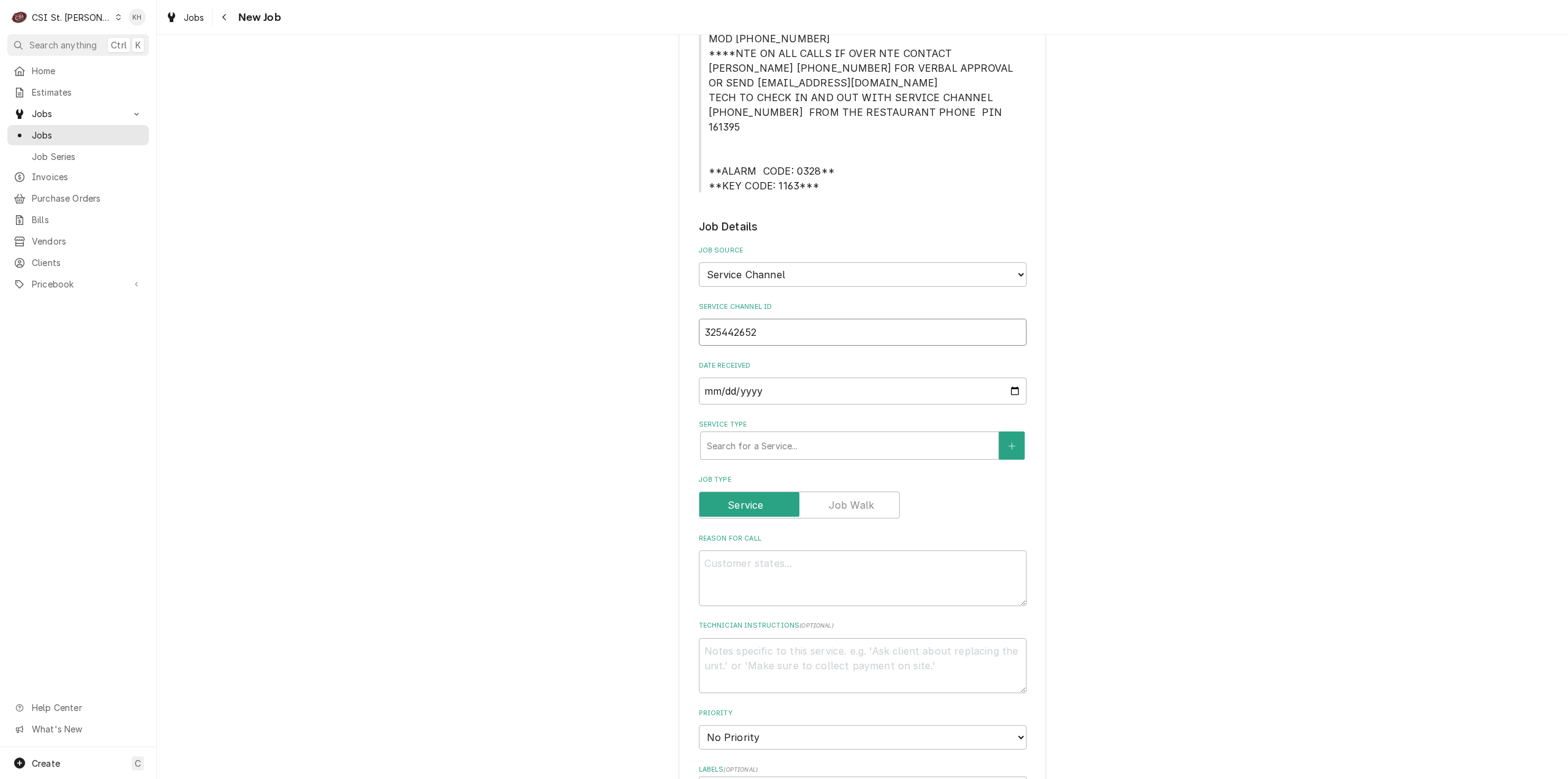
scroll to position [367, 0]
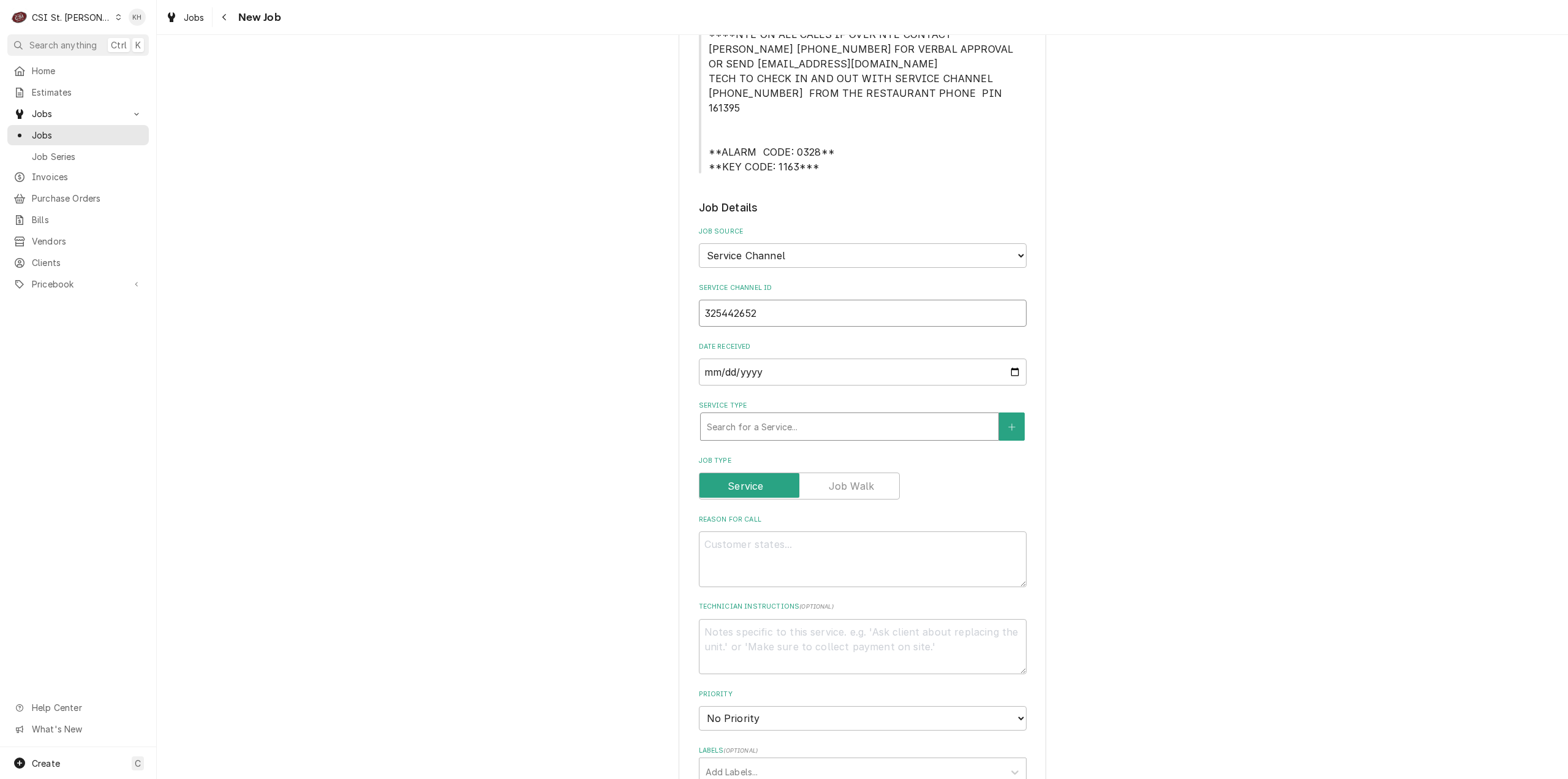
type input "325442652"
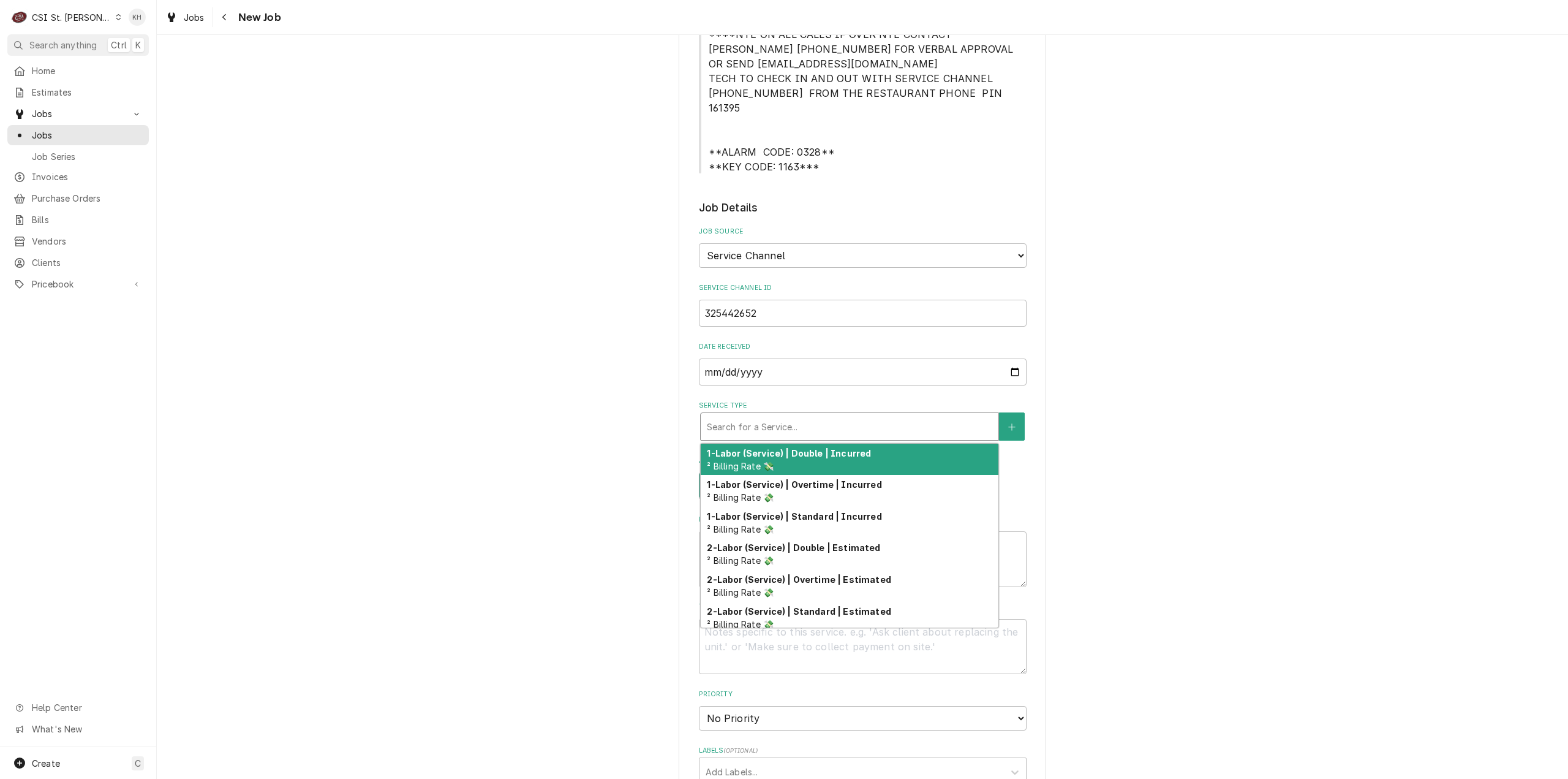
click at [767, 415] on div "Service Type" at bounding box center [849, 426] width 286 height 22
type textarea "x"
type input "s"
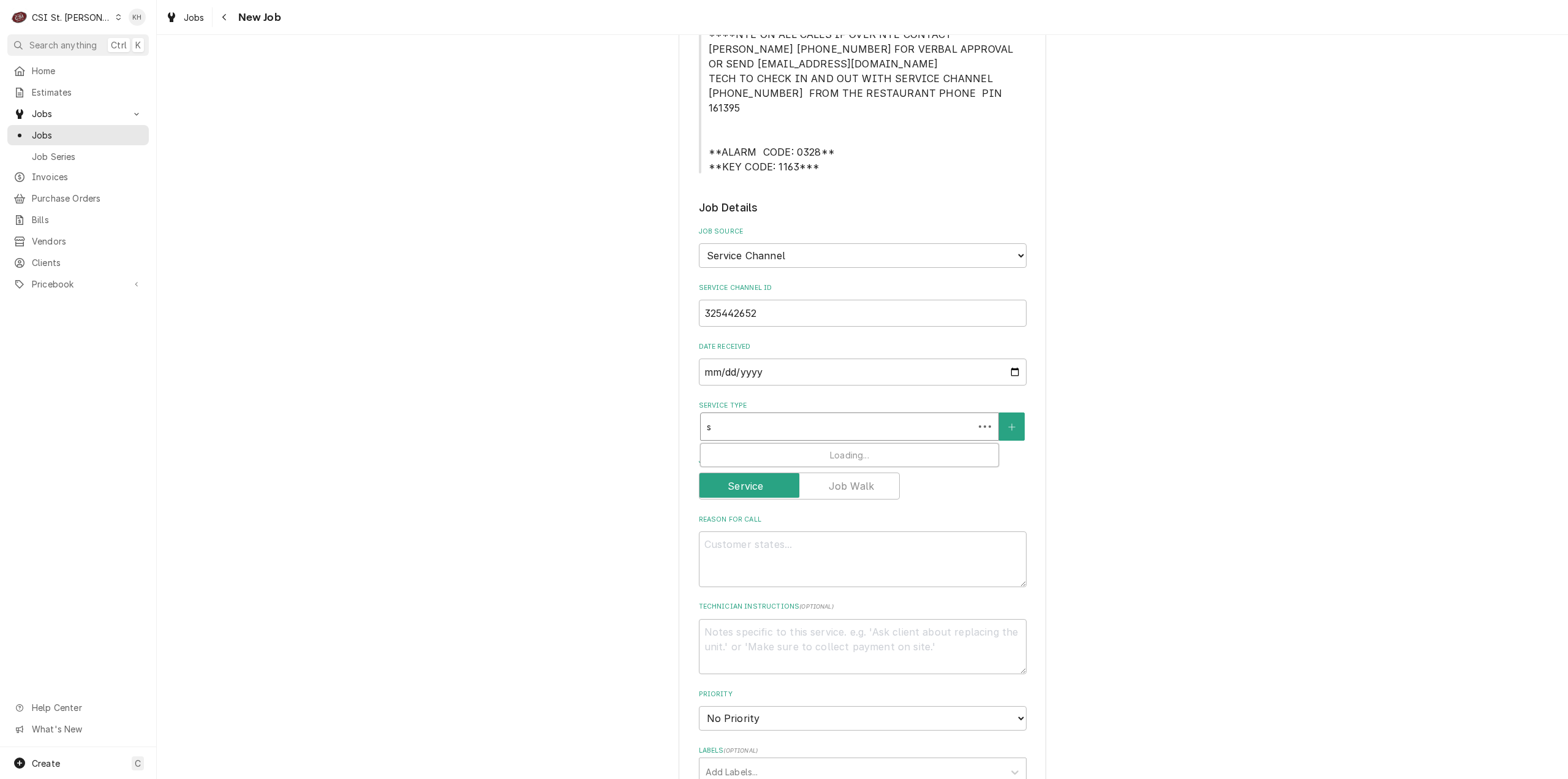
type textarea "x"
type input "se"
type textarea "x"
type input "ser"
type textarea "x"
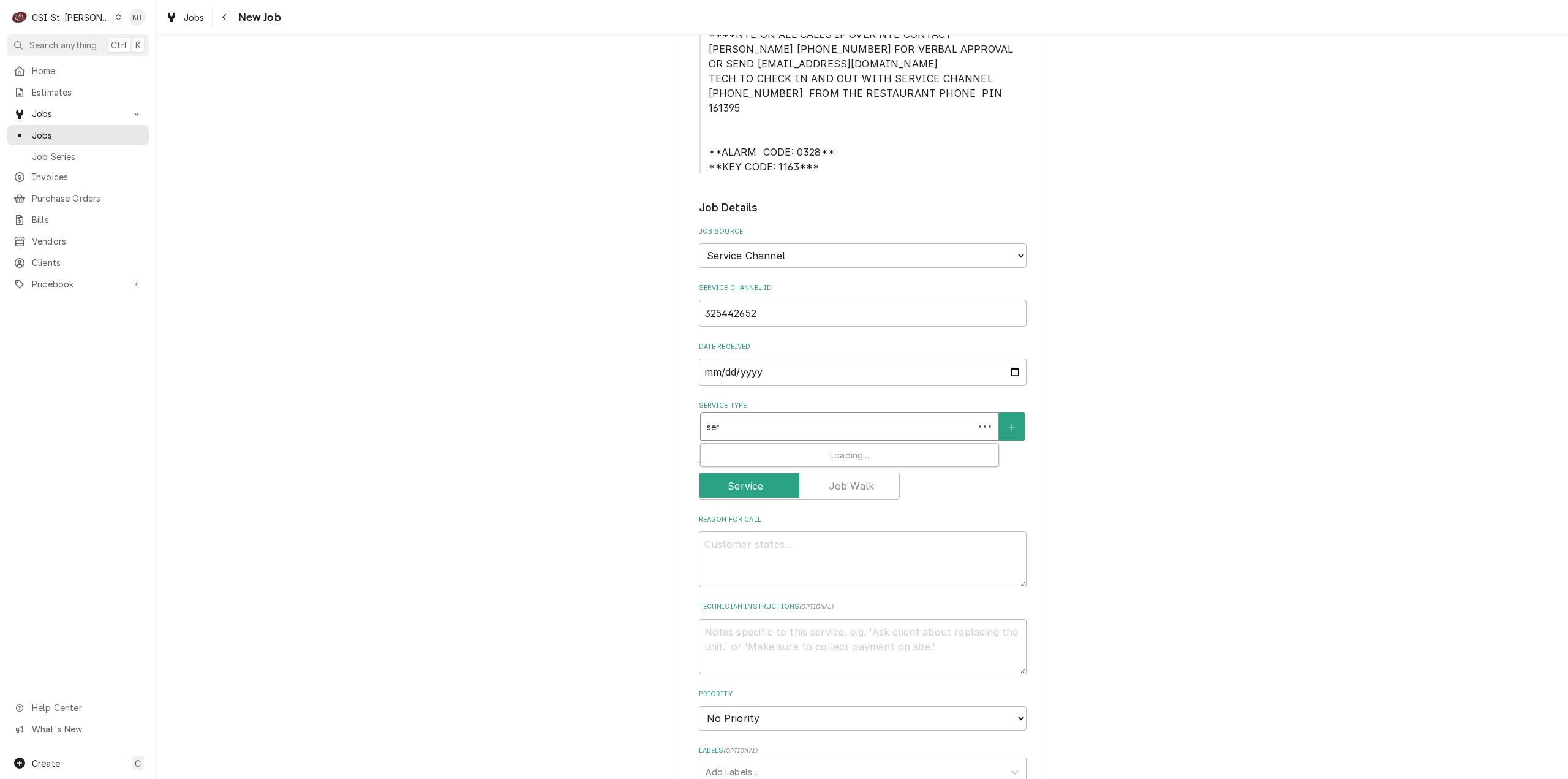
type input "serv"
type textarea "x"
type input "servi"
type textarea "x"
type input "servic"
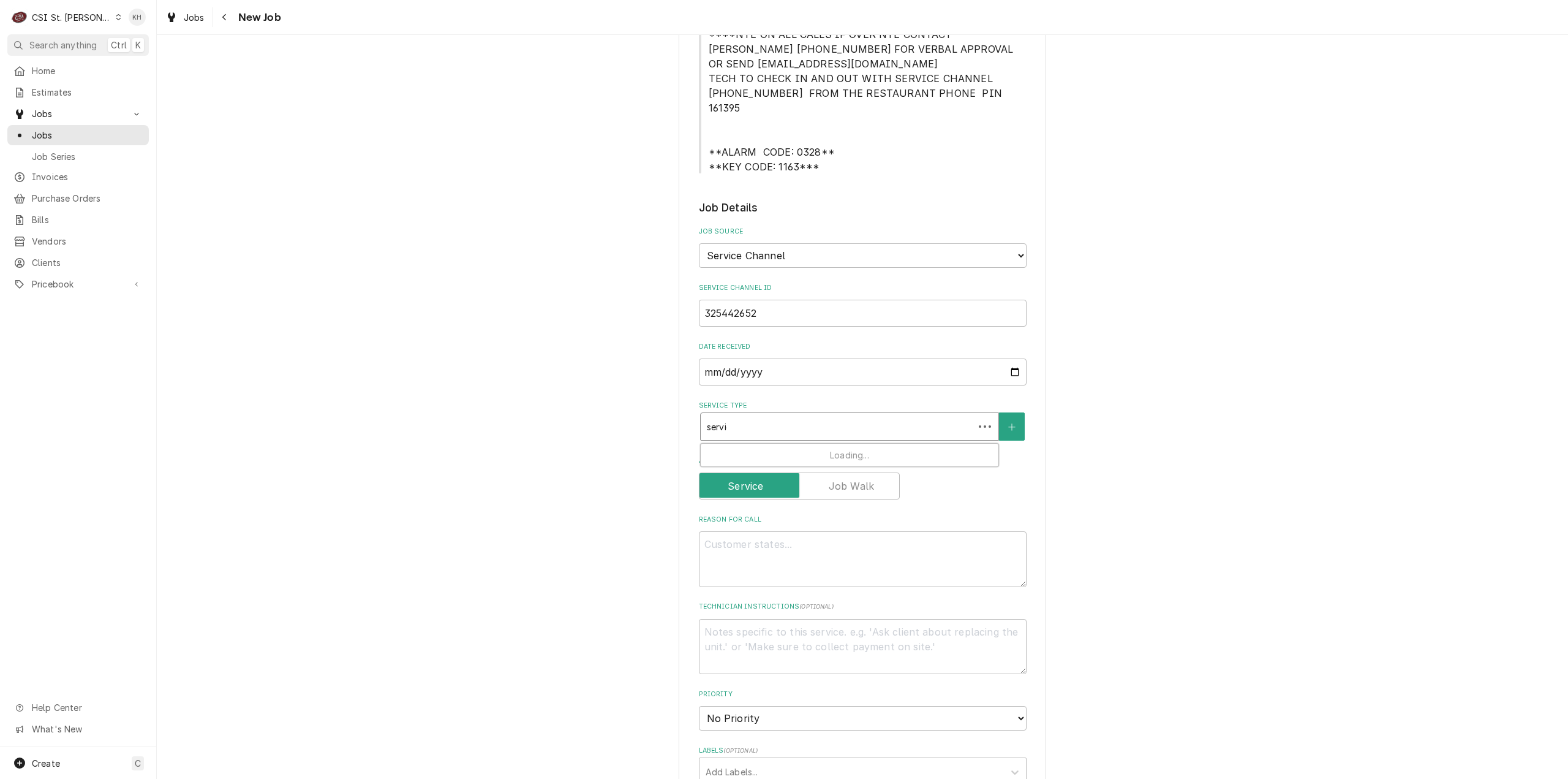
type textarea "x"
type input "service"
type textarea "x"
type input "service c"
type textarea "x"
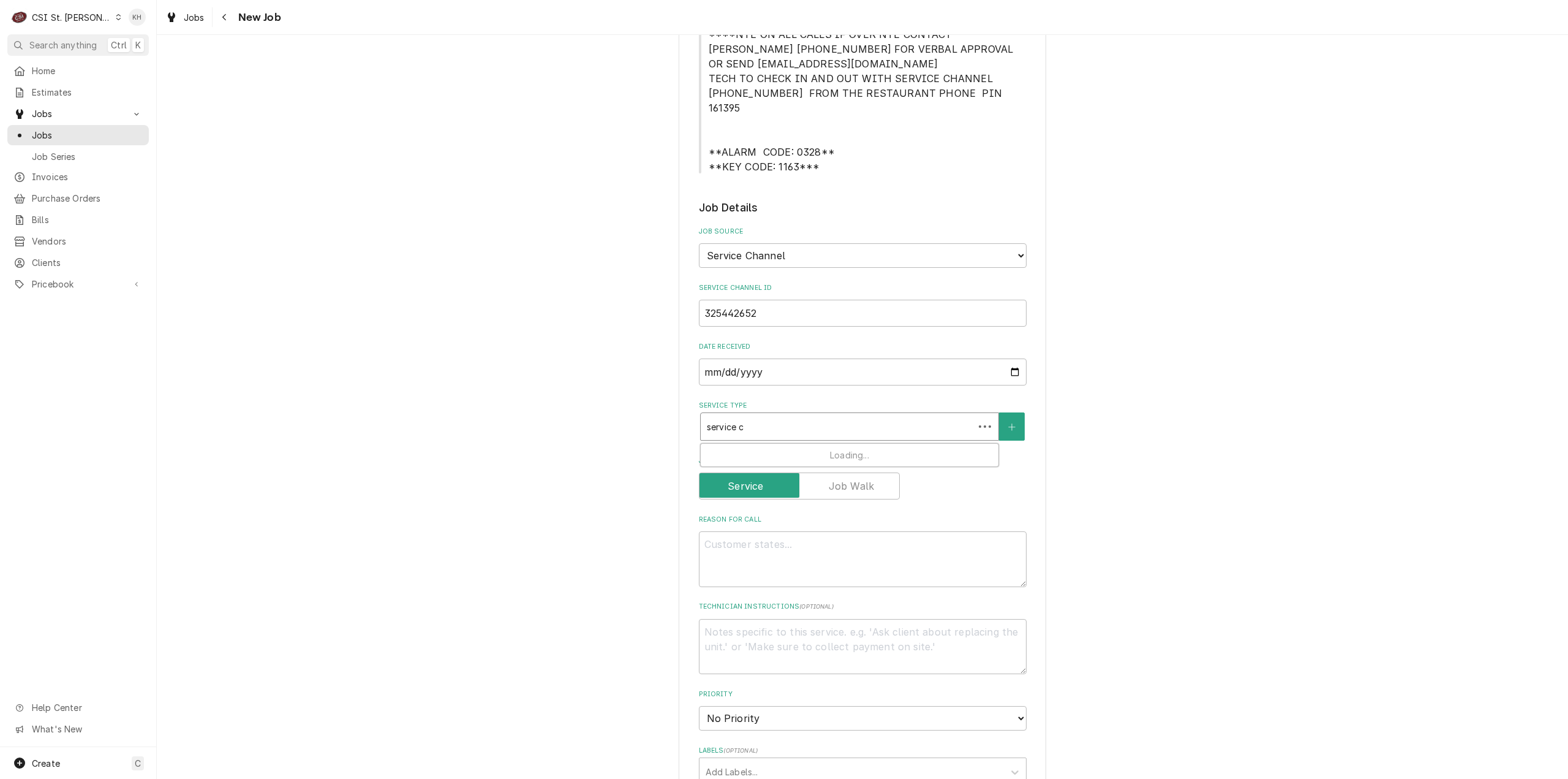
type input "service ca"
type textarea "x"
type input "service cal"
type textarea "x"
type input "service call"
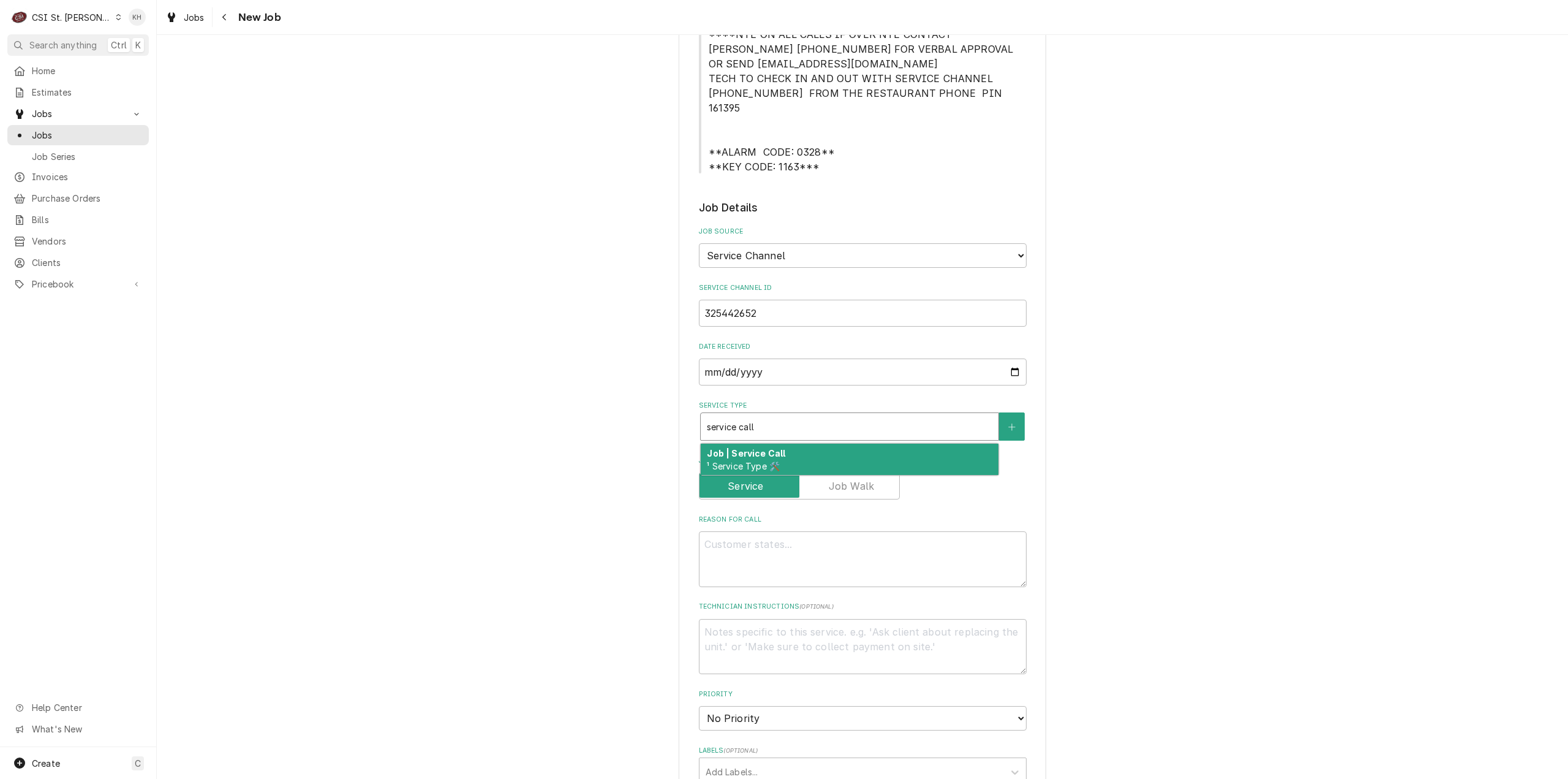
click at [773, 448] on strong "Job | Service Call" at bounding box center [746, 453] width 78 height 10
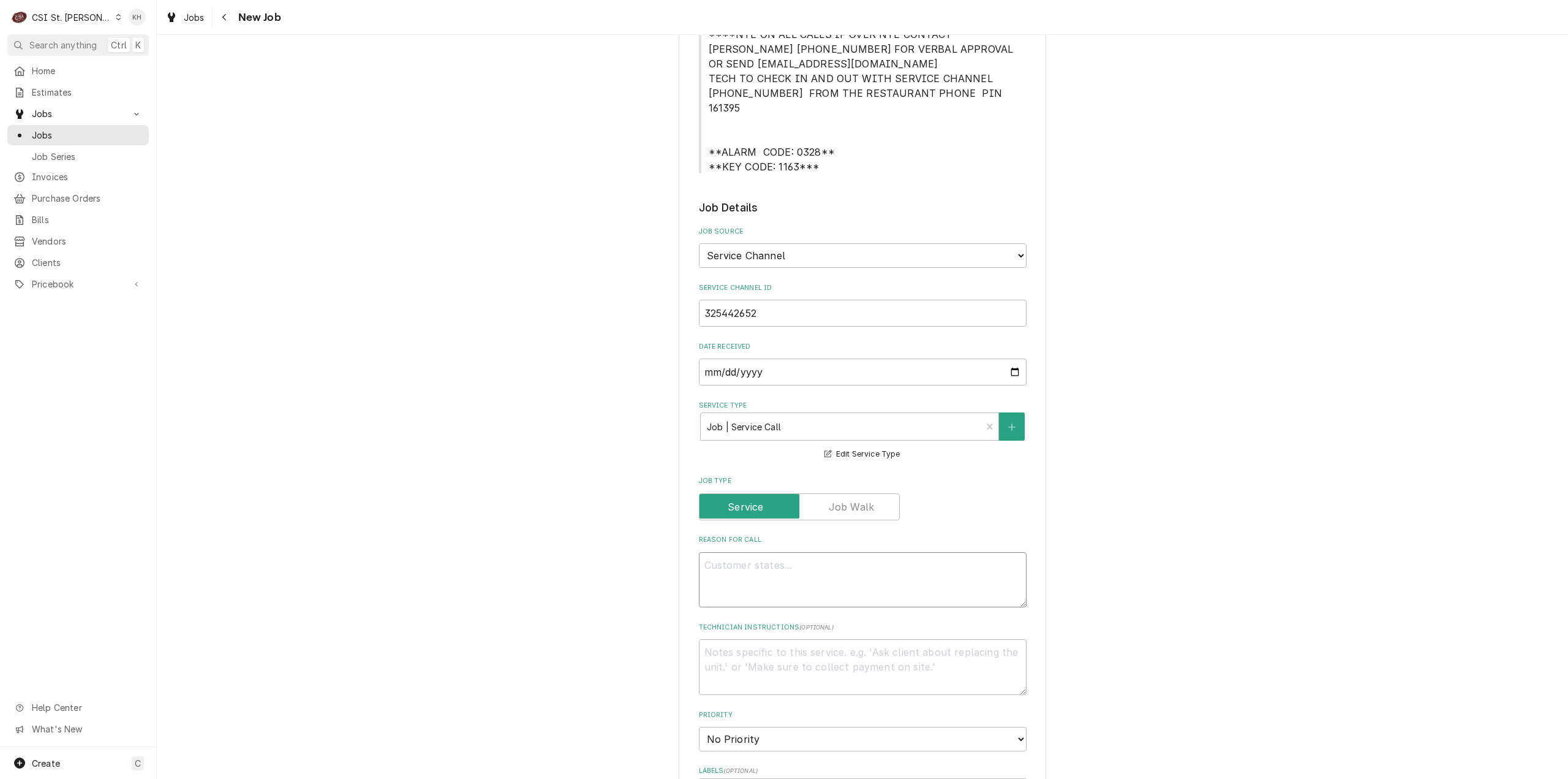
click at [846, 564] on textarea "Reason For Call" at bounding box center [863, 579] width 328 height 55
paste textarea "KITCHEN / Hot Side / Filter Unit / Will not pump/filter/return oil / Did troubl…"
type textarea "x"
type textarea "KITCHEN / Hot Side / Filter Unit / Will not pump/filter/return oil / Did troubl…"
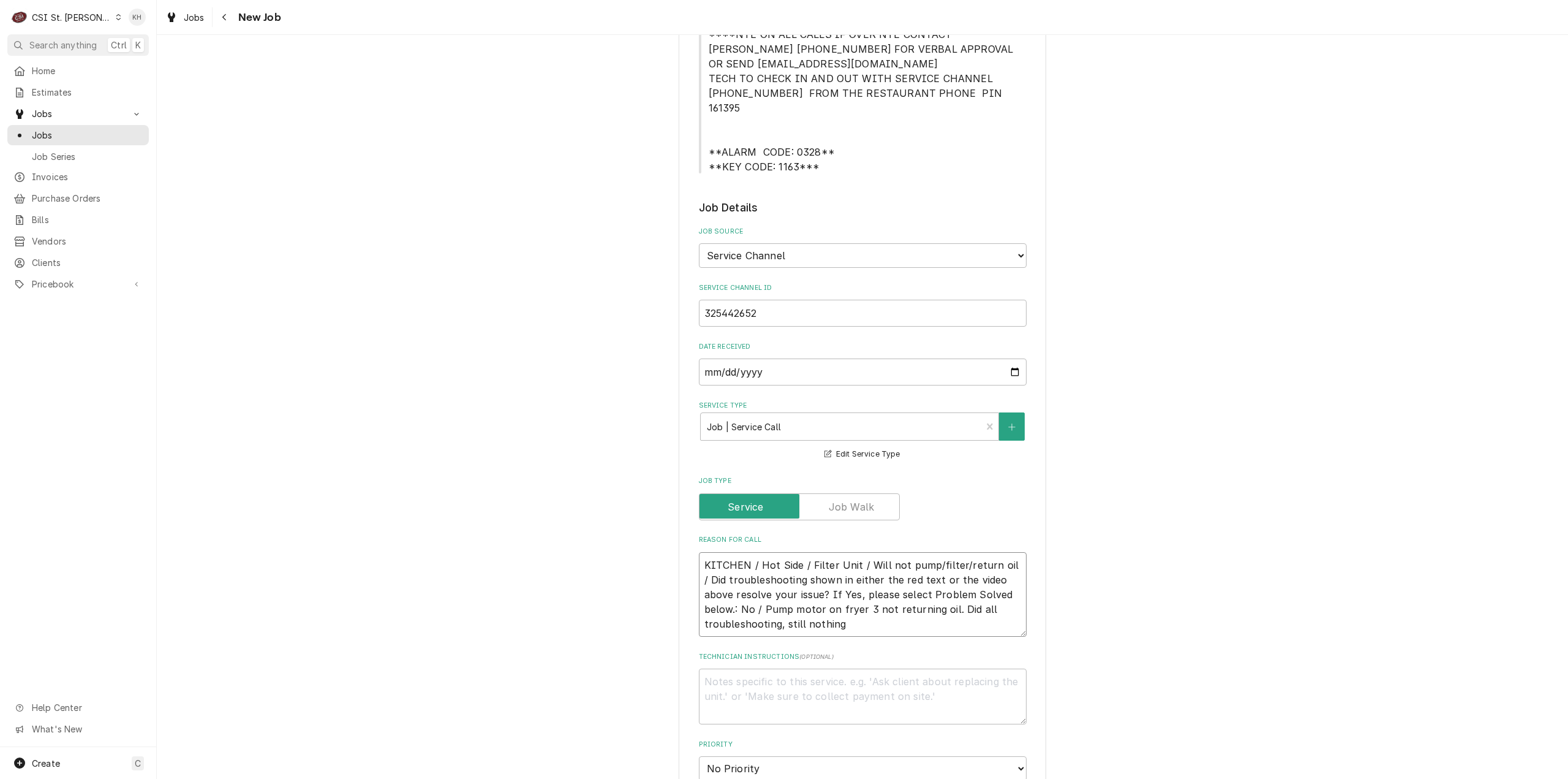
type textarea "x"
type textarea "KITCHEN / Hot Side / Filter Unit / Will not pump/filter/return oil / Did troubl…"
type textarea "x"
type textarea "KITCHEN / Hot Side / Filter Unit / Will not pump/filter/return oil / Did troubl…"
type textarea "x"
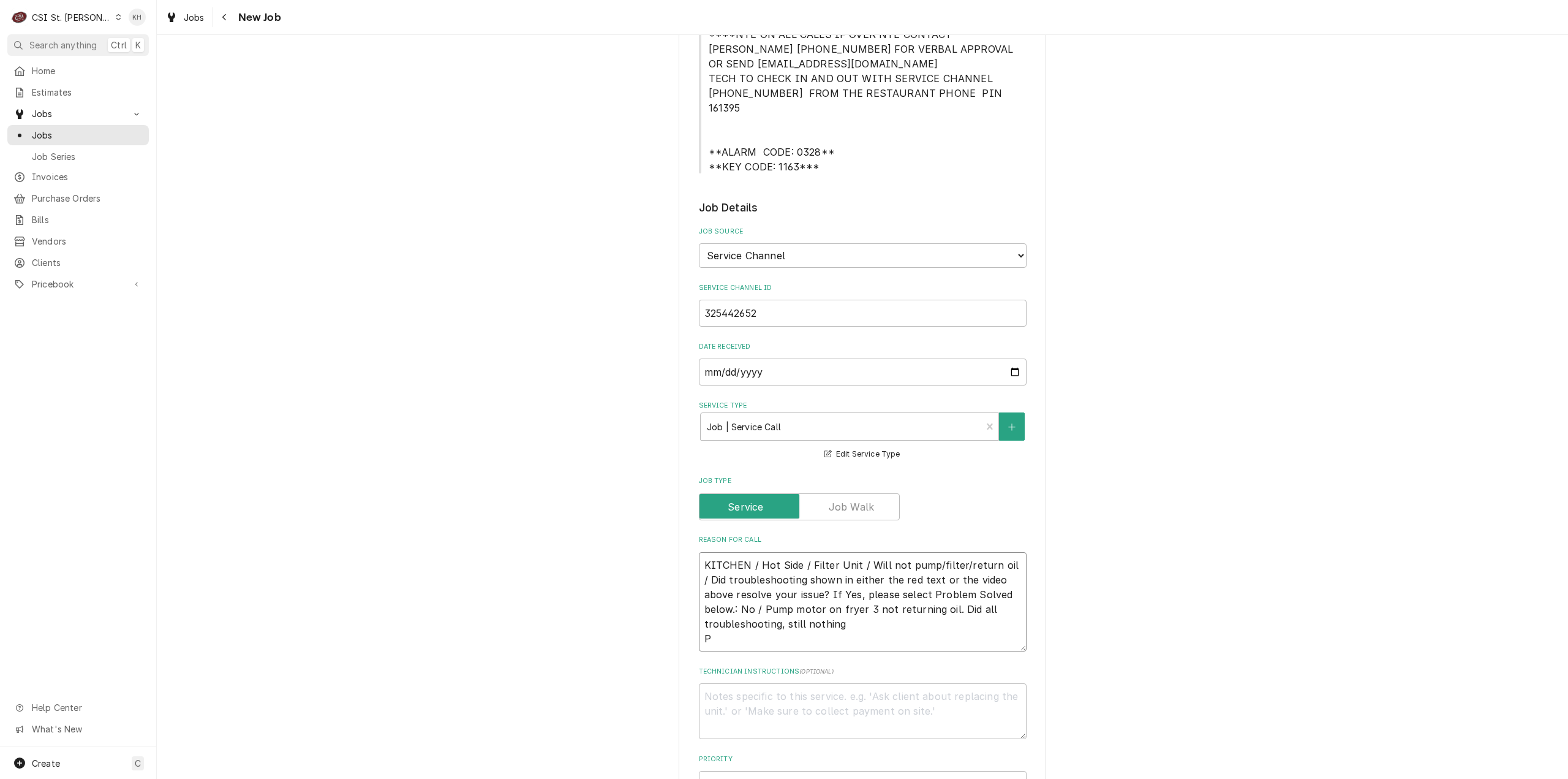
type textarea "KITCHEN / Hot Side / Filter Unit / Will not pump/filter/return oil / Did troubl…"
type textarea "x"
type textarea "KITCHEN / Hot Side / Filter Unit / Will not pump/filter/return oil / Did troubl…"
type textarea "x"
type textarea "KITCHEN / Hot Side / Filter Unit / Will not pump/filter/return oil / Did troubl…"
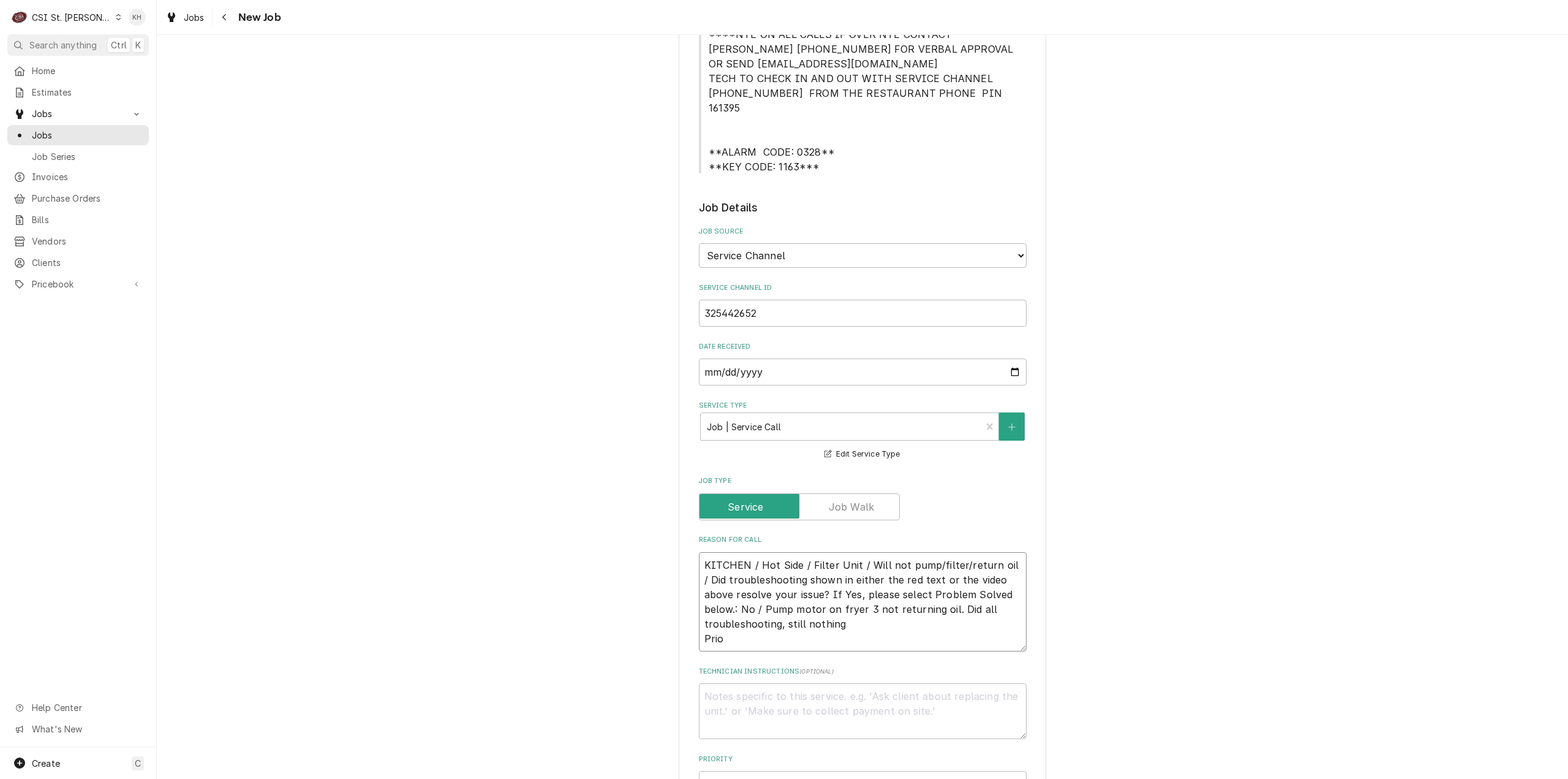
type textarea "x"
type textarea "KITCHEN / Hot Side / Filter Unit / Will not pump/filter/return oil / Did troubl…"
type textarea "x"
type textarea "KITCHEN / Hot Side / Filter Unit / Will not pump/filter/return oil / Did troubl…"
type textarea "x"
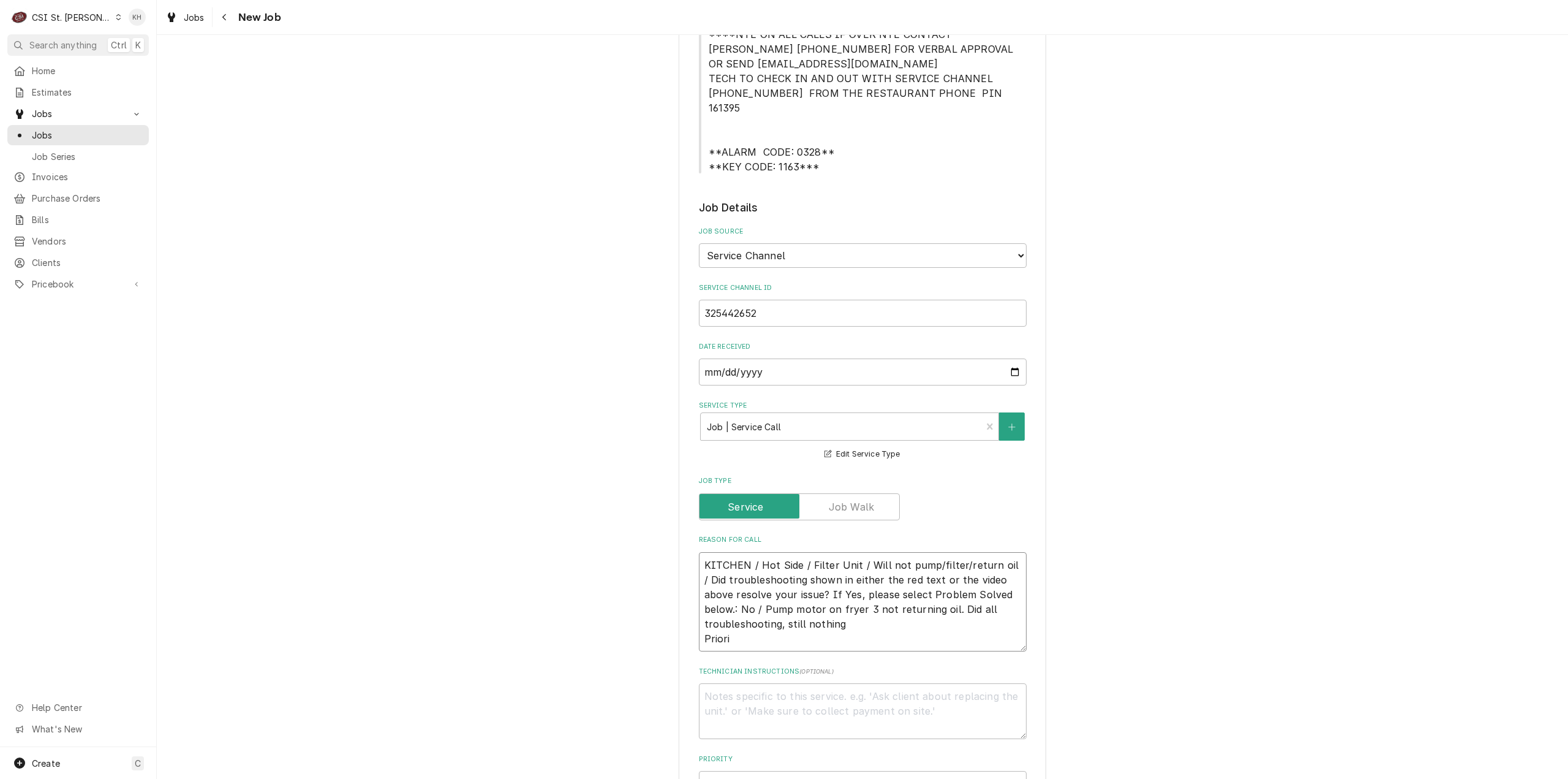
type textarea "KITCHEN / Hot Side / Filter Unit / Will not pump/filter/return oil / Did troubl…"
type textarea "x"
type textarea "KITCHEN / Hot Side / Filter Unit / Will not pump/filter/return oil / Did troubl…"
type textarea "x"
type textarea "KITCHEN / Hot Side / Filter Unit / Will not pump/filter/return oil / Did troubl…"
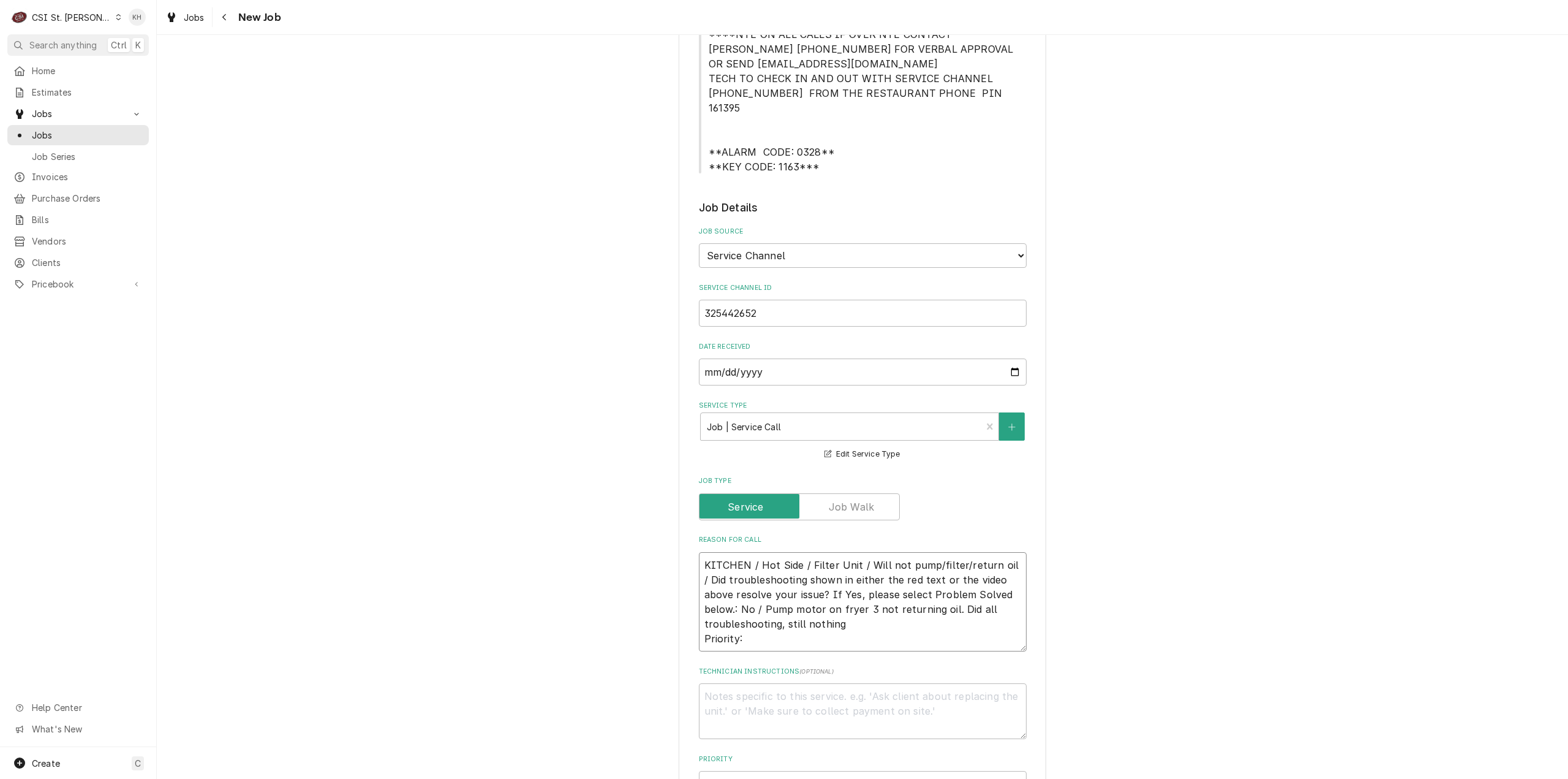
type textarea "x"
type textarea "KITCHEN / Hot Side / Filter Unit / Will not pump/filter/return oil / Did troubl…"
type textarea "x"
type textarea "KITCHEN / Hot Side / Filter Unit / Will not pump/filter/return oil / Did troubl…"
click at [761, 626] on textarea "KITCHEN / Hot Side / Filter Unit / Will not pump/filter/return oil / Did troubl…" at bounding box center [863, 602] width 328 height 100
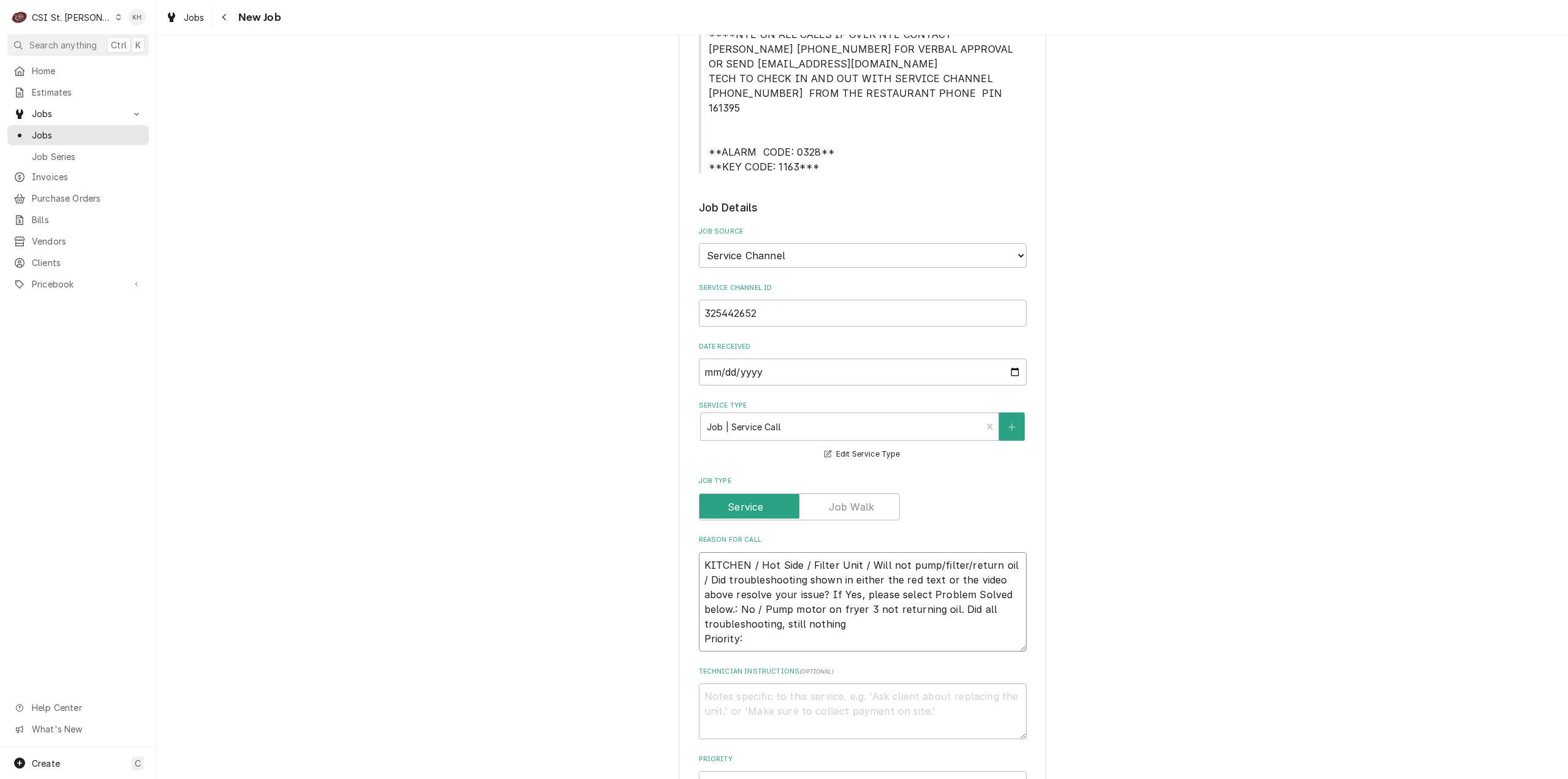
paste textarea "URGENT - 24 HOURS"
type textarea "x"
type textarea "KITCHEN / Hot Side / Filter Unit / Will not pump/filter/return oil / Did troubl…"
type textarea "x"
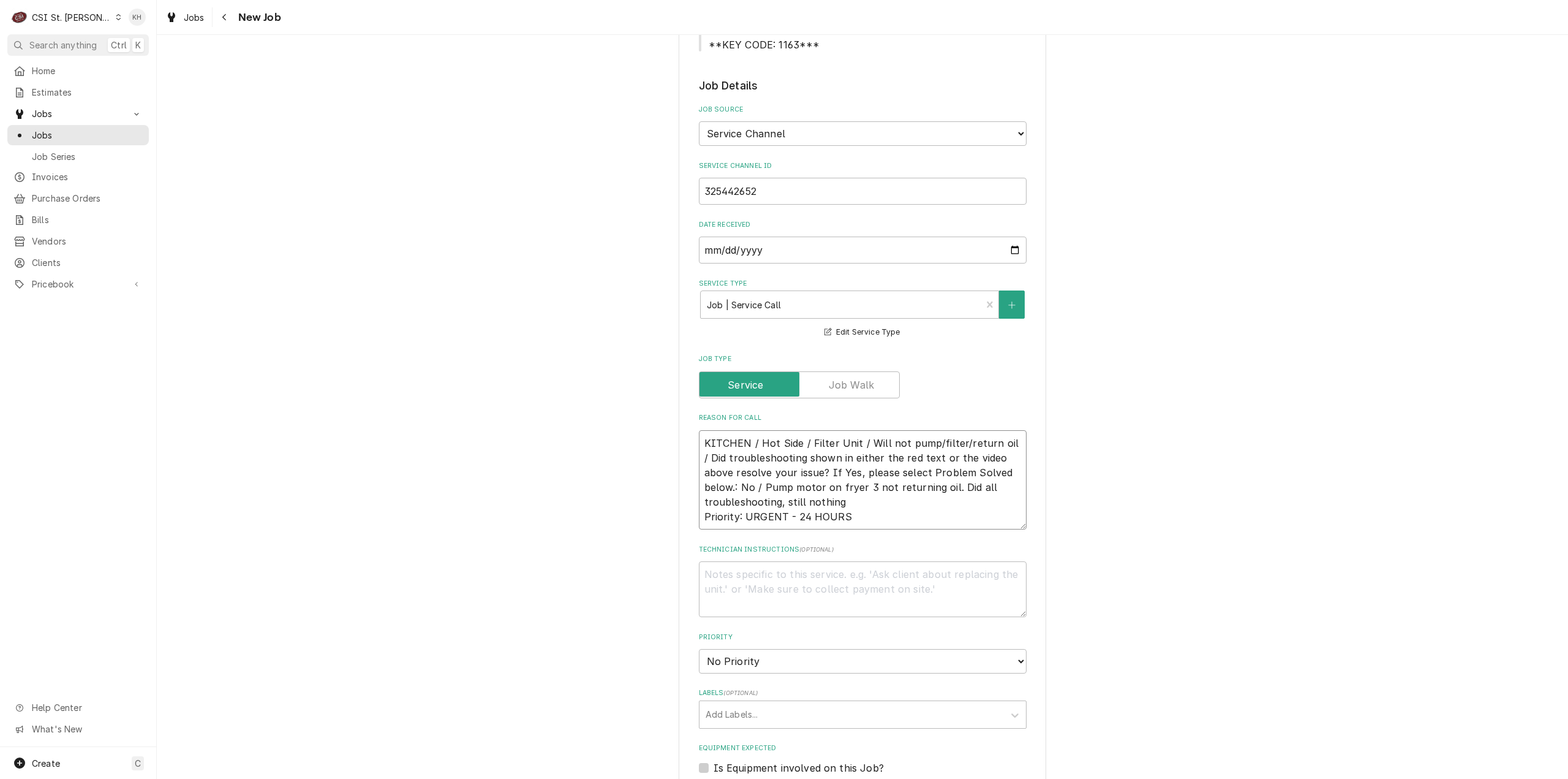
scroll to position [491, 0]
type textarea "KITCHEN / Hot Side / Filter Unit / Will not pump/filter/return oil / Did troubl…"
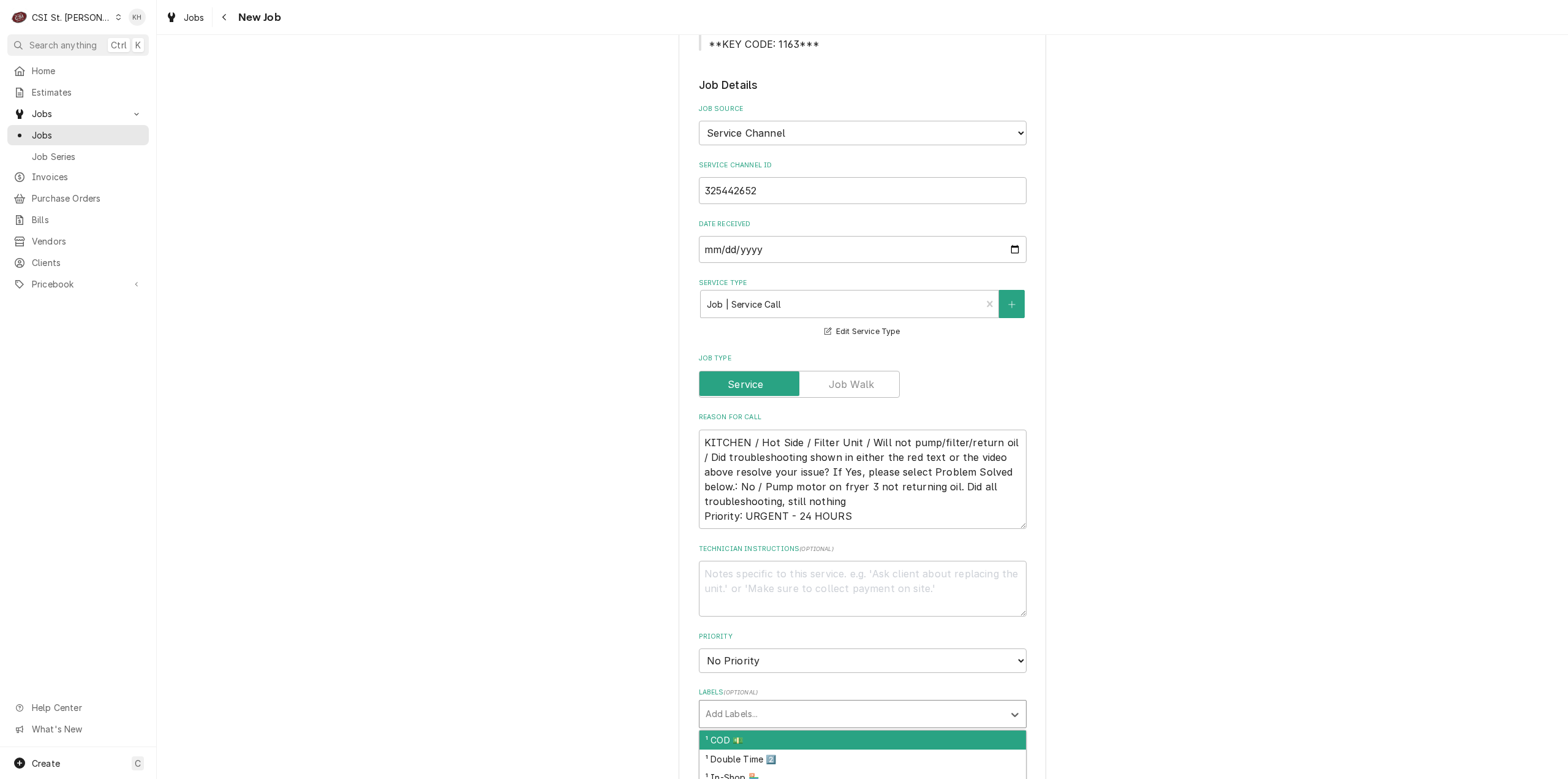
click at [802, 703] on div "Labels" at bounding box center [851, 714] width 292 height 22
type input "cook"
click at [815, 730] on div "² Cooking 🔥" at bounding box center [863, 739] width 326 height 19
type textarea "x"
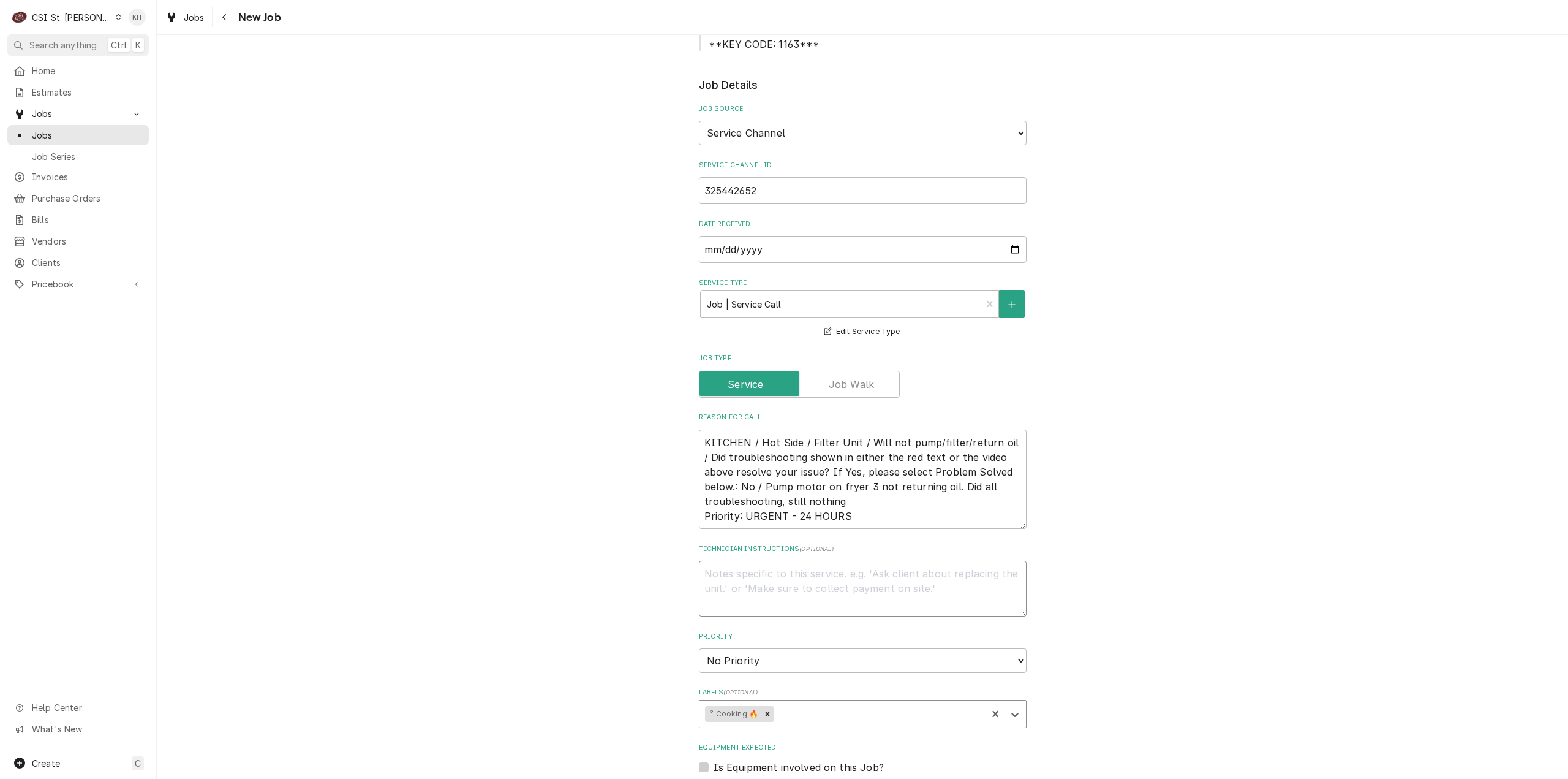
click at [761, 581] on textarea "Technician Instructions ( optional )" at bounding box center [863, 588] width 328 height 55
type textarea "x"
type textarea "NT"
type textarea "x"
type textarea "NTE"
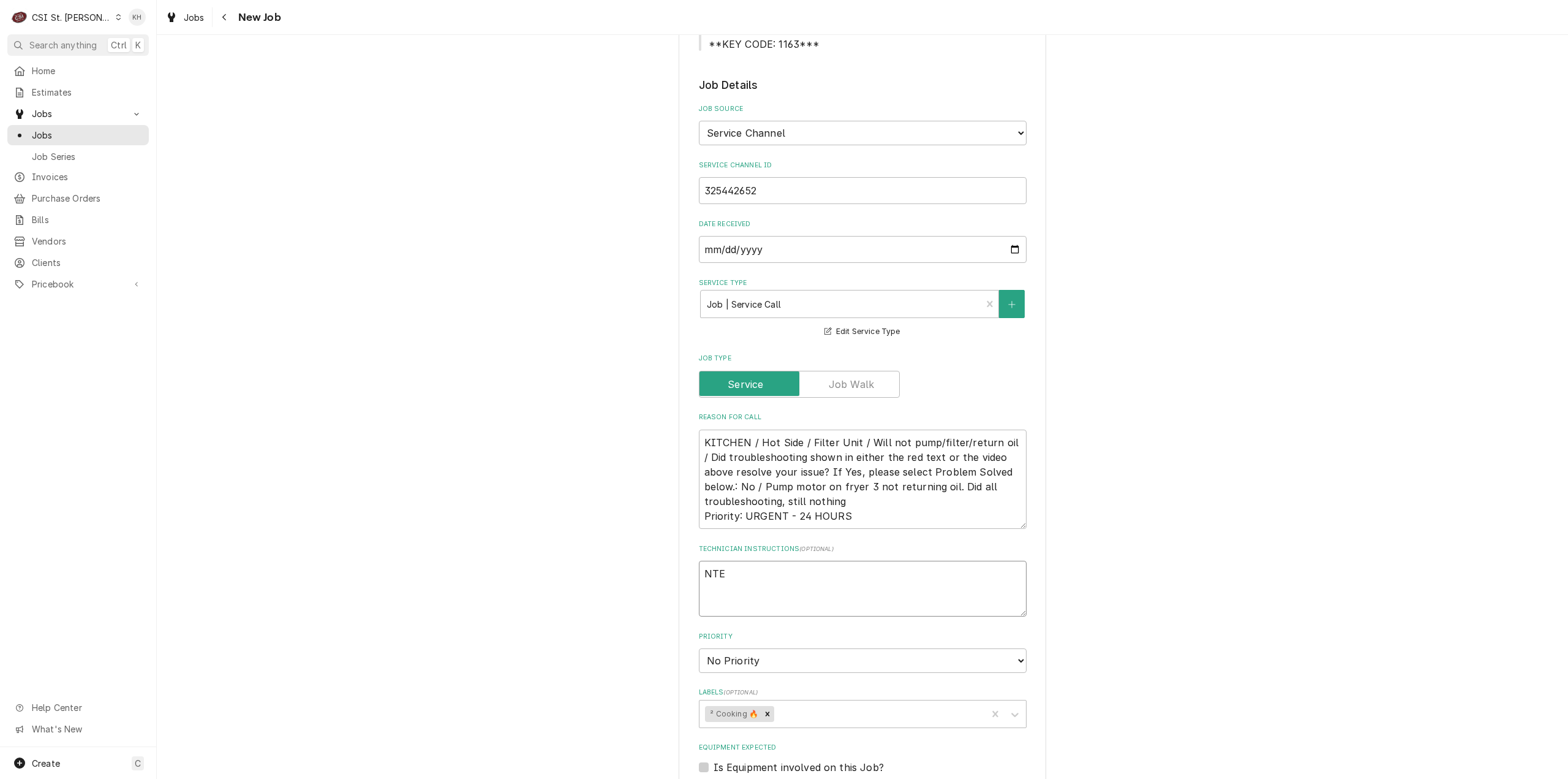
type textarea "x"
type textarea "NTE"
type textarea "x"
type textarea "NTE $"
type textarea "x"
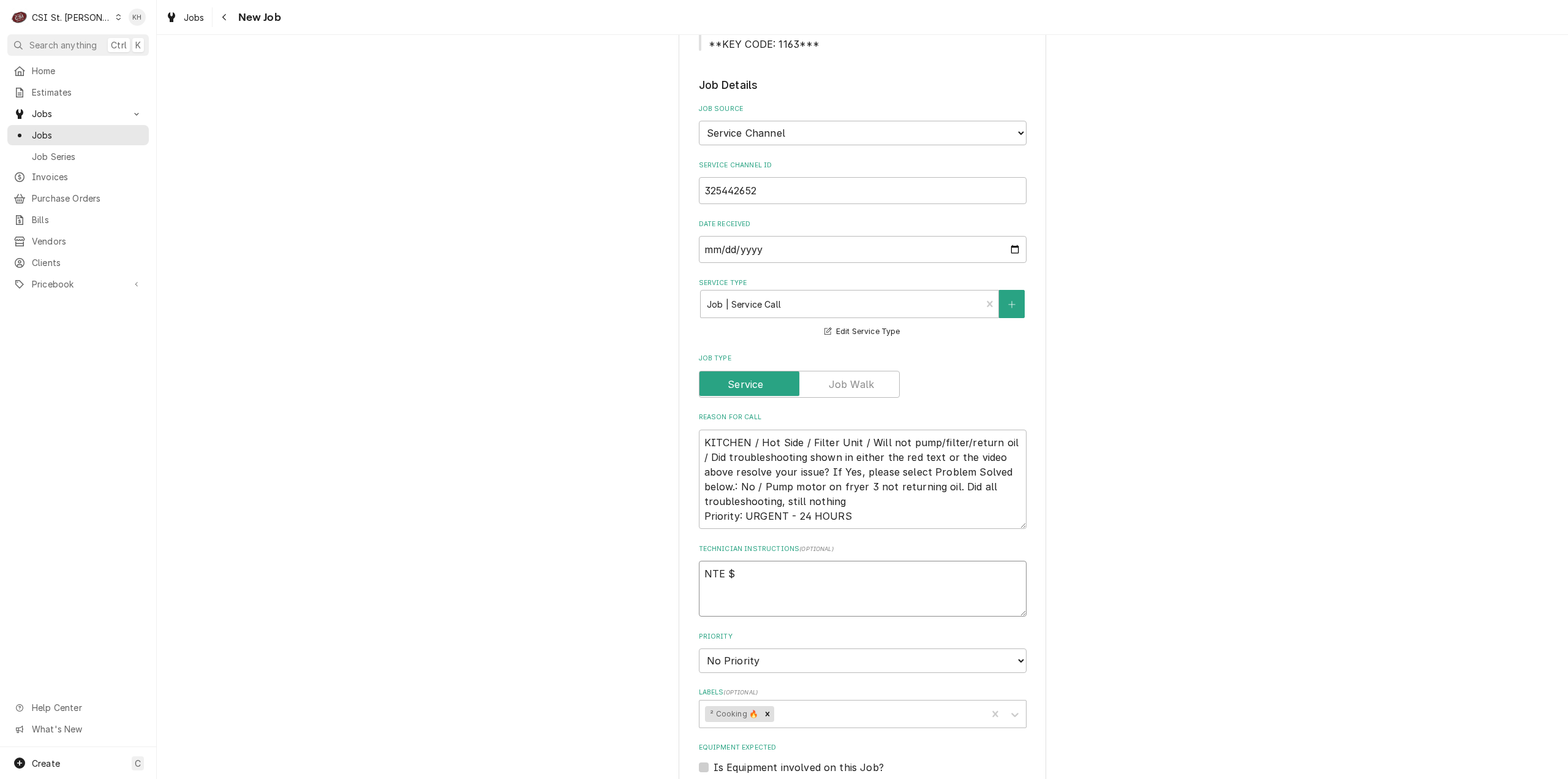
type textarea "NTE $4"
type textarea "x"
type textarea "NTE $45"
type textarea "x"
type textarea "NTE $450"
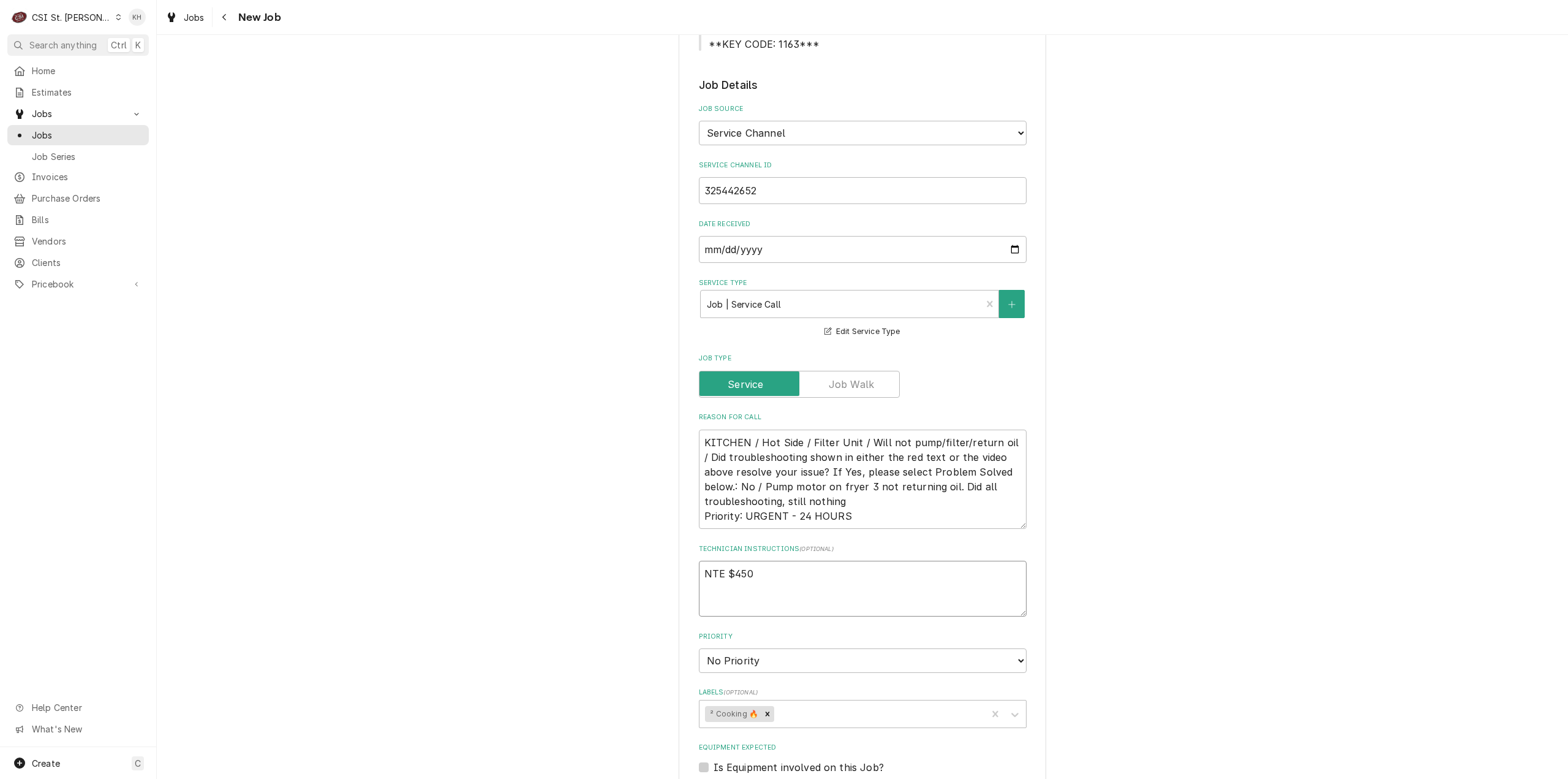
type textarea "x"
type textarea "NTE $450."
type textarea "x"
type textarea "NTE $450.0"
type textarea "x"
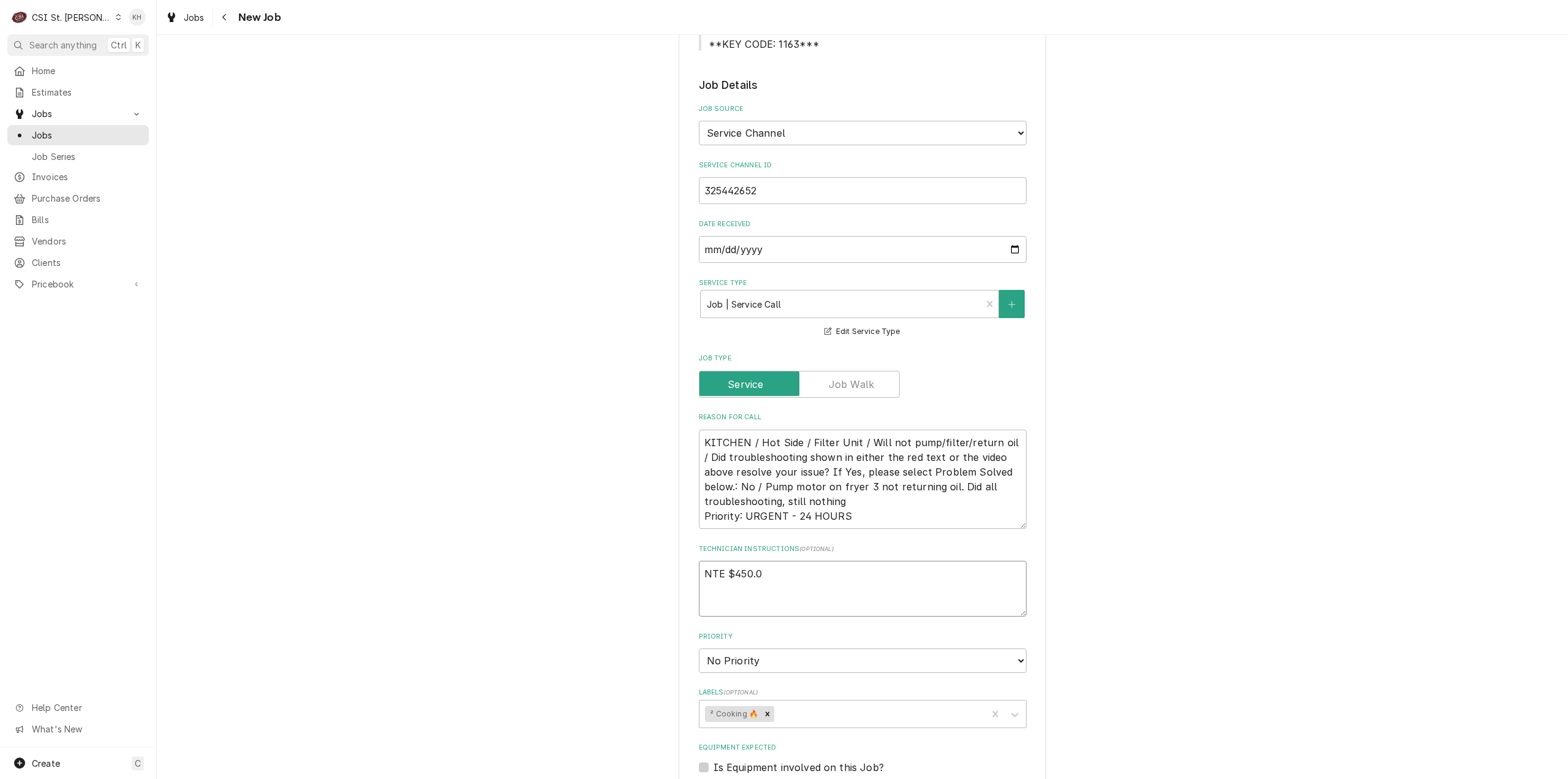
type textarea "NTE $450.00"
type textarea "x"
type textarea "NTE $450.00"
type textarea "x"
type textarea "NTE $450.00"
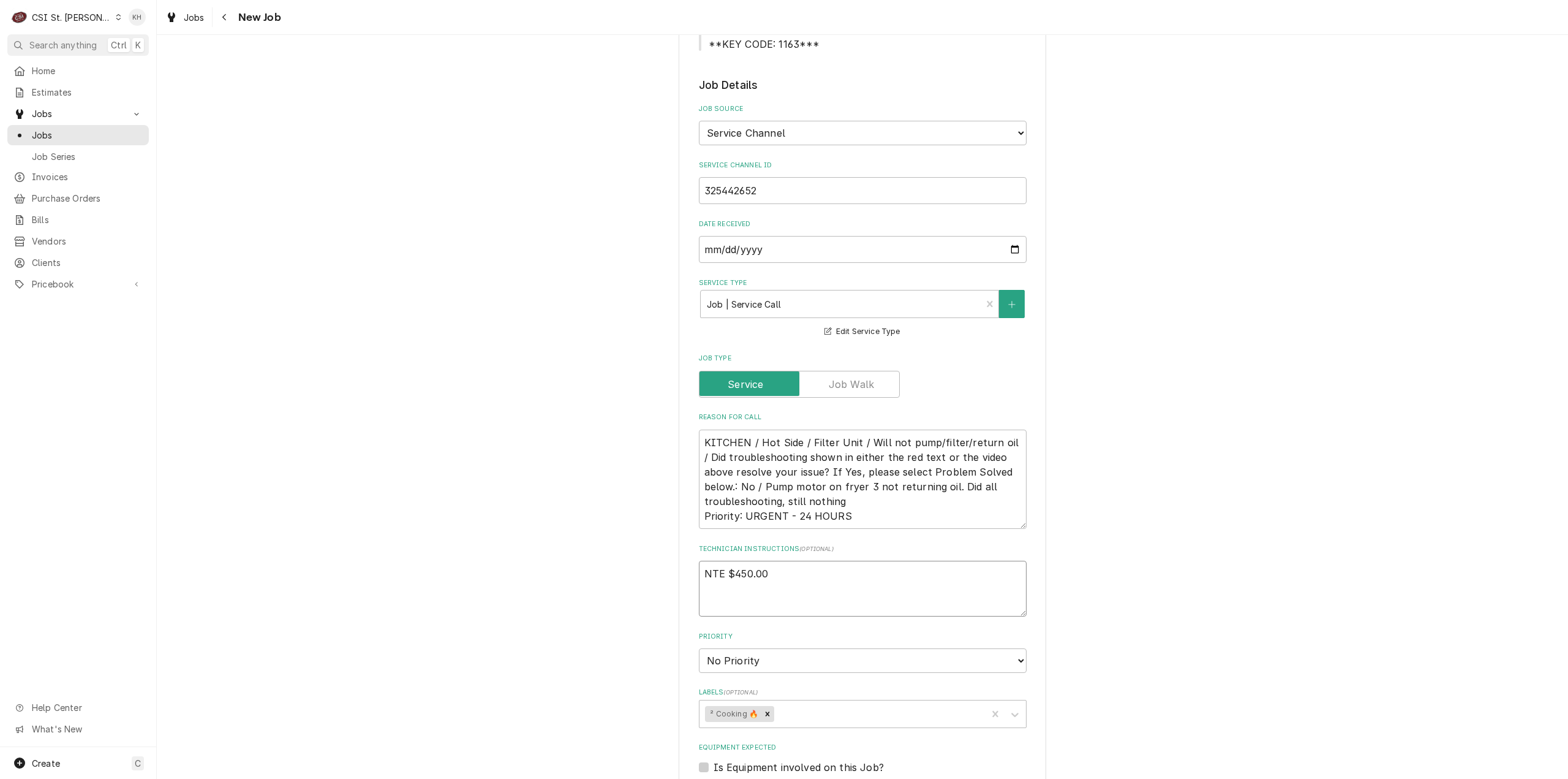
type textarea "x"
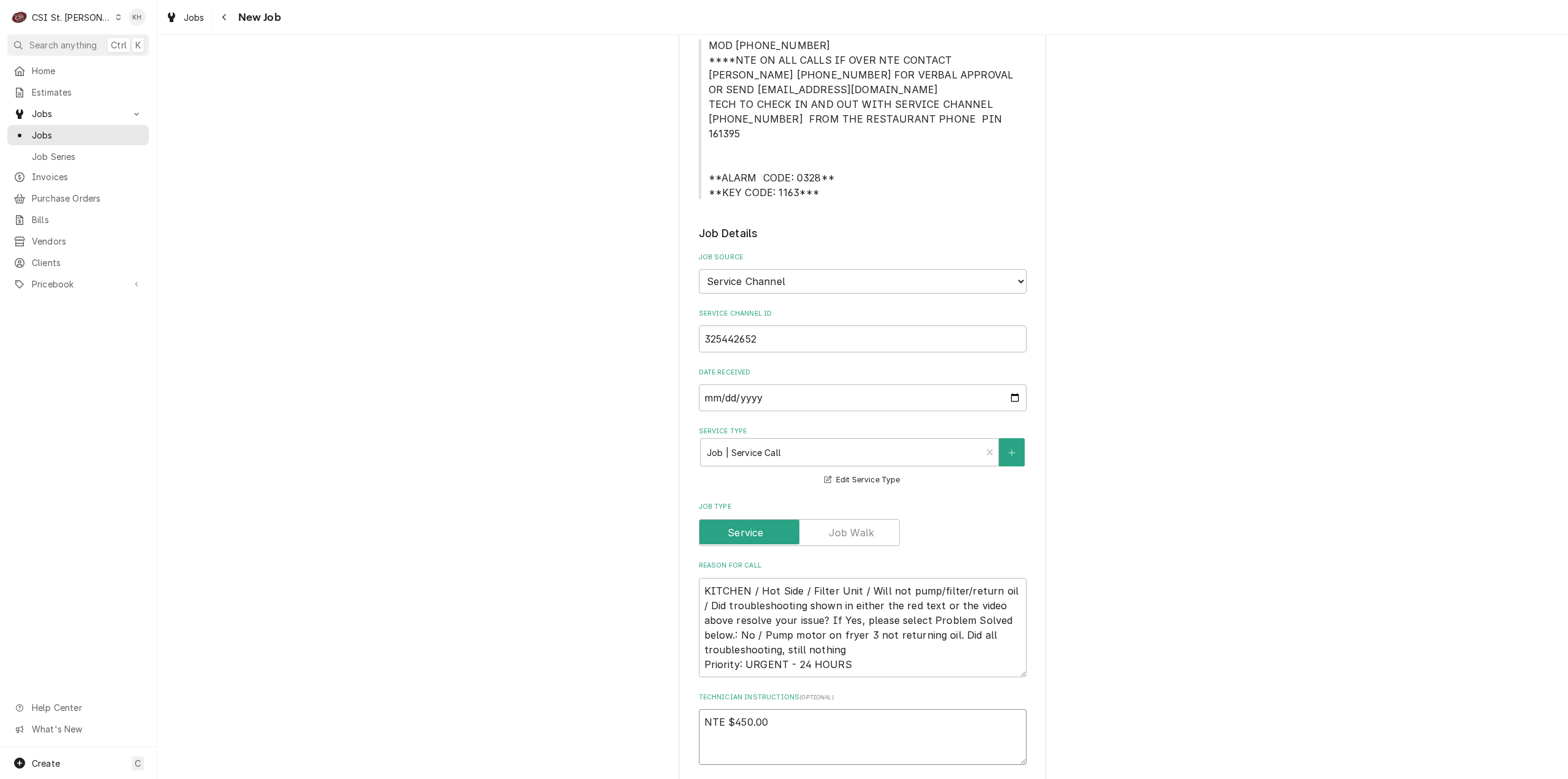
scroll to position [122, 0]
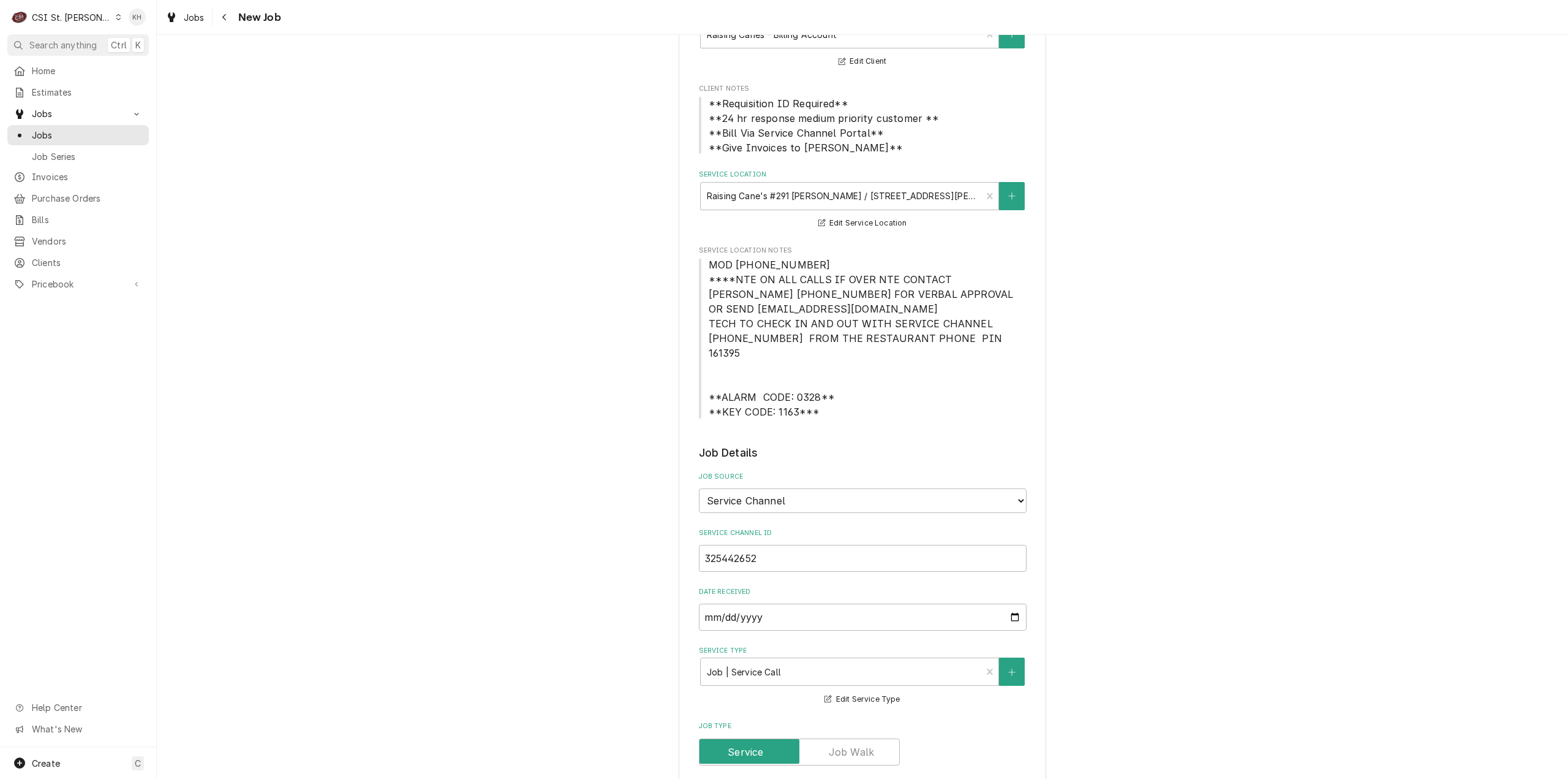
type textarea "NTE $450.00"
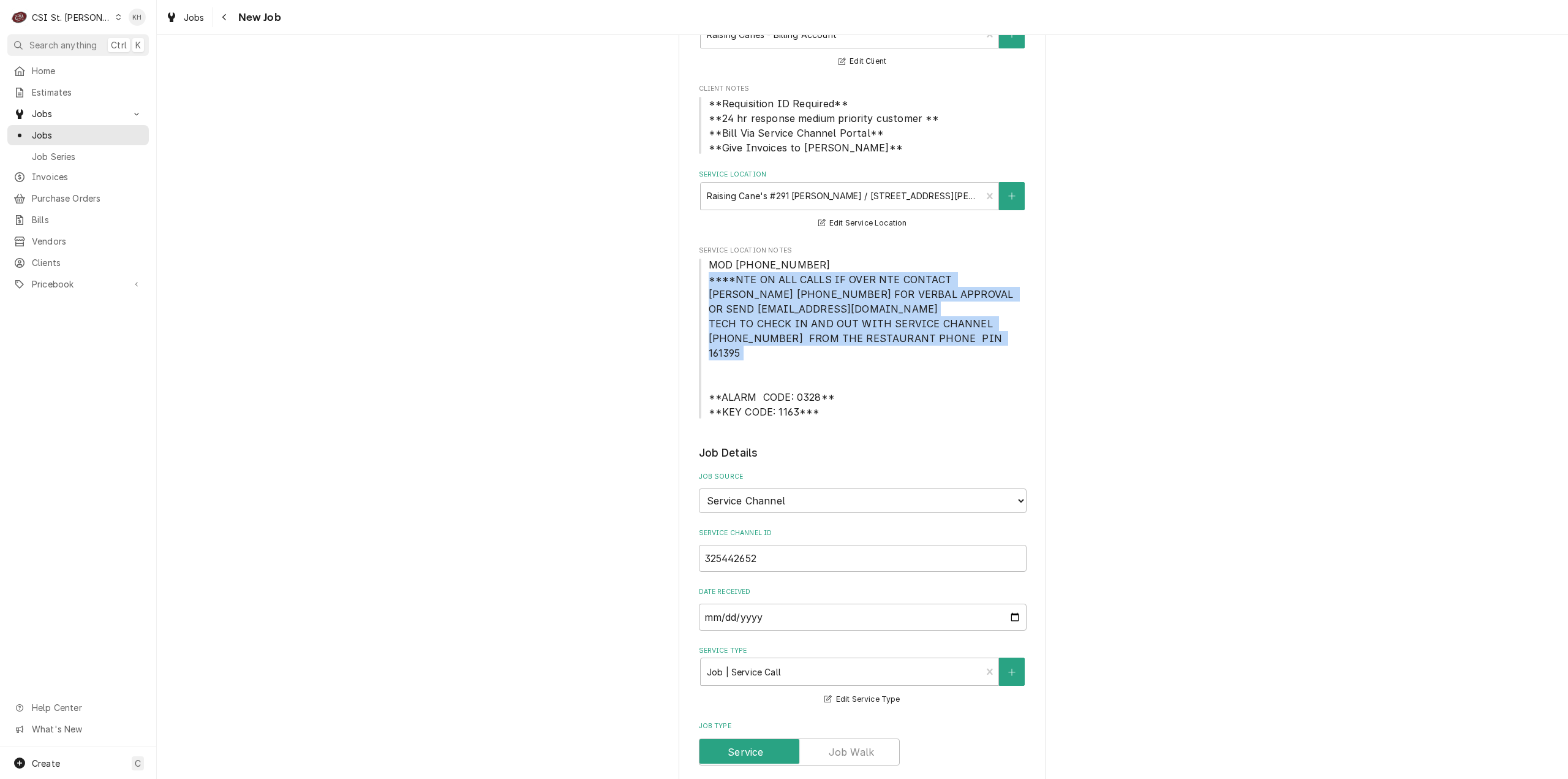
drag, startPoint x: 705, startPoint y: 278, endPoint x: 972, endPoint y: 336, distance: 273.2
click at [972, 336] on span "MOD [PHONE_NUMBER] ****NTE ON ALL CALLS IF OVER NTE CONTACT [PERSON_NAME] [PHON…" at bounding box center [863, 338] width 328 height 161
copy span "****NTE ON ALL CALLS IF OVER NTE CONTACT JEFF COSTA 636-399-1299 FOR VERBAL APP…"
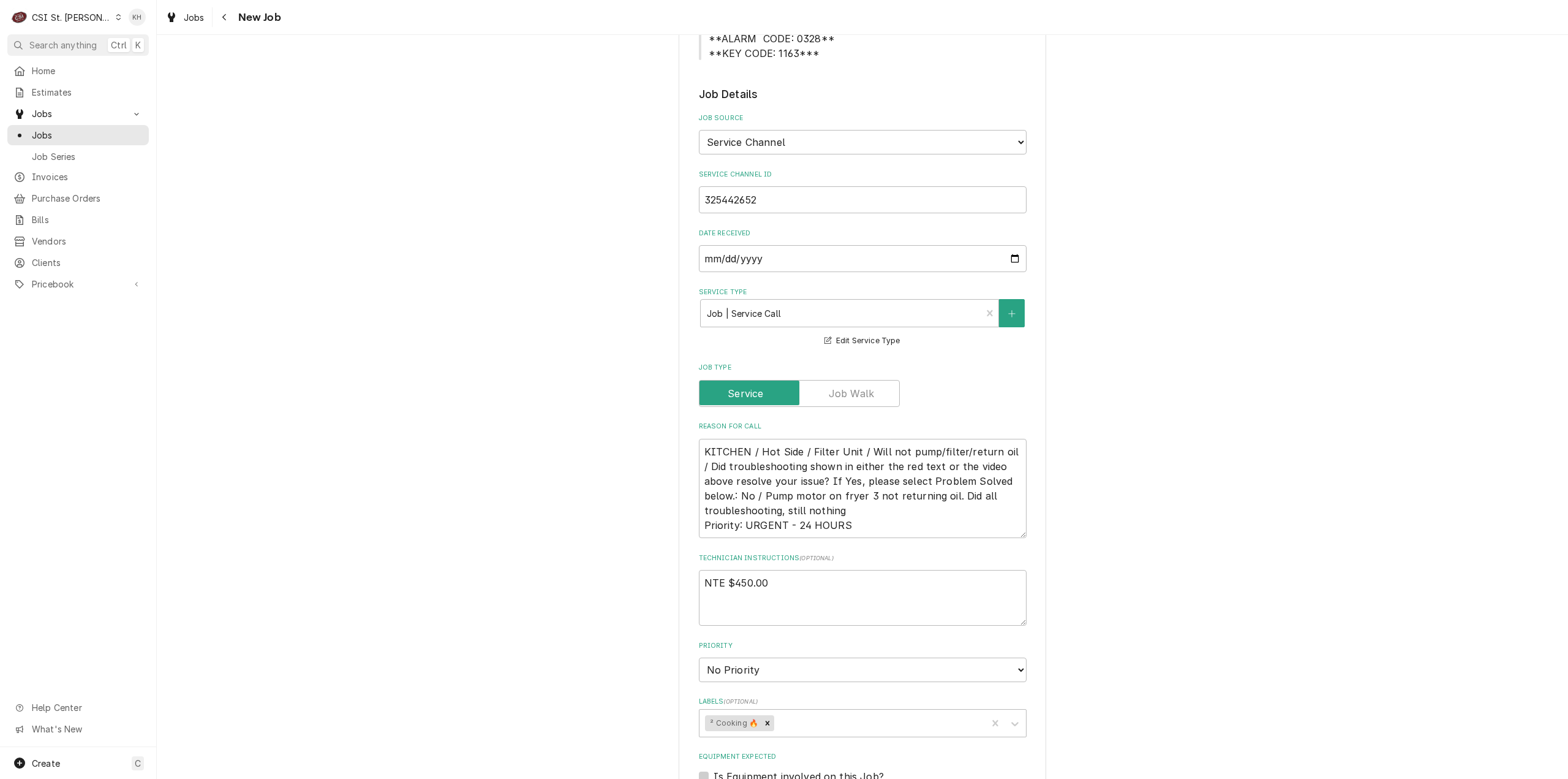
scroll to position [491, 0]
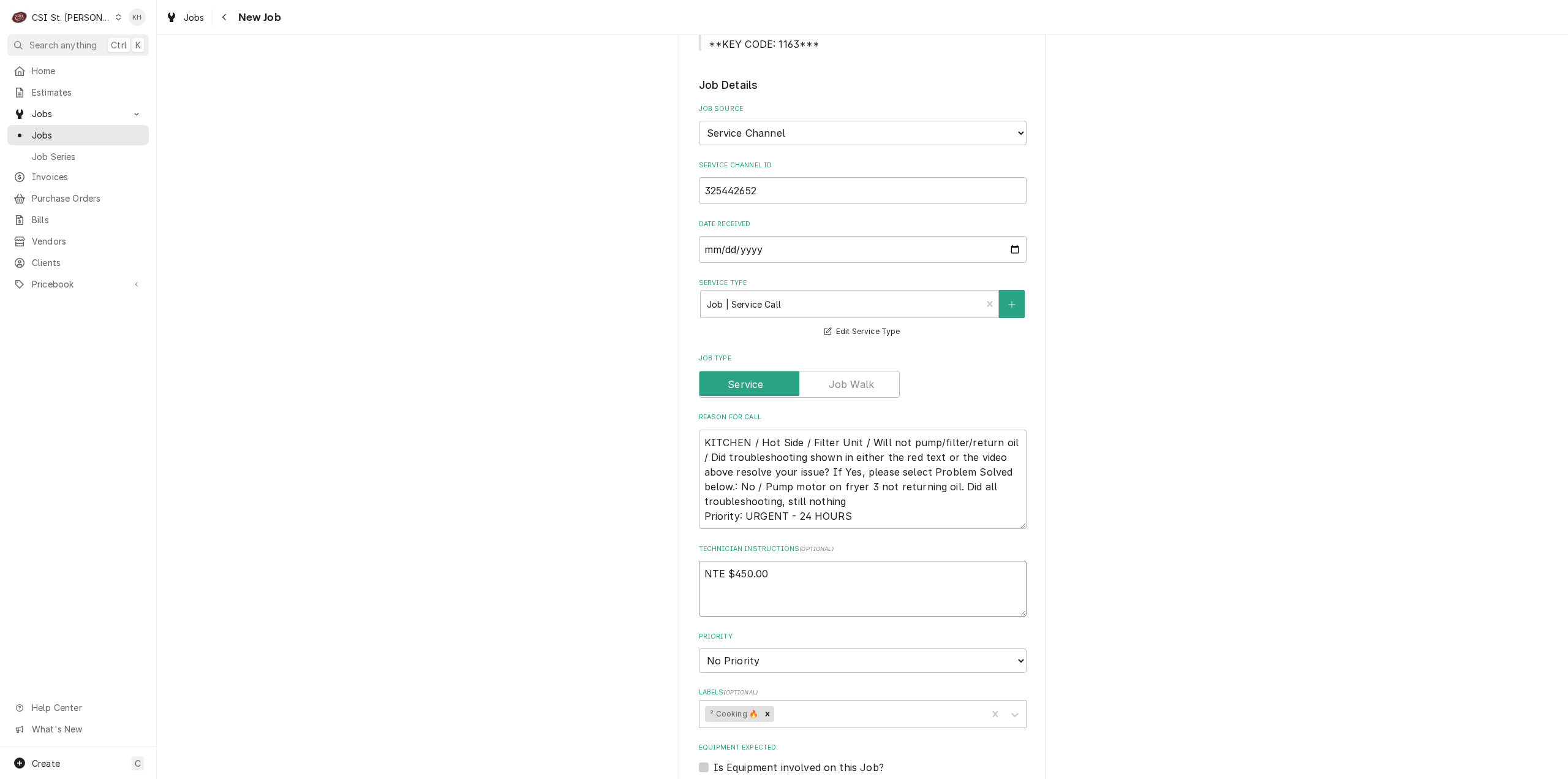
click at [748, 590] on textarea "NTE $450.00" at bounding box center [863, 588] width 328 height 55
paste textarea "****NTE ON ALL CALLS IF OVER NTE CONTACT JEFF COSTA 636-399-1299 FOR VERBAL APP…"
type textarea "x"
type textarea "NTE $450.00 ****NTE ON ALL CALLS IF OVER NTE CONTACT JEFF COSTA 636-399-1299 FO…"
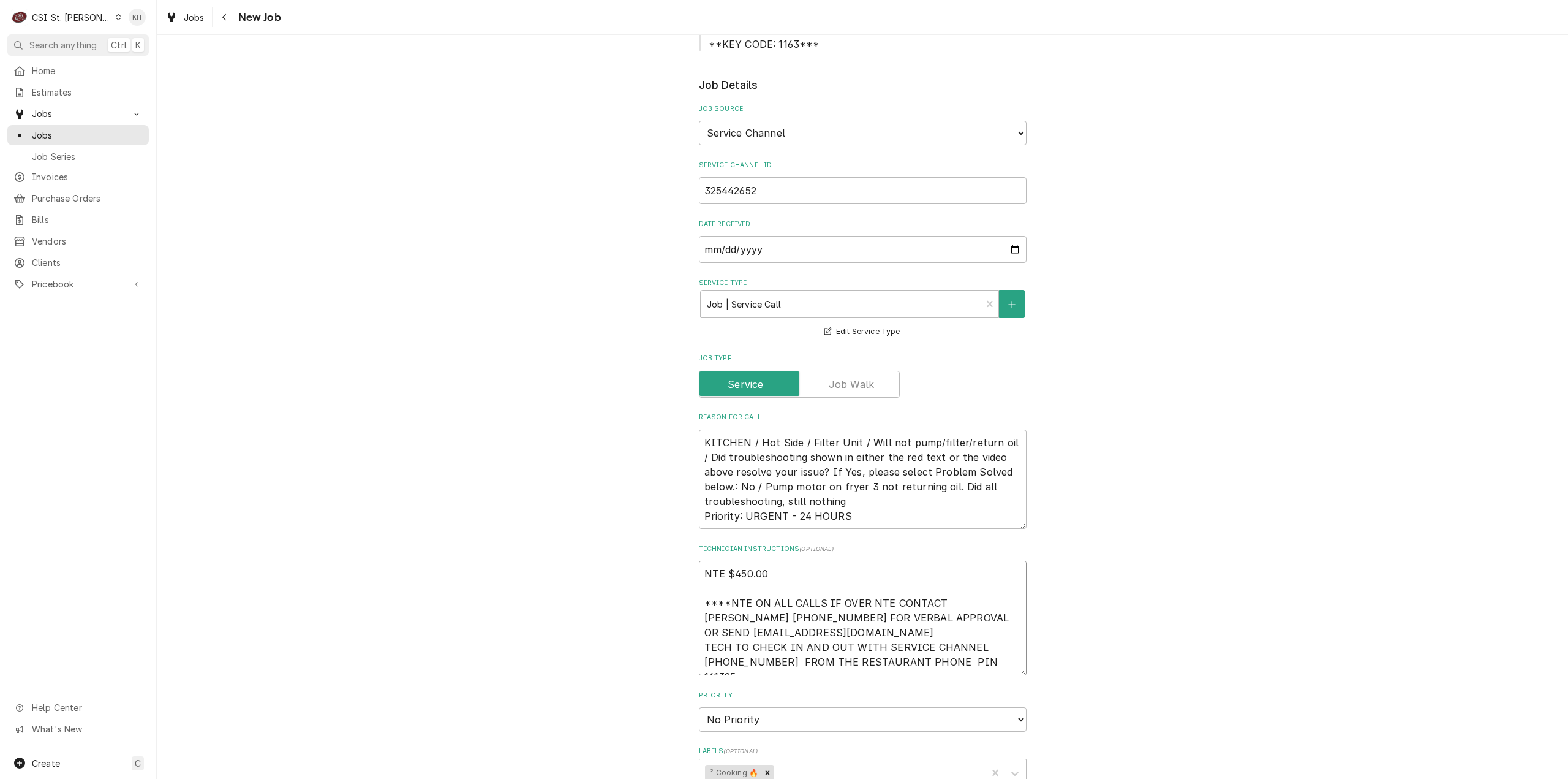
type textarea "x"
type textarea "NTE $450.00 ****NTE ON ALL CALLS IF OVER NTE CONTACT JEFF COSTA 636-399-1299 FO…"
type textarea "x"
type textarea "NTE $450.00 ****NTE ON ALL CALLS IF OVER NTE CONTACT JEFF COSTA 636-399-1299 FO…"
type textarea "x"
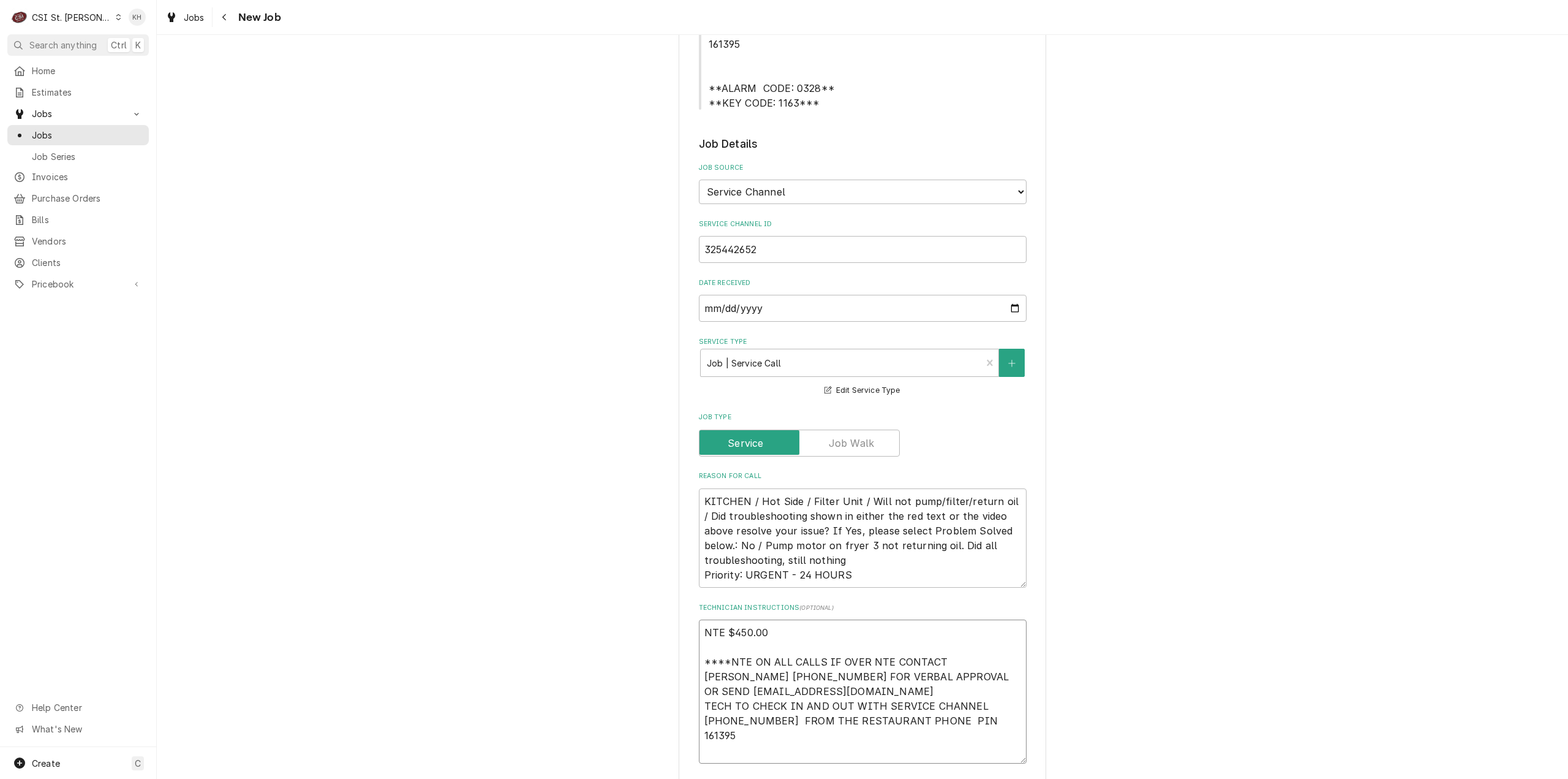
scroll to position [367, 0]
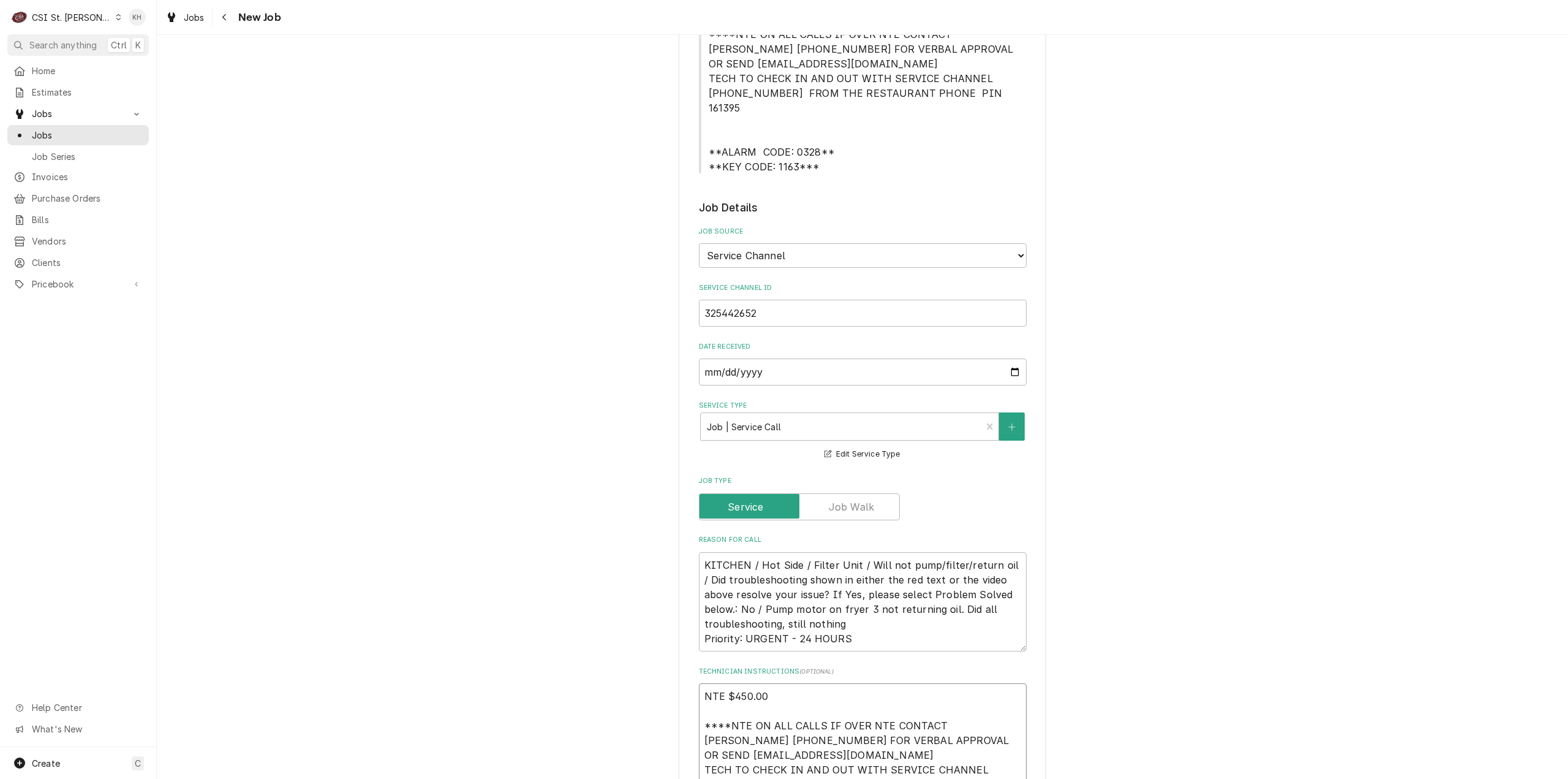
type textarea "NTE $450.00 ****NTE ON ALL CALLS IF OVER NTE CONTACT JEFF COSTA 636-399-1299 FO…"
drag, startPoint x: 703, startPoint y: 141, endPoint x: 829, endPoint y: 159, distance: 127.3
click at [829, 159] on span "MOD [PHONE_NUMBER] ****NTE ON ALL CALLS IF OVER NTE CONTACT [PERSON_NAME] [PHON…" at bounding box center [863, 93] width 328 height 161
copy span "**ALARM CODE: 0328** **KEY CODE: 1163***"
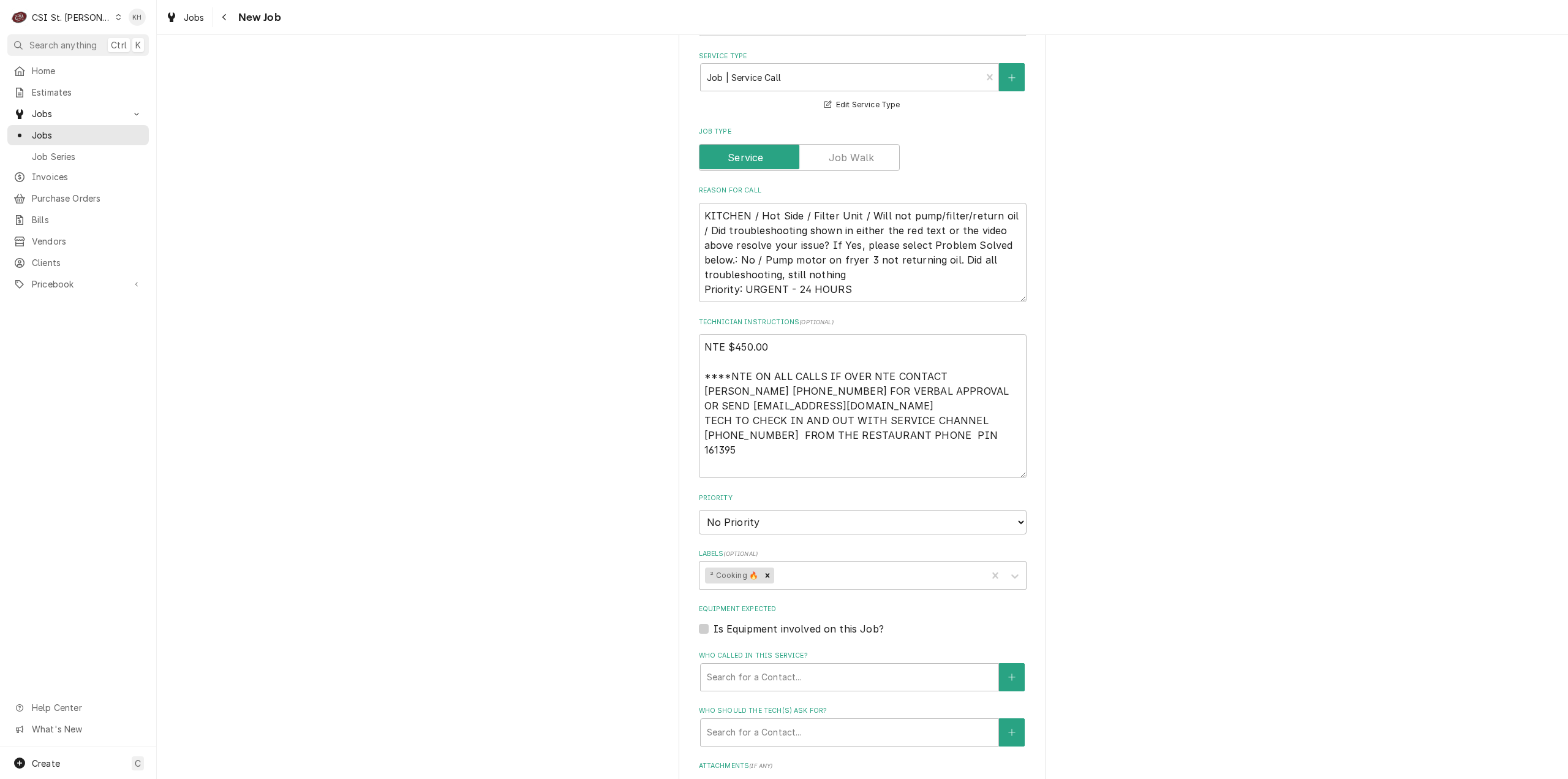
scroll to position [735, 0]
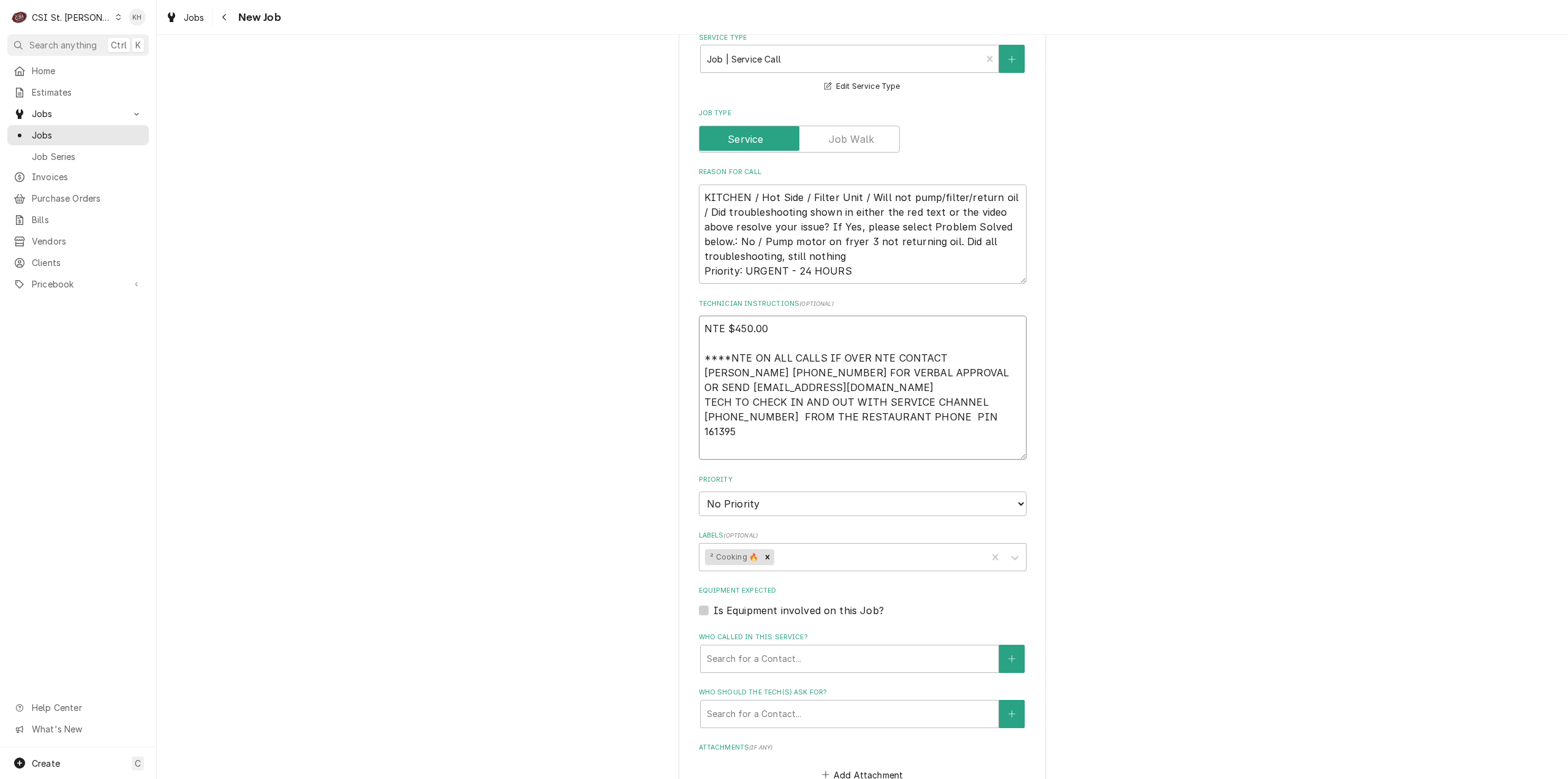
click at [733, 435] on textarea "NTE $450.00 ****NTE ON ALL CALLS IF OVER NTE CONTACT JEFF COSTA 636-399-1299 FO…" at bounding box center [863, 387] width 328 height 144
paste textarea "**ALARM CODE: 0328** **KEY CODE: 1163***"
type textarea "x"
type textarea "NTE $450.00 ****NTE ON ALL CALLS IF OVER NTE CONTACT JEFF COSTA 636-399-1299 FO…"
type textarea "x"
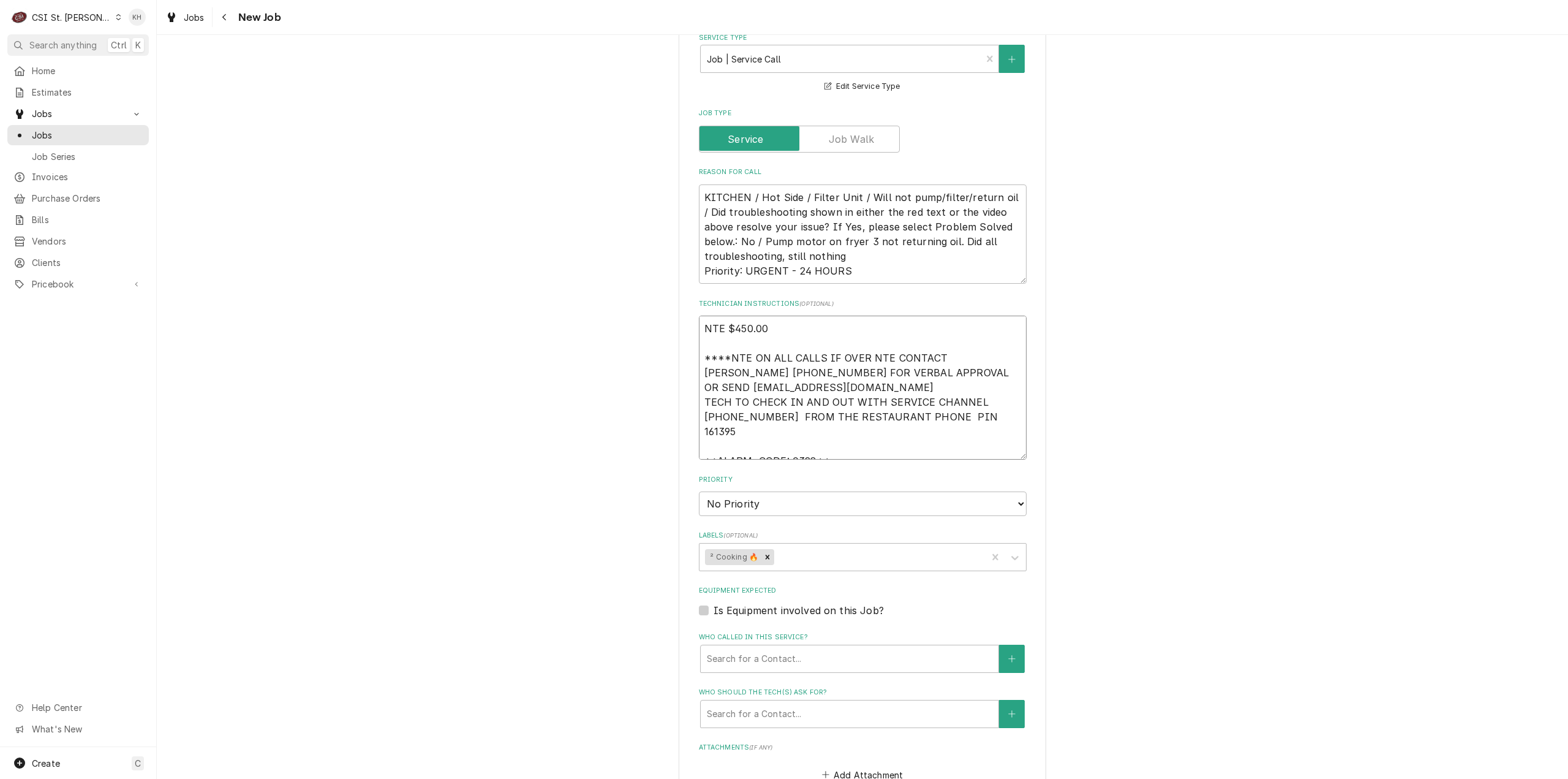
type textarea "NTE $450.00 ****NTE ON ALL CALLS IF OVER NTE CONTACT JEFF COSTA 636-399-1299 FO…"
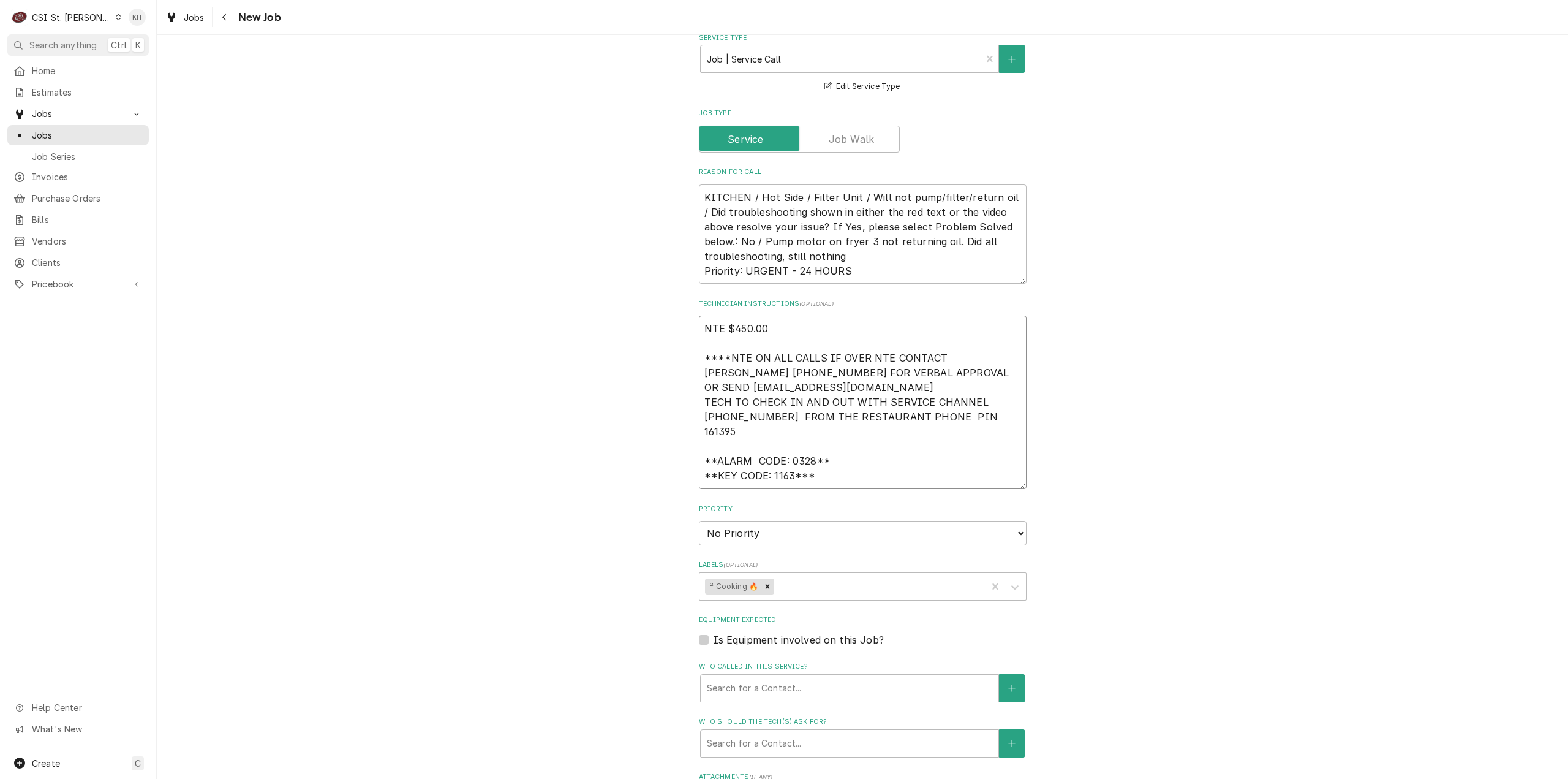
type textarea "x"
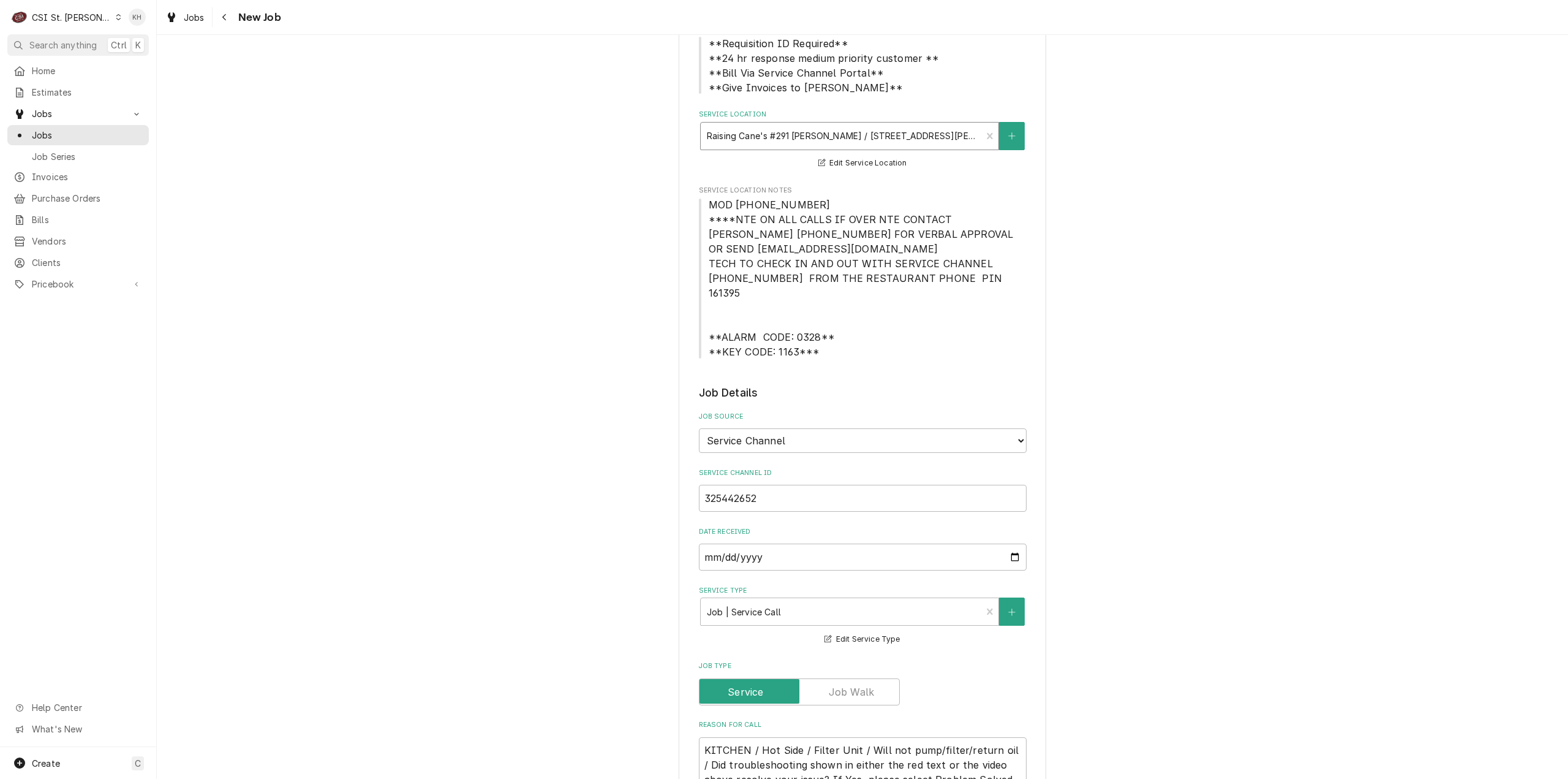
scroll to position [62, 0]
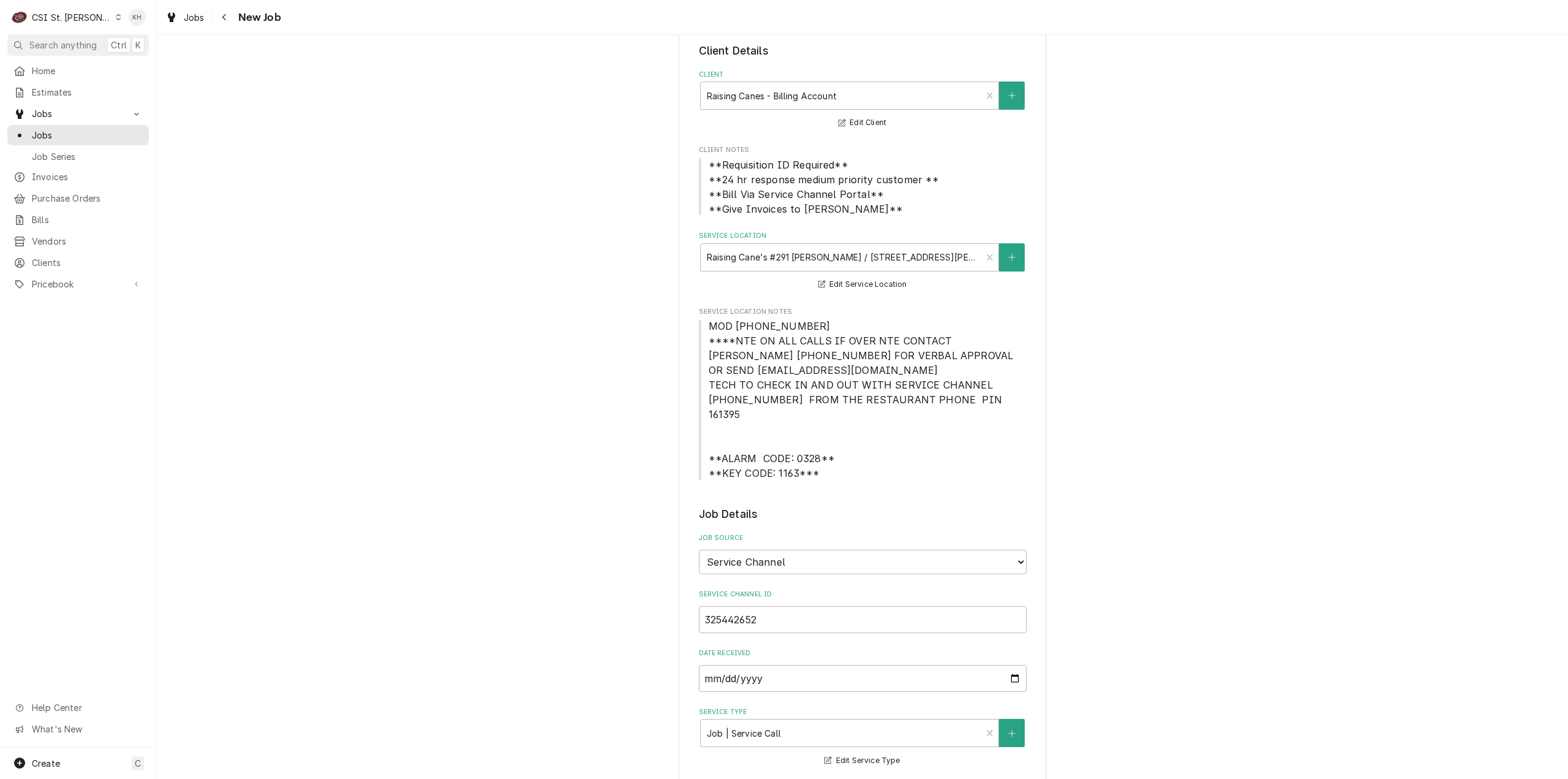
type textarea "NTE $450.00 ****NTE ON ALL CALLS IF OVER NTE CONTACT JEFF COSTA 636-399-1299 FO…"
drag, startPoint x: 806, startPoint y: 326, endPoint x: 703, endPoint y: 326, distance: 103.0
click at [699, 324] on span "MOD [PHONE_NUMBER] ****NTE ON ALL CALLS IF OVER NTE CONTACT [PERSON_NAME] [PHON…" at bounding box center [863, 399] width 328 height 161
copy span "MOD (636) 287-1971"
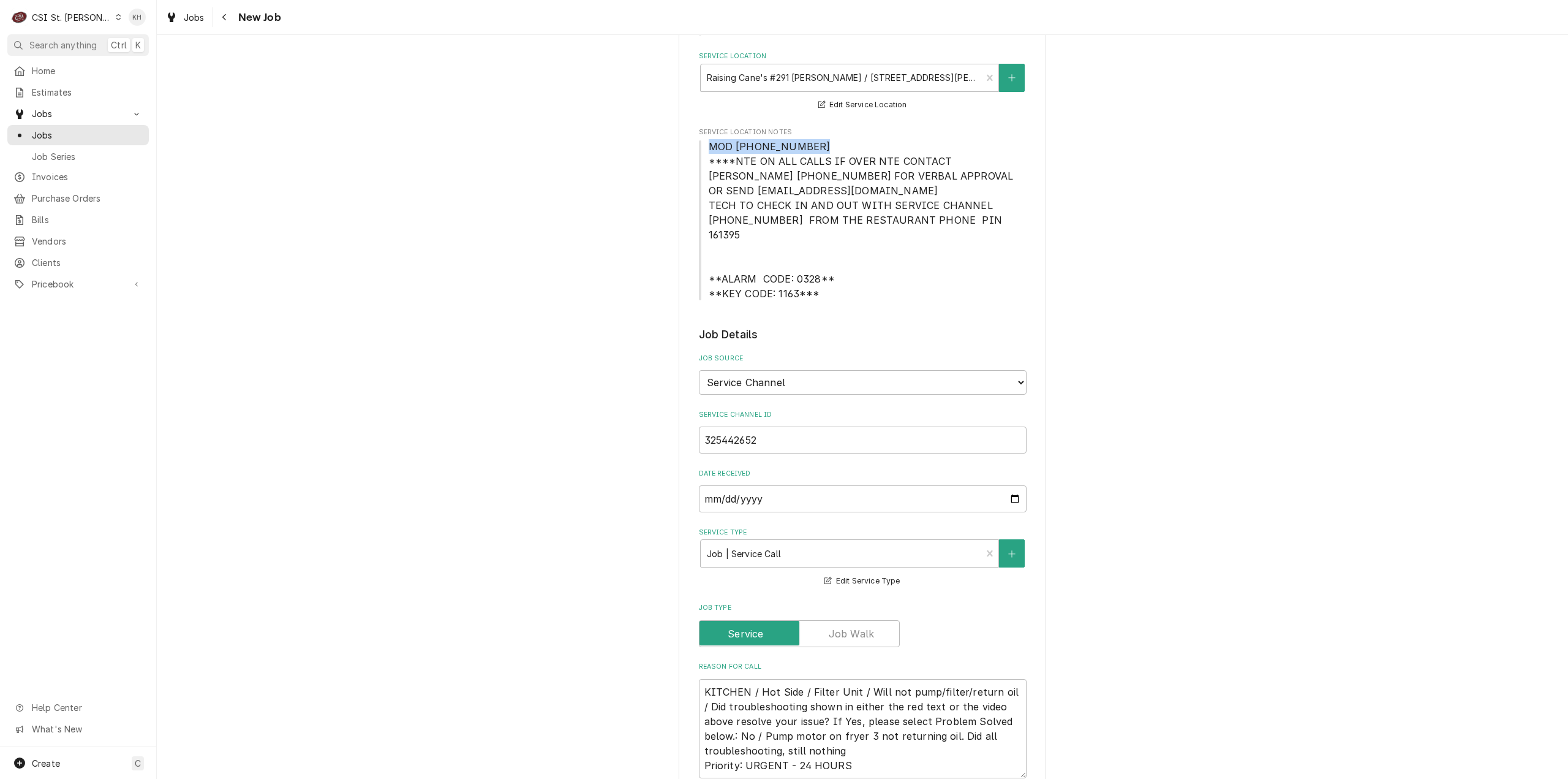
scroll to position [491, 0]
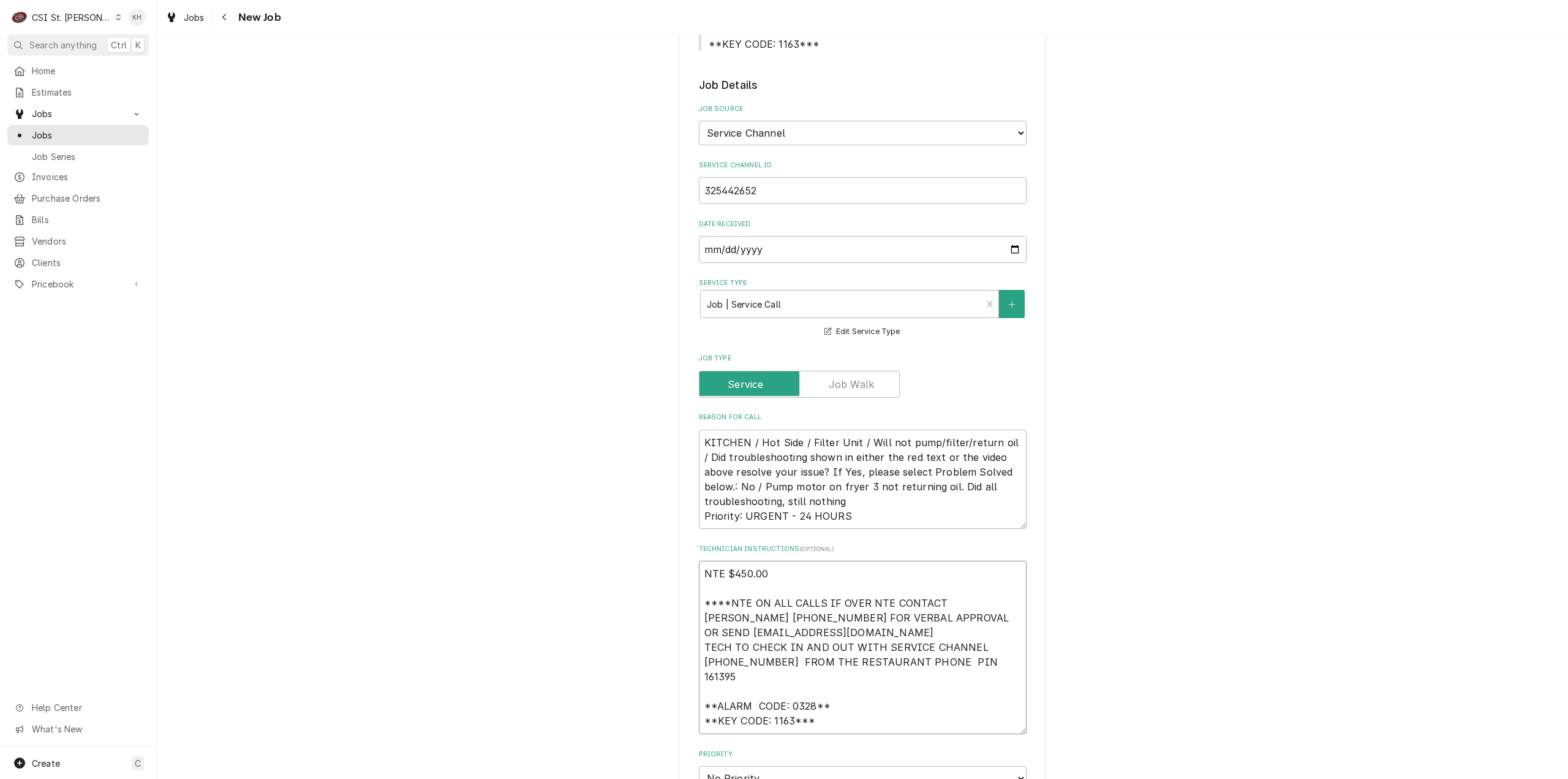
click at [745, 714] on textarea "NTE $450.00 ****NTE ON ALL CALLS IF OVER NTE CONTACT JEFF COSTA 636-399-1299 FO…" at bounding box center [863, 647] width 328 height 173
paste textarea "MOD (636) 287-1971"
type textarea "x"
type textarea "NTE $450.00 ****NTE ON ALL CALLS IF OVER NTE CONTACT [PERSON_NAME] [PHONE_NUMBE…"
type textarea "x"
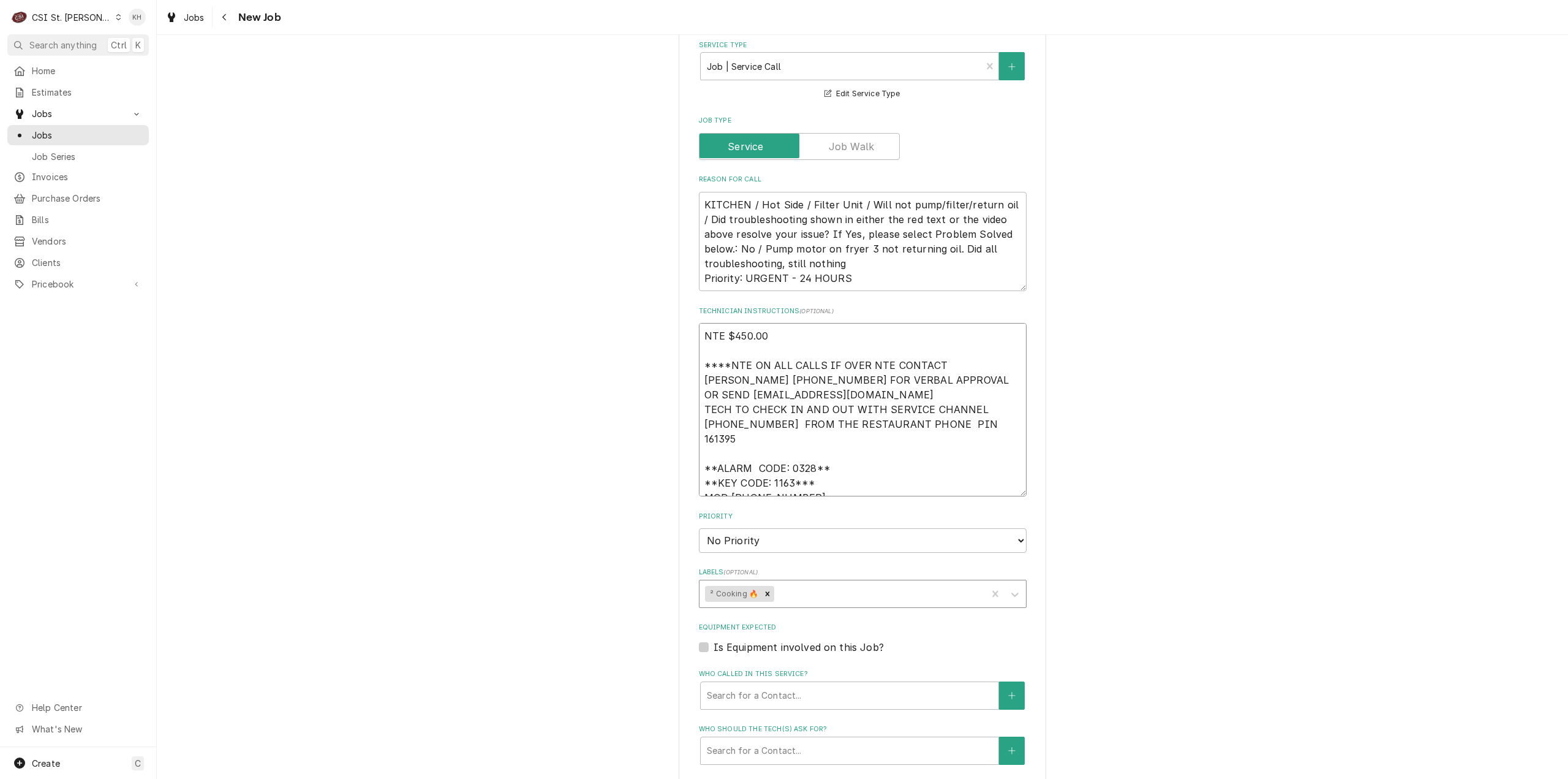
scroll to position [735, 0]
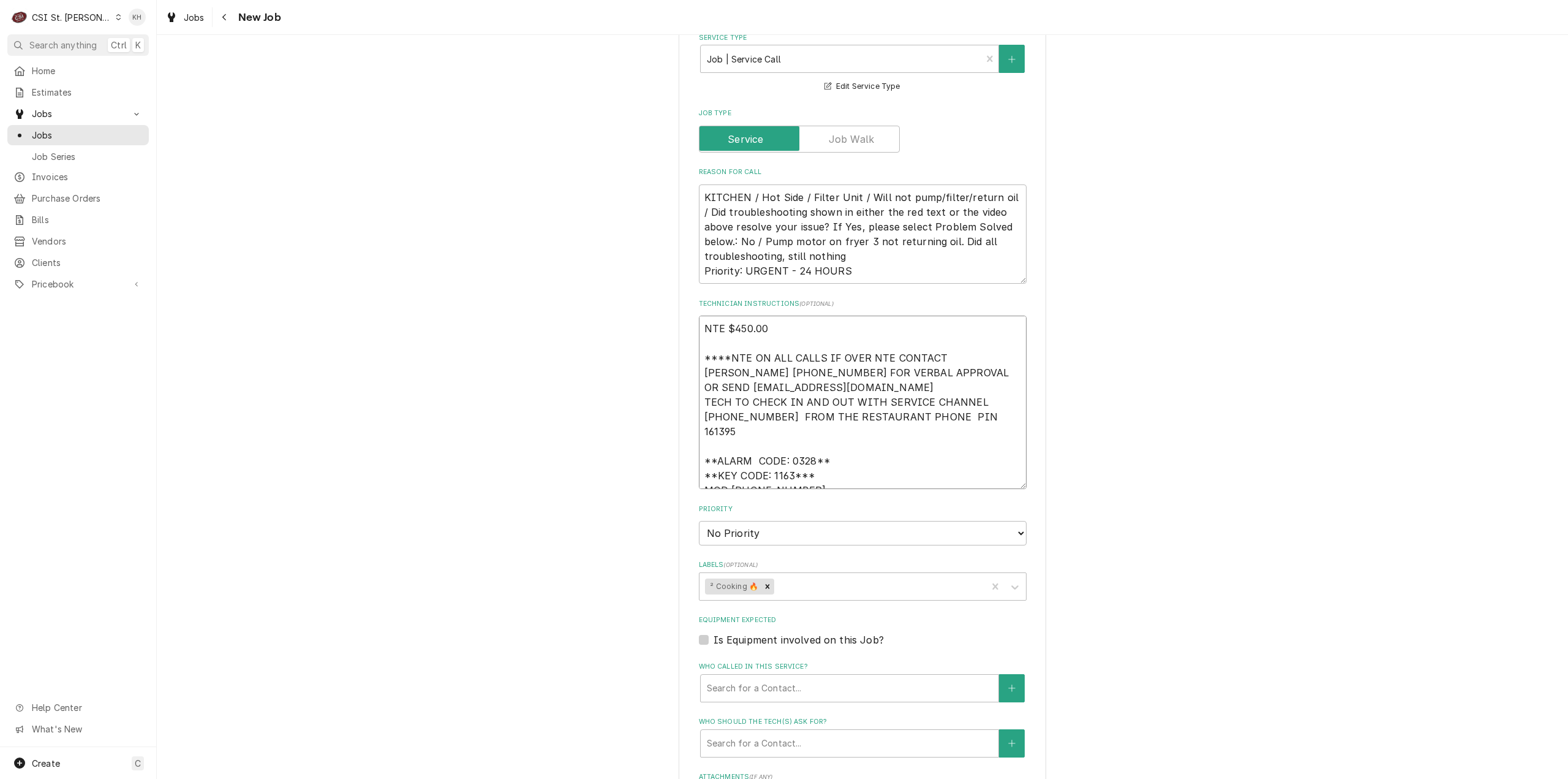
type textarea "NTE $450.00 ****NTE ON ALL CALLS IF OVER NTE CONTACT [PERSON_NAME] [PHONE_NUMBE…"
click at [779, 521] on select "No Priority Urgent High Medium Low" at bounding box center [863, 532] width 328 height 24
select select "3"
click at [699, 521] on select "No Priority Urgent High Medium Low" at bounding box center [863, 532] width 328 height 24
type textarea "x"
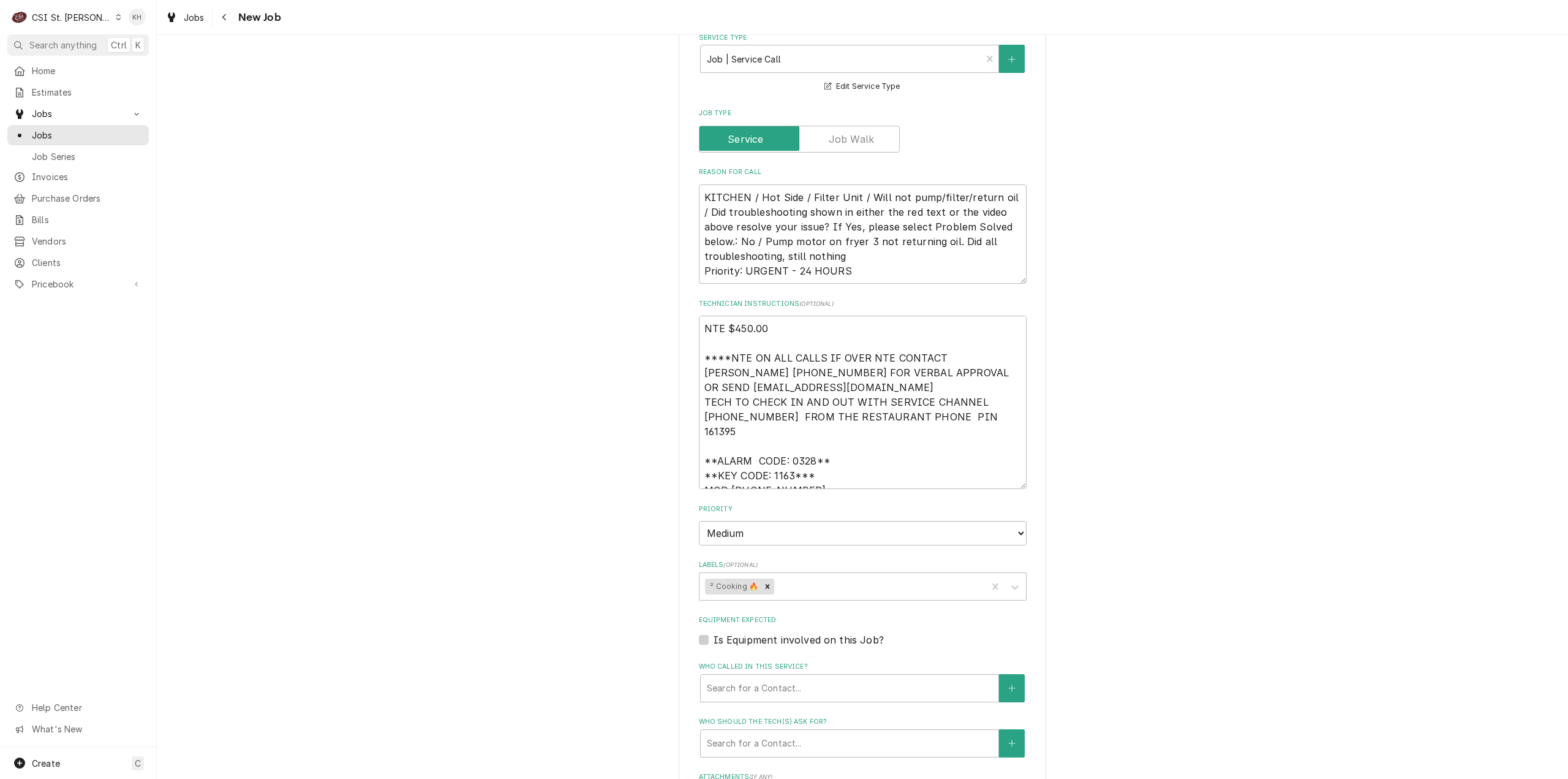
click at [713, 632] on label "Is Equipment involved on this Job?" at bounding box center [799, 639] width 170 height 15
click at [713, 632] on input "Equipment Expected" at bounding box center [877, 646] width 328 height 27
checkbox input "true"
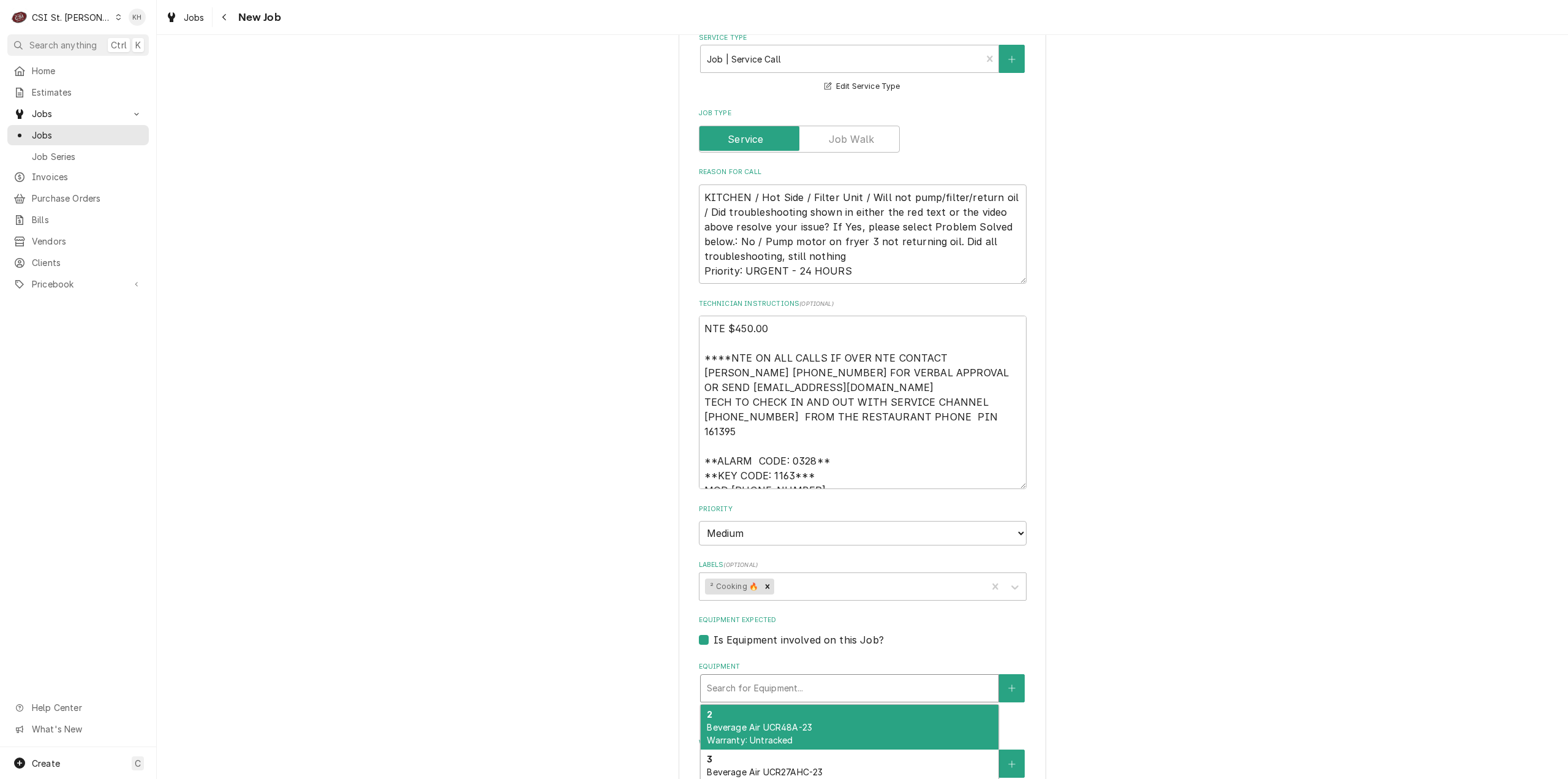
click at [796, 677] on div "Equipment" at bounding box center [849, 688] width 286 height 22
type textarea "x"
type input "f"
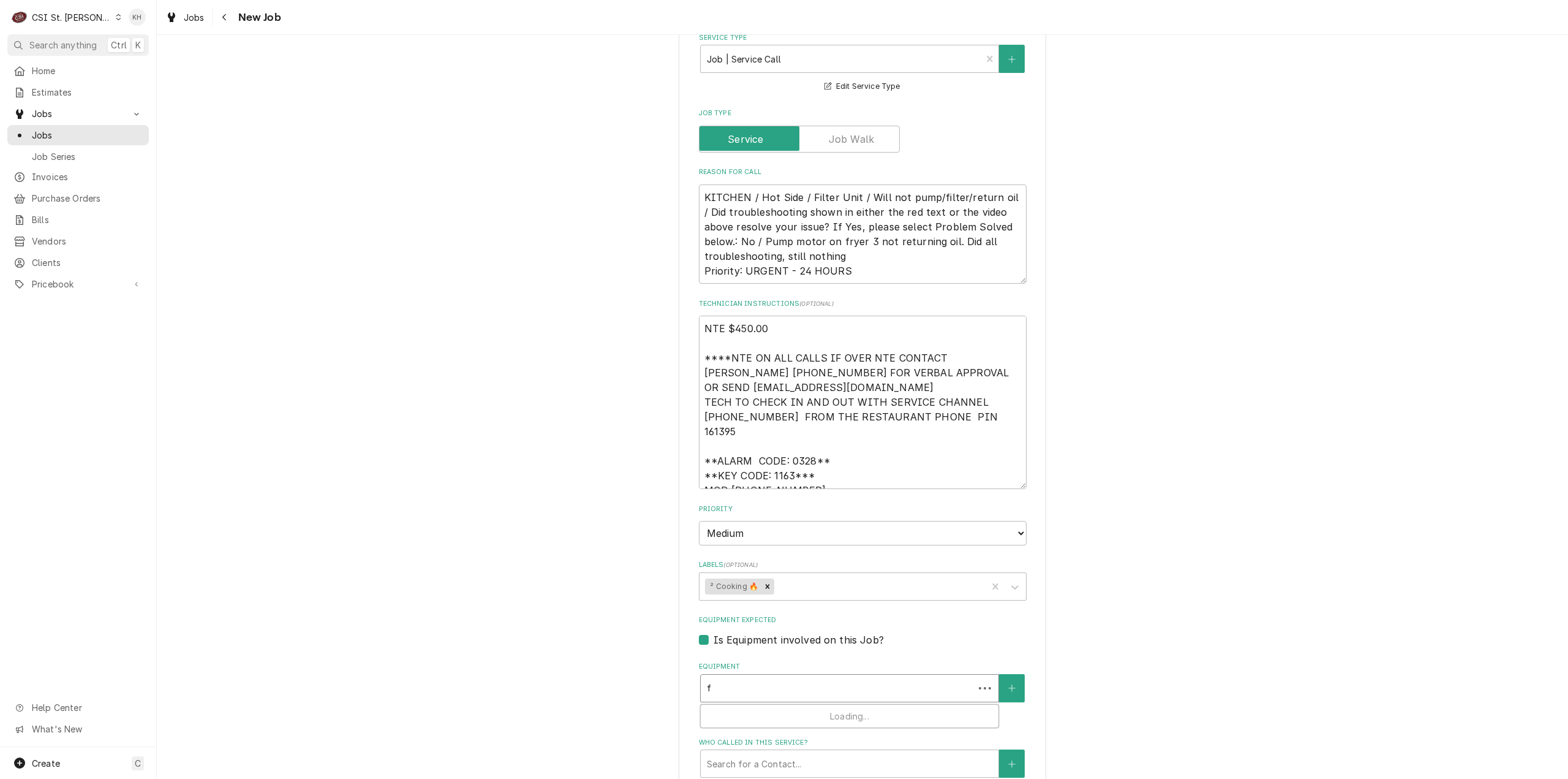
type textarea "x"
type input "fr"
type textarea "x"
type input "fry"
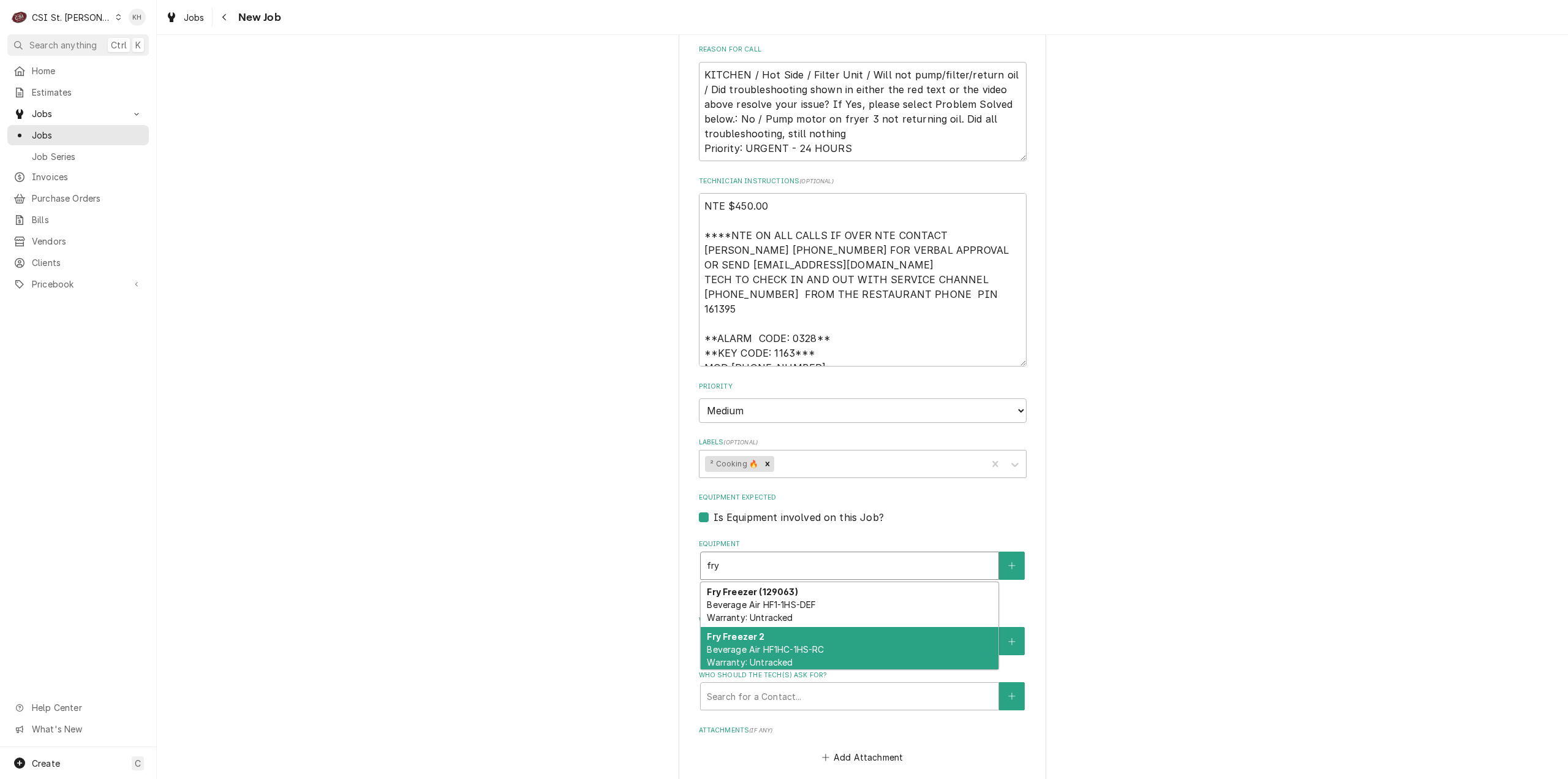
scroll to position [62, 0]
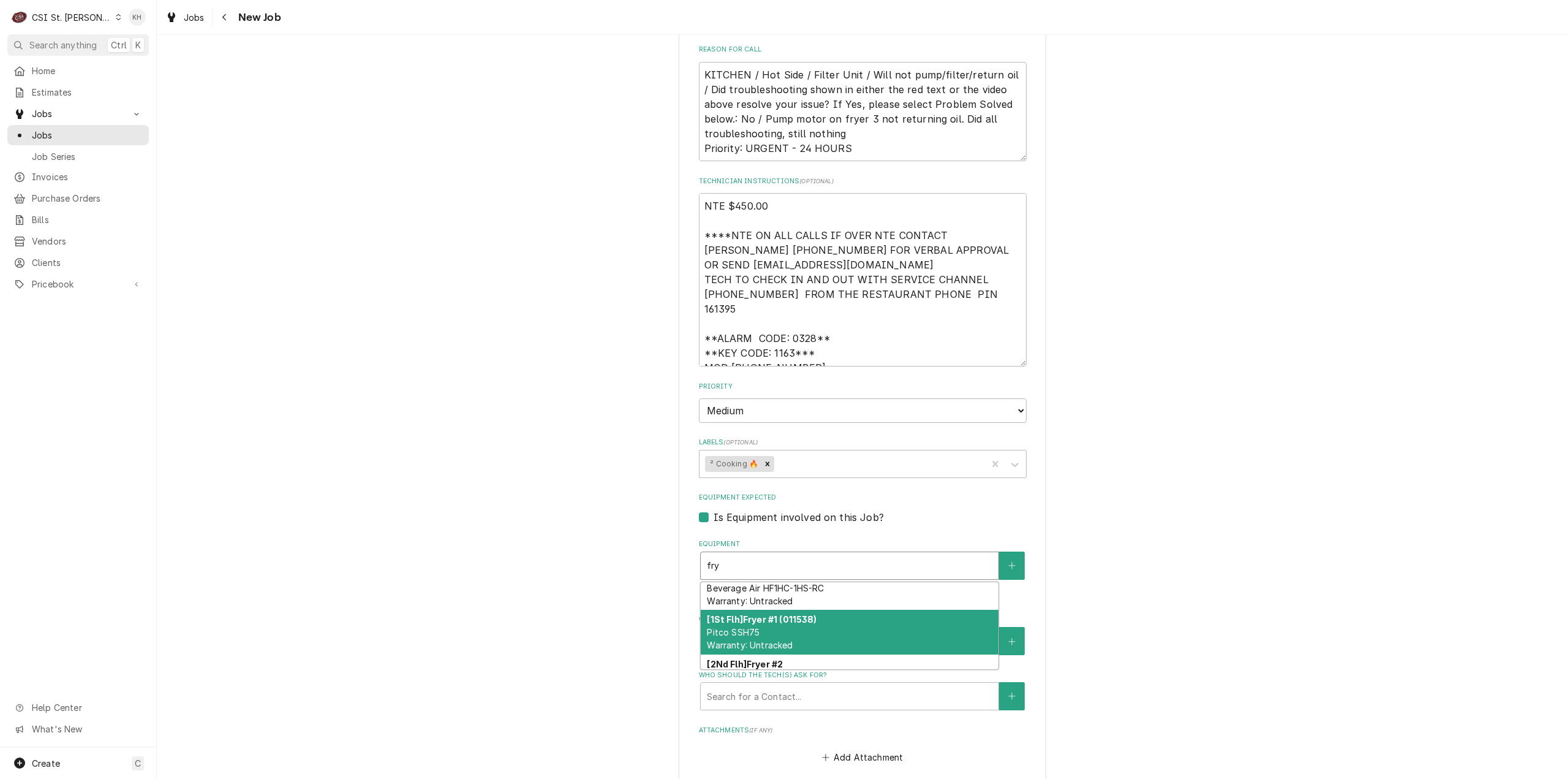
type textarea "x"
type input "frye"
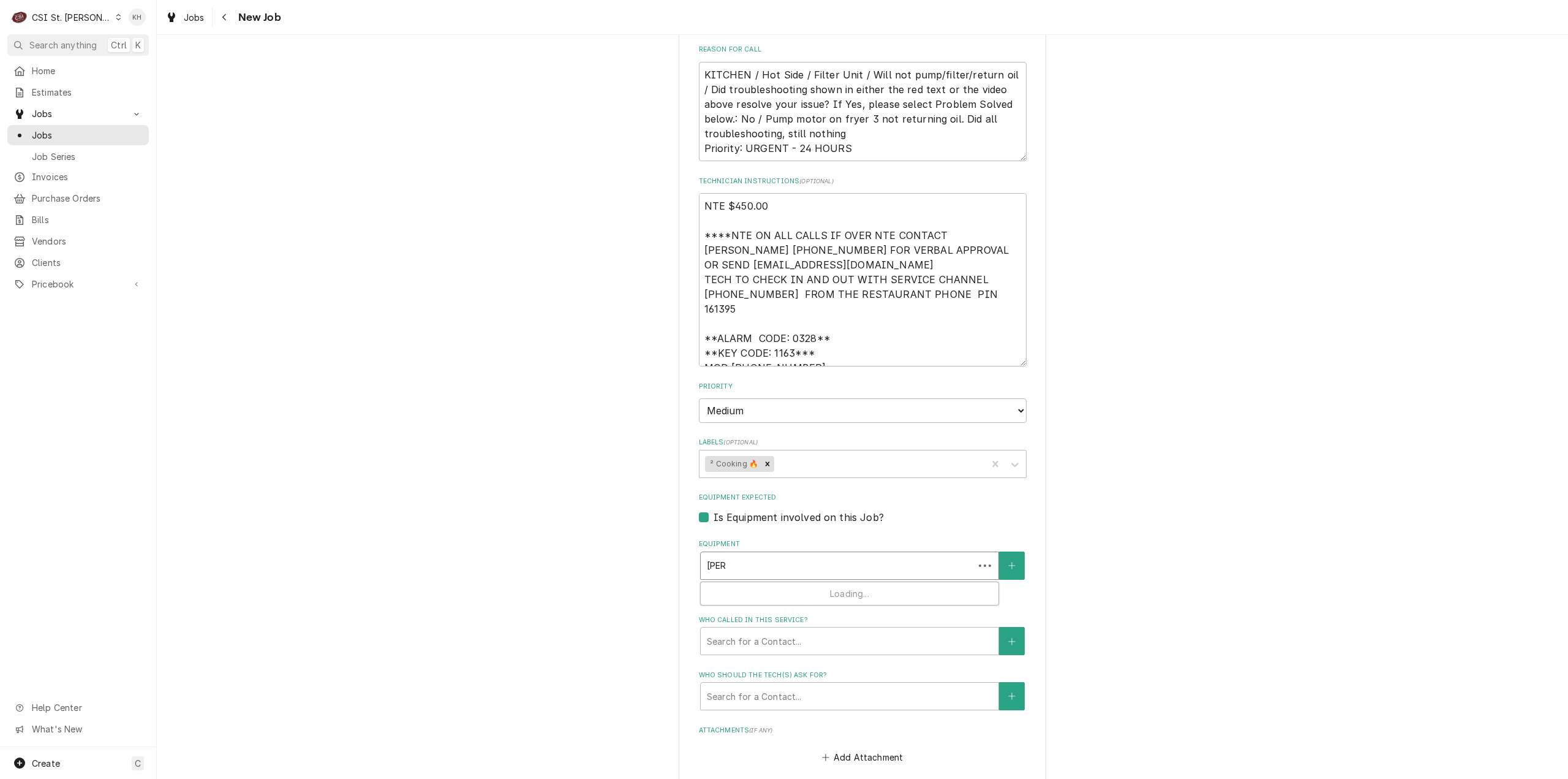
scroll to position [0, 0]
type textarea "x"
type input "fryer"
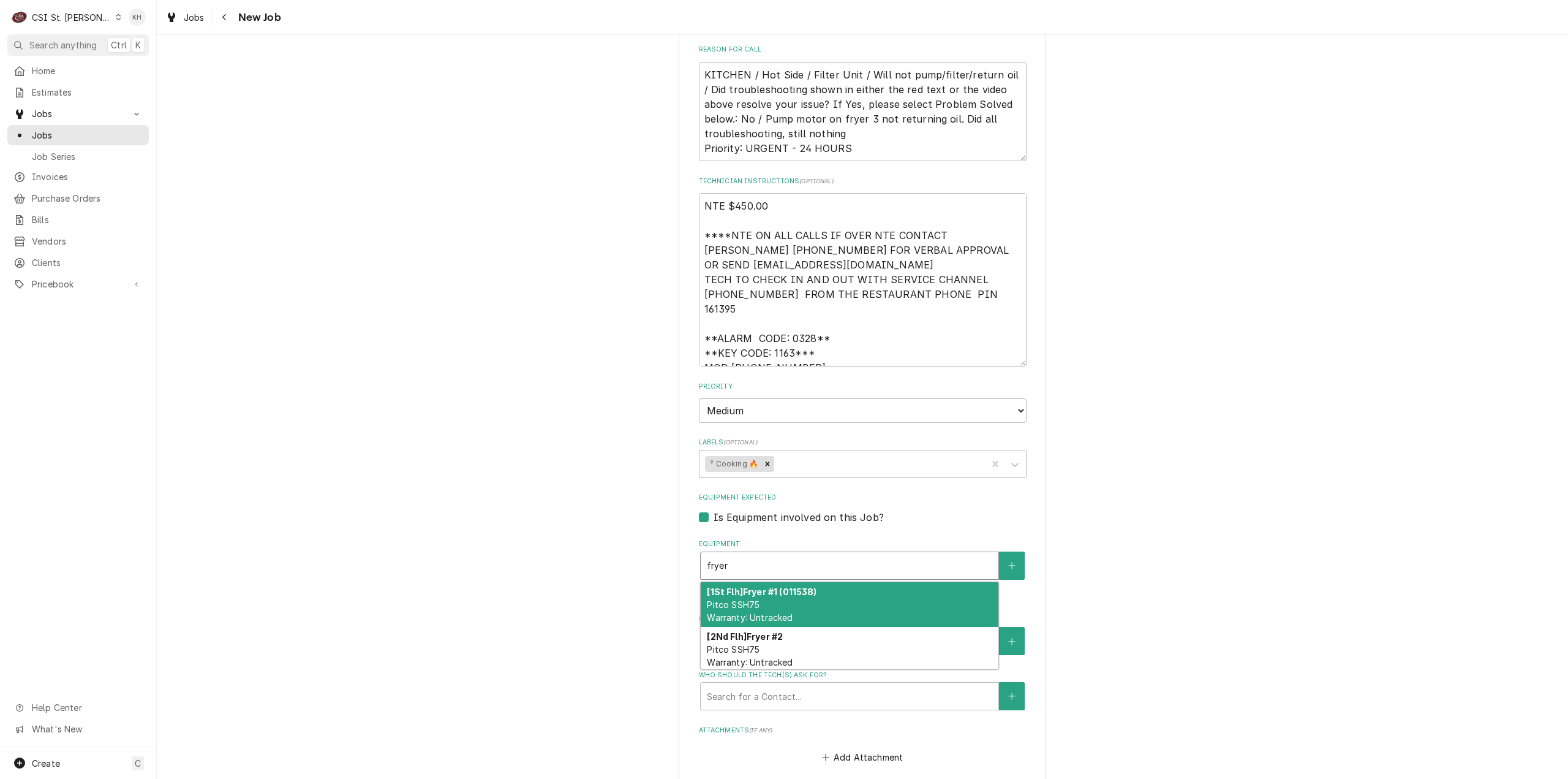
click at [783, 587] on div "[1St Flh] Fryer #1 (011538) Pitco SSH75 Warranty: Untracked" at bounding box center [849, 604] width 297 height 44
type textarea "x"
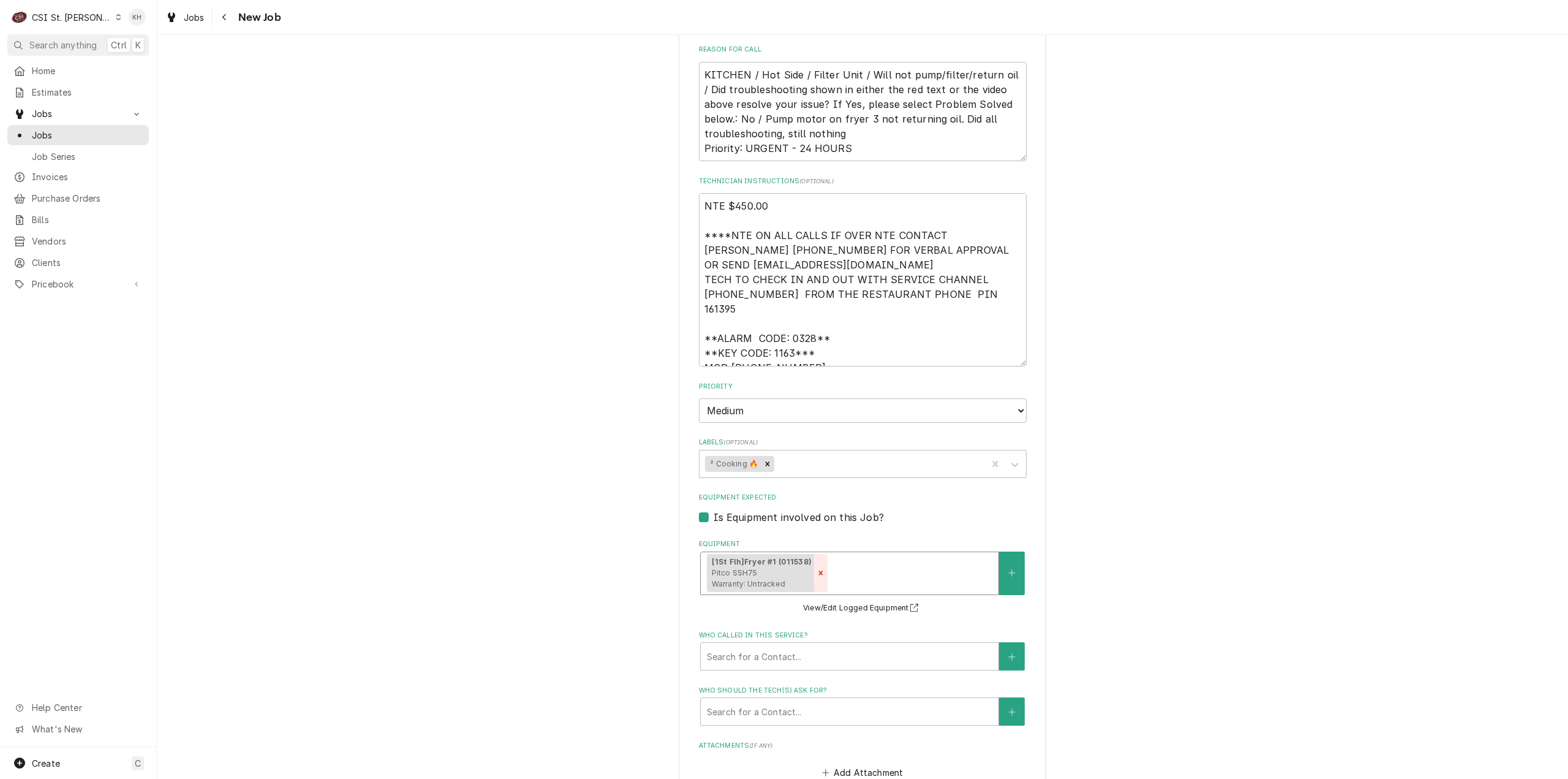
click at [814, 568] on div "Remove [object Object]" at bounding box center [820, 573] width 14 height 38
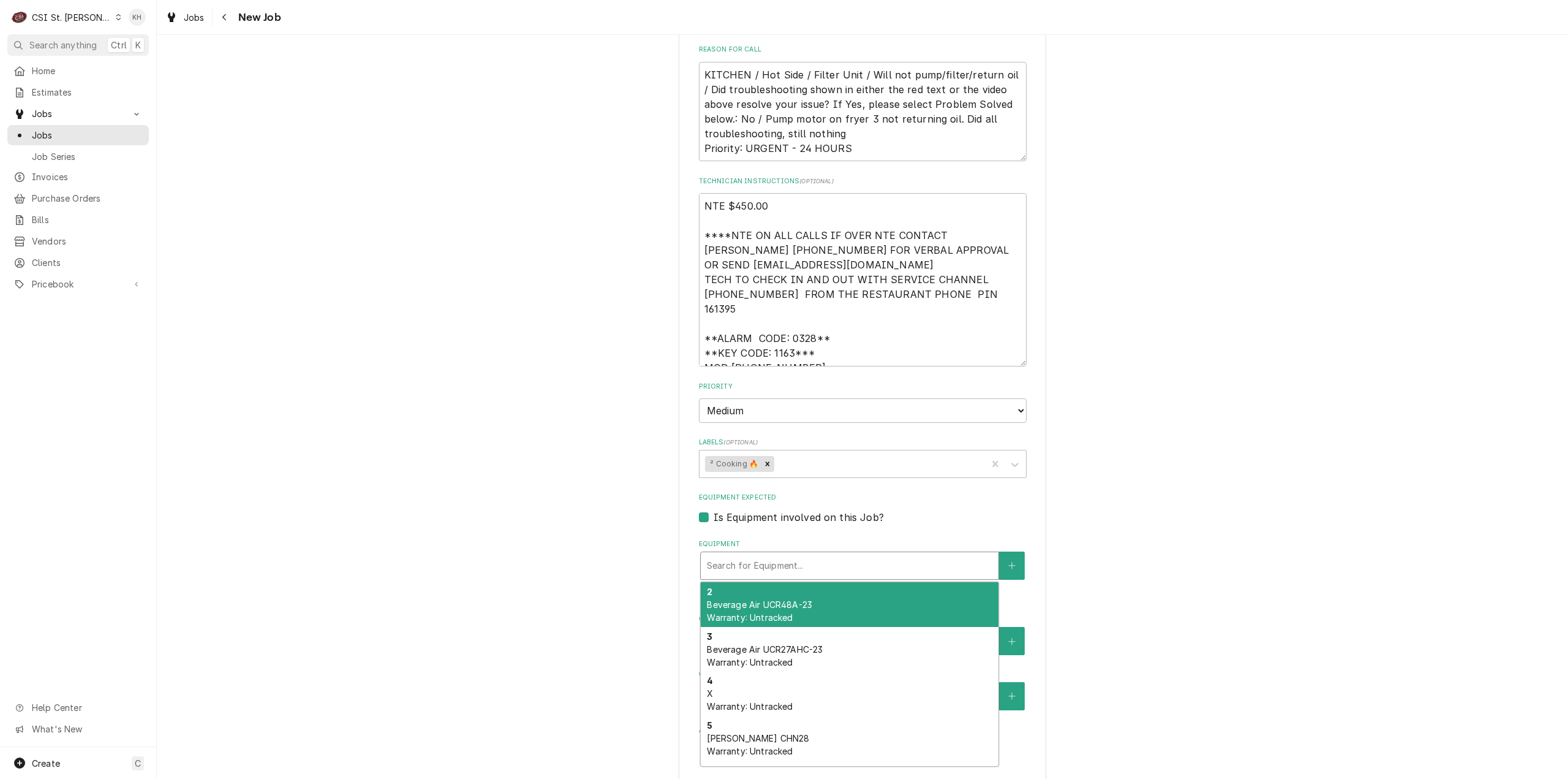
click at [886, 555] on div "Equipment" at bounding box center [849, 566] width 286 height 22
type textarea "x"
type input "f"
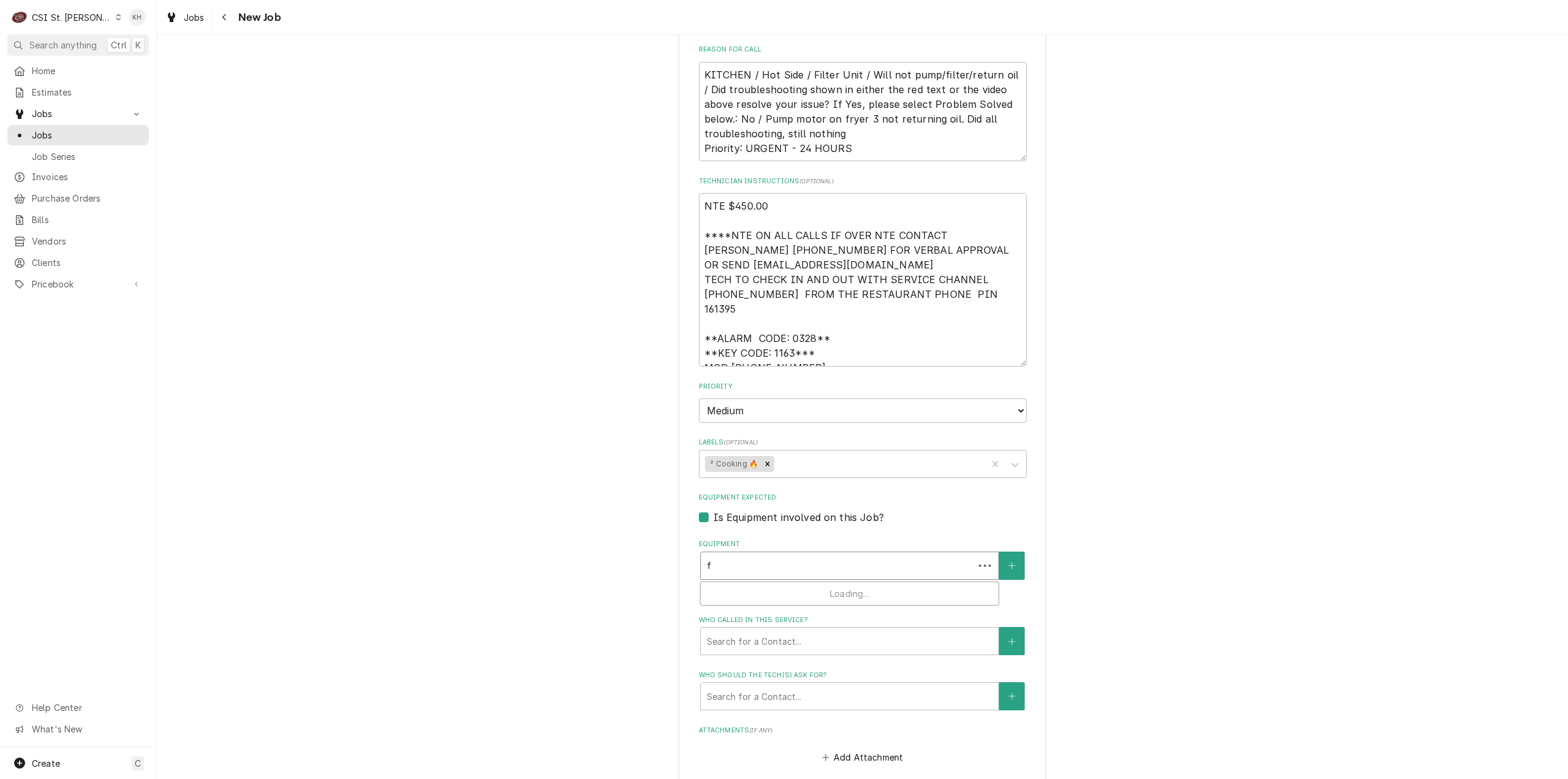
type textarea "x"
type input "fr"
type textarea "x"
type input "fry"
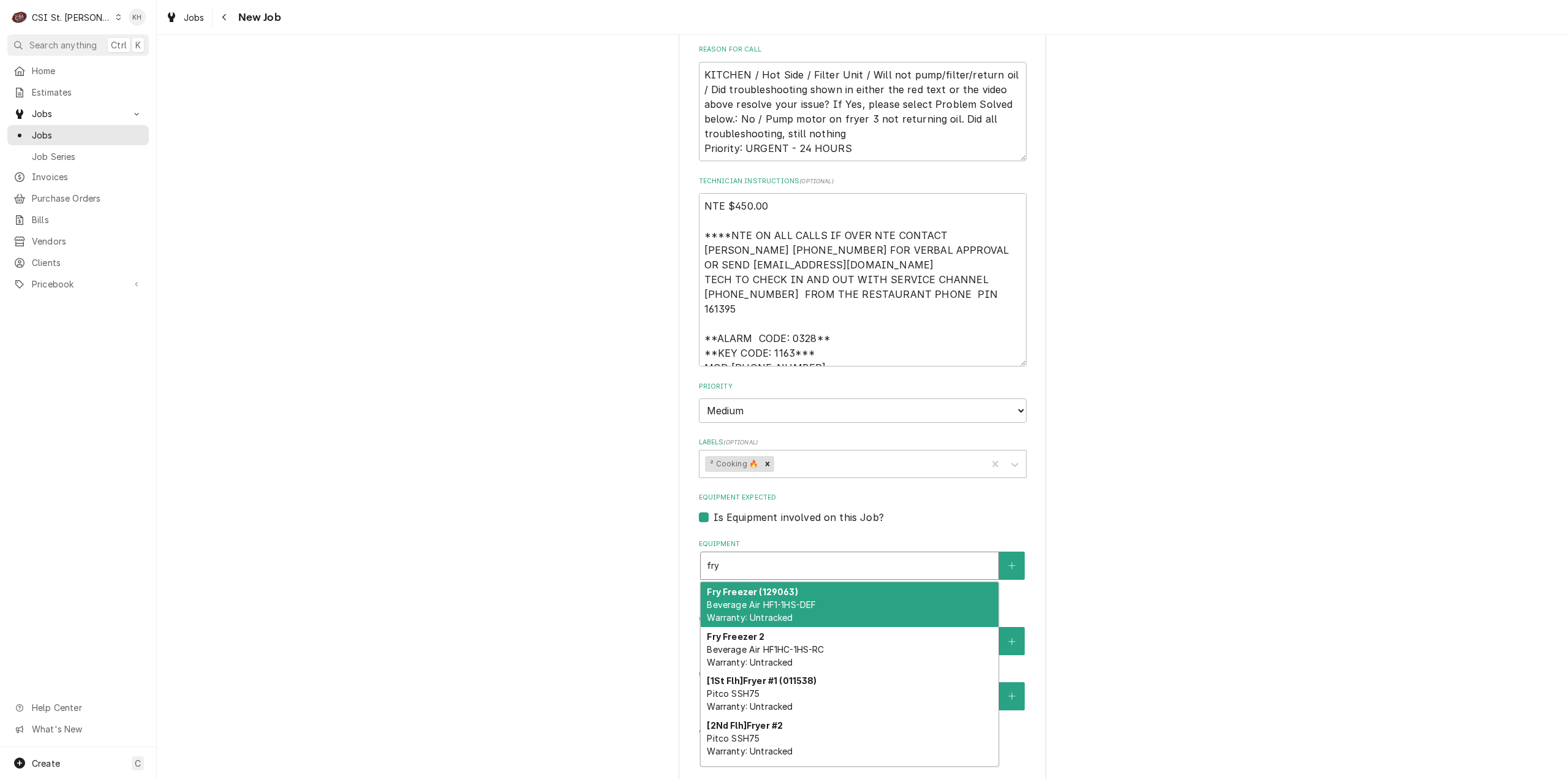
type textarea "x"
type input "frye"
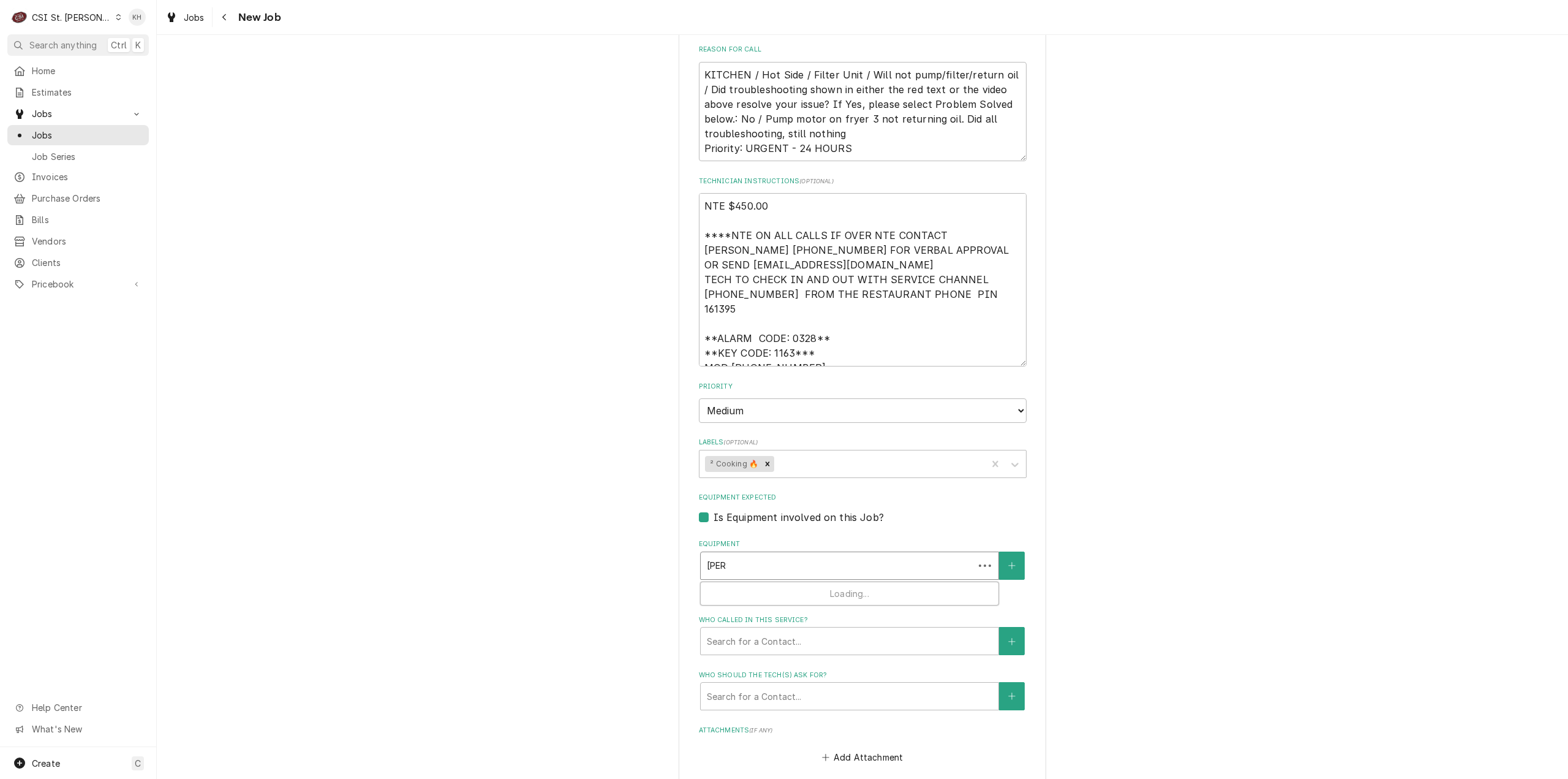
type textarea "x"
type input "fryer"
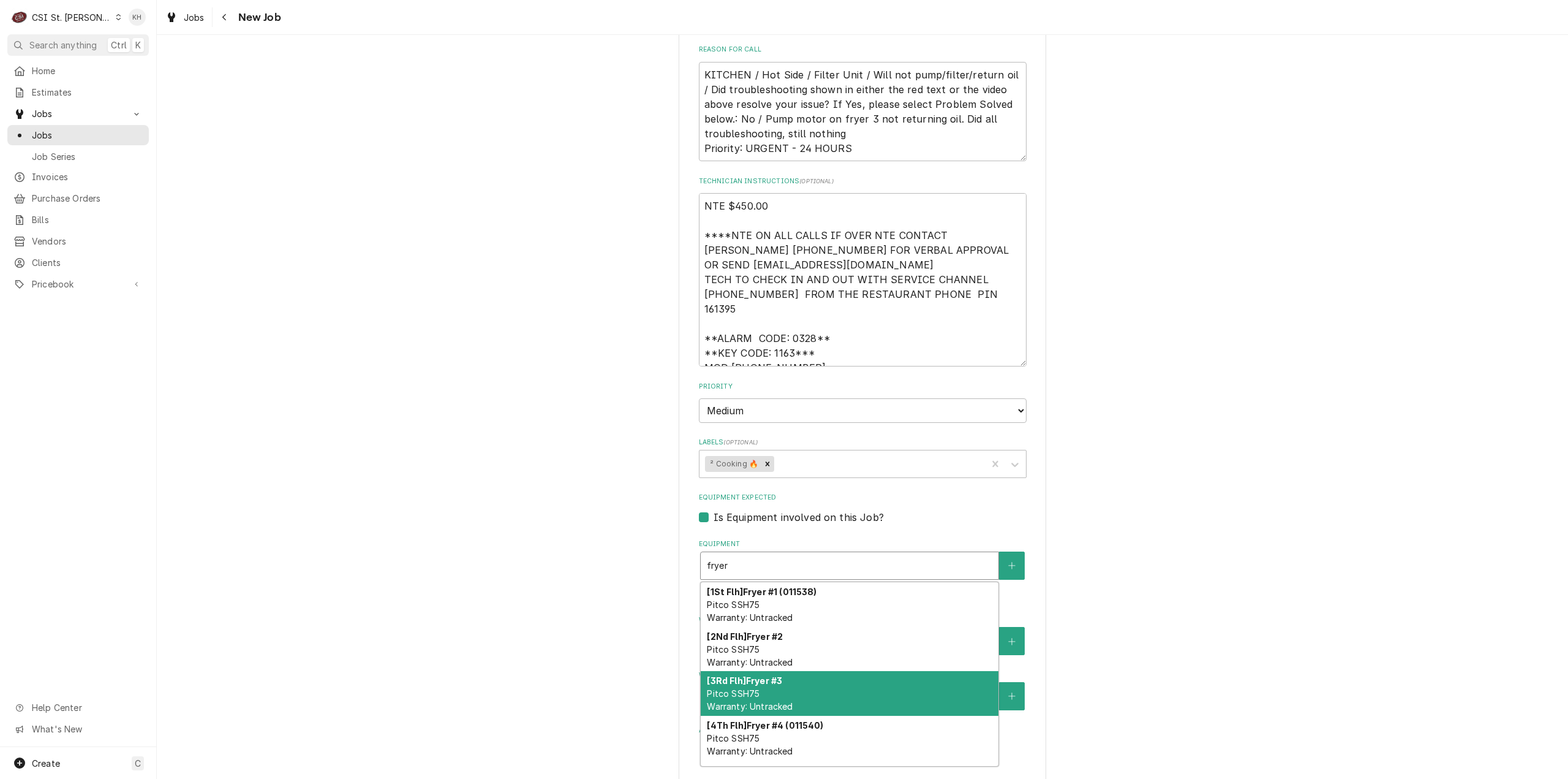
click at [804, 678] on div "[3Rd Flh] Fryer #3 Pitco SSH75 Warranty: Untracked" at bounding box center [849, 693] width 297 height 44
type textarea "x"
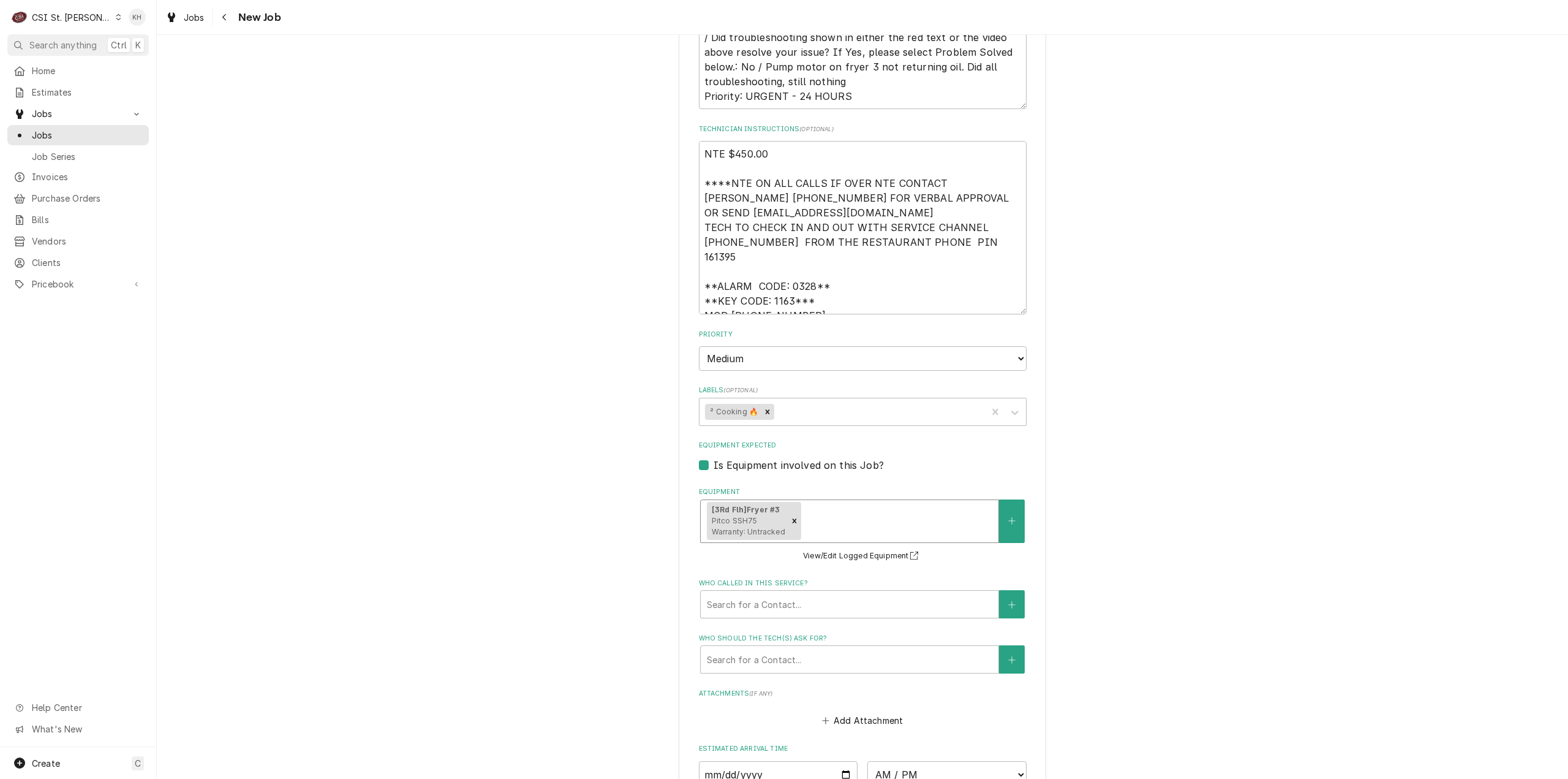
scroll to position [980, 0]
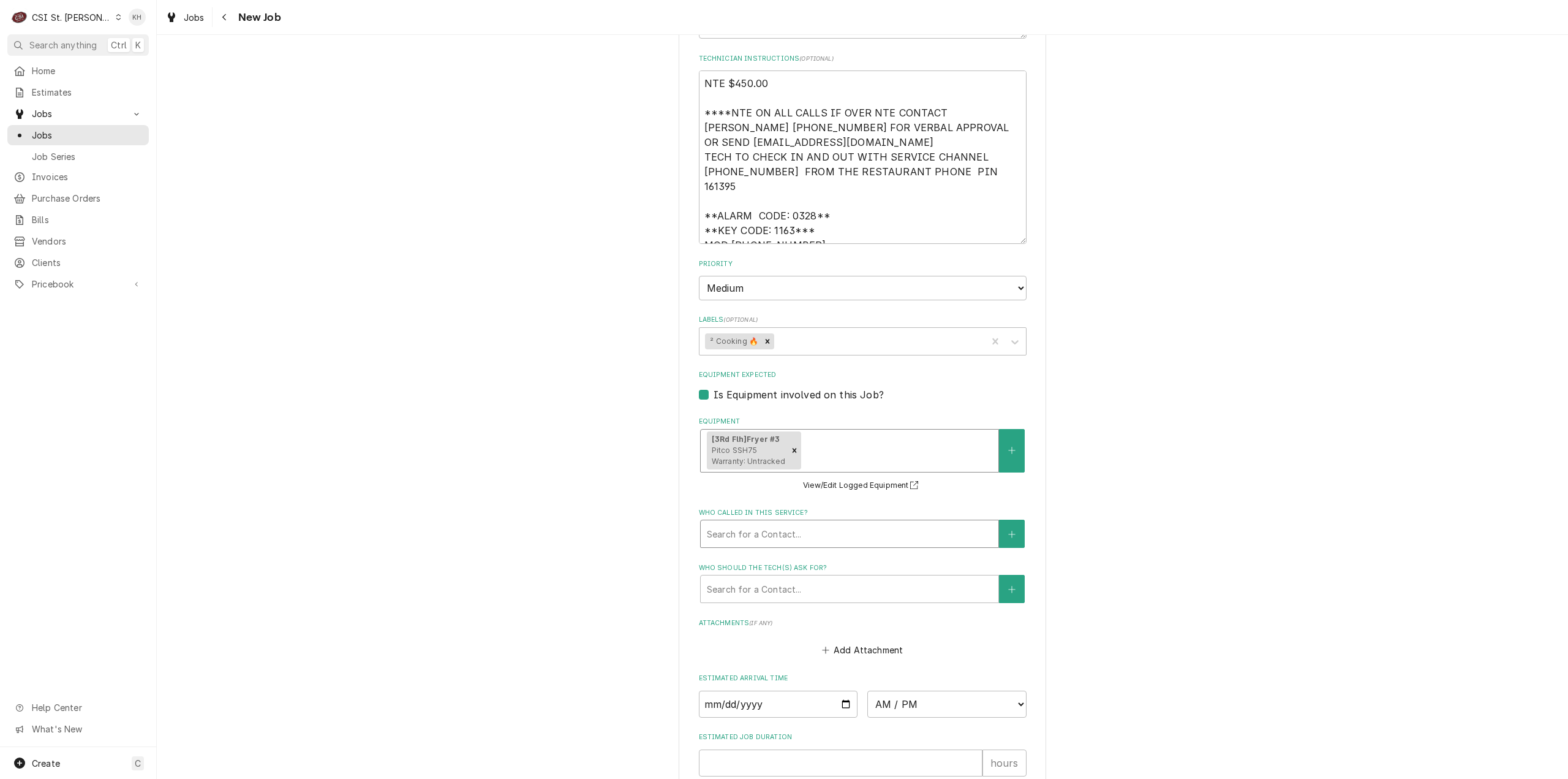
click at [827, 522] on div "Who called in this service?" at bounding box center [849, 533] width 286 height 22
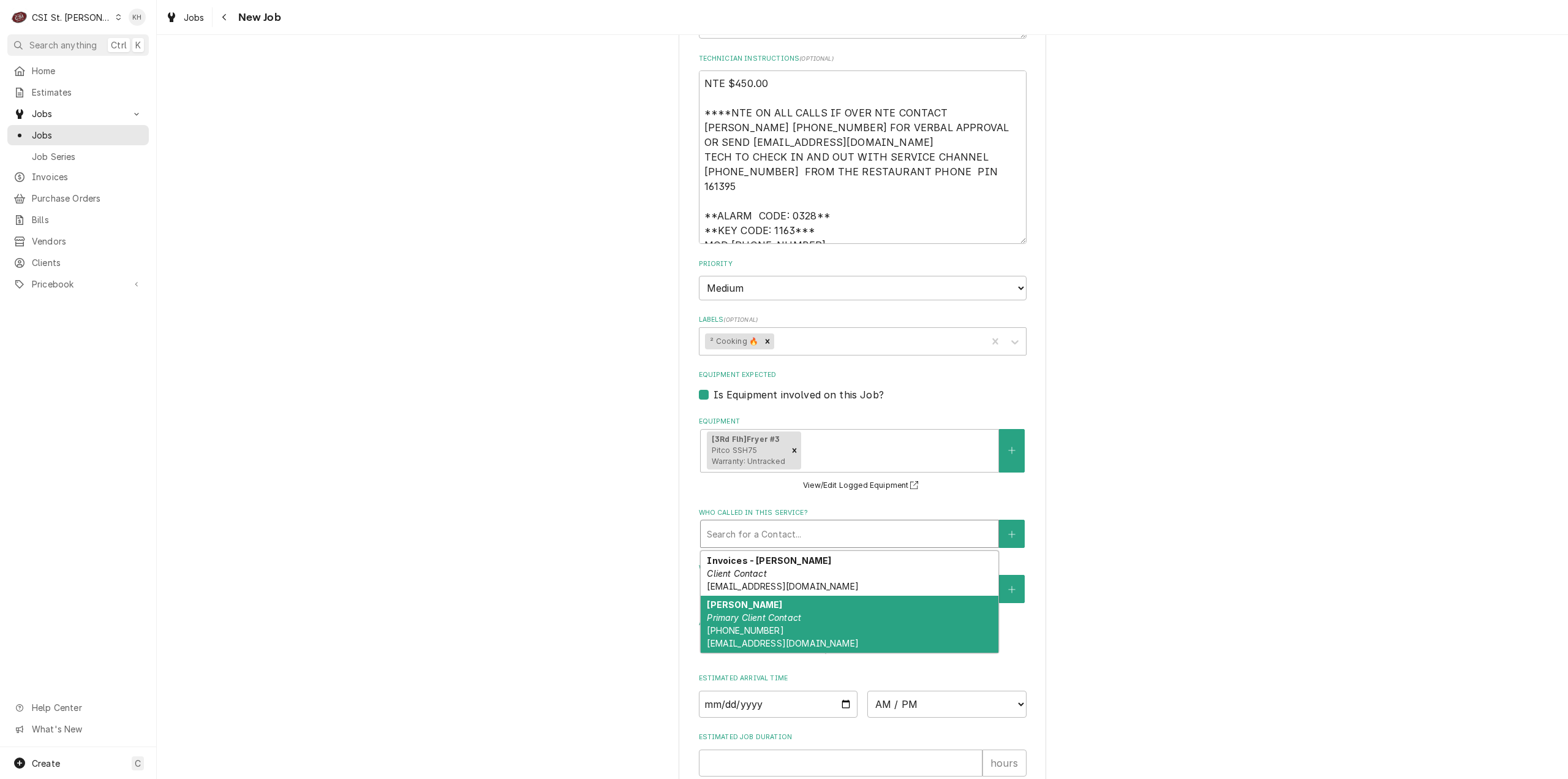
click at [822, 604] on div "Jeff Costa Primary Client Contact (636) 399-1299 jcosta@raisingcanes.com" at bounding box center [849, 625] width 297 height 58
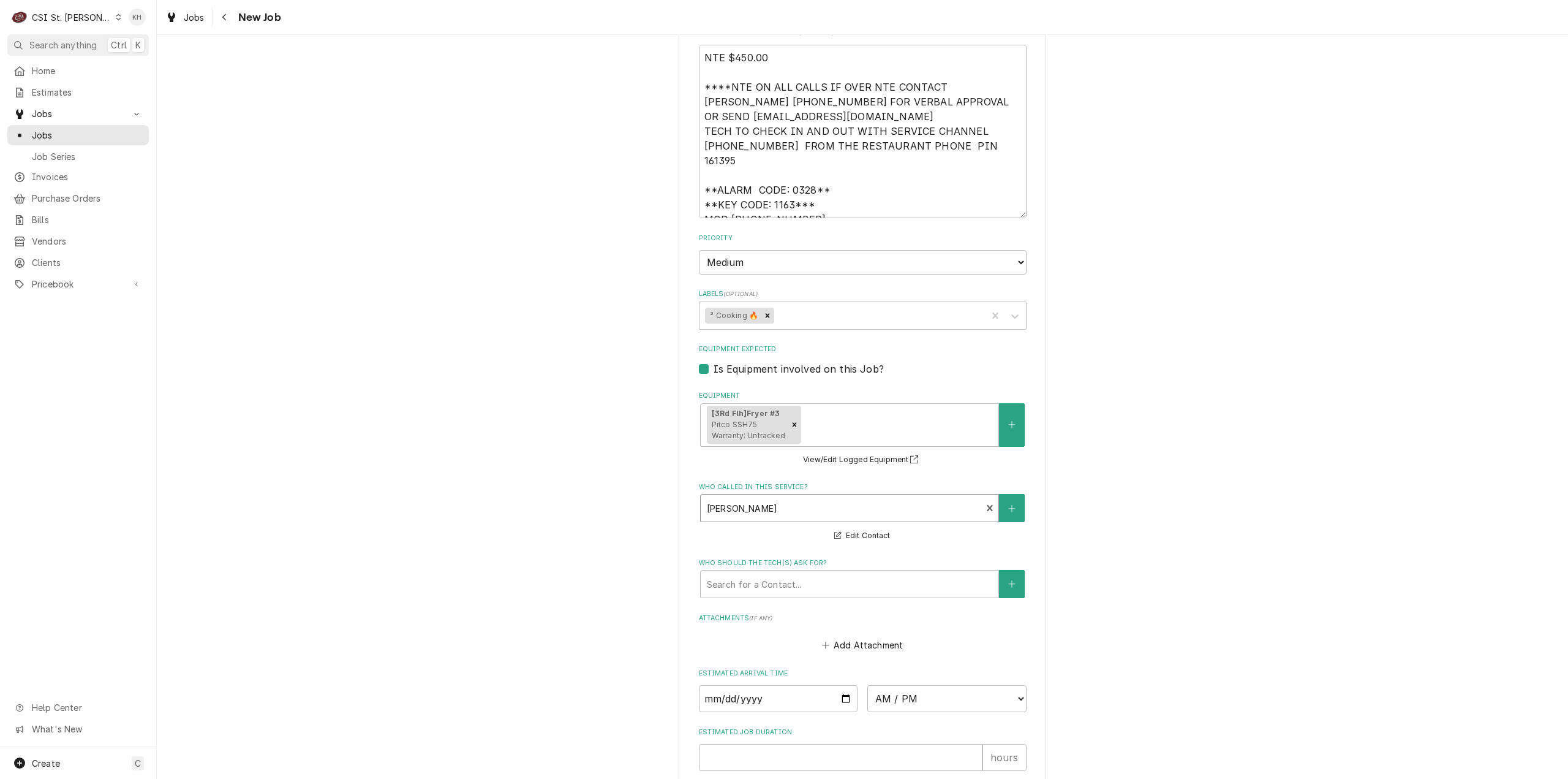
scroll to position [1225, 0]
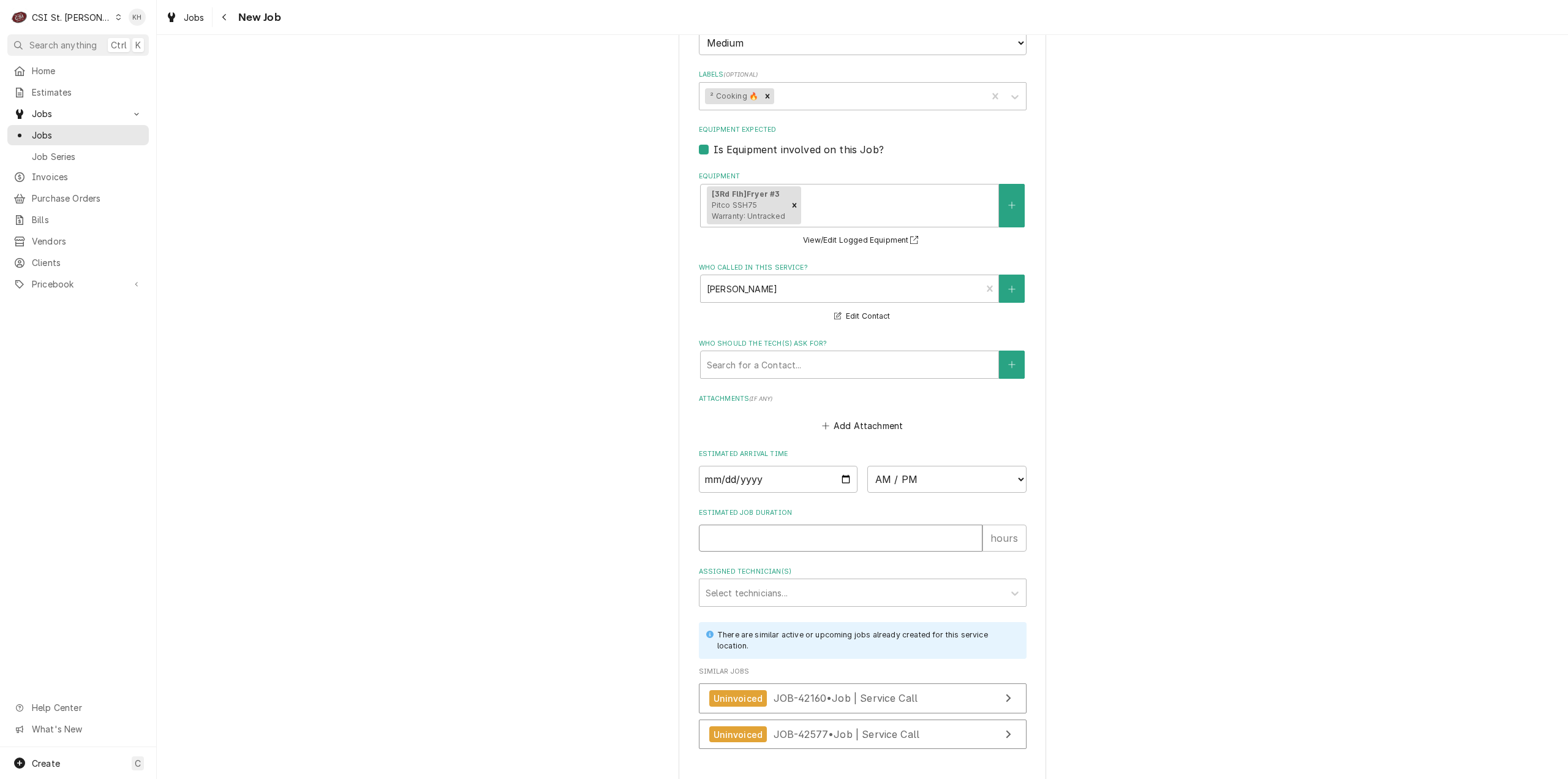
click at [757, 531] on input "Estimated Job Duration" at bounding box center [840, 538] width 284 height 27
type textarea "x"
type input "2"
type textarea "x"
type input "2"
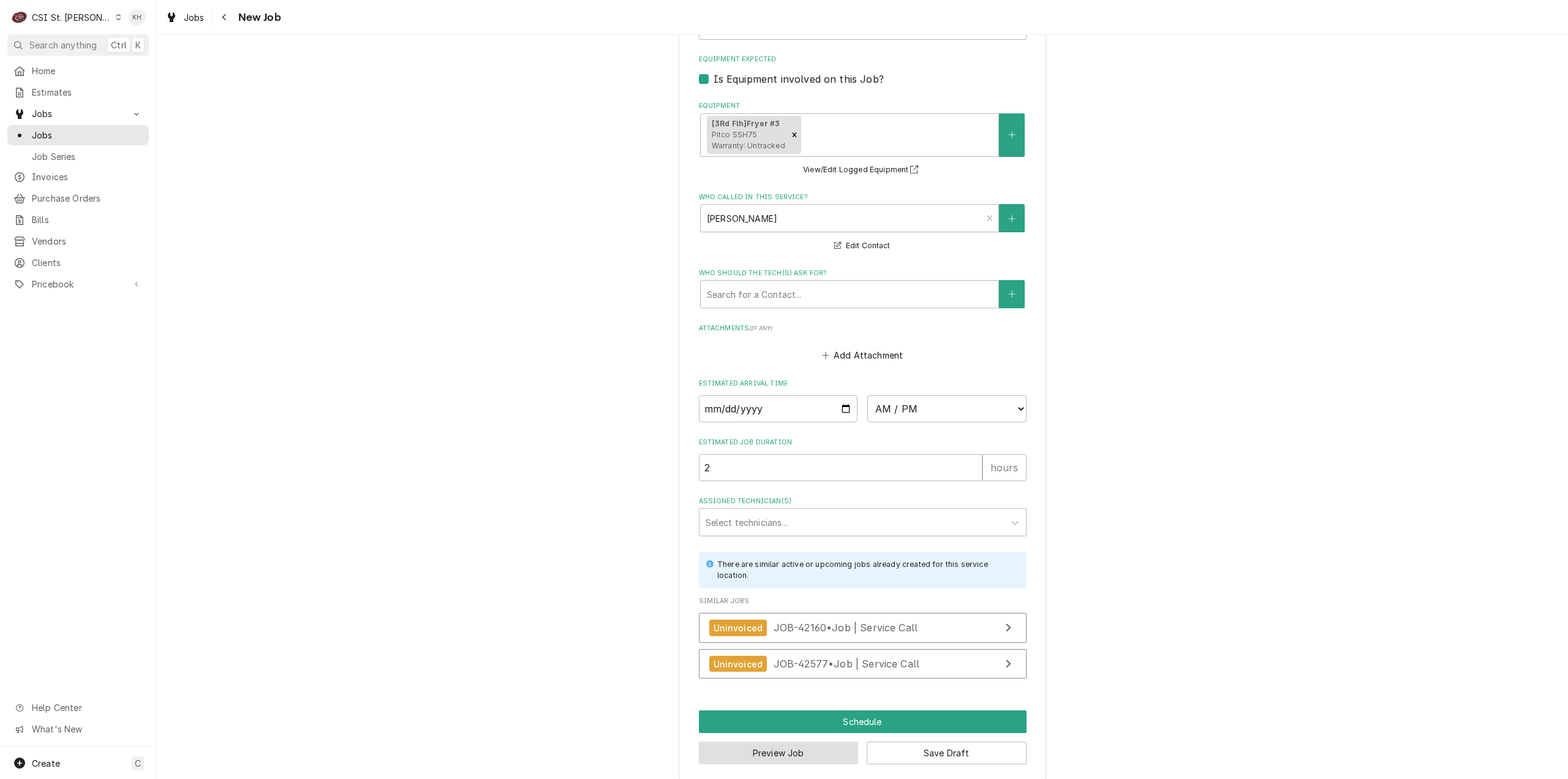
click at [770, 742] on button "Preview Job" at bounding box center [779, 753] width 160 height 23
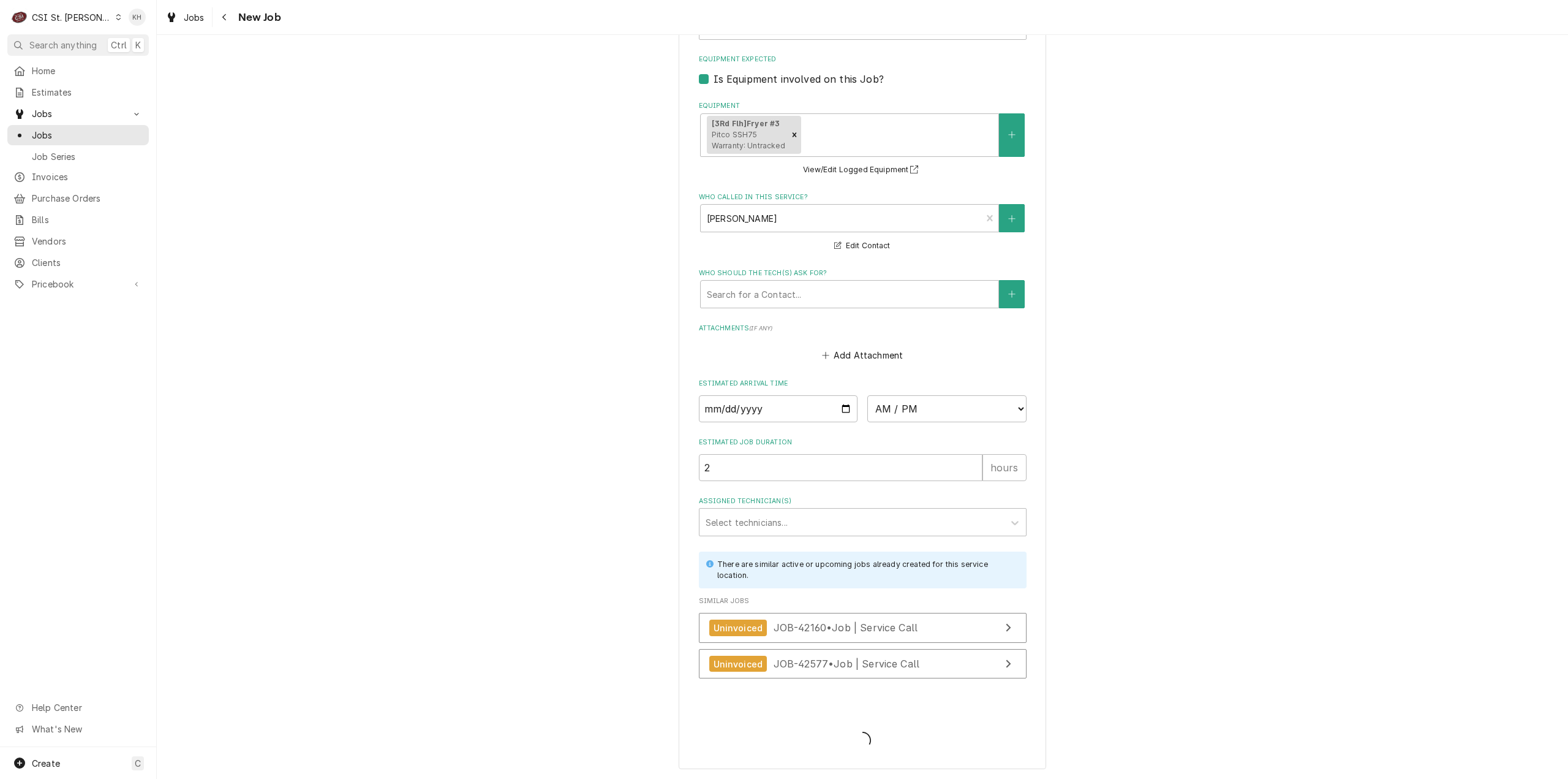
scroll to position [1284, 0]
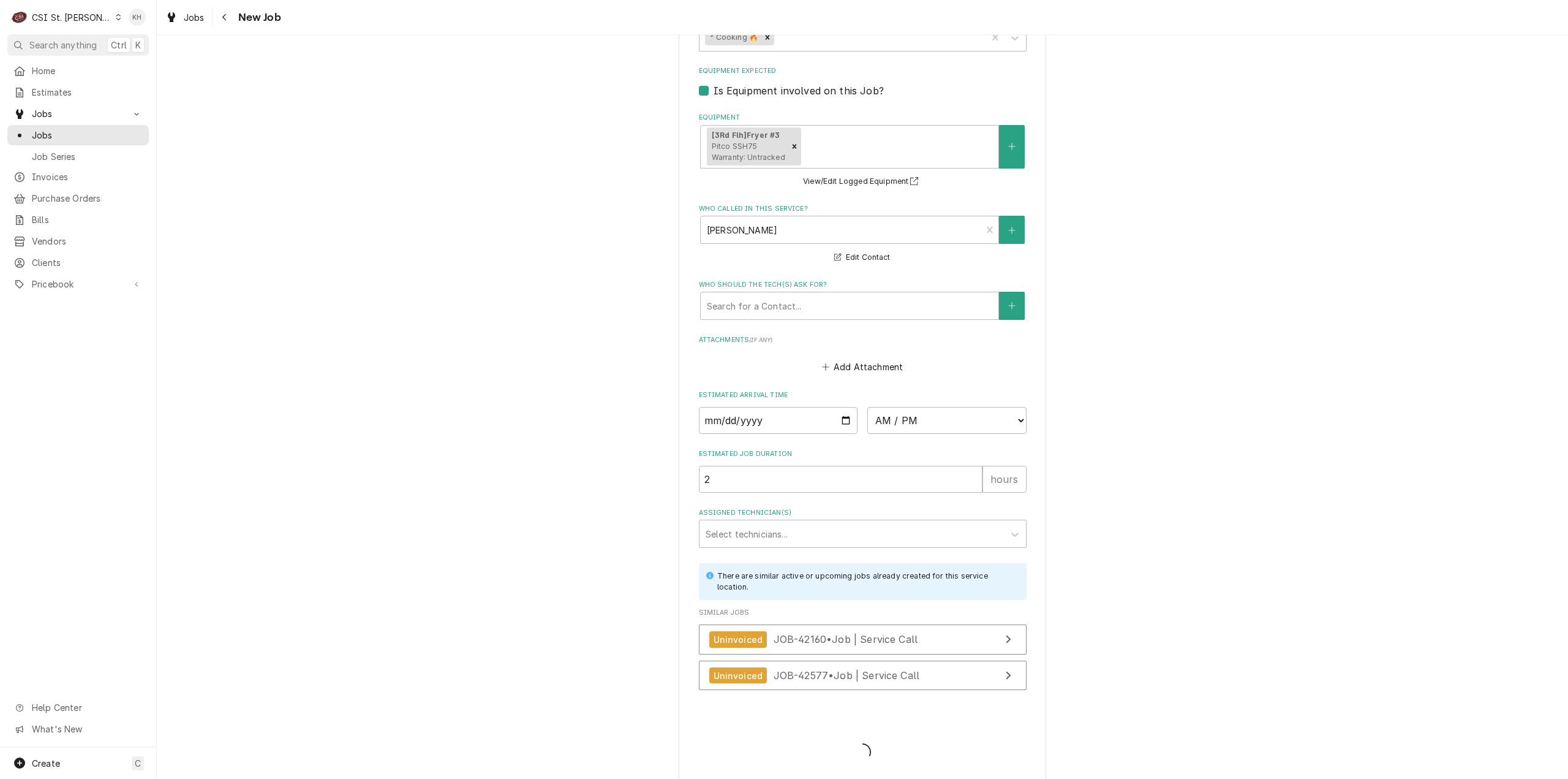
type textarea "x"
